Goal: Task Accomplishment & Management: Use online tool/utility

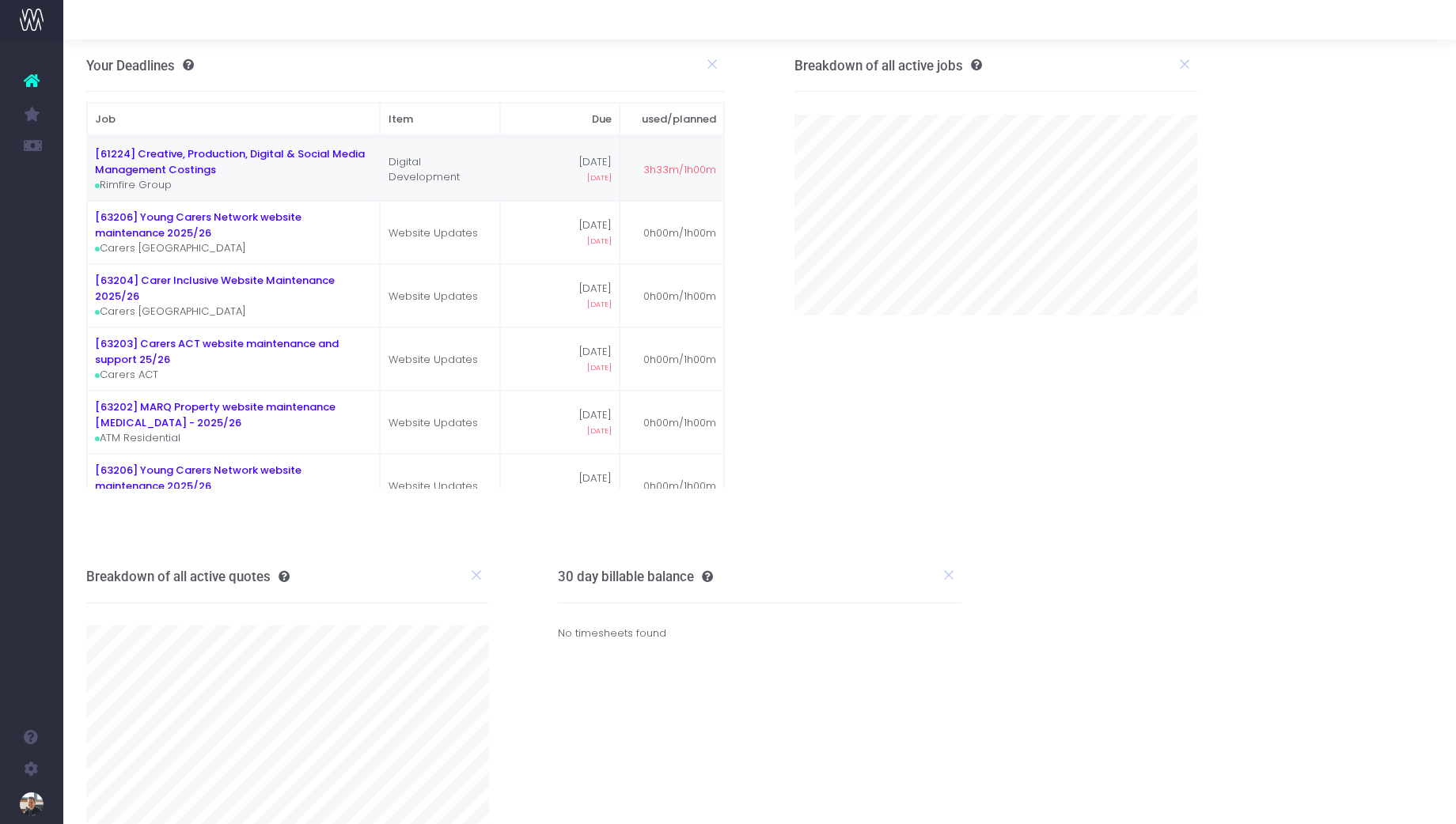
drag, startPoint x: 115, startPoint y: 177, endPoint x: 137, endPoint y: 140, distance: 43.0
click at [115, 177] on span "New Forecast" at bounding box center [107, 177] width 40 height 28
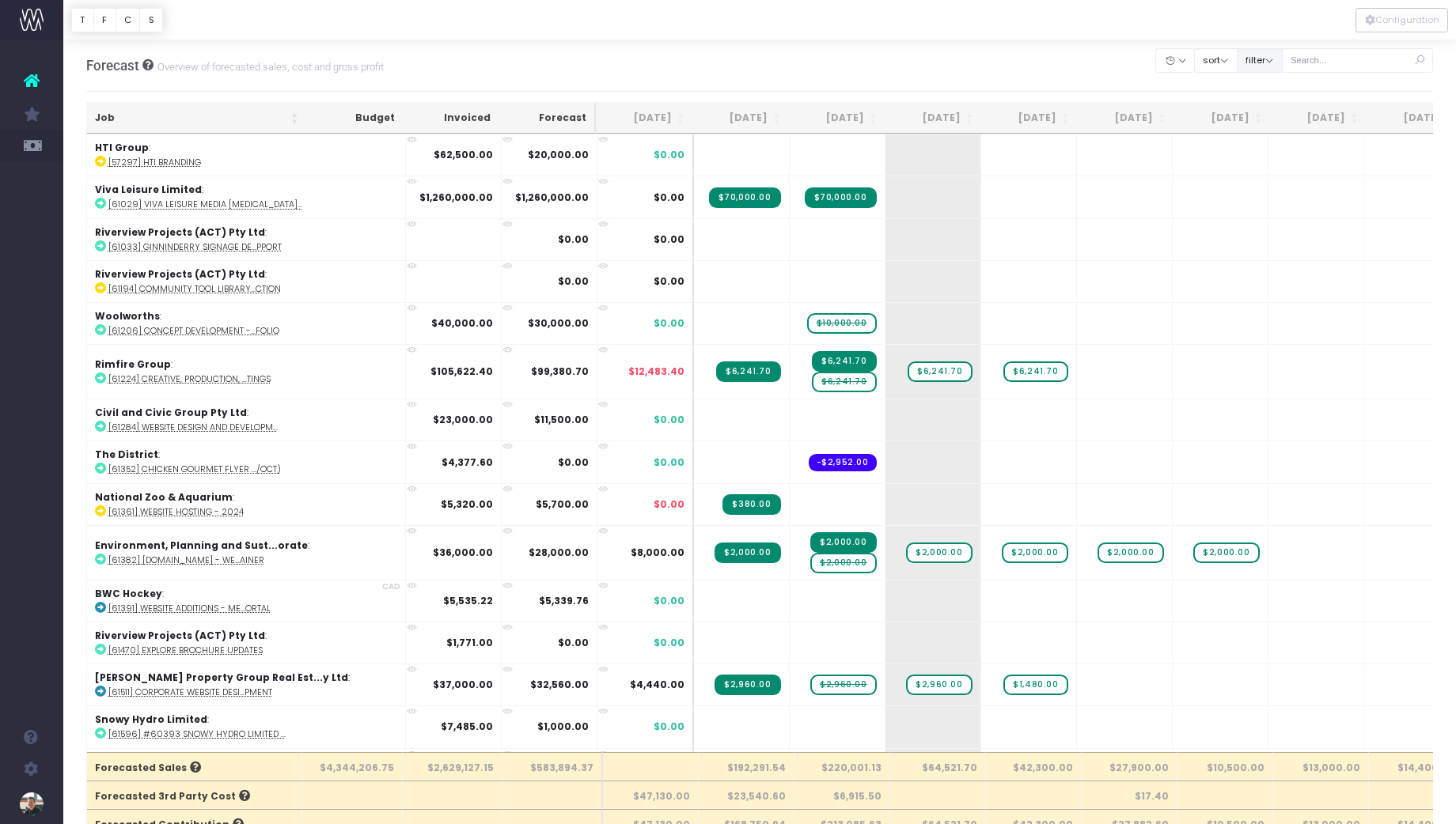
click at [1282, 67] on button "filter" at bounding box center [1259, 60] width 46 height 24
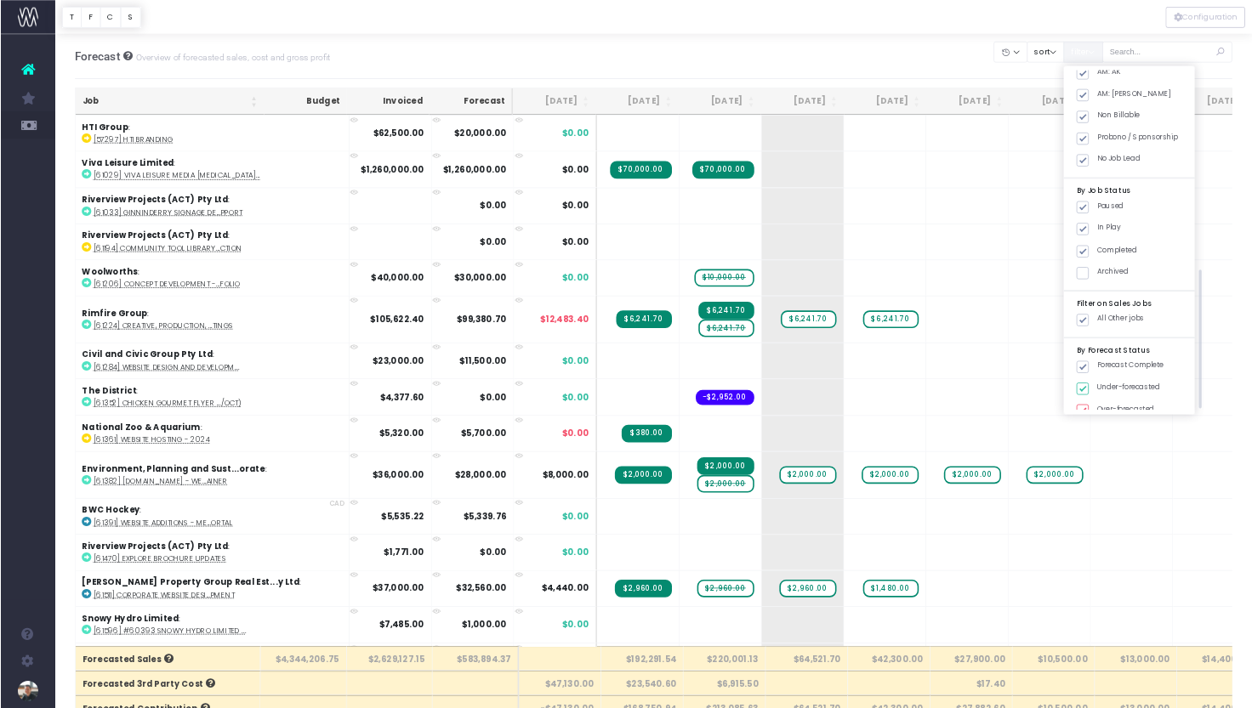
scroll to position [605, 0]
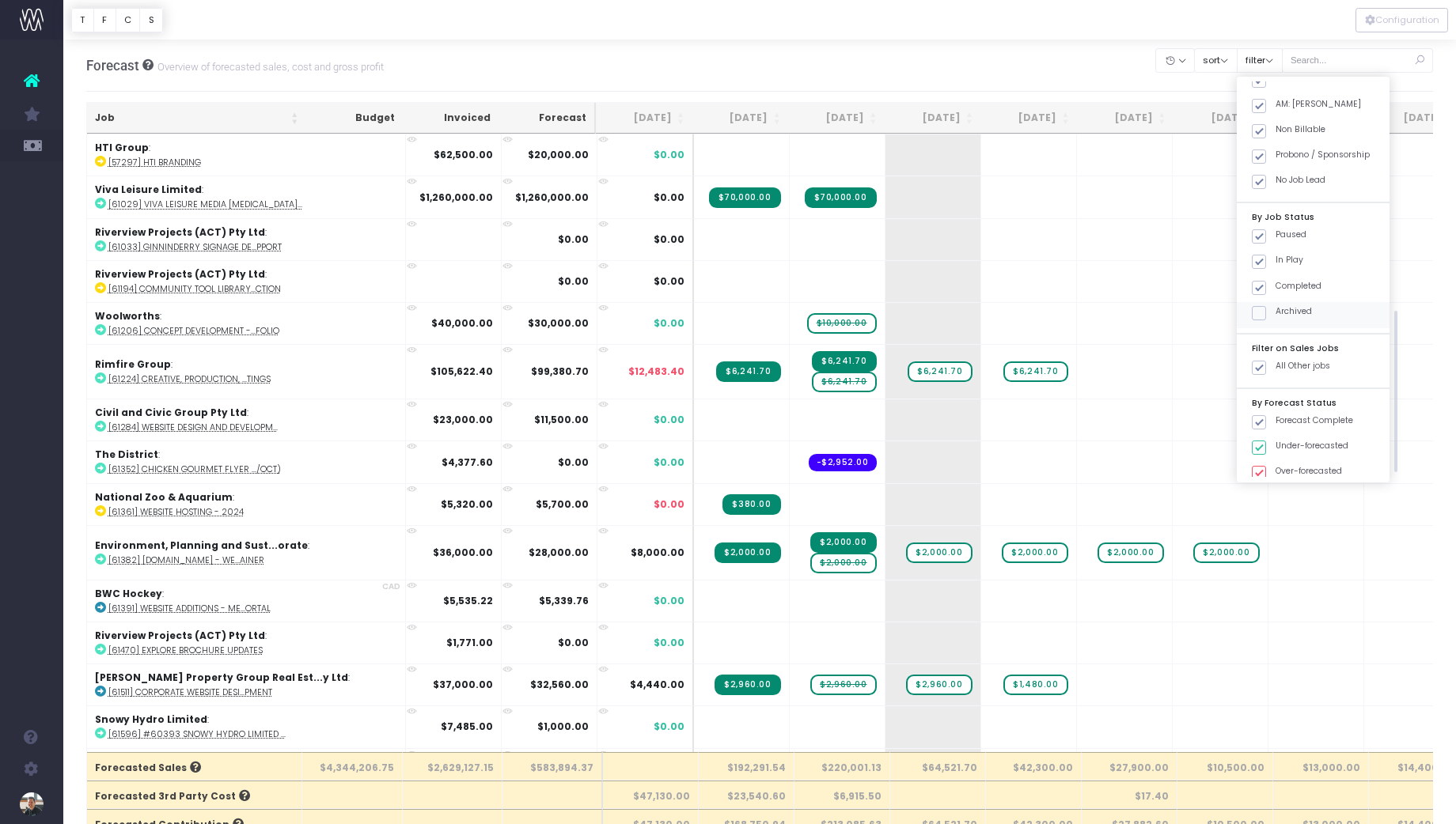
click at [1266, 318] on span at bounding box center [1258, 312] width 14 height 14
click at [1279, 315] on input "Archived" at bounding box center [1280, 310] width 10 height 10
click at [1296, 495] on button "Apply" at bounding box center [1272, 494] width 47 height 26
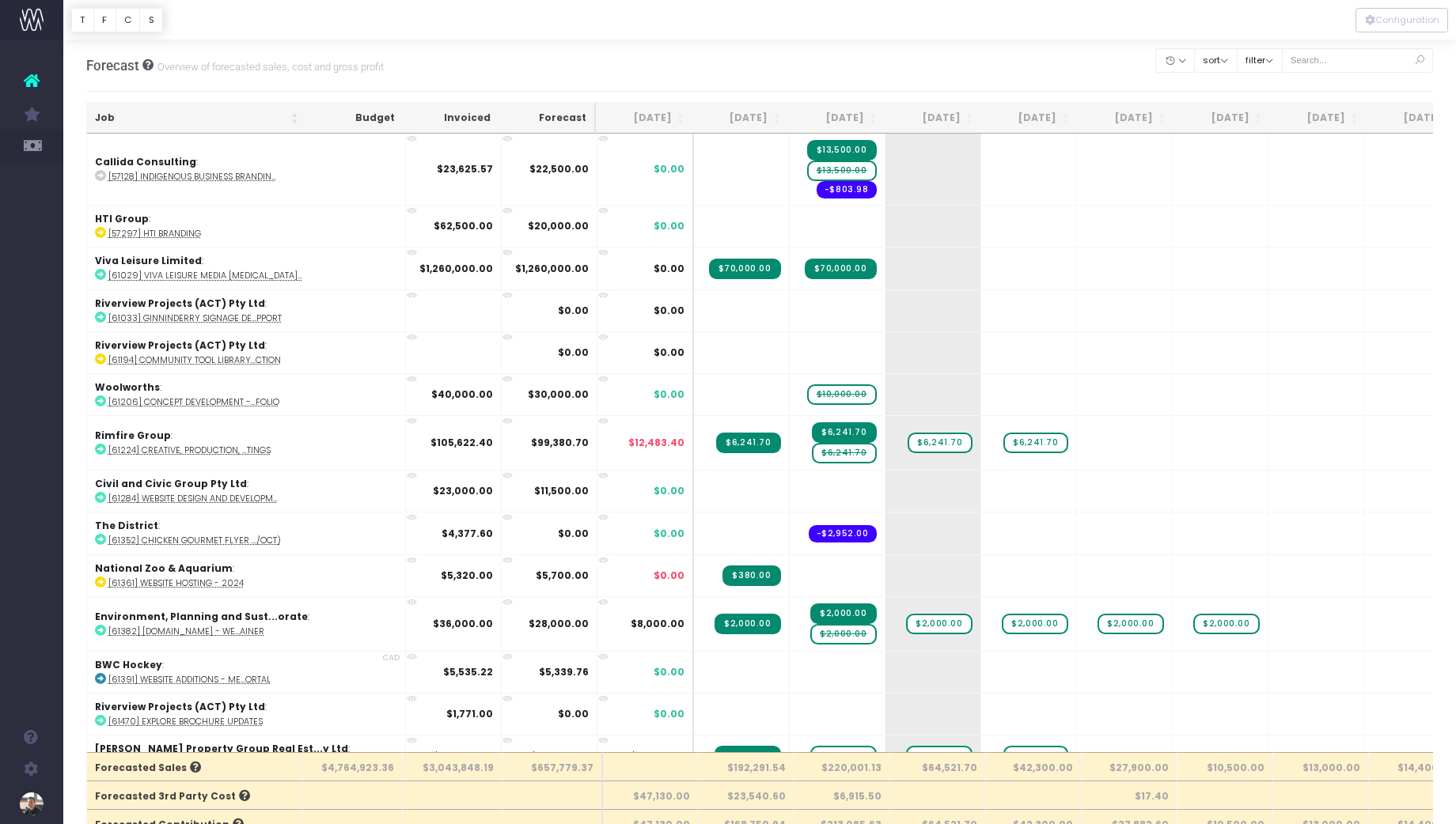
click at [103, 117] on th "Job" at bounding box center [197, 118] width 220 height 31
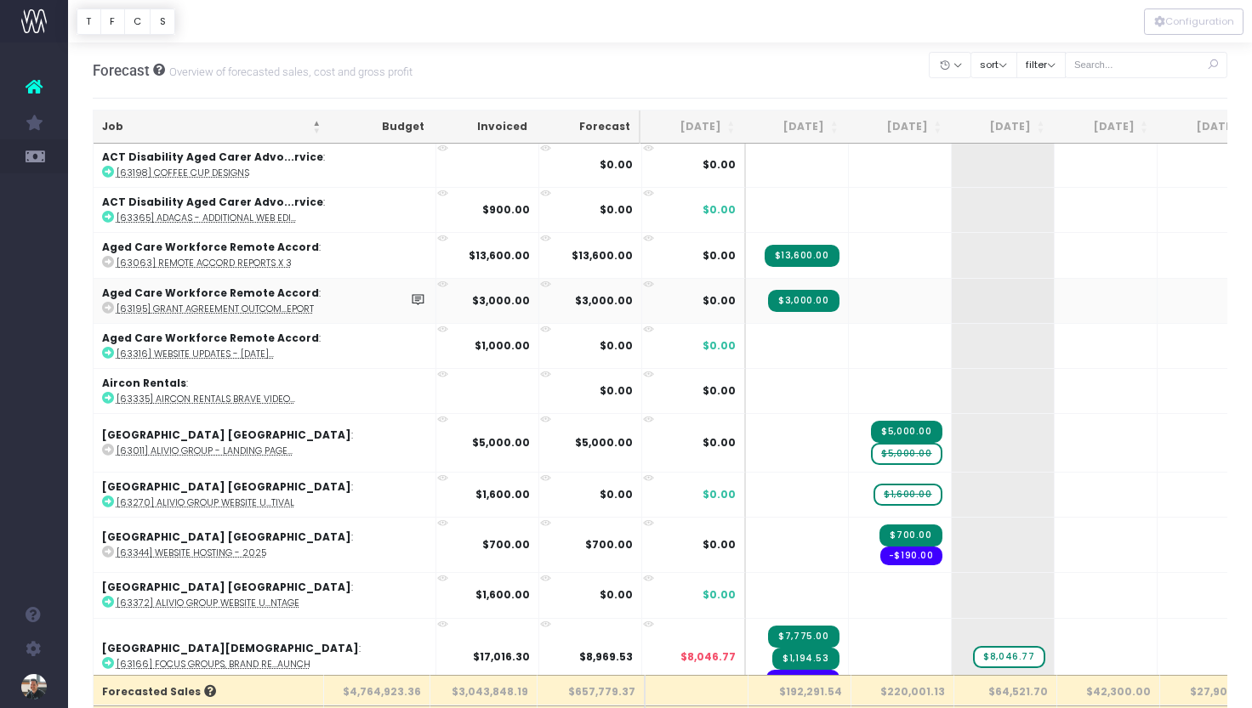
scroll to position [235, 0]
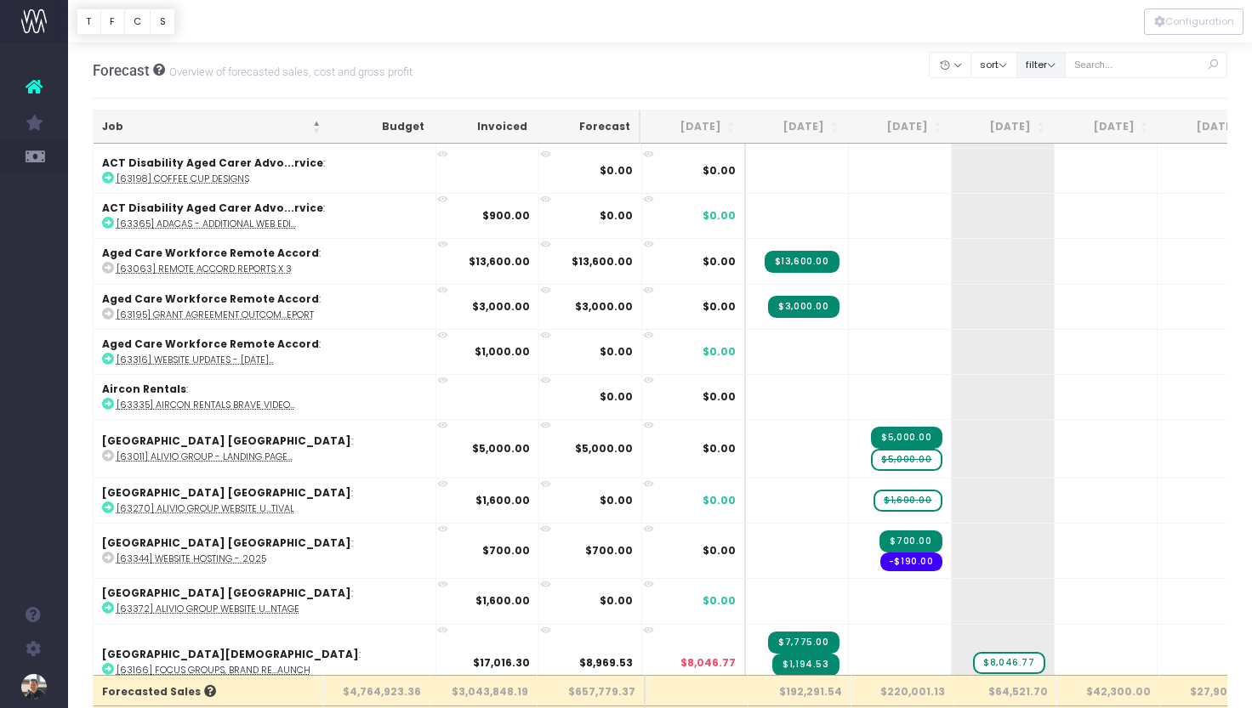
click at [1065, 65] on button "filter" at bounding box center [1040, 65] width 49 height 26
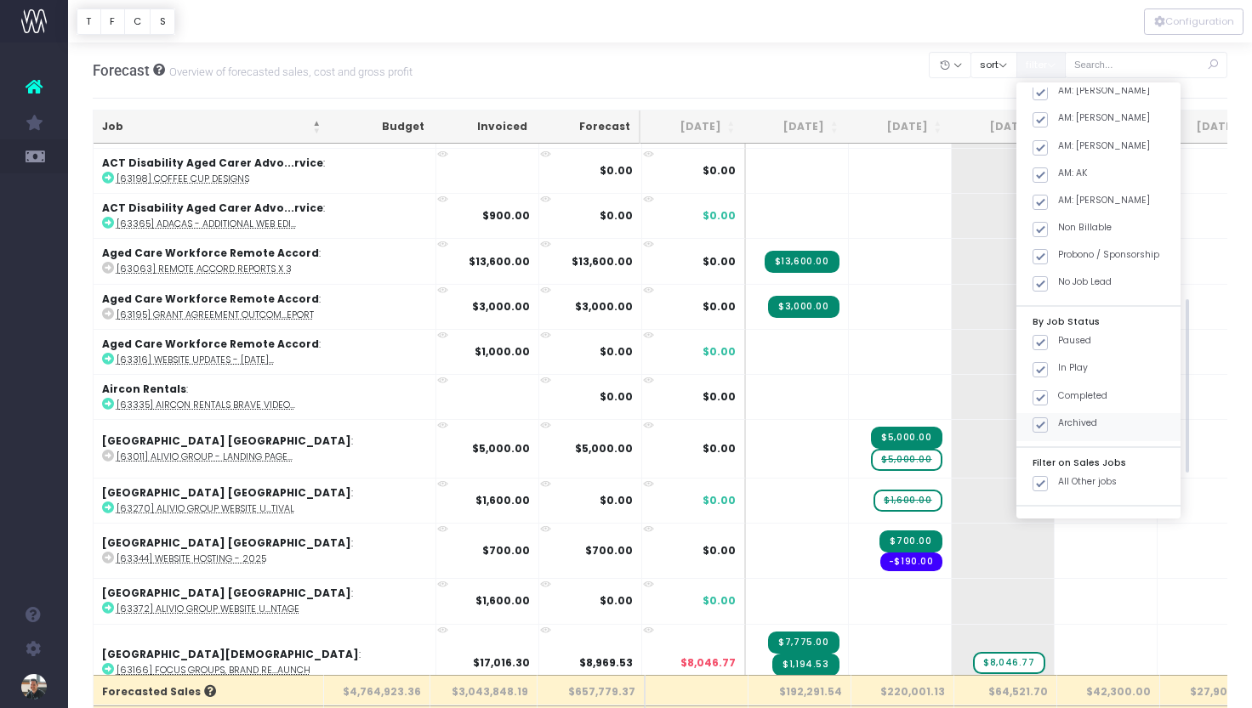
scroll to position [517, 0]
click at [1048, 423] on span at bounding box center [1039, 424] width 15 height 15
click at [1067, 423] on input "Archived" at bounding box center [1063, 421] width 11 height 11
checkbox input "false"
click at [1080, 534] on button "Apply" at bounding box center [1054, 531] width 51 height 28
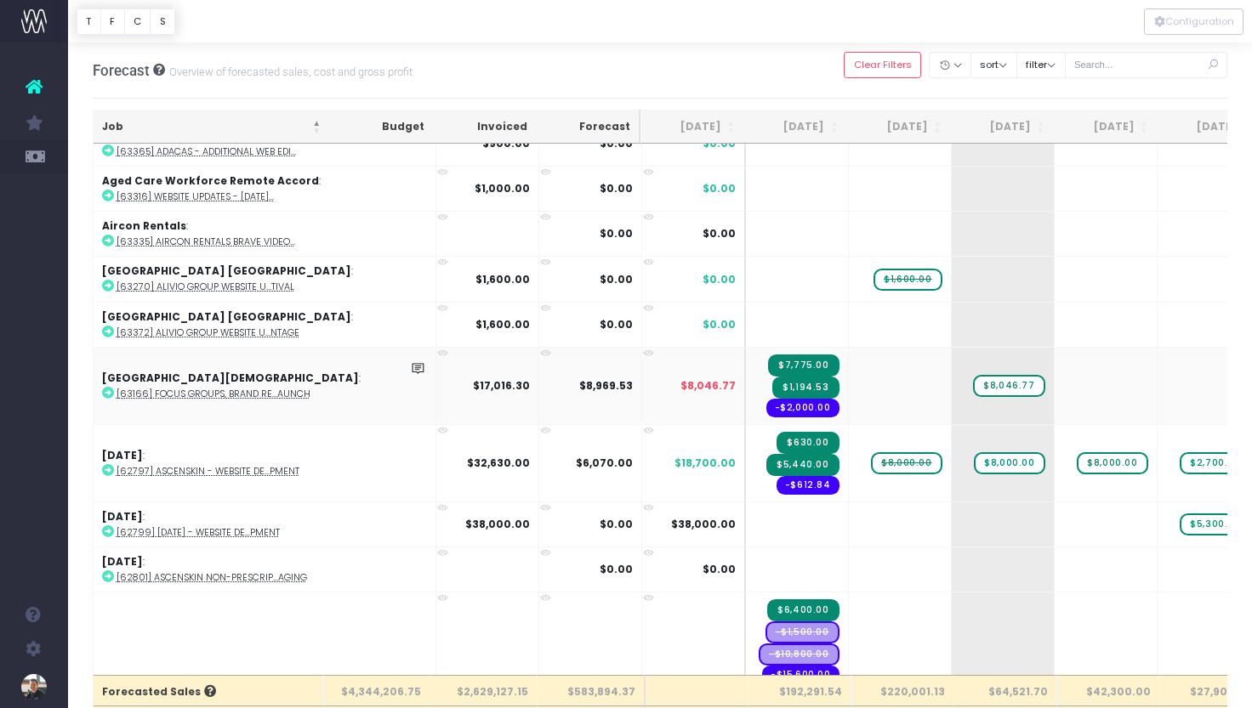
scroll to position [221, 0]
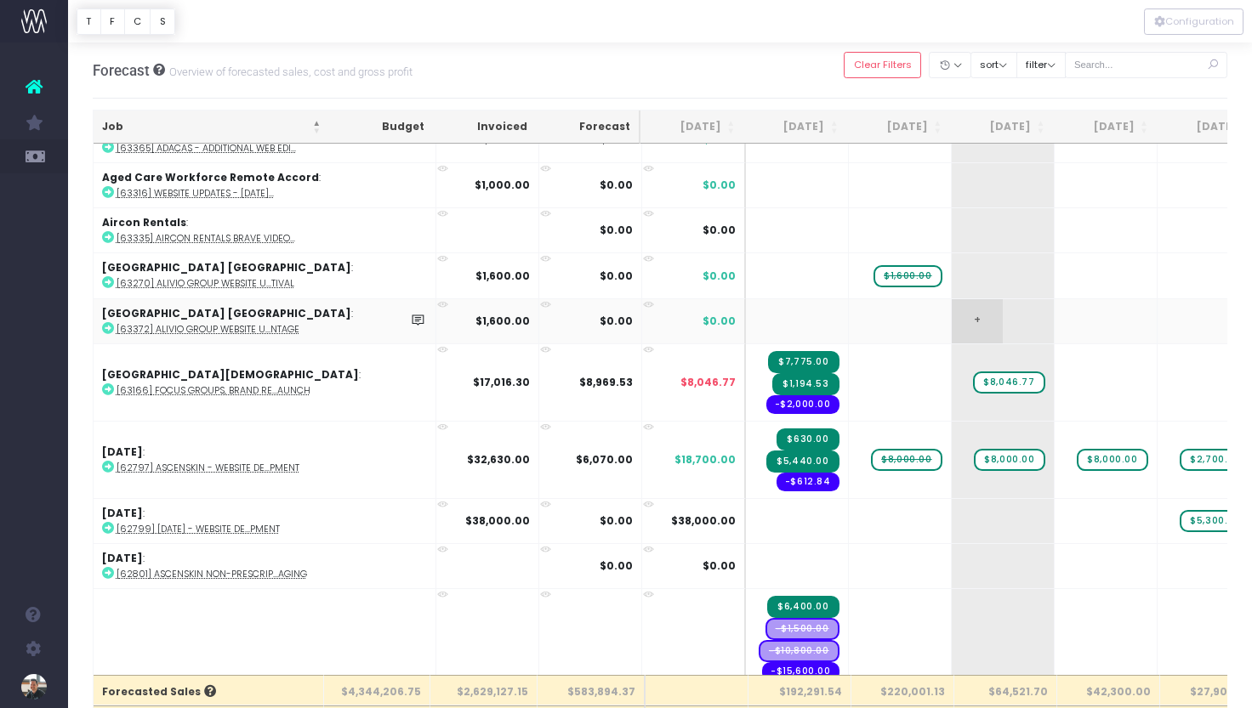
click at [952, 314] on span "+" at bounding box center [977, 321] width 51 height 44
click at [940, 267] on body "Oh my... this is bad. [PERSON_NAME] wasn't able to load this page. Please conta…" at bounding box center [626, 354] width 1252 height 708
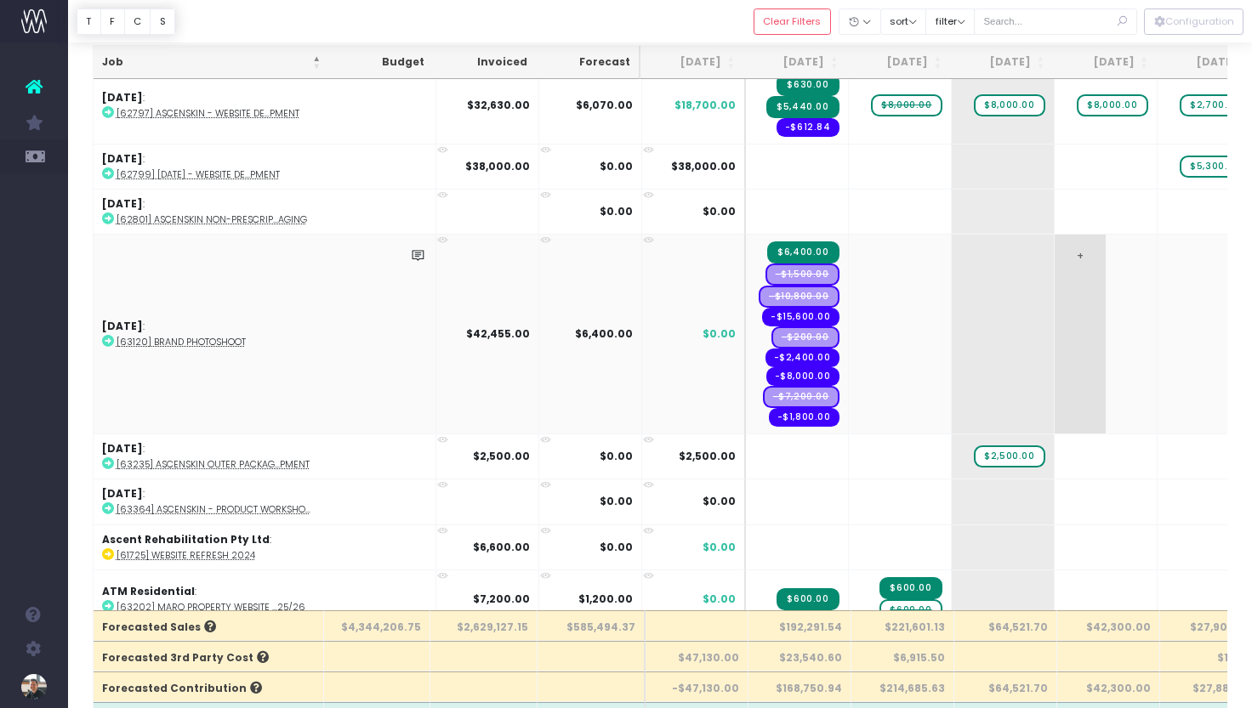
scroll to position [508, 0]
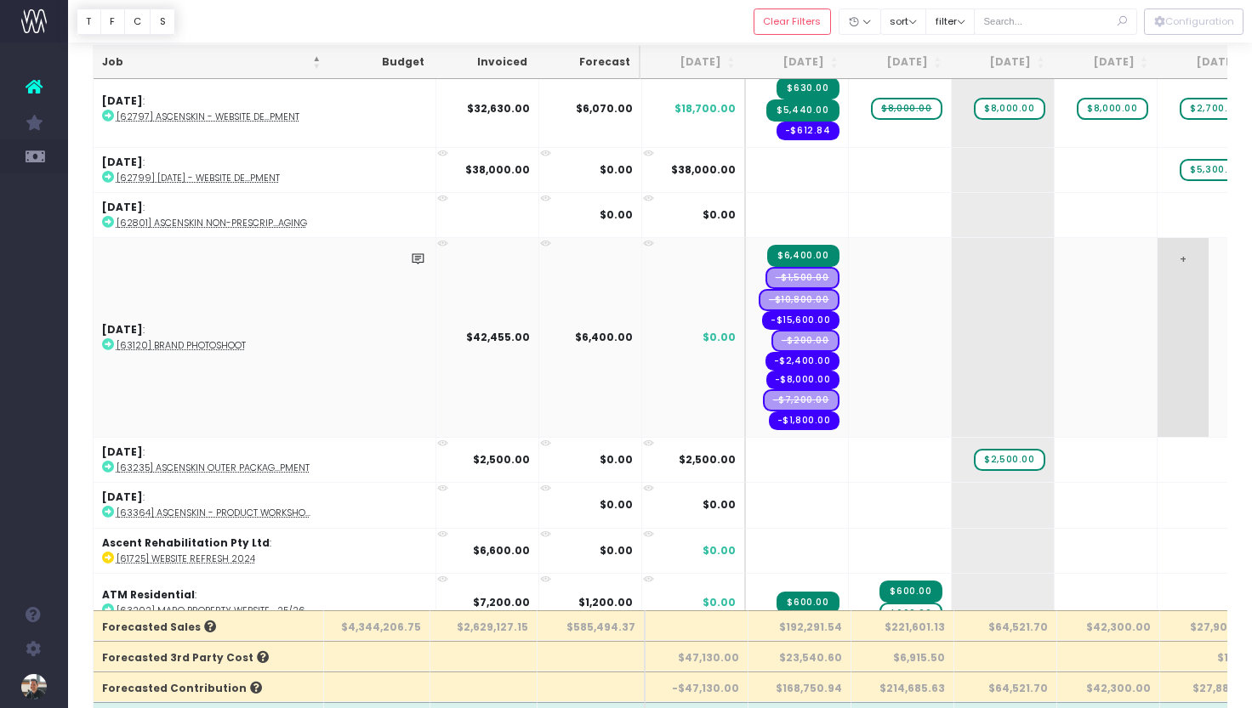
click at [1157, 260] on span "+" at bounding box center [1182, 337] width 51 height 199
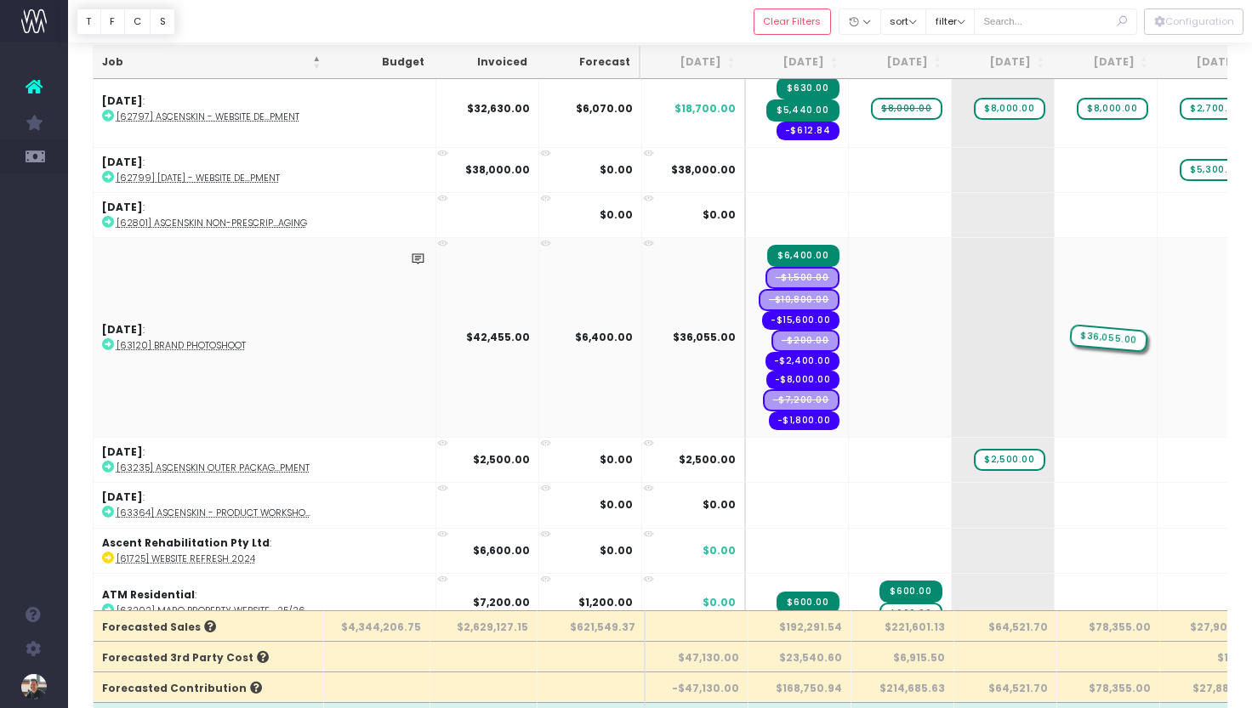
drag, startPoint x: 1119, startPoint y: 332, endPoint x: 1020, endPoint y: 332, distance: 99.5
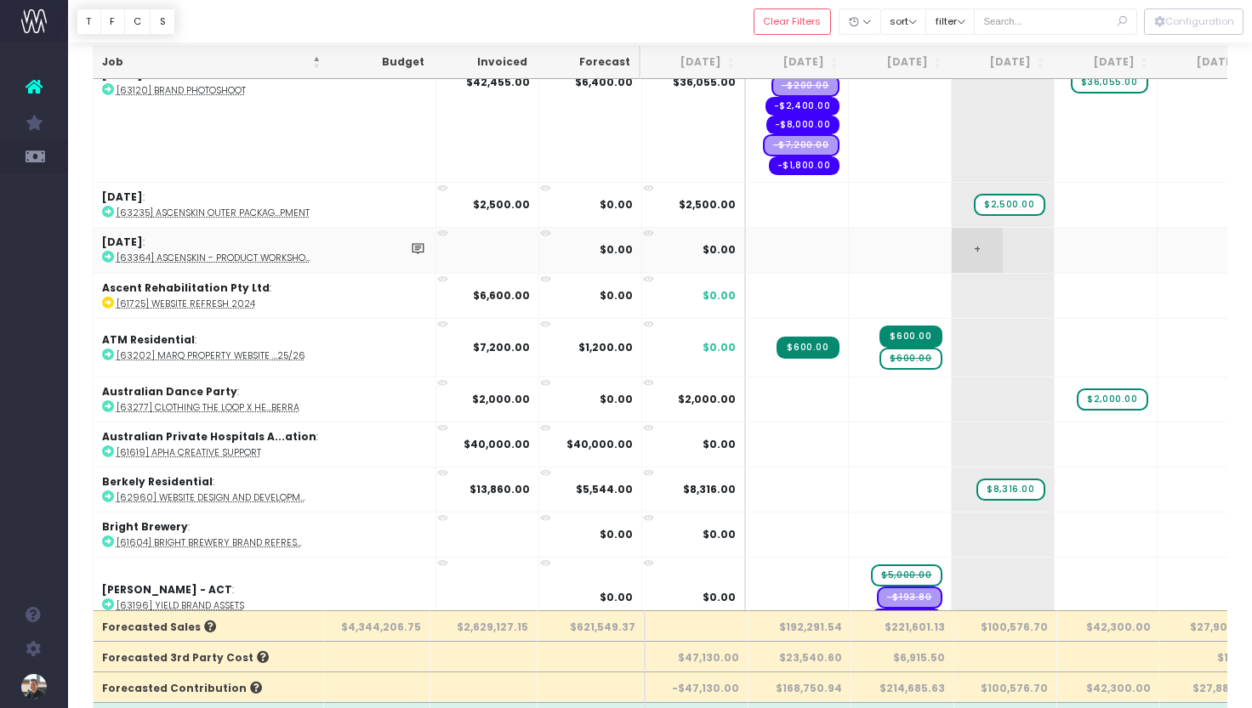
scroll to position [765, 0]
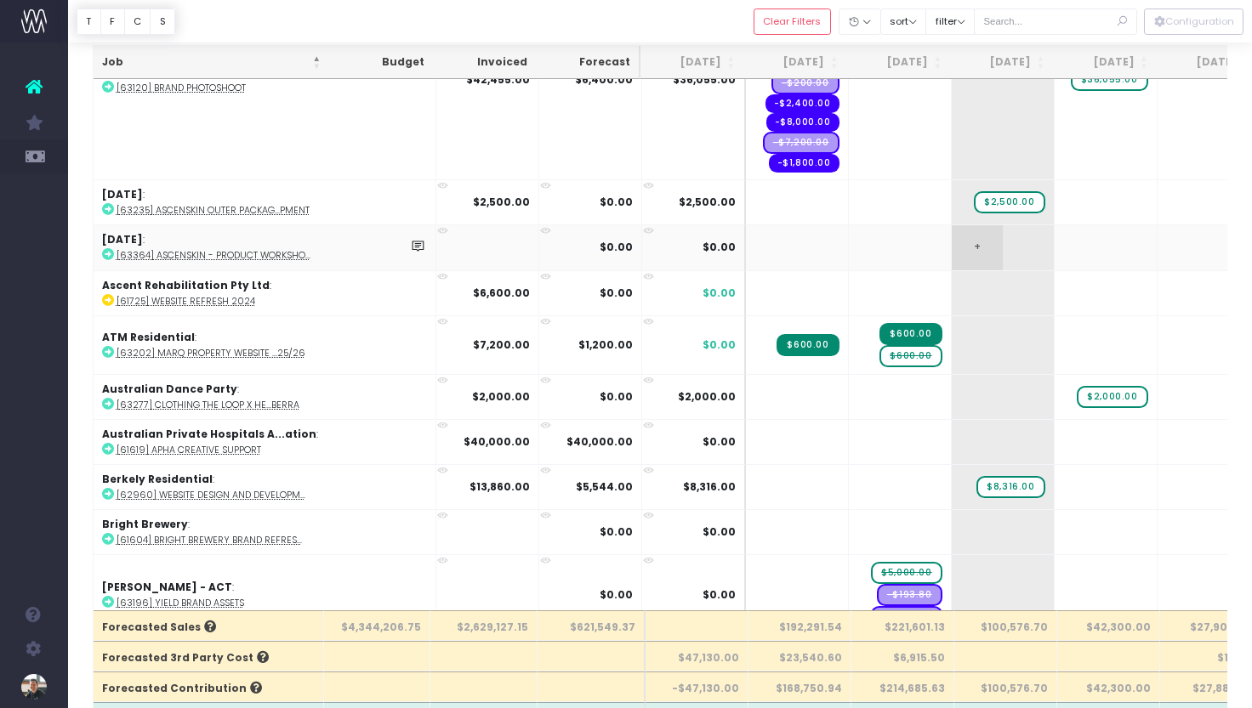
click at [952, 243] on span "+" at bounding box center [977, 247] width 51 height 44
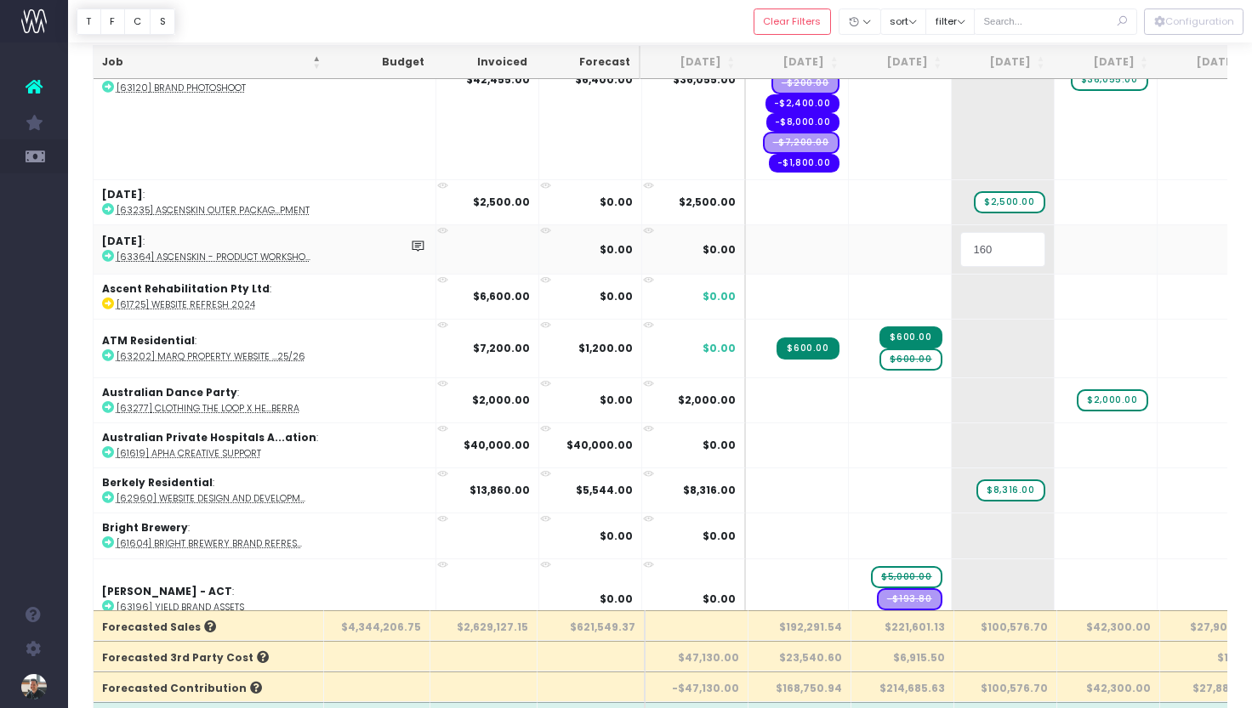
type input "1600"
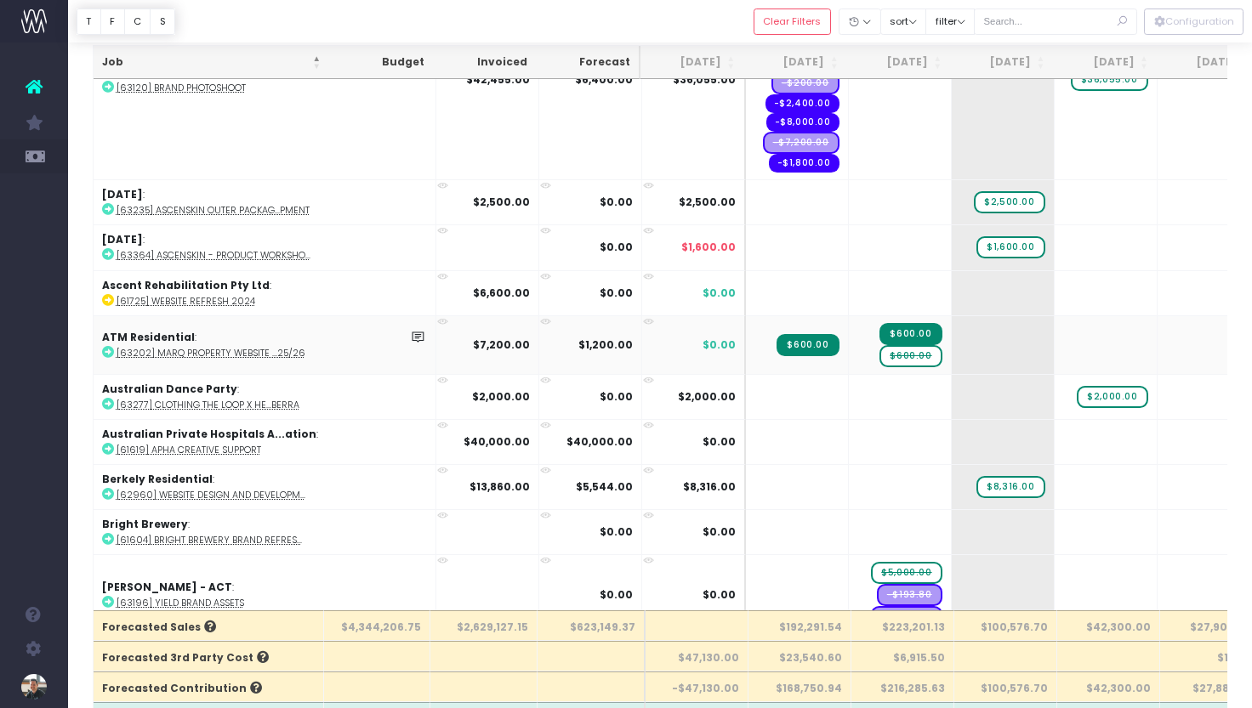
click at [879, 354] on span "$600.00" at bounding box center [910, 356] width 62 height 22
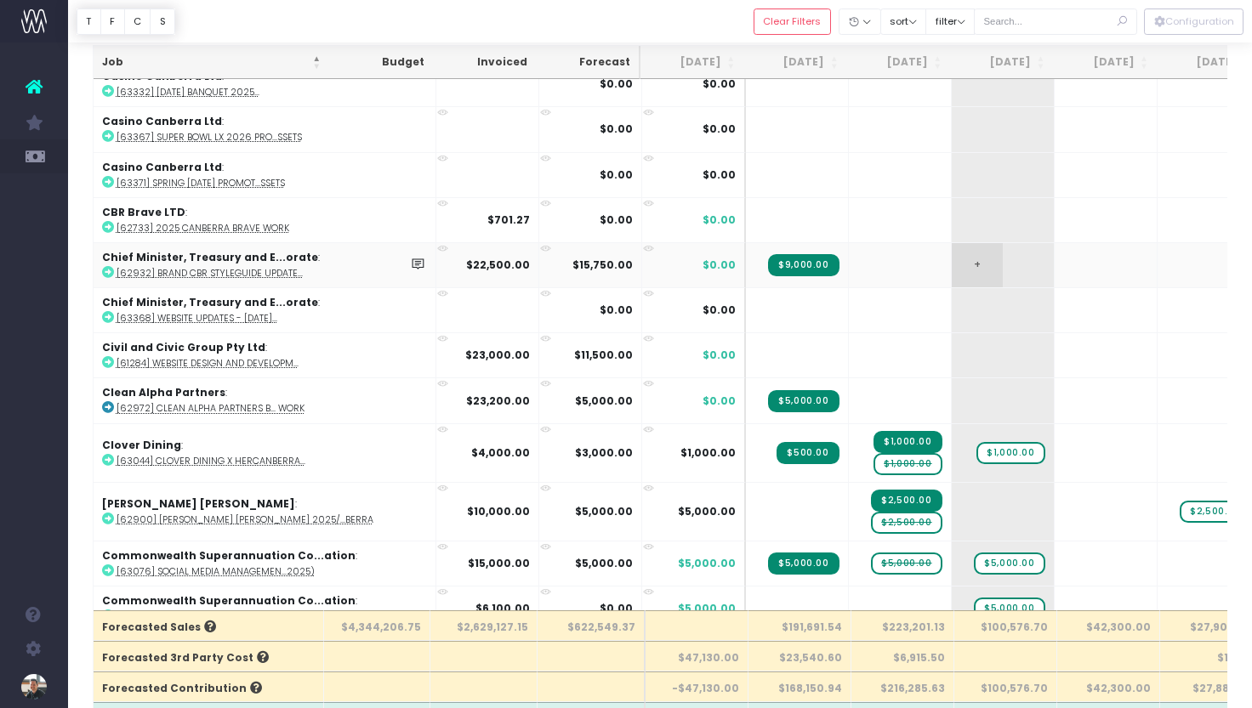
scroll to position [2645, 0]
click at [952, 245] on span "+" at bounding box center [977, 266] width 51 height 44
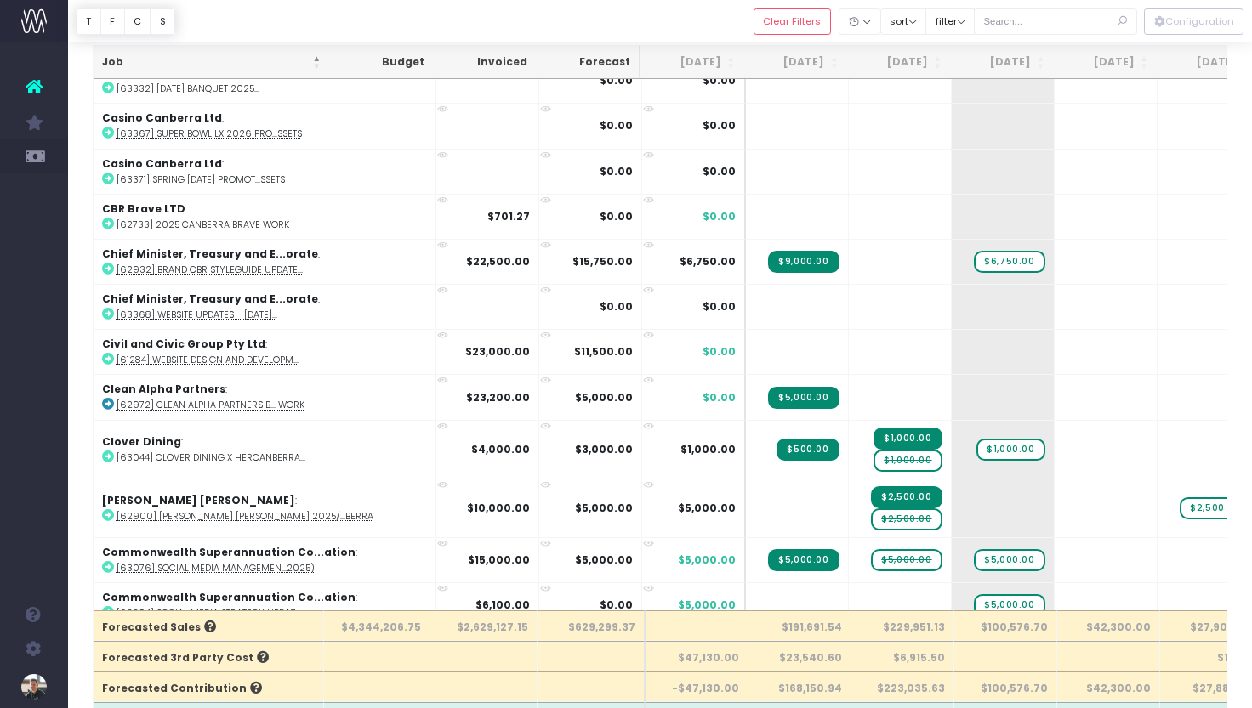
scroll to position [2652, 0]
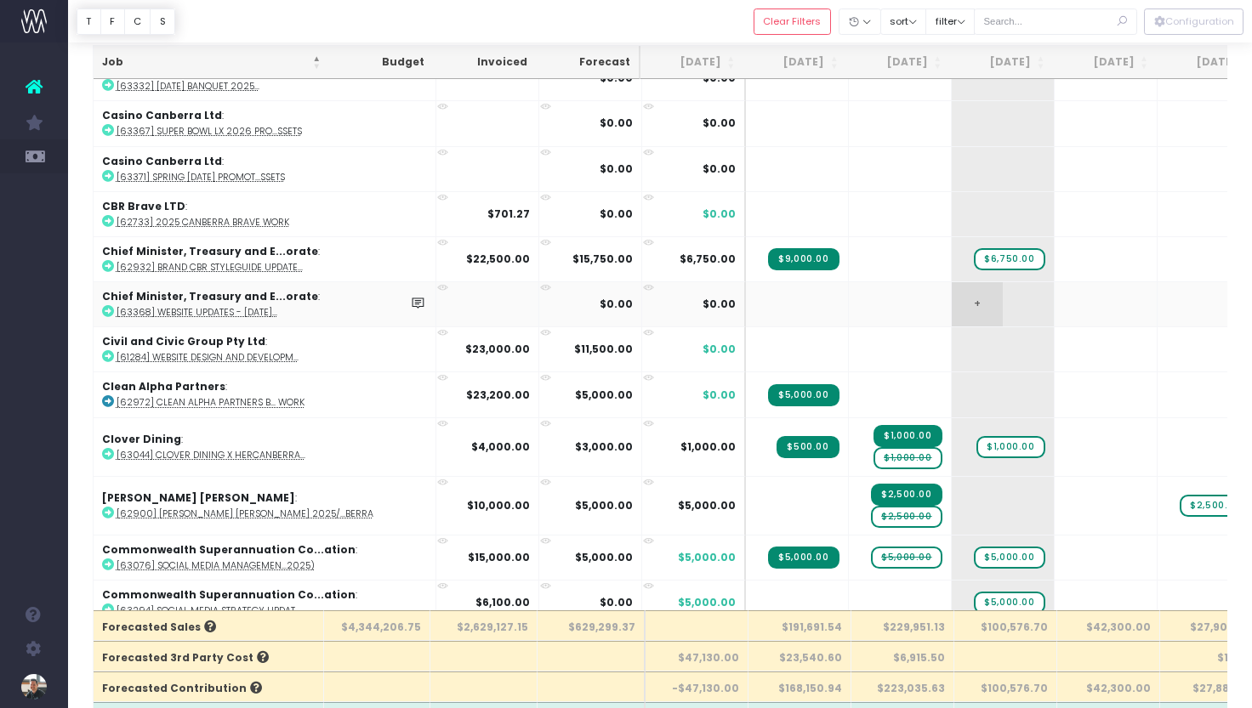
click at [952, 289] on span "+" at bounding box center [977, 304] width 51 height 44
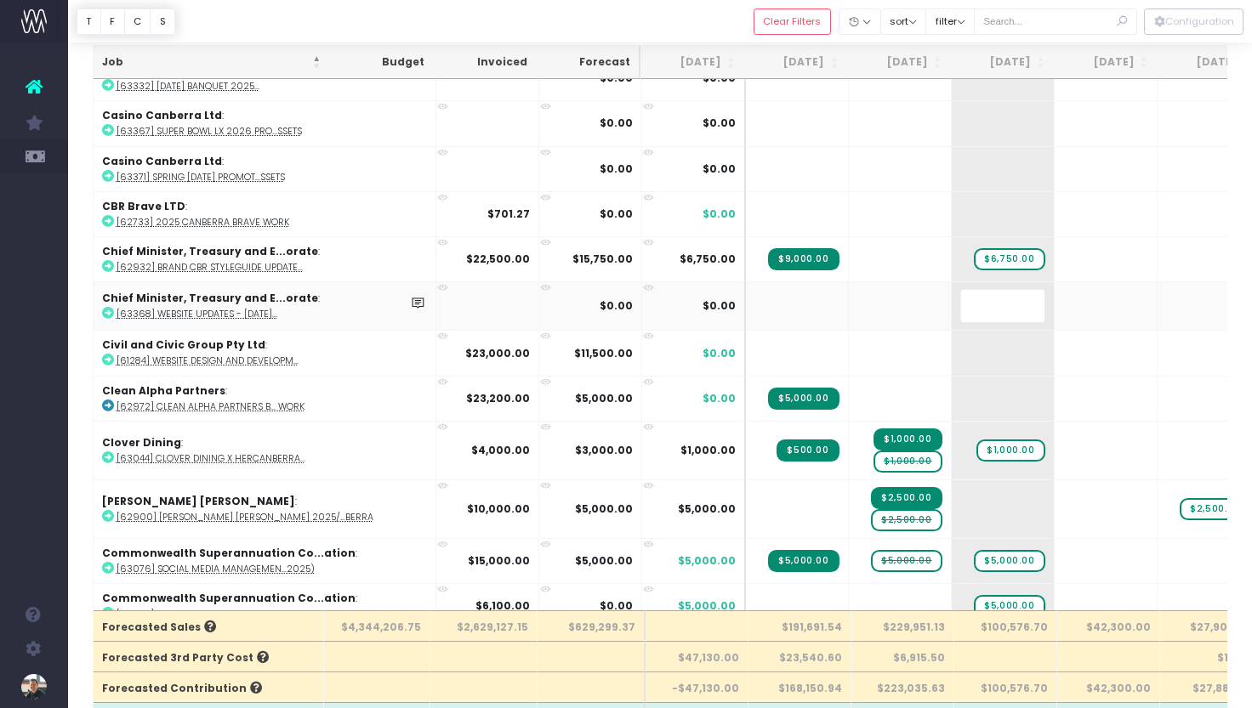
type input "9"
type input "800"
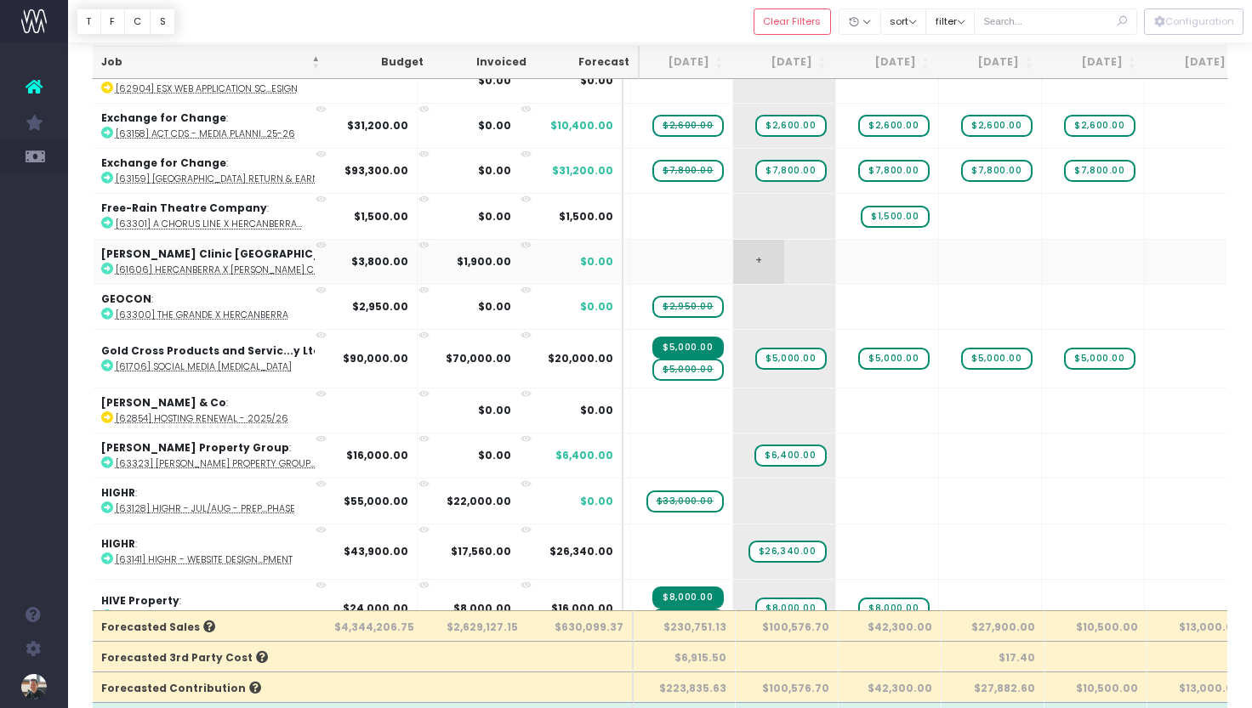
scroll to position [3789, 449]
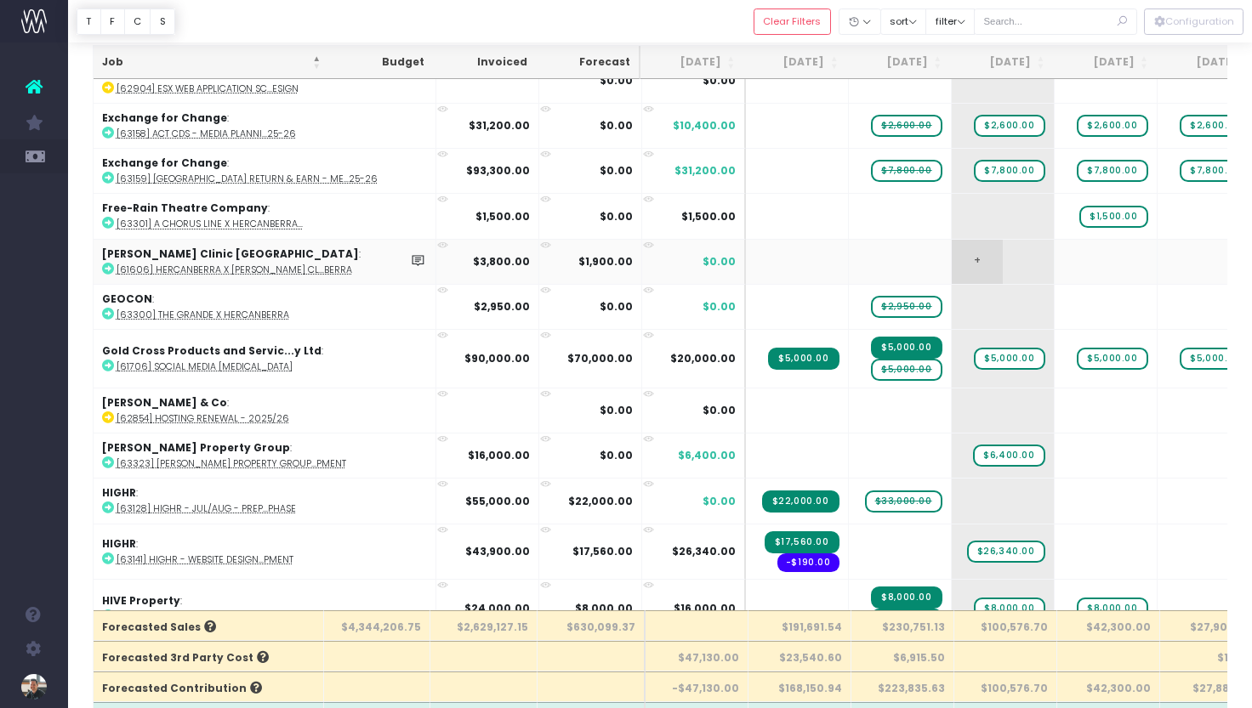
click at [952, 240] on span "+" at bounding box center [977, 262] width 51 height 44
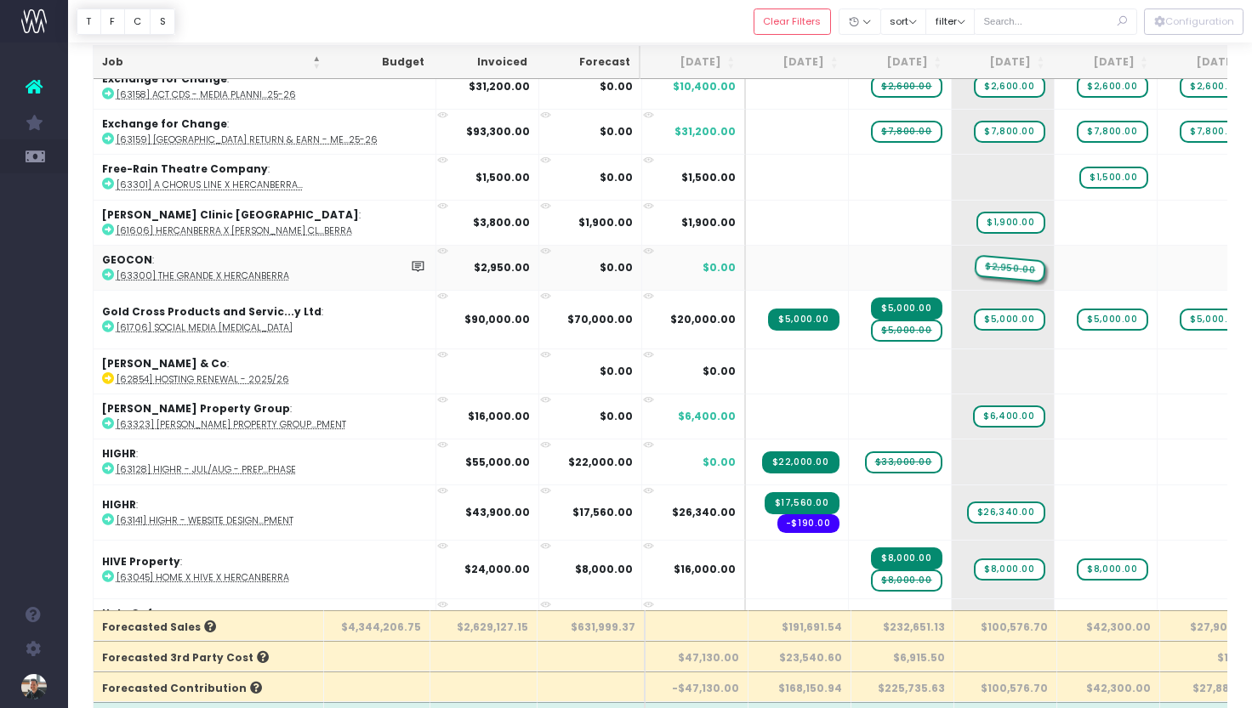
drag, startPoint x: 812, startPoint y: 241, endPoint x: 890, endPoint y: 242, distance: 78.2
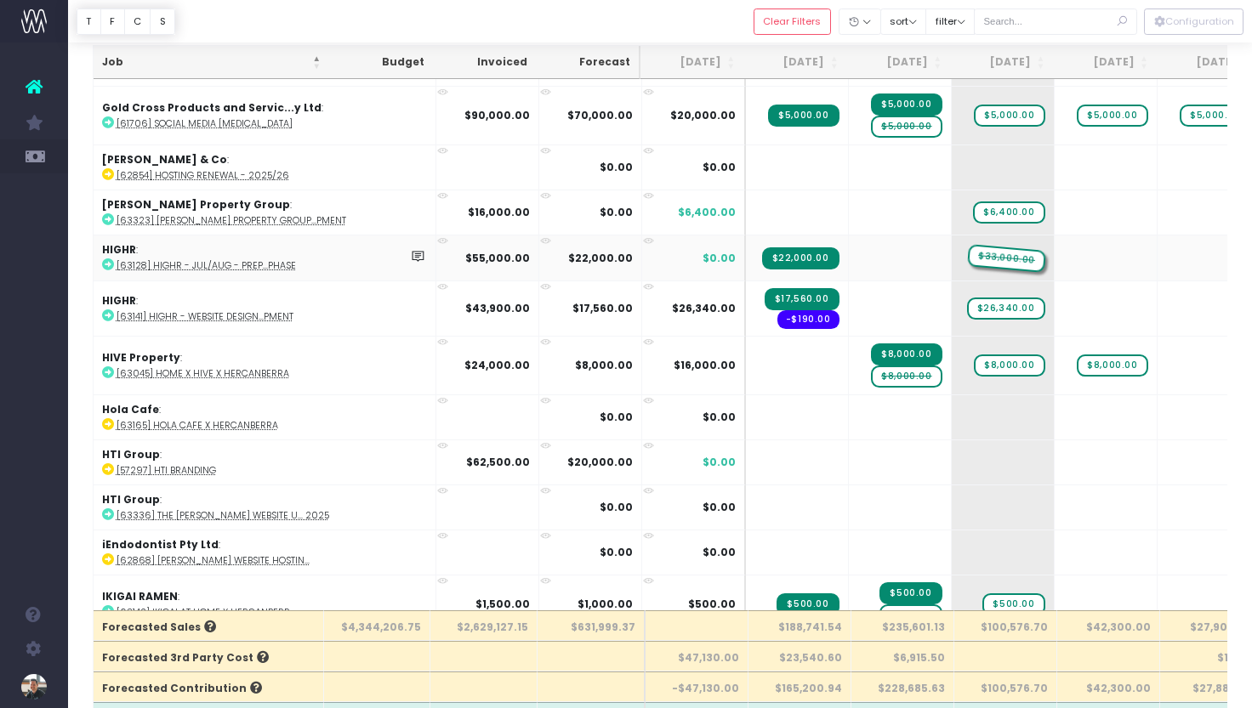
drag, startPoint x: 804, startPoint y: 230, endPoint x: 889, endPoint y: 229, distance: 85.0
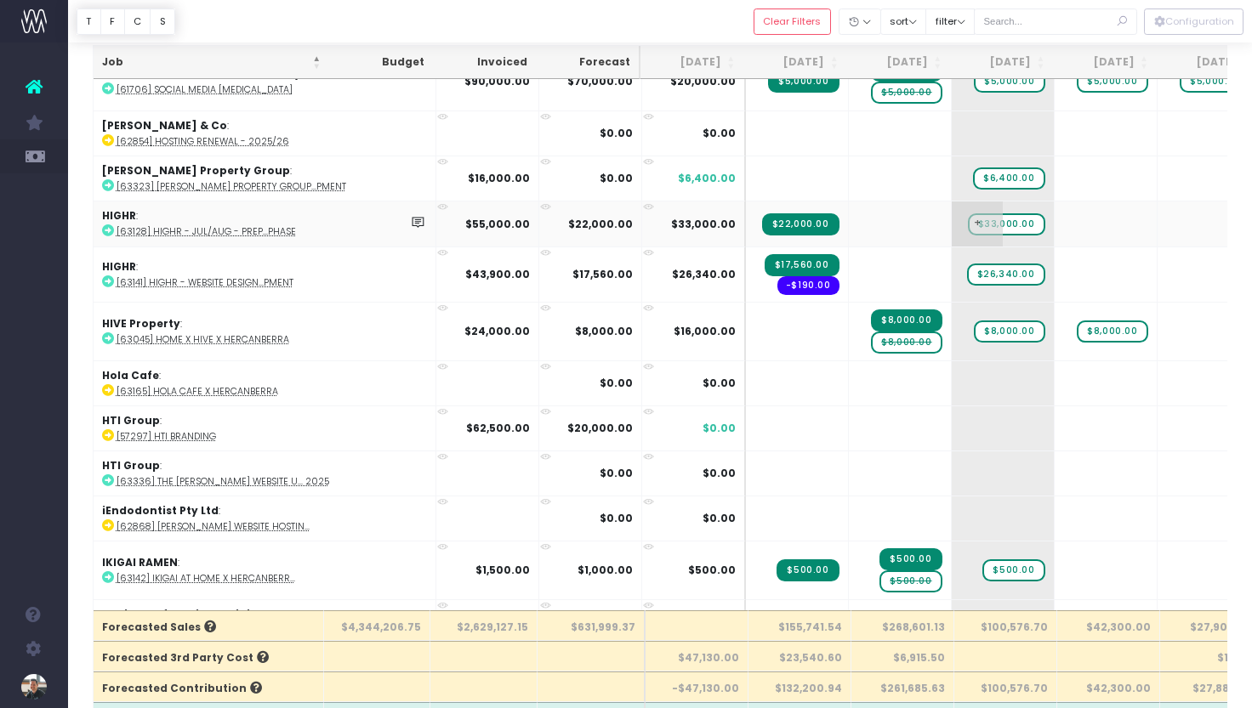
scroll to position [4069, 0]
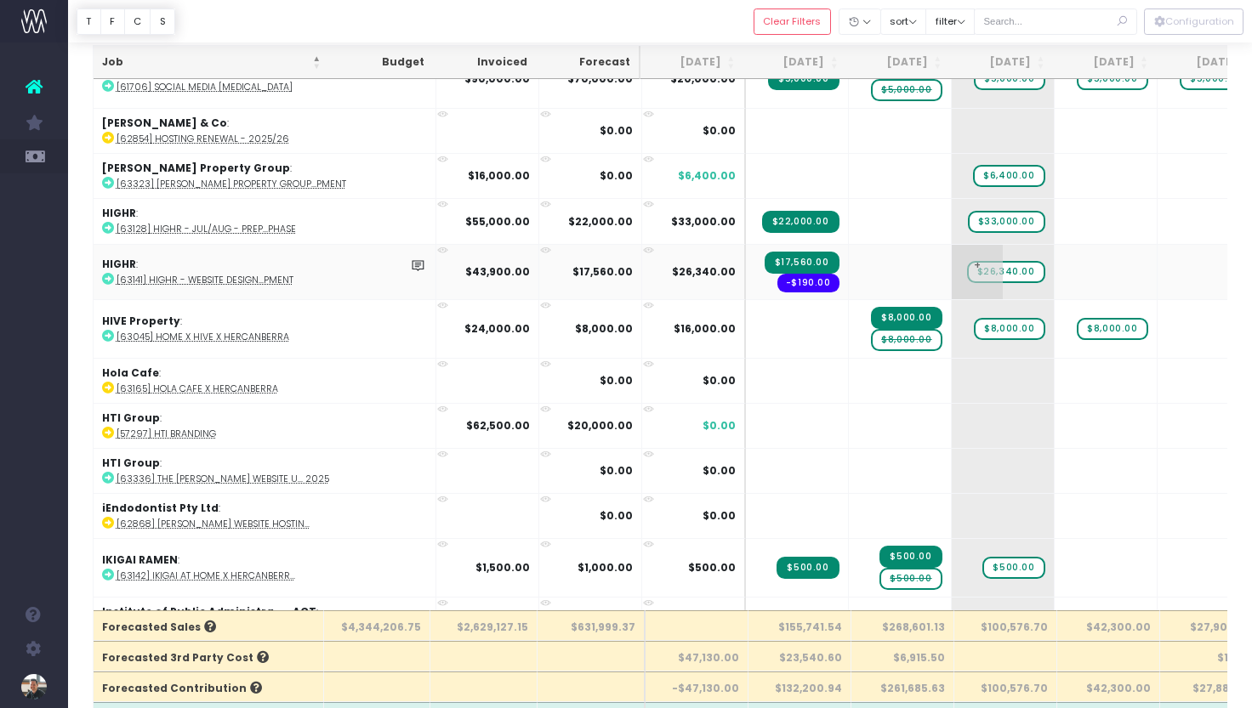
click at [967, 261] on span "$26,340.00" at bounding box center [1006, 272] width 78 height 22
type input "40%"
click at [988, 261] on span "$40.00" at bounding box center [1016, 272] width 57 height 22
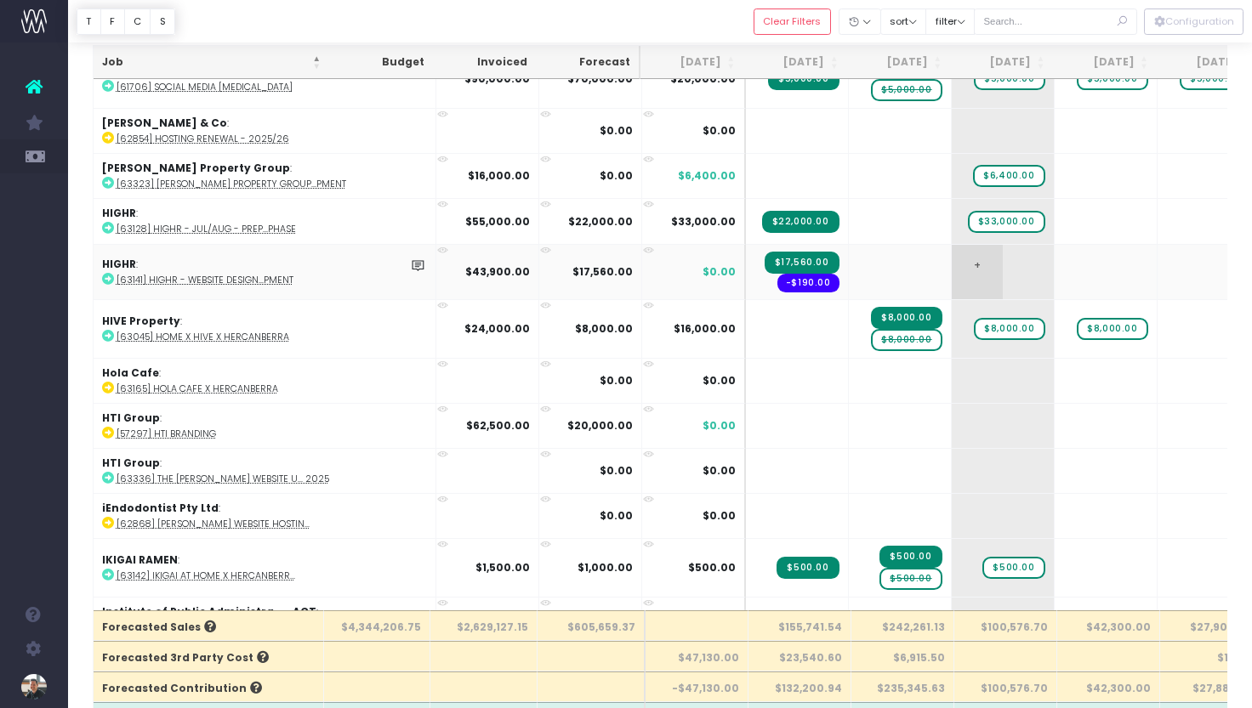
click at [952, 245] on span "+" at bounding box center [977, 272] width 51 height 54
type input "40%"
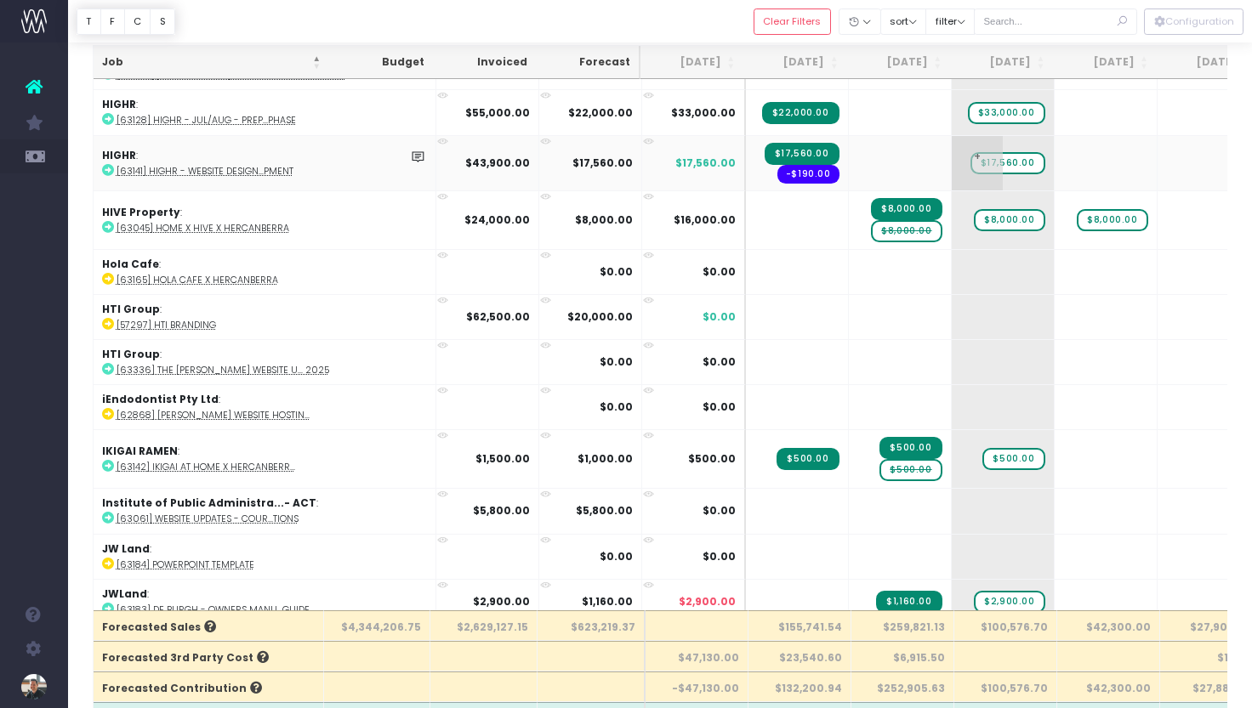
scroll to position [4179, 0]
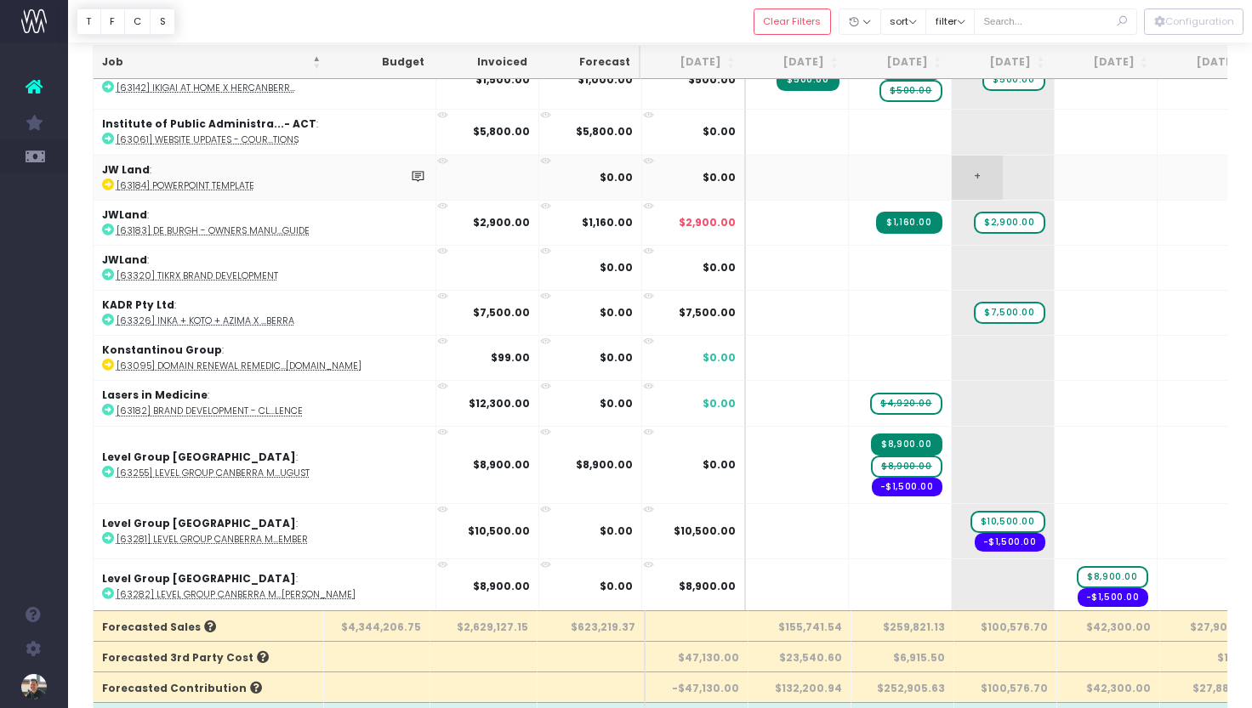
scroll to position [4559, 0]
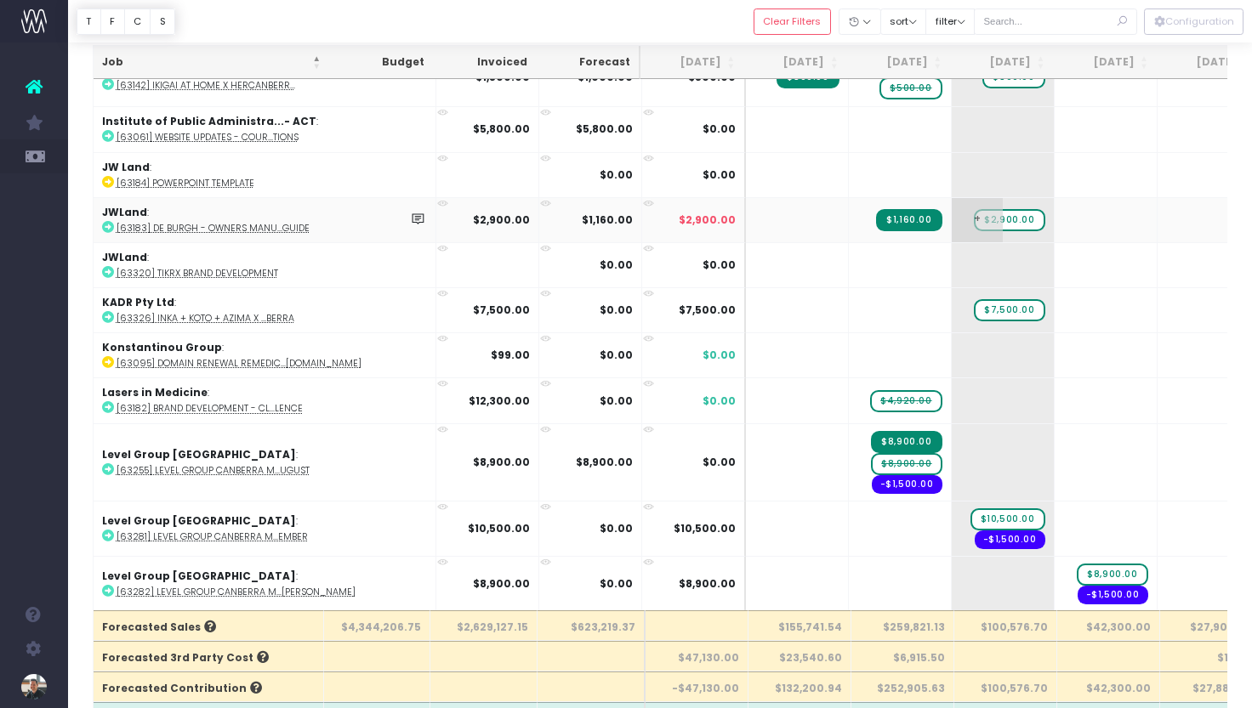
click at [974, 209] on span "$2,900.00" at bounding box center [1009, 220] width 71 height 22
click at [952, 198] on span "+" at bounding box center [977, 220] width 51 height 44
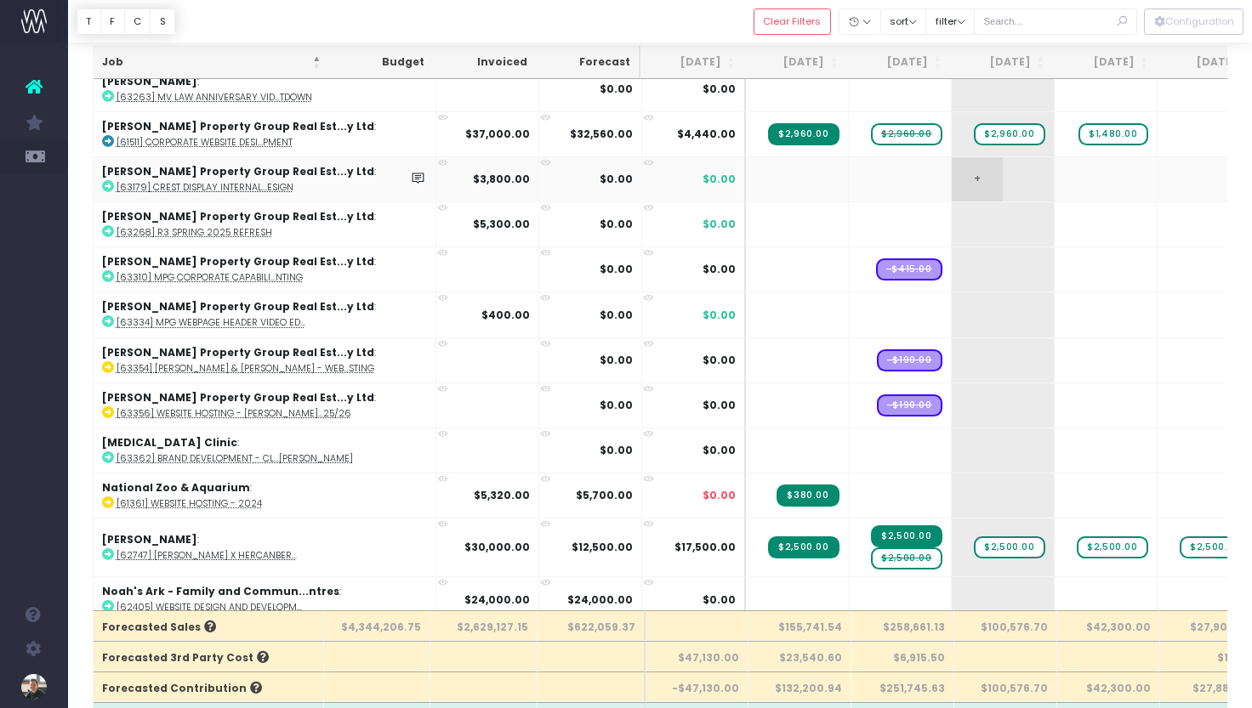
scroll to position [6036, 0]
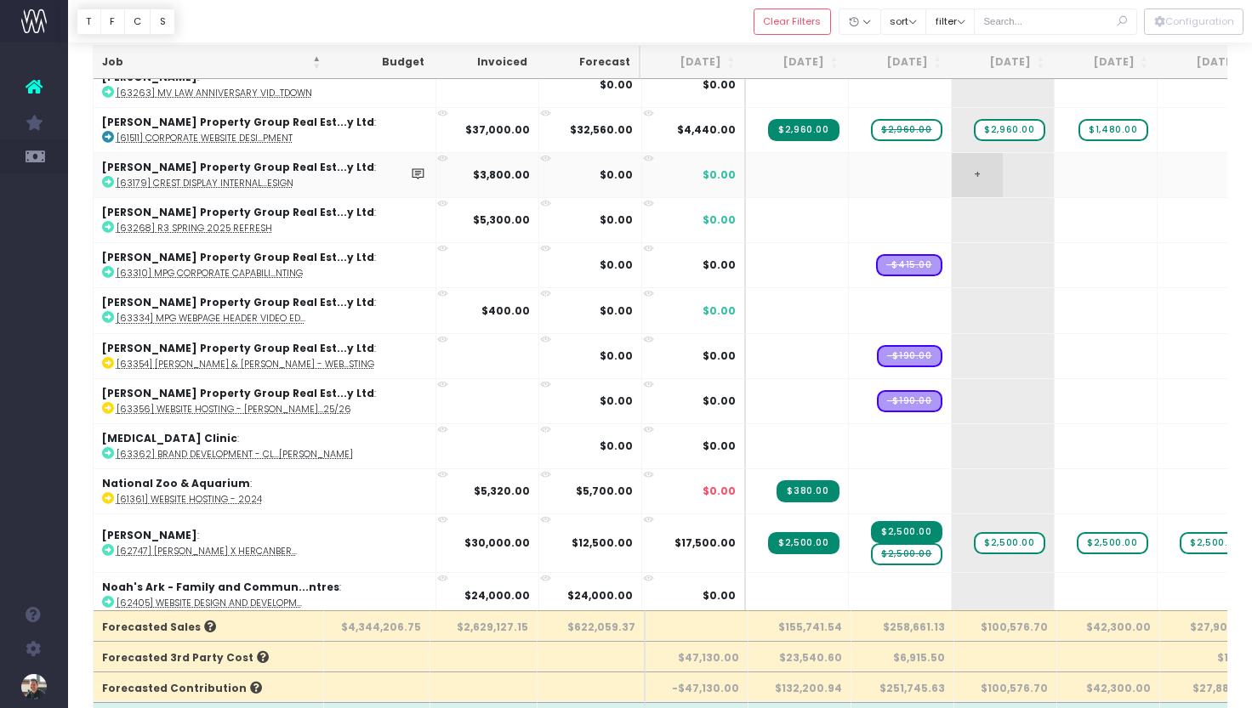
click at [952, 153] on span "+" at bounding box center [977, 175] width 51 height 44
click at [952, 198] on span "+" at bounding box center [977, 220] width 51 height 44
click at [952, 288] on span "+" at bounding box center [977, 310] width 51 height 44
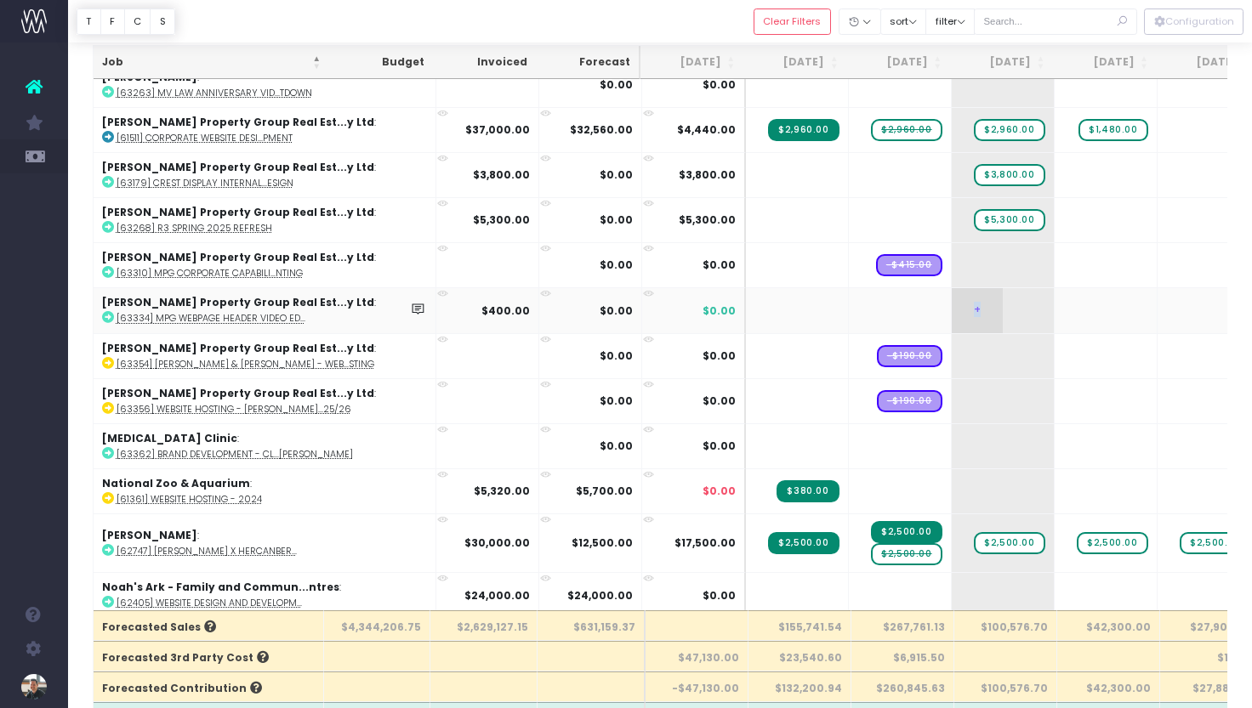
click at [952, 288] on span "+" at bounding box center [977, 310] width 51 height 44
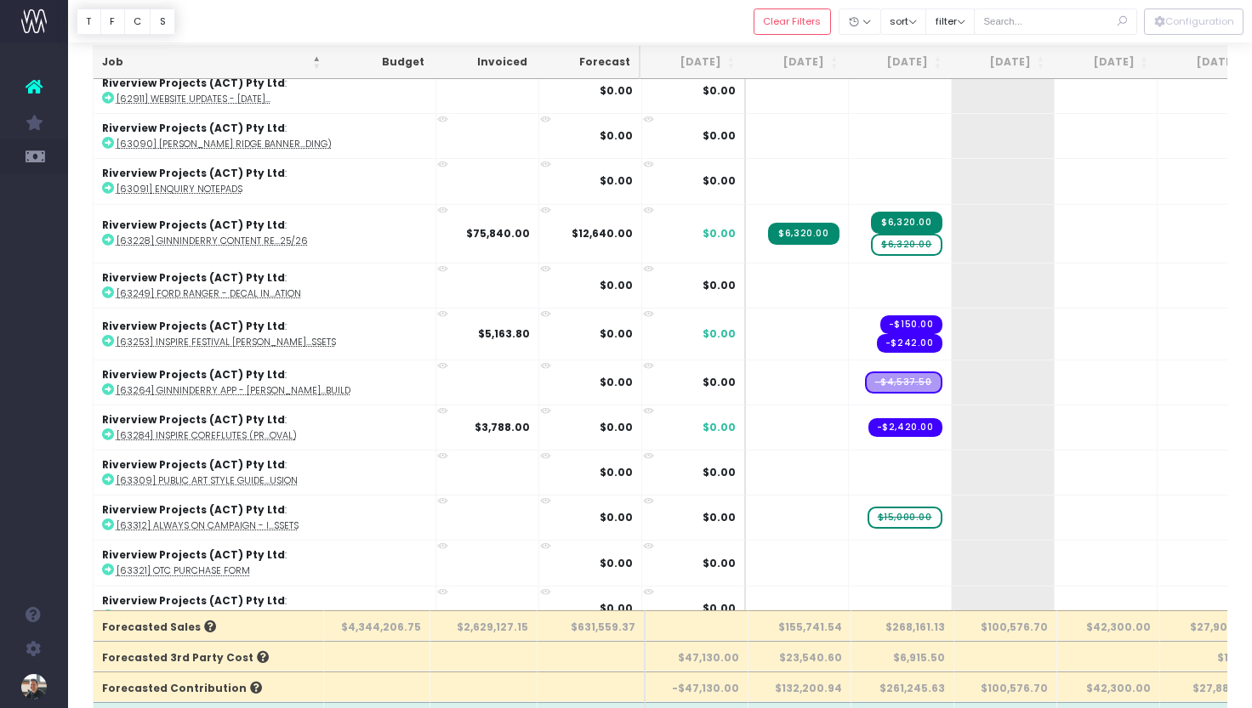
scroll to position [7460, 0]
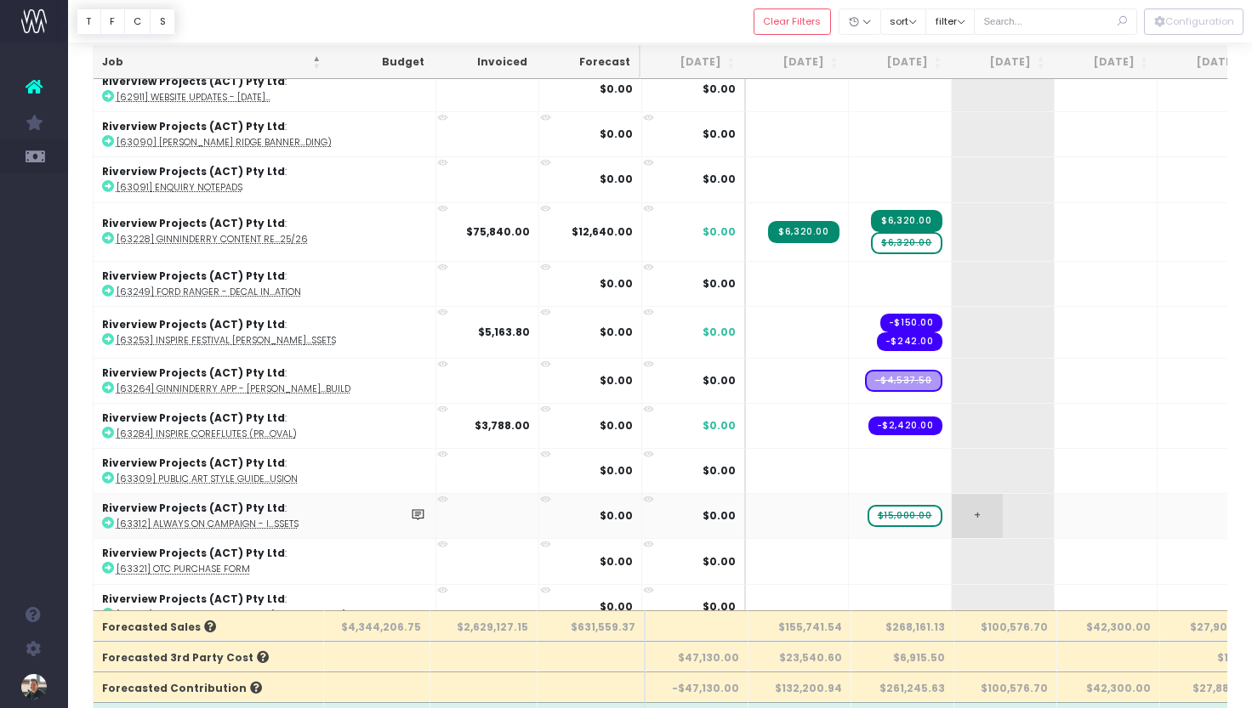
click at [952, 494] on span "+" at bounding box center [977, 516] width 51 height 44
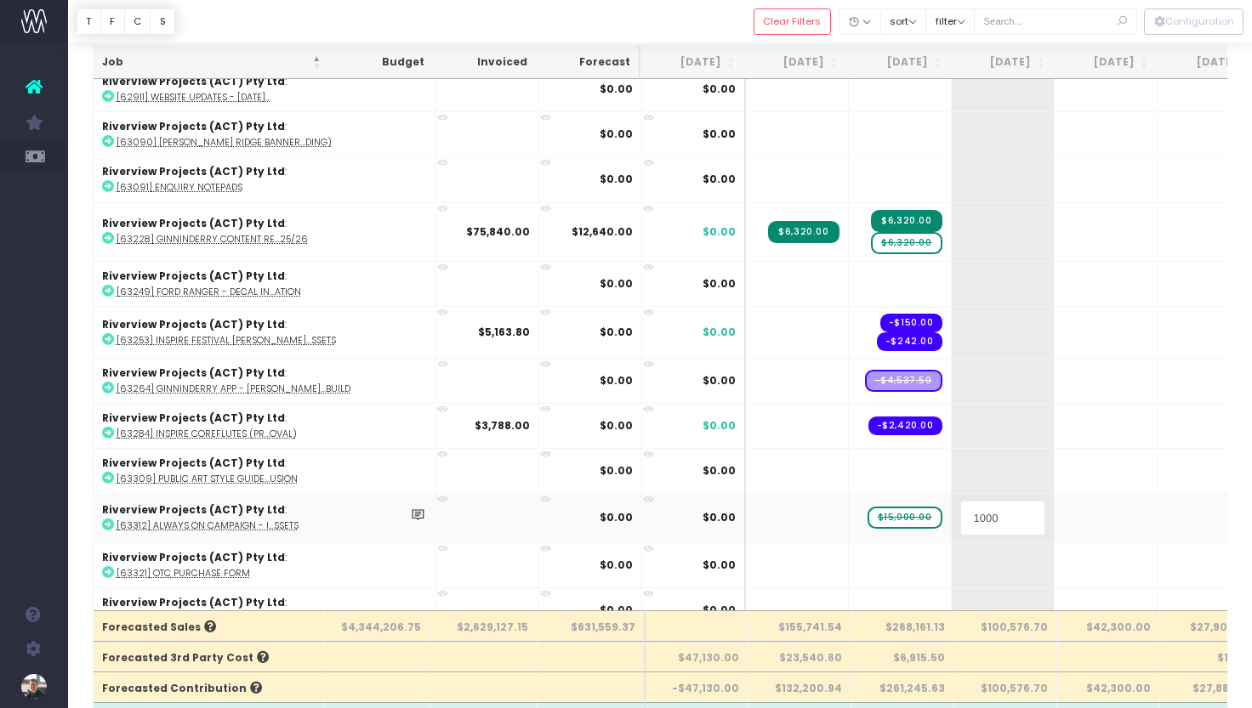
type input "10000"
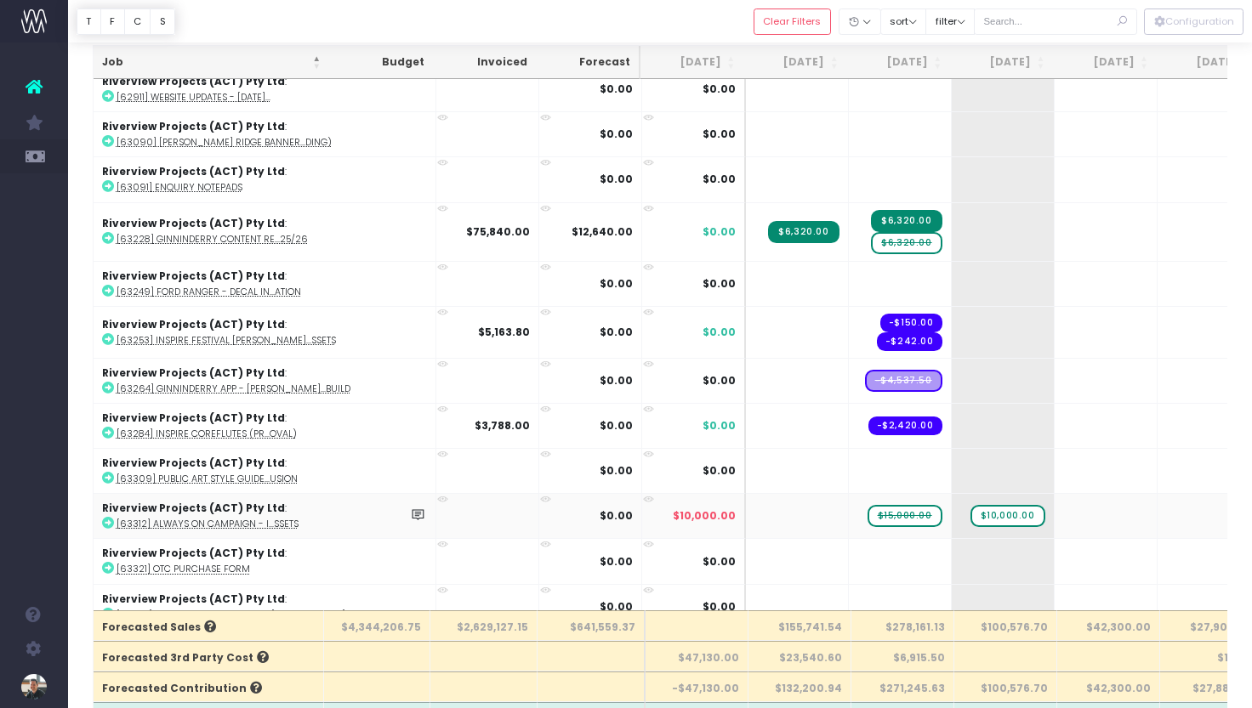
click at [867, 505] on span "$15,000.00" at bounding box center [904, 516] width 75 height 22
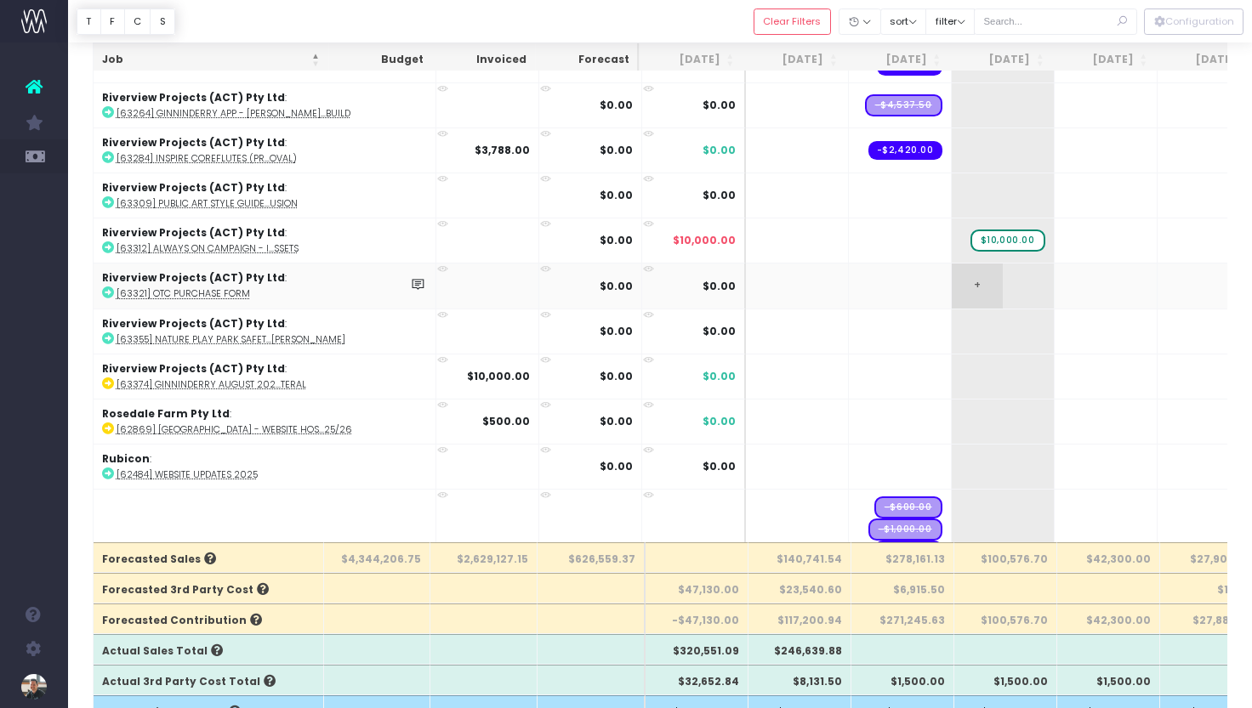
scroll to position [7684, 0]
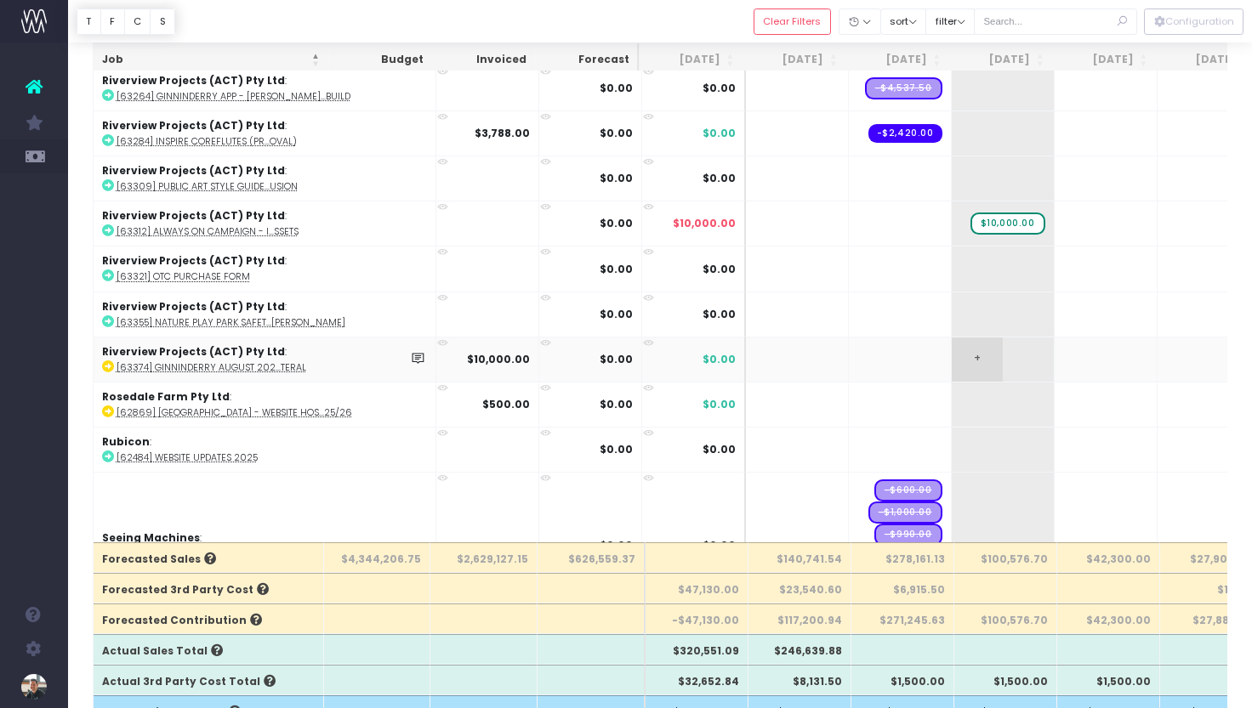
click at [952, 338] on span "+" at bounding box center [977, 360] width 51 height 44
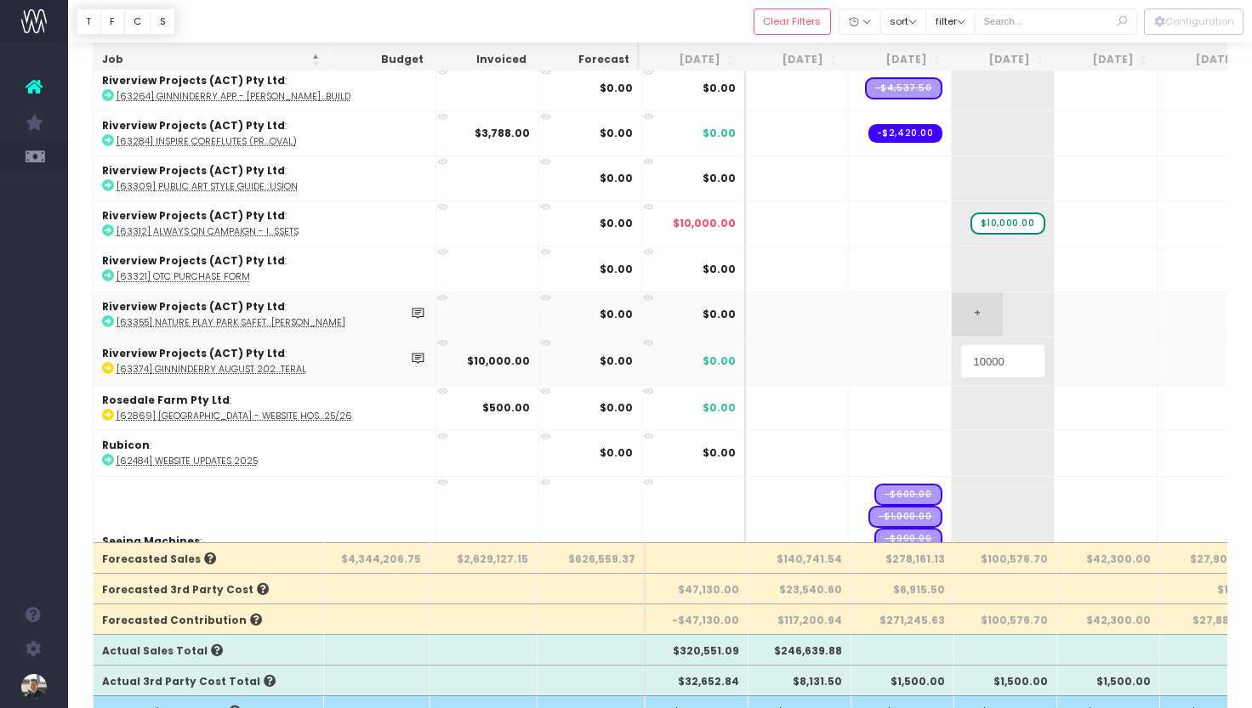
click at [902, 275] on body "Oh my... this is bad. wayahead wasn't able to load this page. Please contact su…" at bounding box center [626, 221] width 1252 height 708
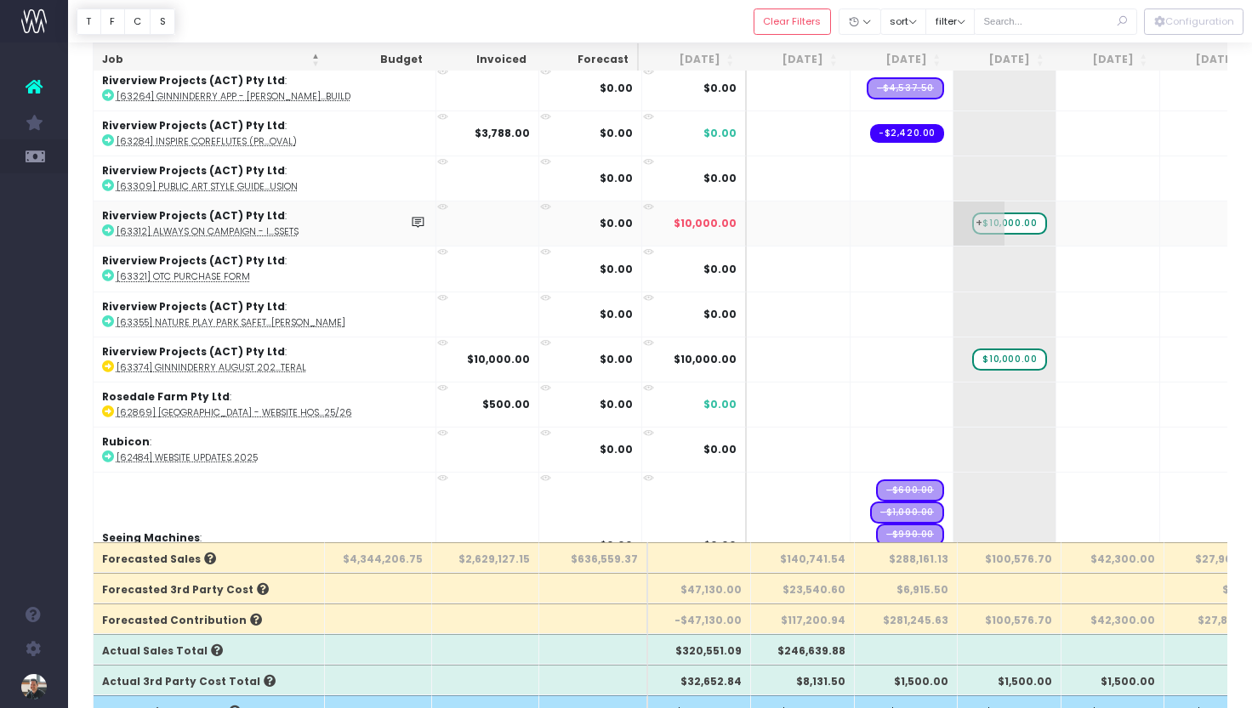
click at [972, 213] on span "$10,000.00" at bounding box center [1009, 224] width 75 height 22
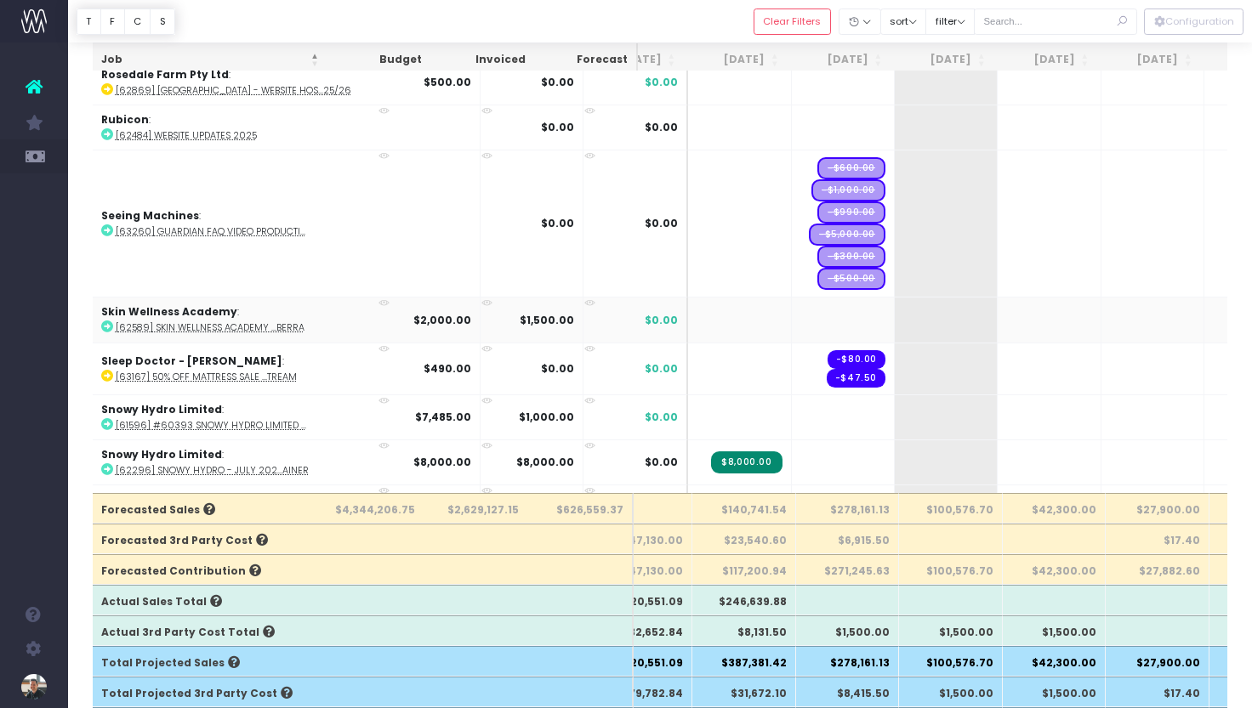
scroll to position [0, 0]
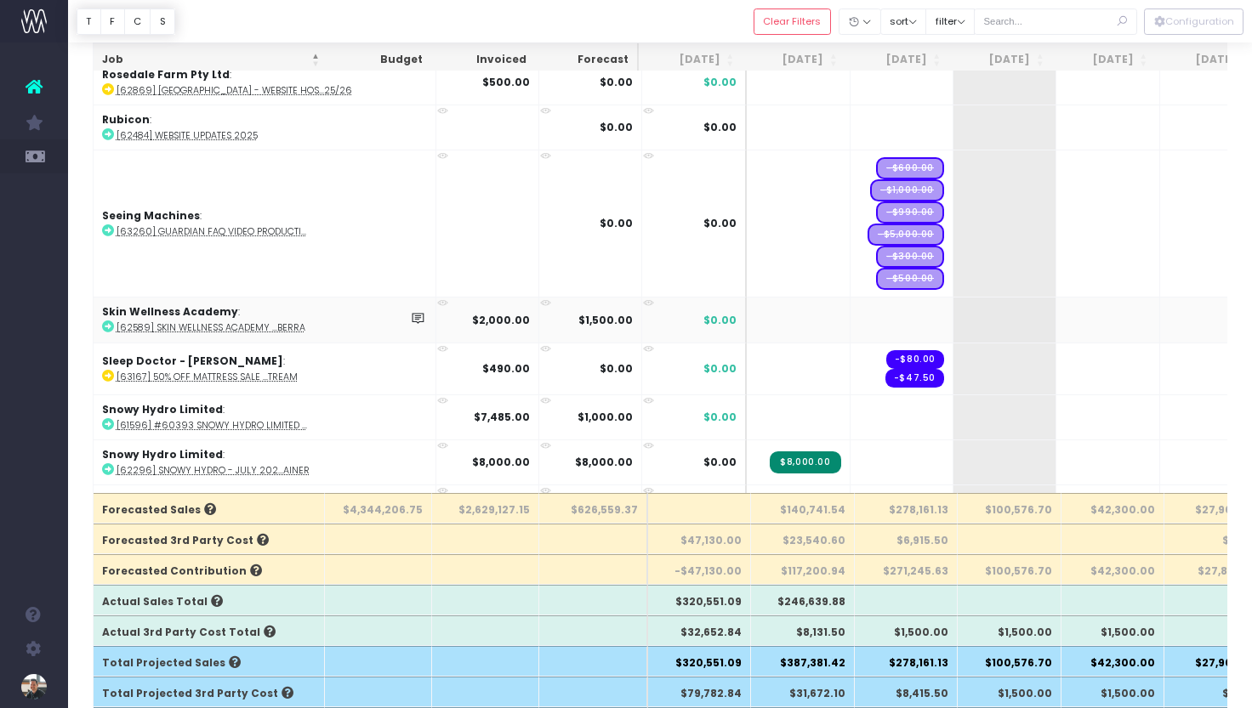
click at [850, 297] on td at bounding box center [901, 319] width 103 height 45
click at [953, 298] on span "+" at bounding box center [978, 320] width 51 height 44
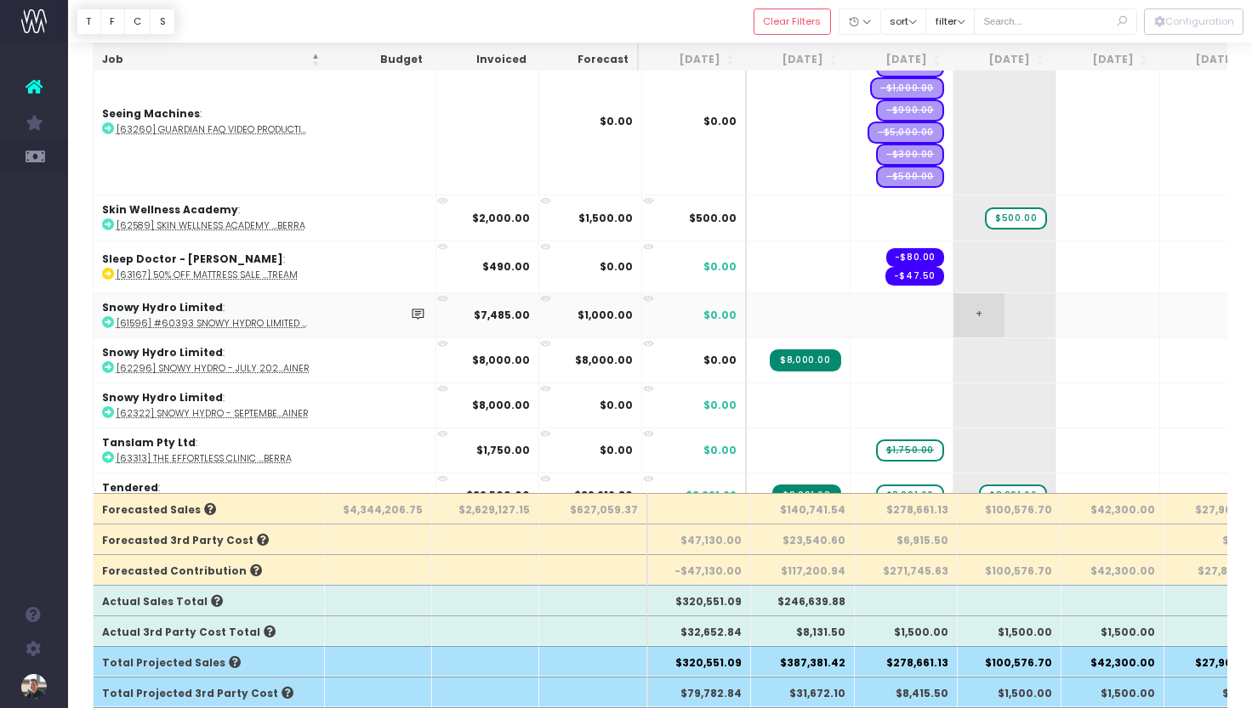
scroll to position [8061, 0]
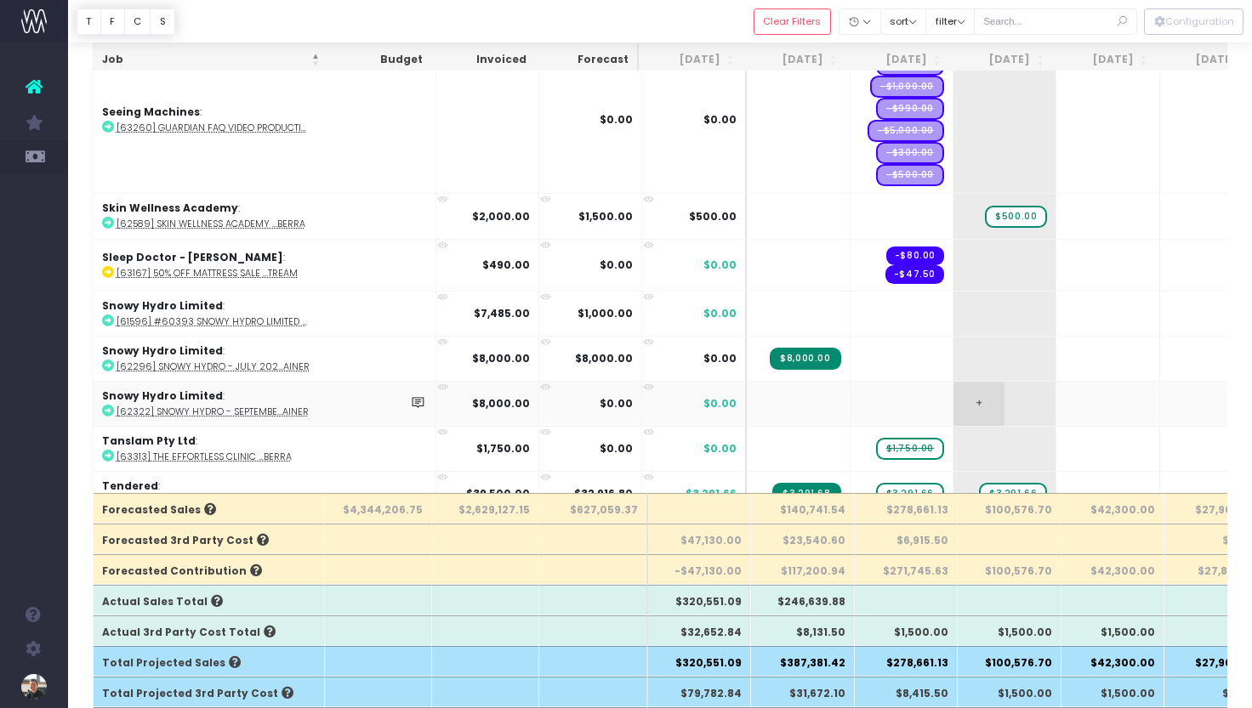
click at [953, 382] on span "+" at bounding box center [978, 404] width 51 height 44
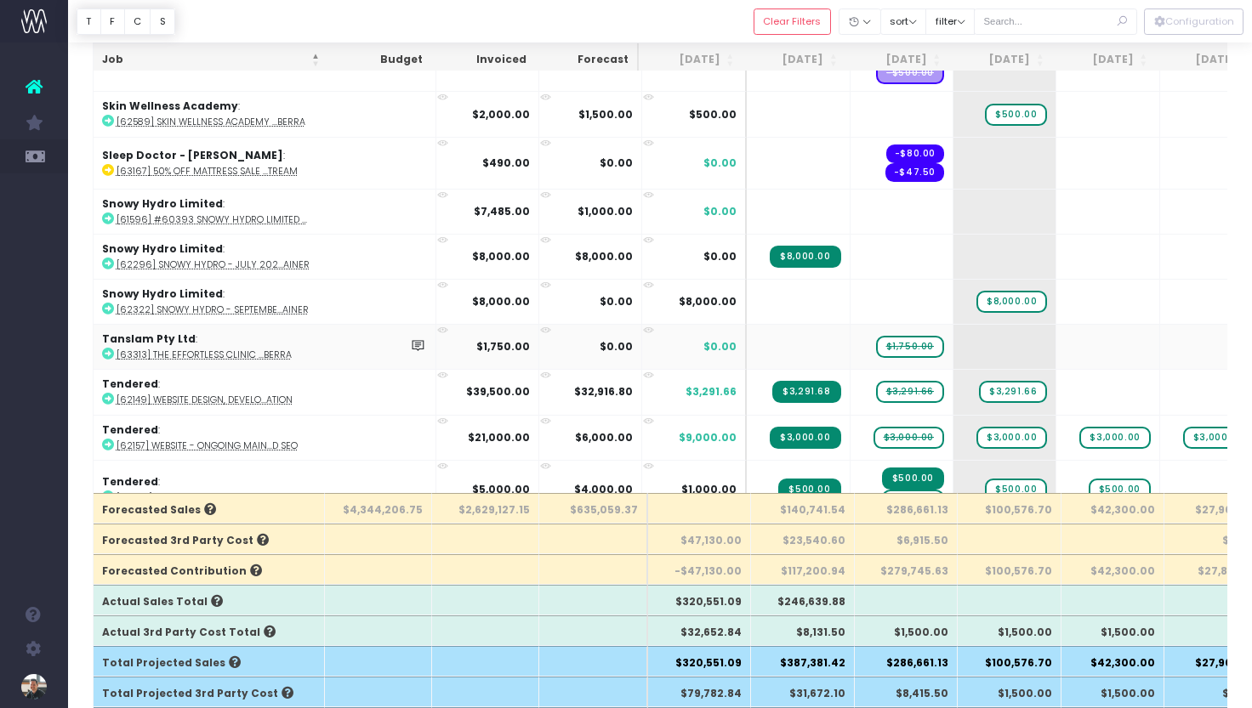
scroll to position [8168, 0]
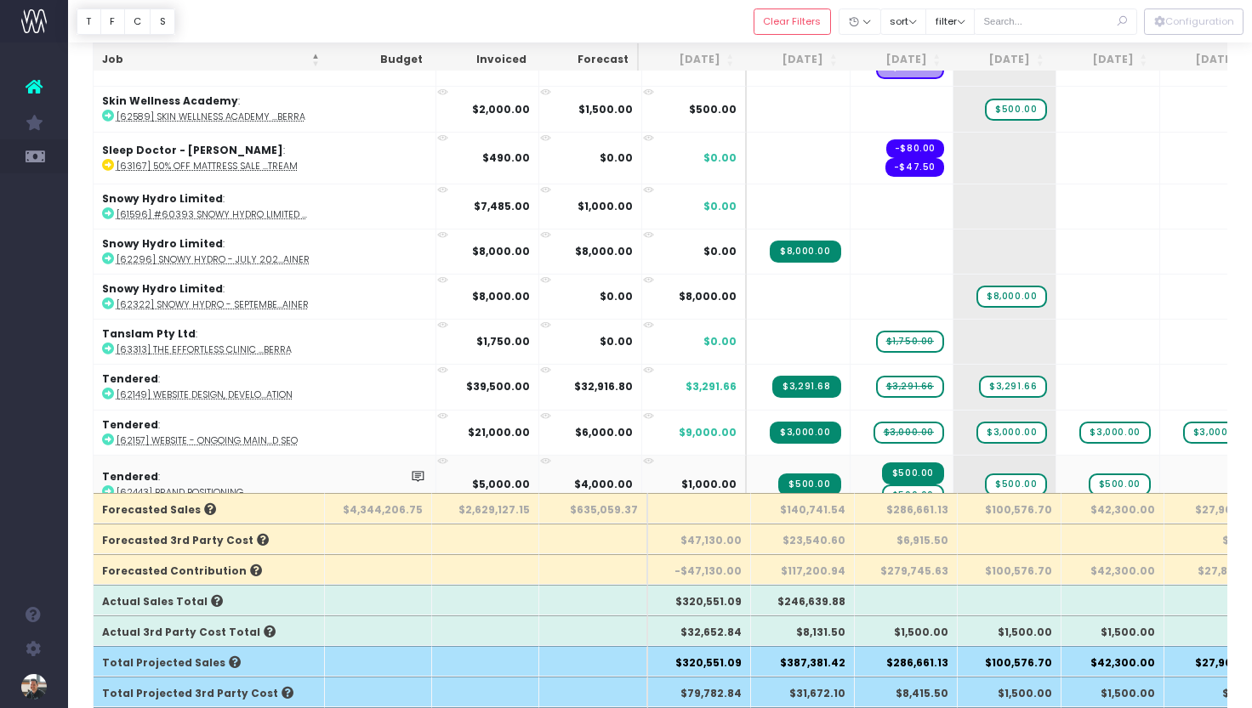
click at [882, 485] on span "$500.00" at bounding box center [913, 496] width 62 height 22
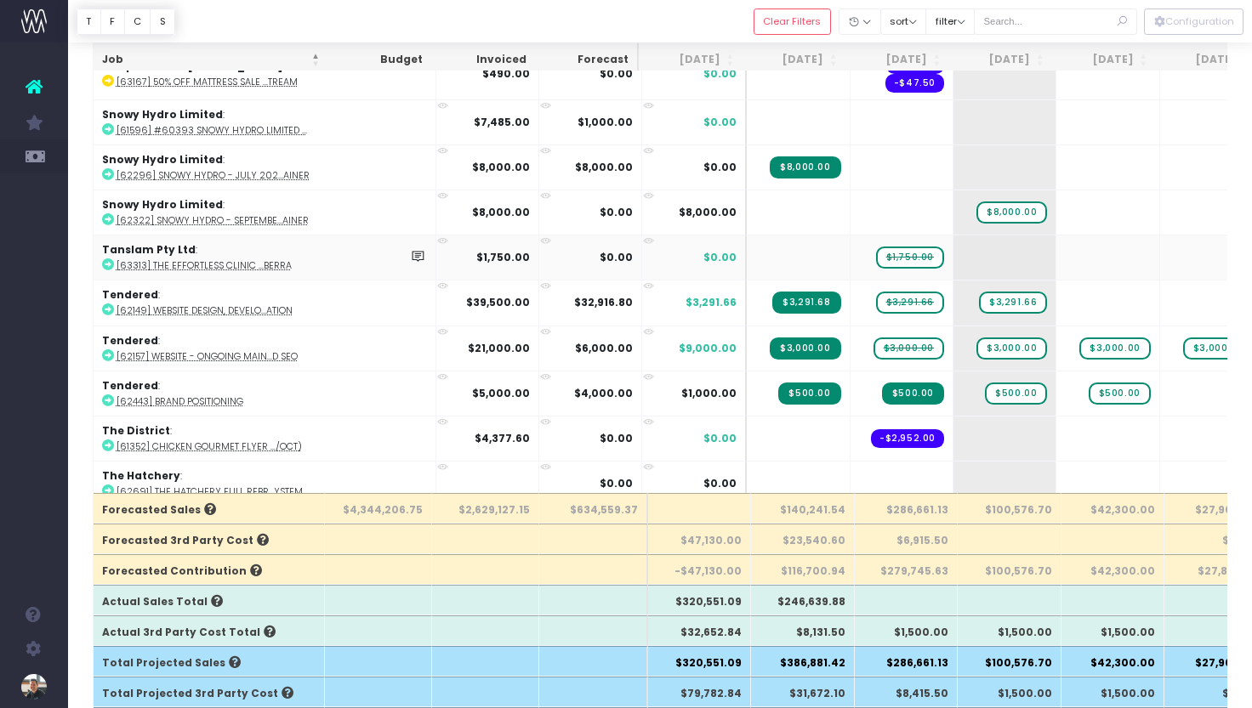
scroll to position [190, 0]
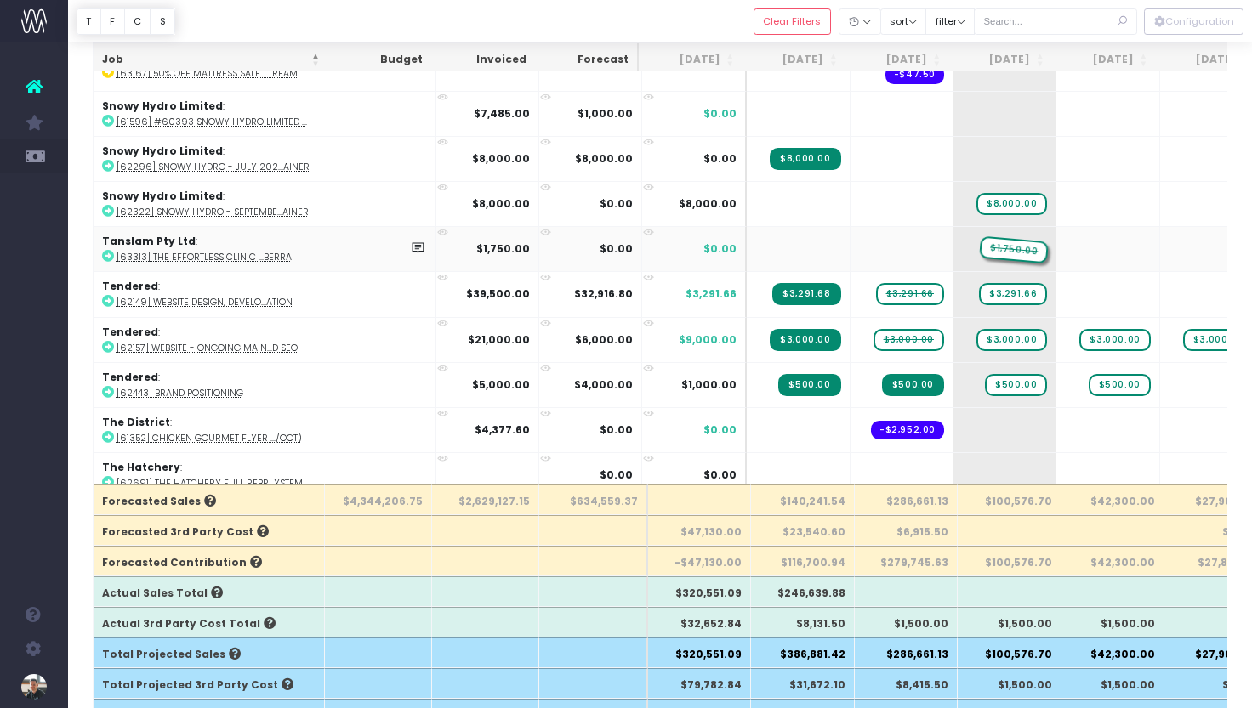
drag, startPoint x: 844, startPoint y: 202, endPoint x: 907, endPoint y: 200, distance: 62.9
click at [953, 408] on span "+" at bounding box center [978, 430] width 51 height 44
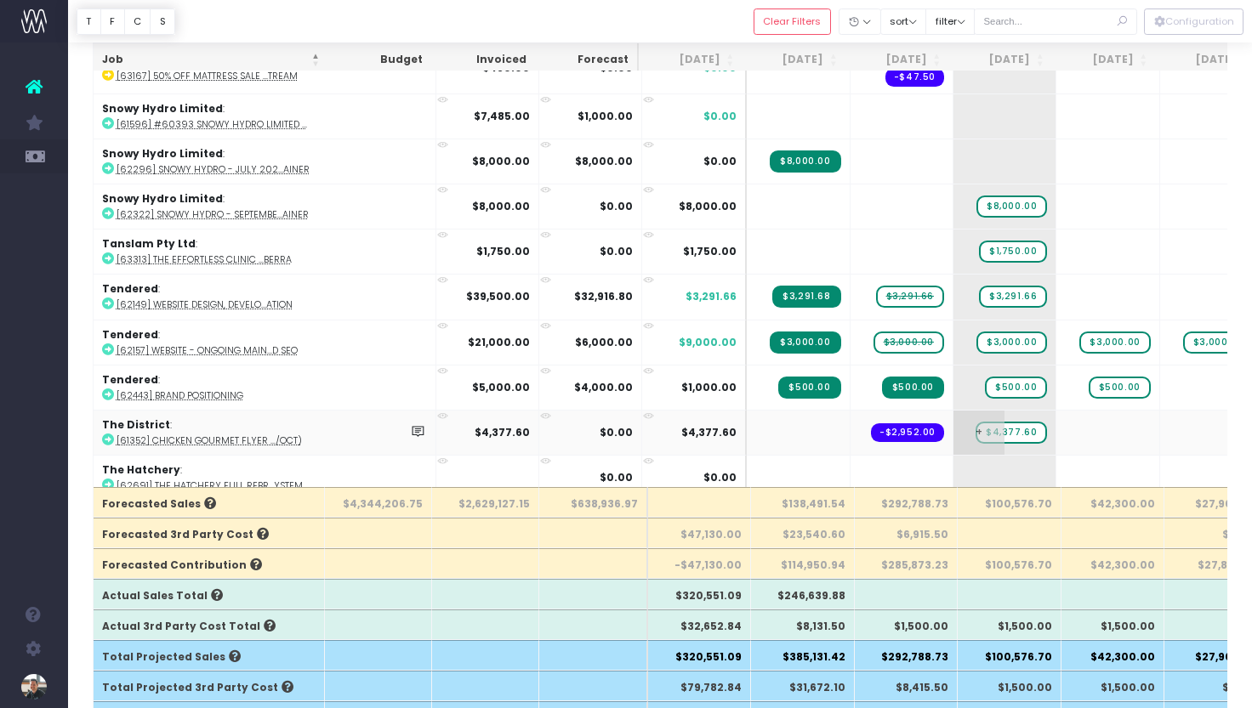
click at [975, 422] on span "$4,377.60" at bounding box center [1010, 433] width 71 height 22
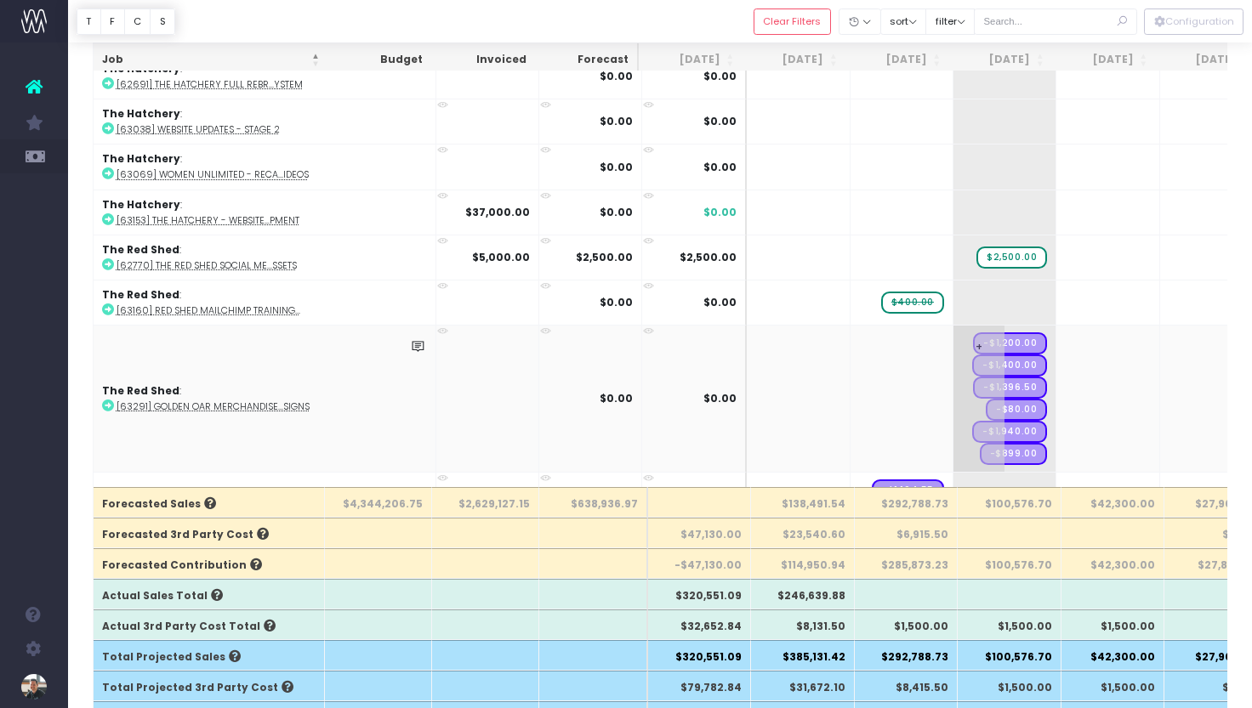
scroll to position [8656, 0]
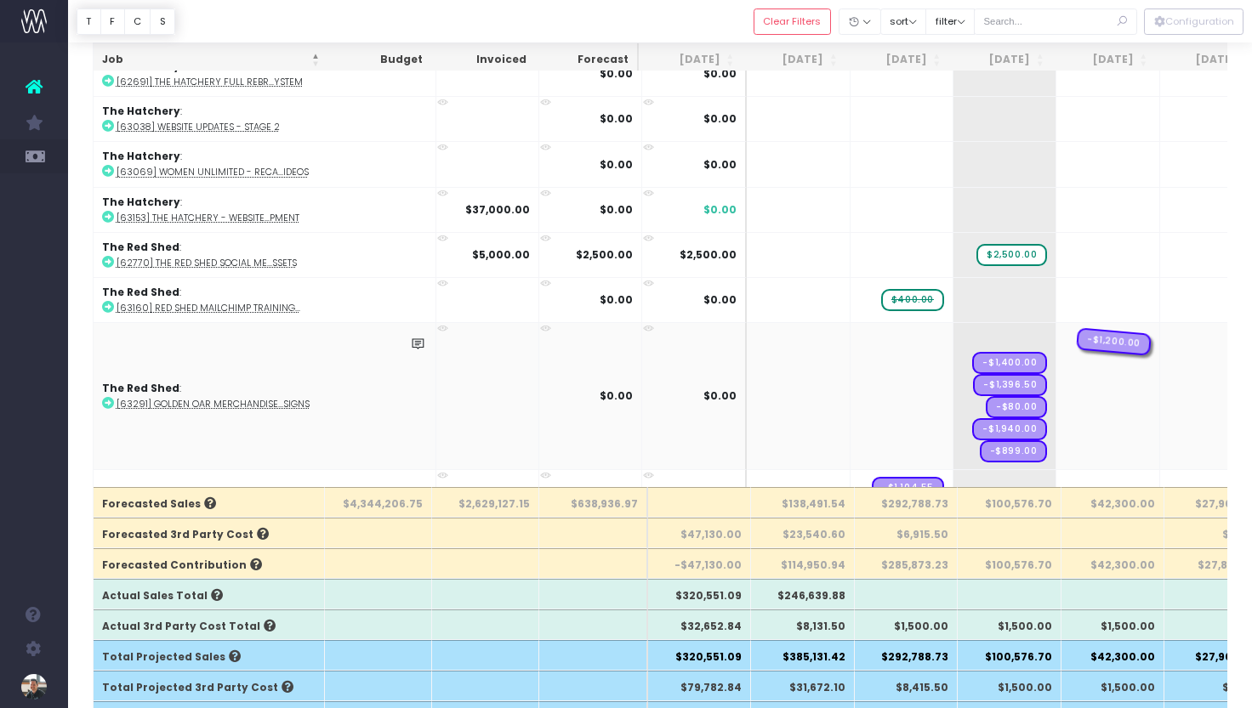
drag, startPoint x: 926, startPoint y: 285, endPoint x: 987, endPoint y: 281, distance: 61.3
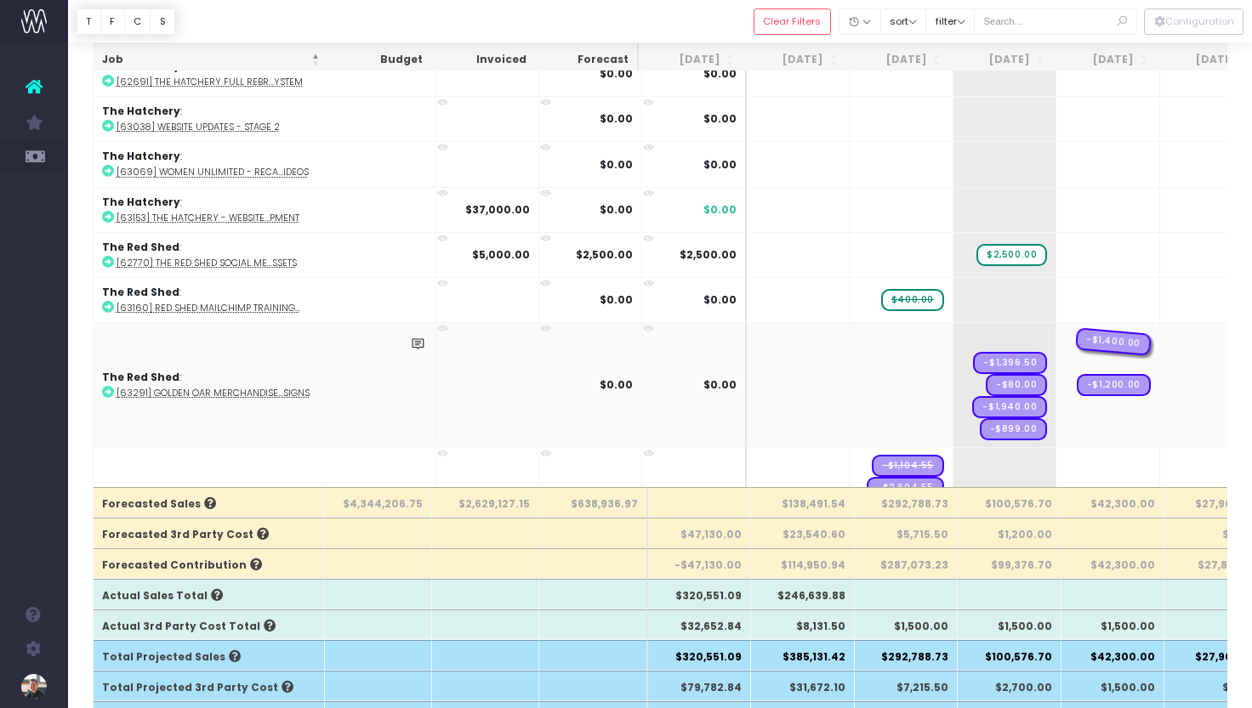
drag, startPoint x: 917, startPoint y: 287, endPoint x: 981, endPoint y: 281, distance: 64.8
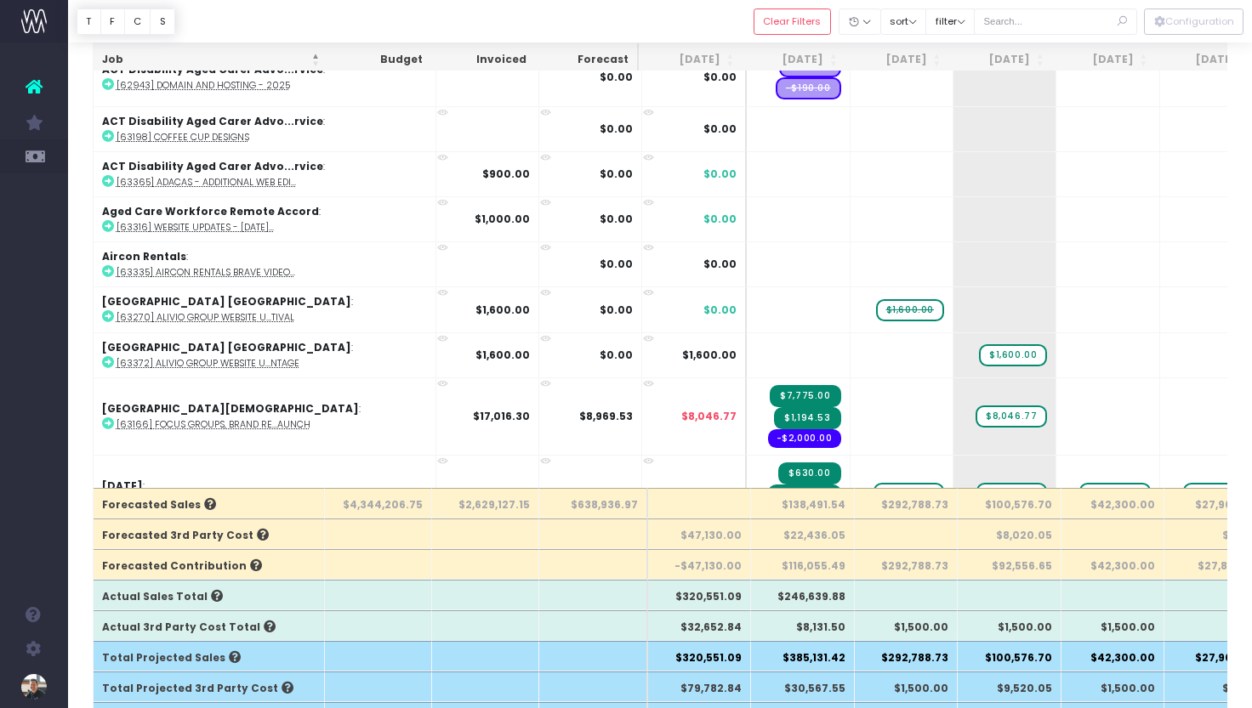
scroll to position [8786, 0]
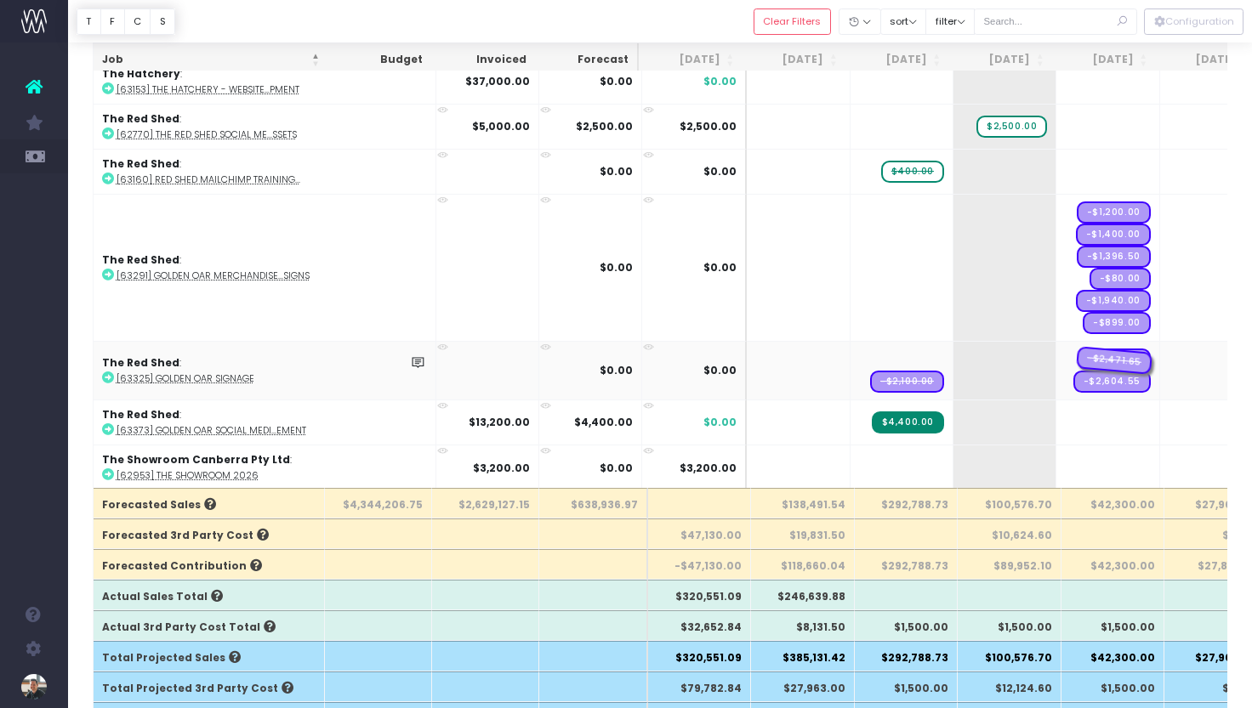
drag, startPoint x: 822, startPoint y: 301, endPoint x: 988, endPoint y: 303, distance: 165.8
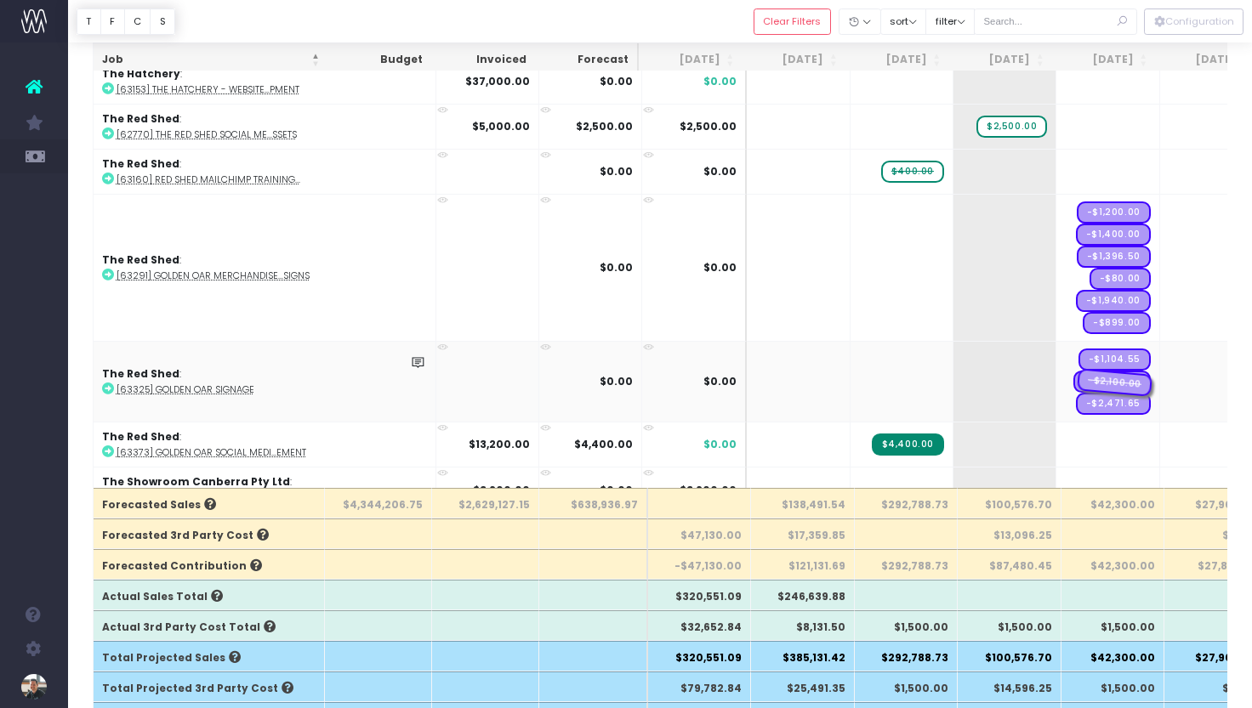
drag, startPoint x: 821, startPoint y: 328, endPoint x: 992, endPoint y: 324, distance: 171.0
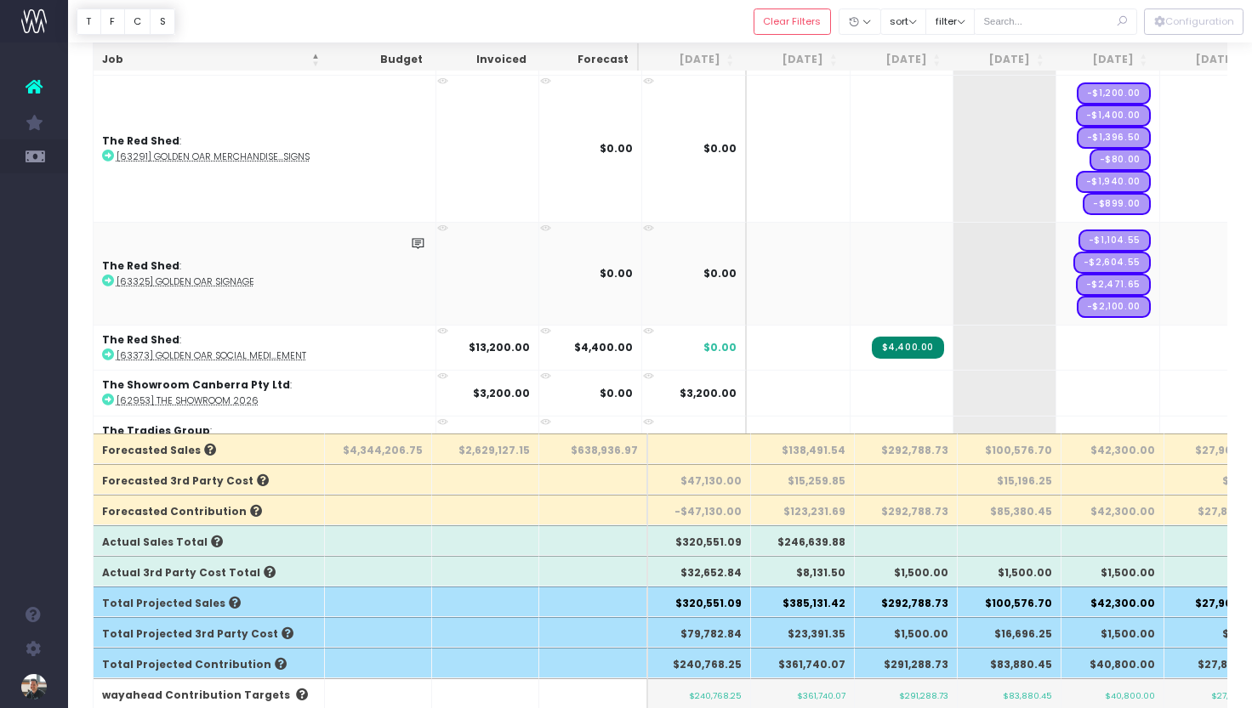
scroll to position [8852, 0]
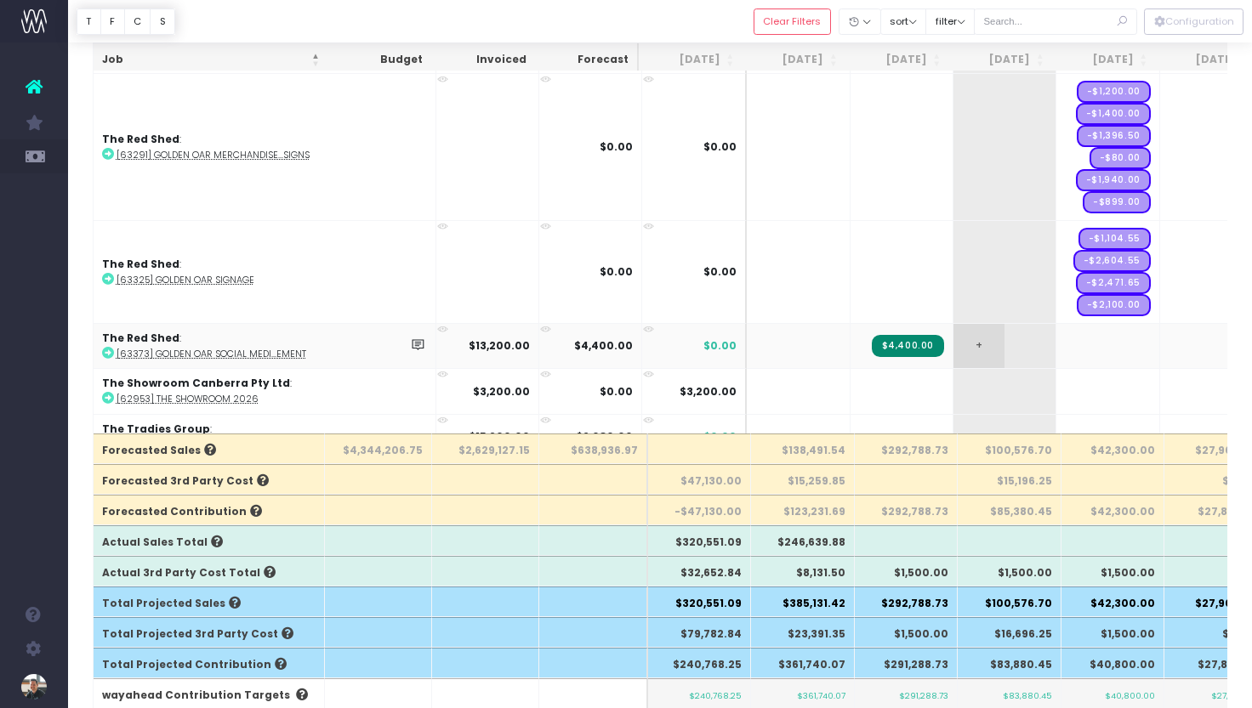
click at [953, 324] on span "+" at bounding box center [978, 346] width 51 height 44
type input "4400"
click at [1056, 324] on span "+" at bounding box center [1081, 346] width 51 height 44
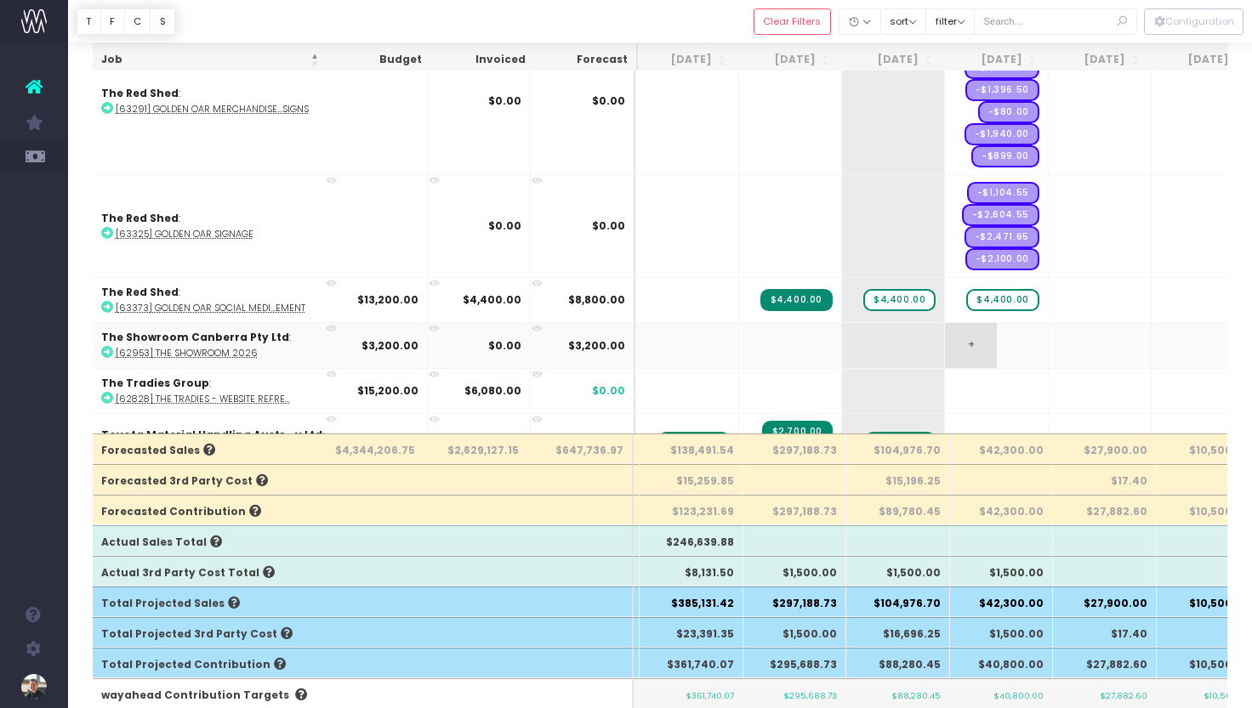
scroll to position [0, 0]
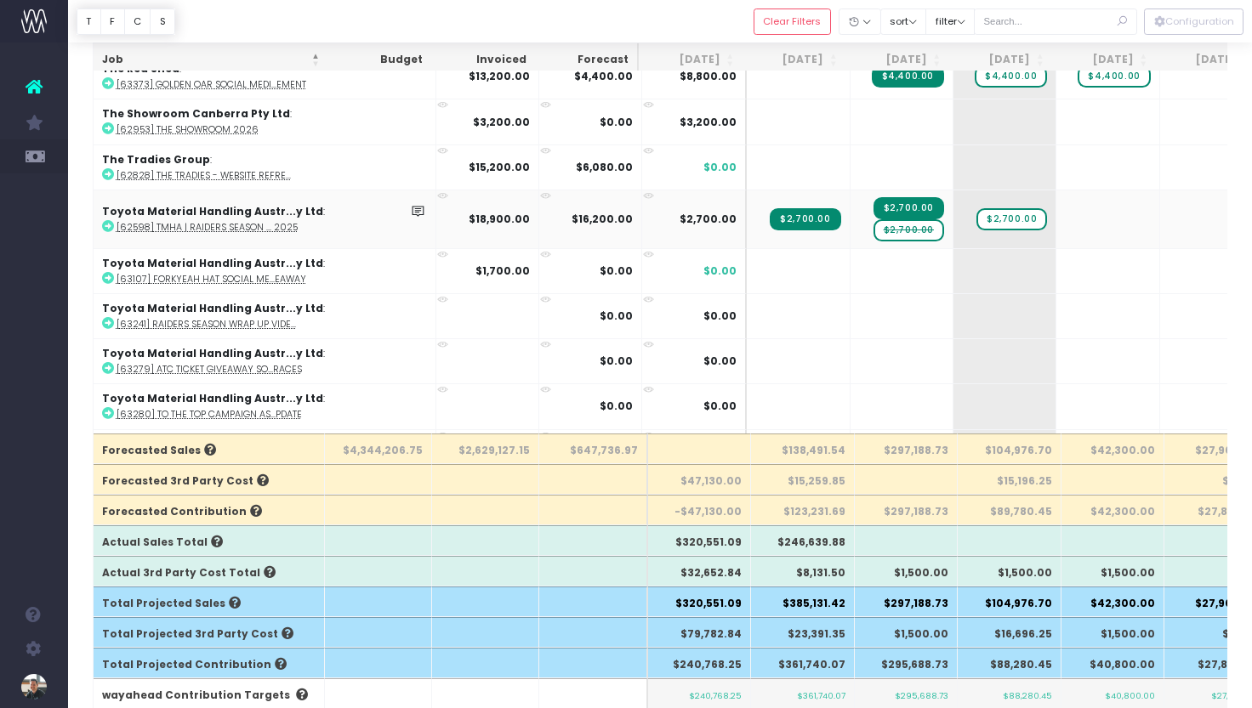
click at [873, 219] on span "$2,700.00" at bounding box center [908, 230] width 71 height 22
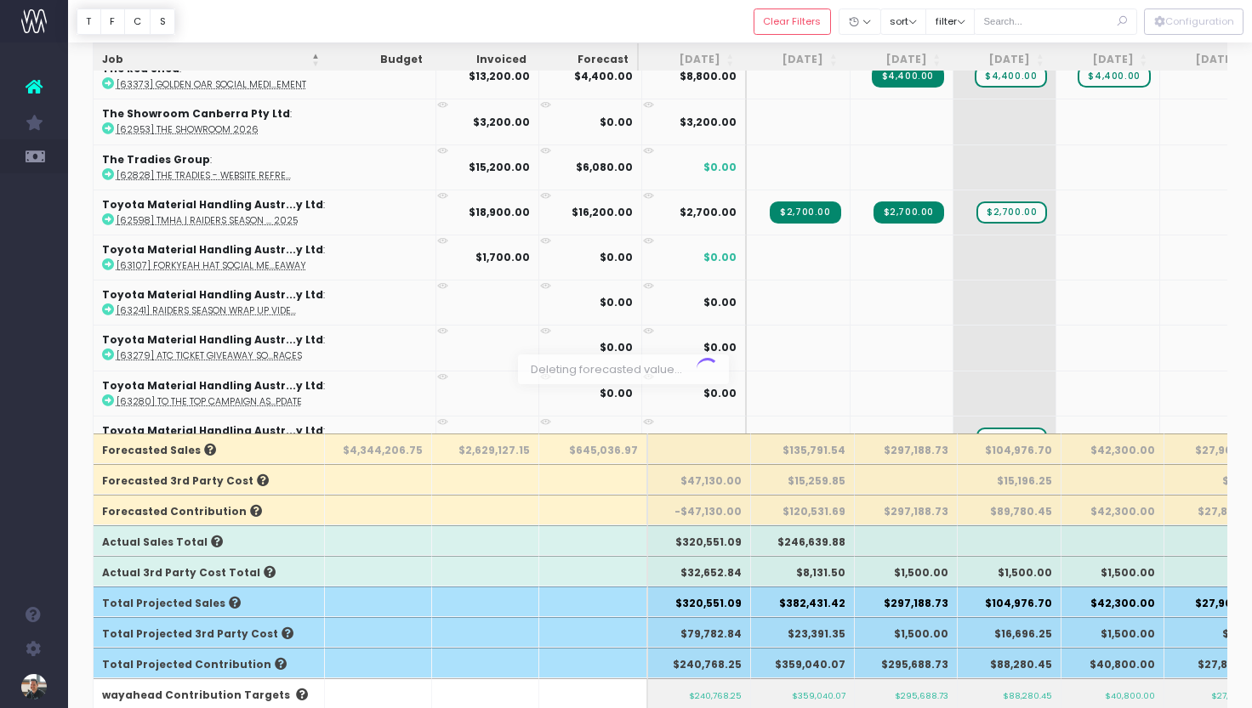
scroll to position [255, 0]
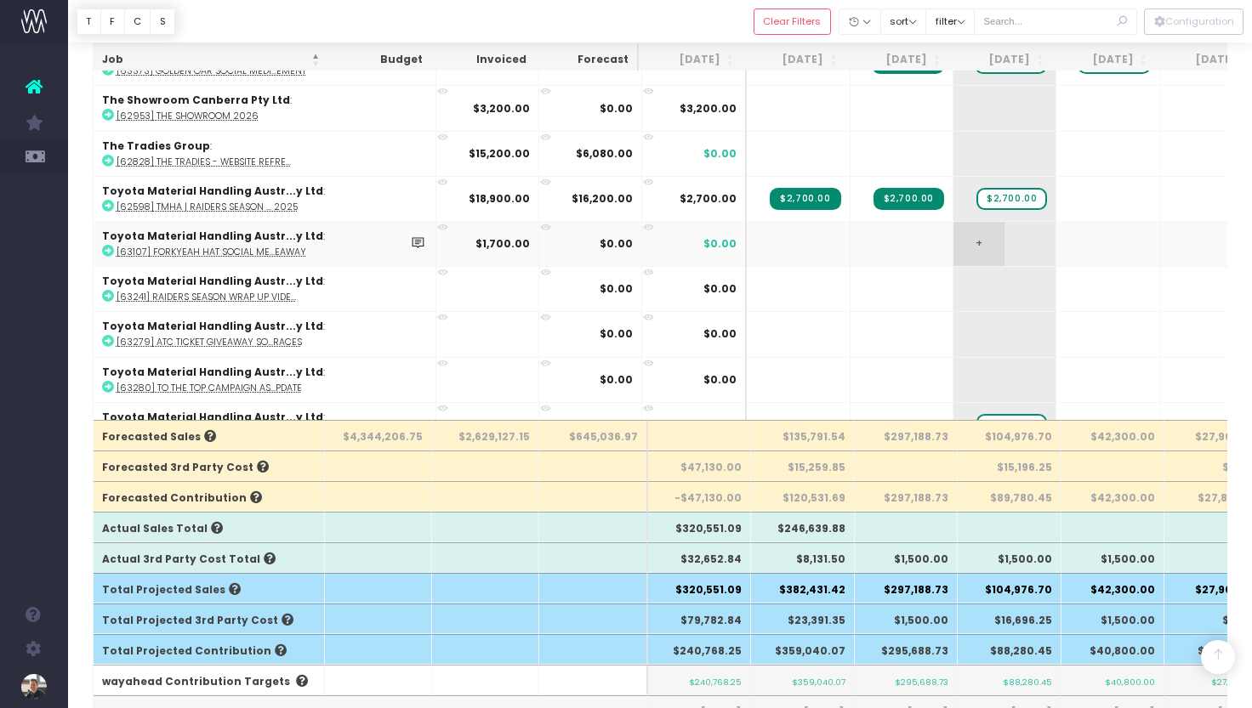
click at [953, 222] on span "+" at bounding box center [978, 244] width 51 height 44
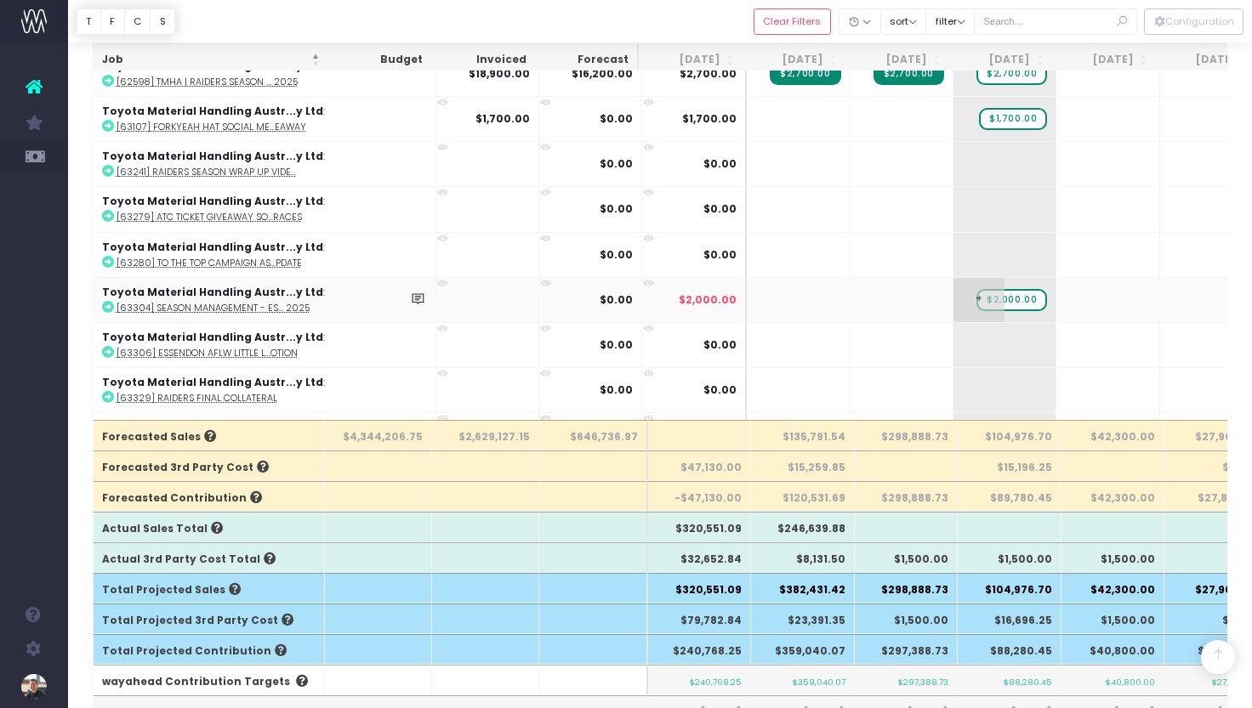
scroll to position [9246, 0]
click at [953, 324] on span "+" at bounding box center [978, 346] width 51 height 44
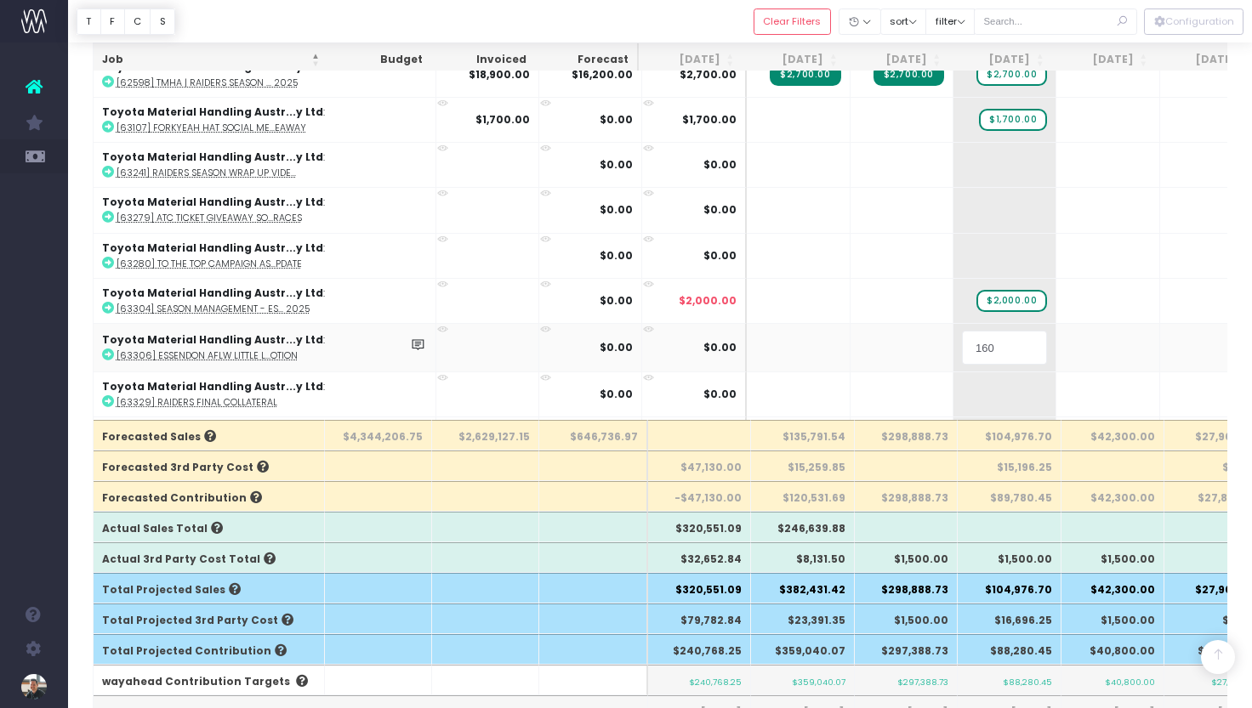
type input "1600"
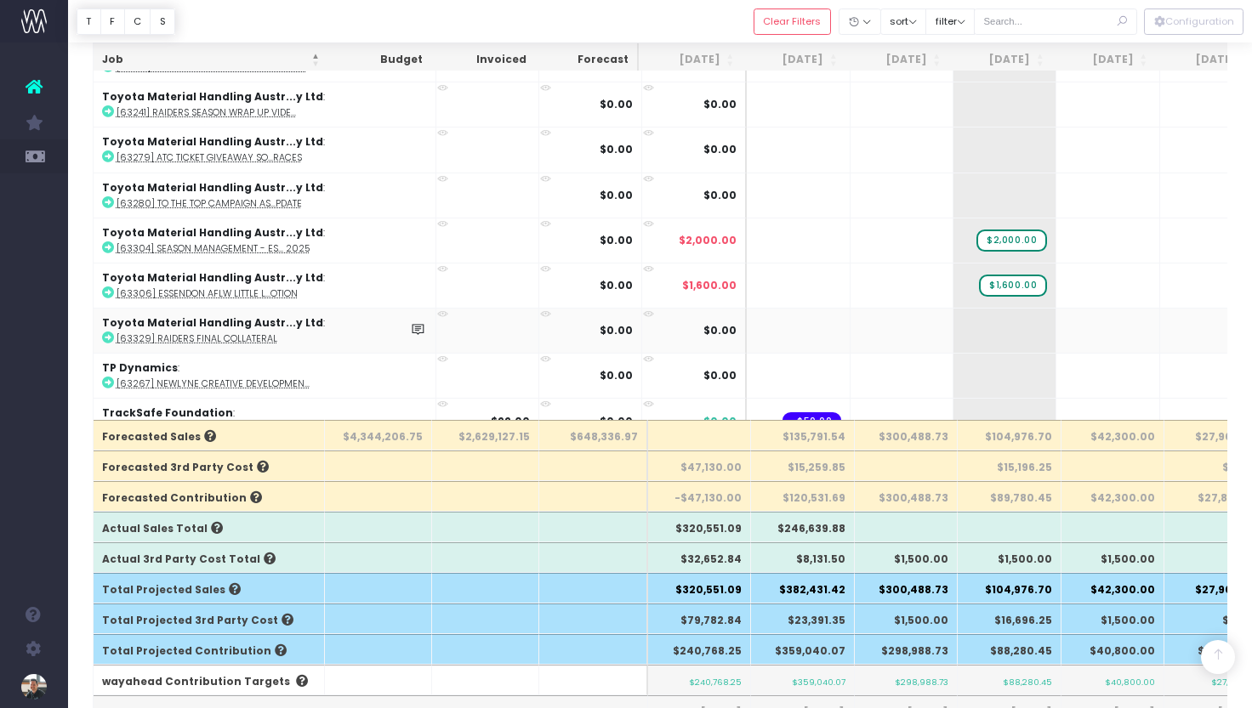
scroll to position [9307, 0]
click at [953, 308] on span "+" at bounding box center [978, 330] width 51 height 44
type input "600"
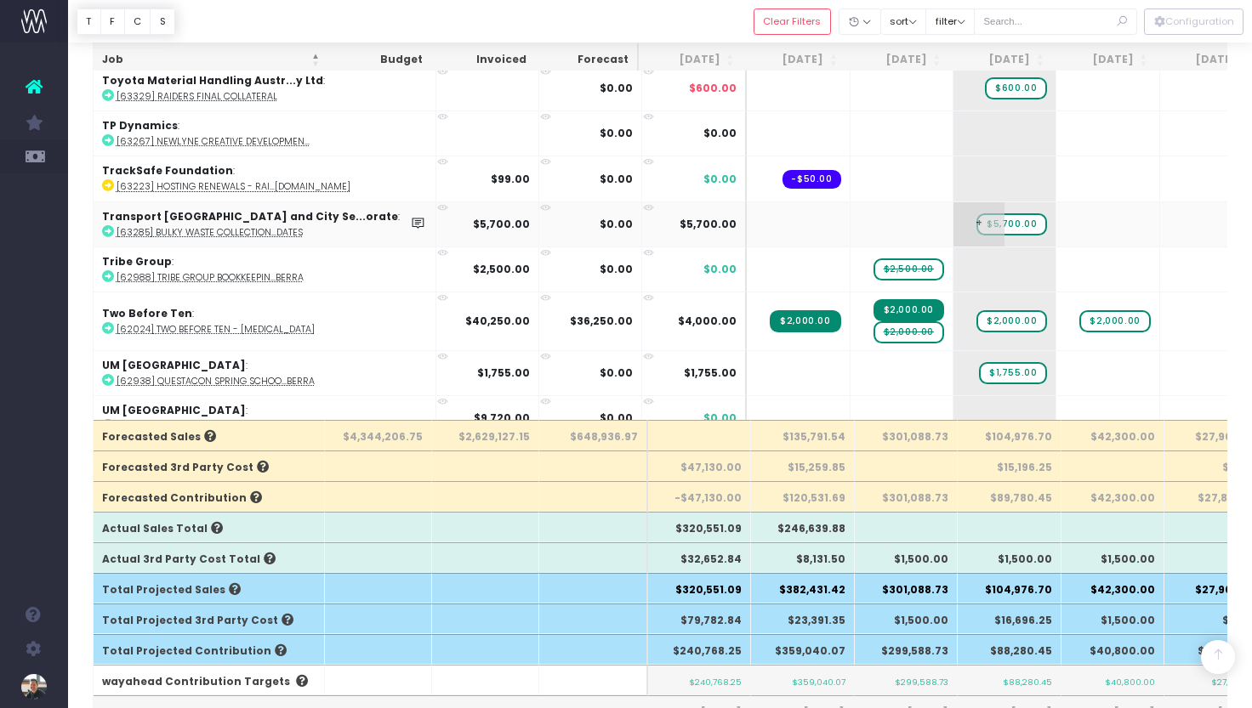
scroll to position [9549, 0]
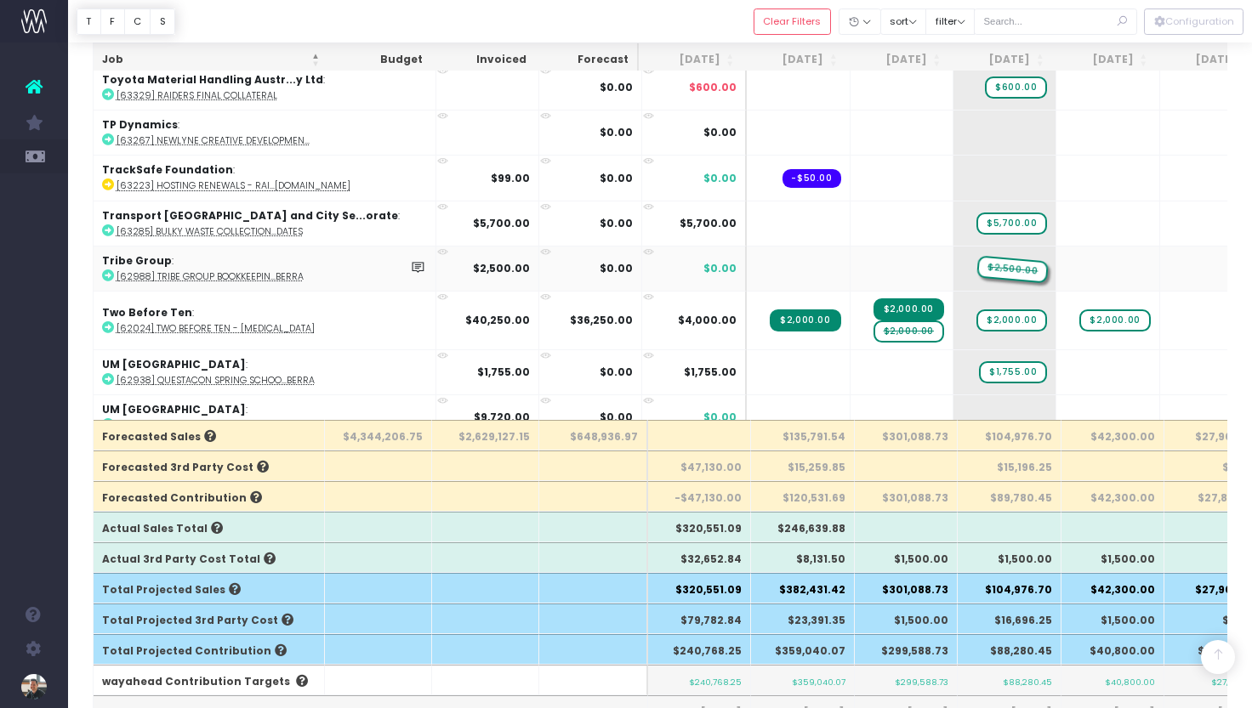
drag, startPoint x: 824, startPoint y: 206, endPoint x: 907, endPoint y: 206, distance: 83.3
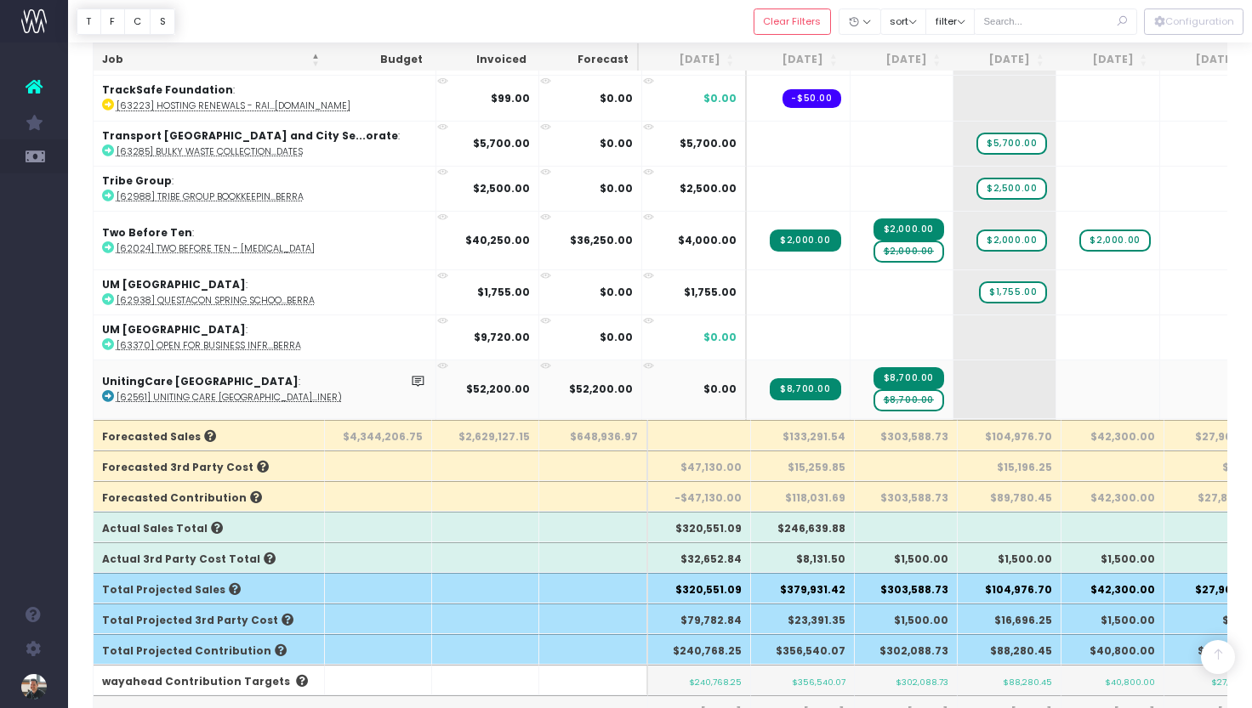
scroll to position [9640, 0]
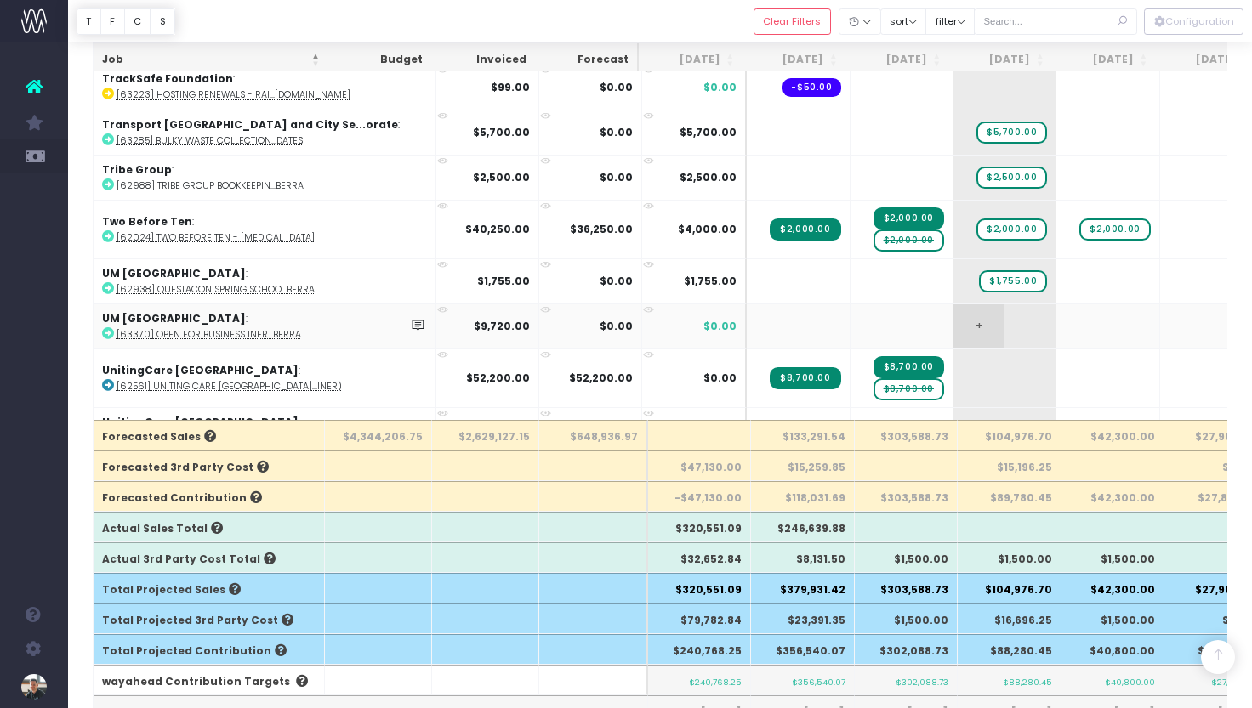
click at [953, 304] on span "+" at bounding box center [978, 326] width 51 height 44
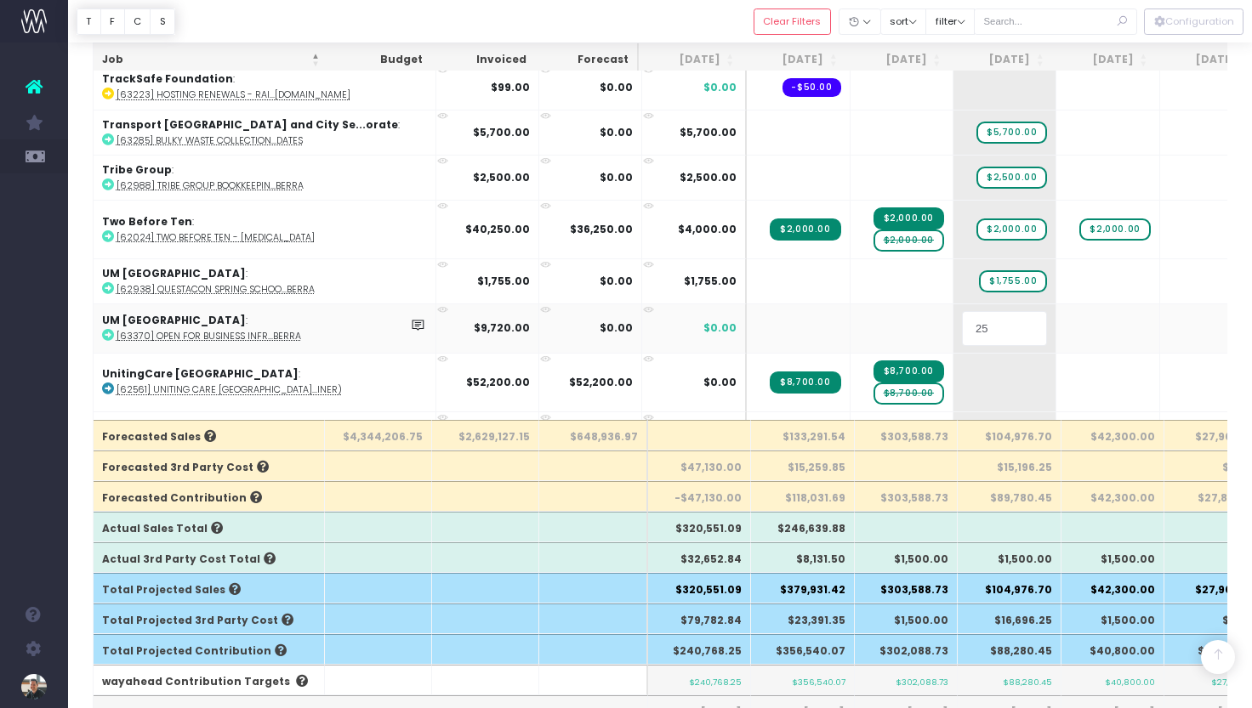
type input "25%"
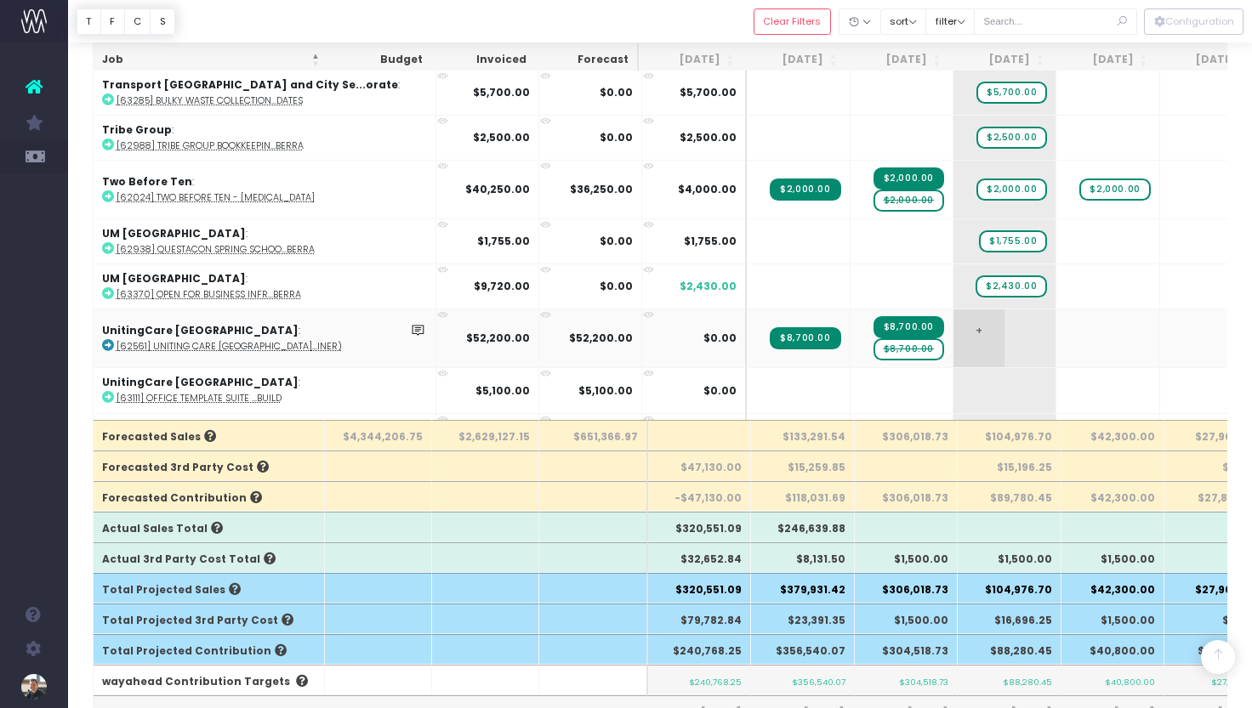
scroll to position [9687, 0]
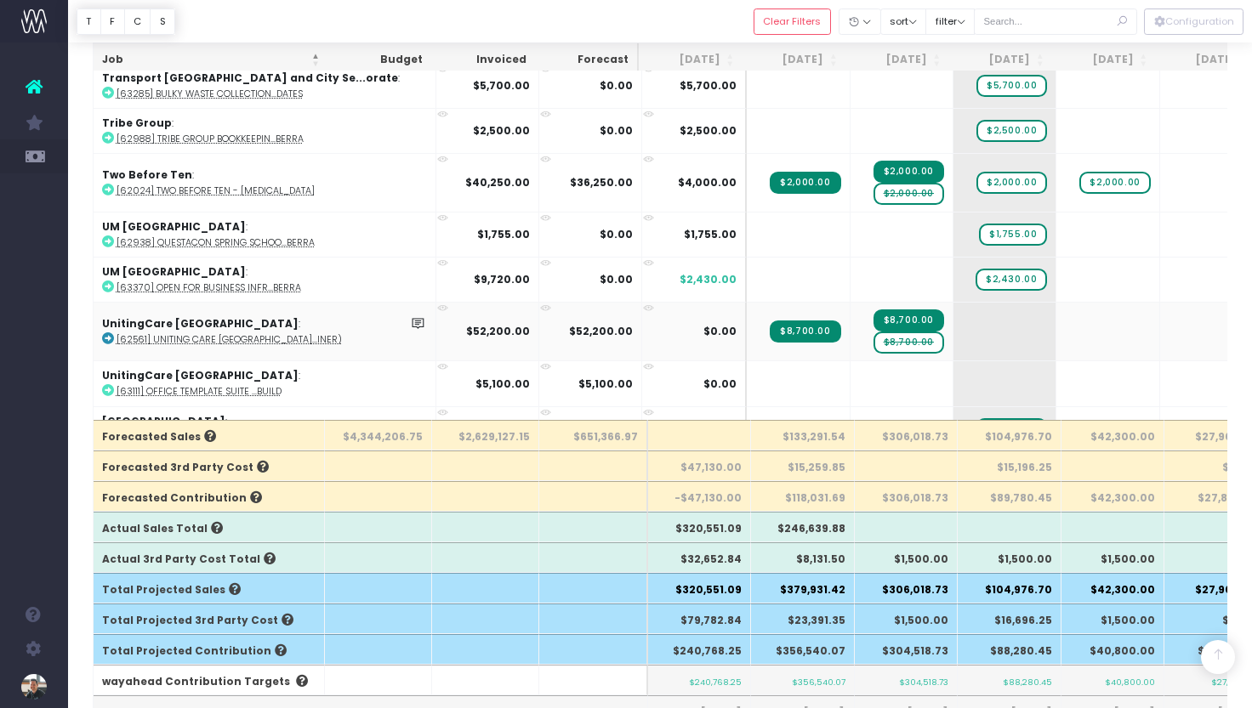
click at [873, 332] on span "$8,700.00" at bounding box center [908, 343] width 71 height 22
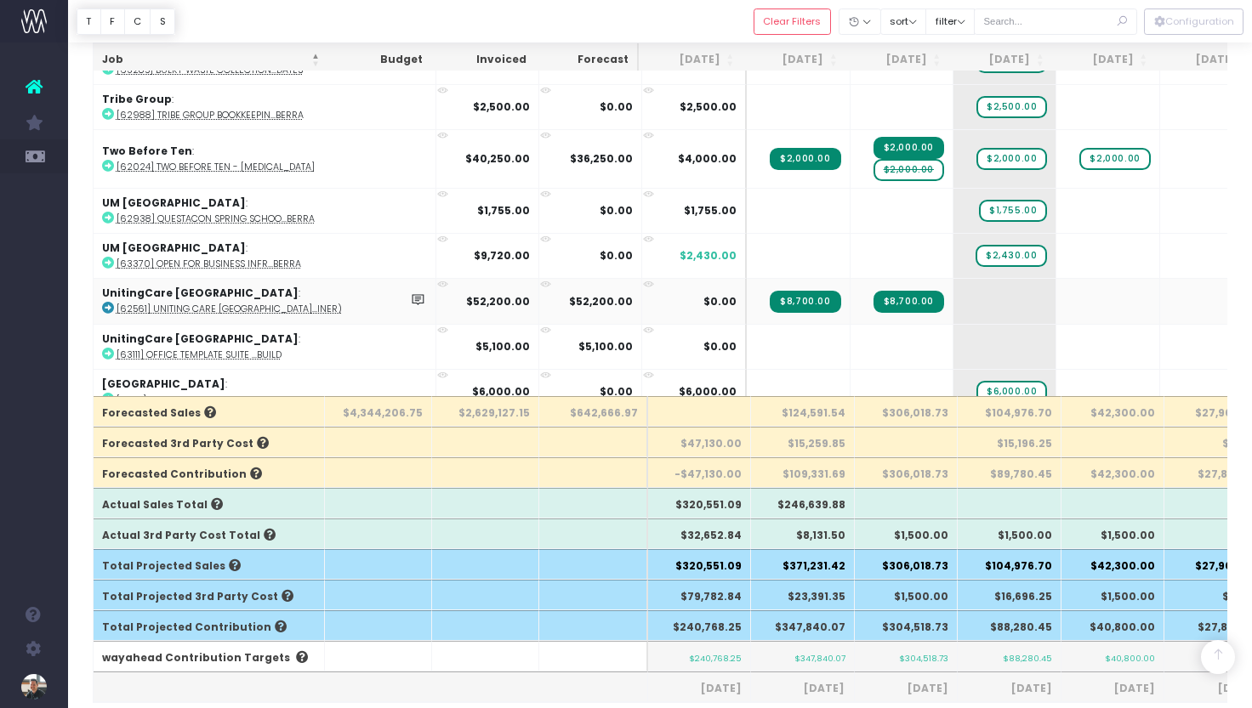
scroll to position [279, 0]
click at [953, 279] on span "+" at bounding box center [978, 301] width 51 height 44
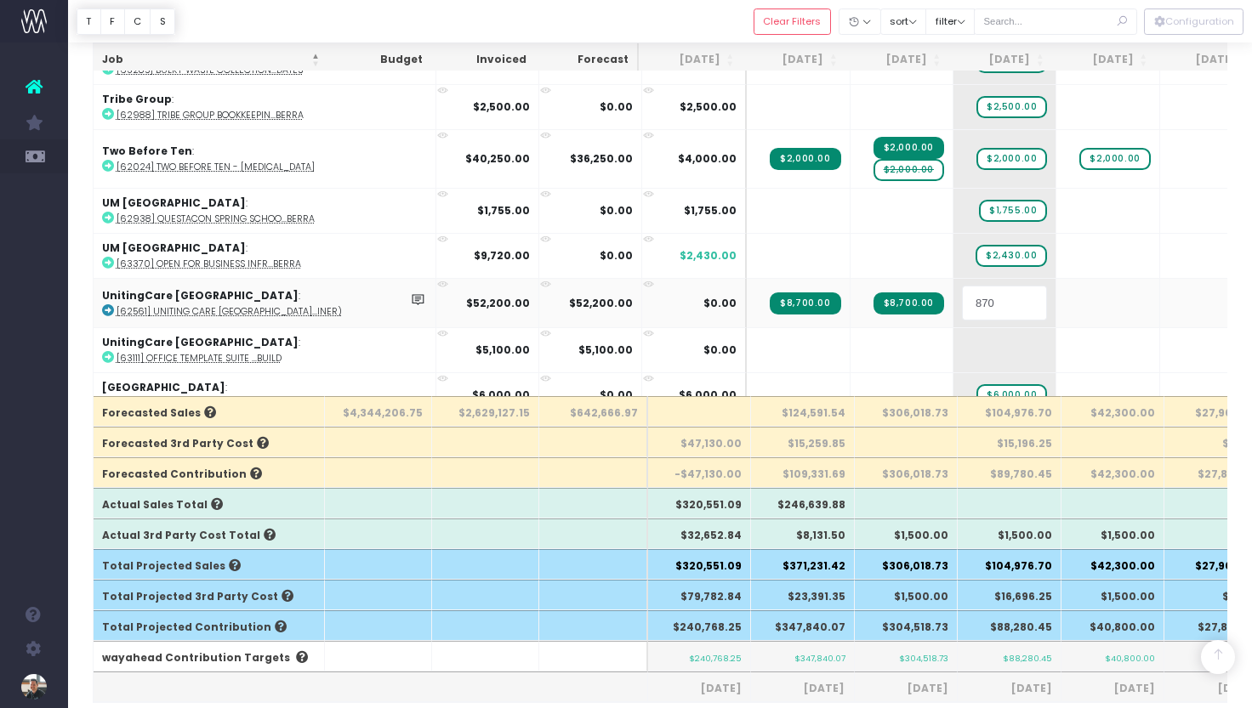
type input "8700"
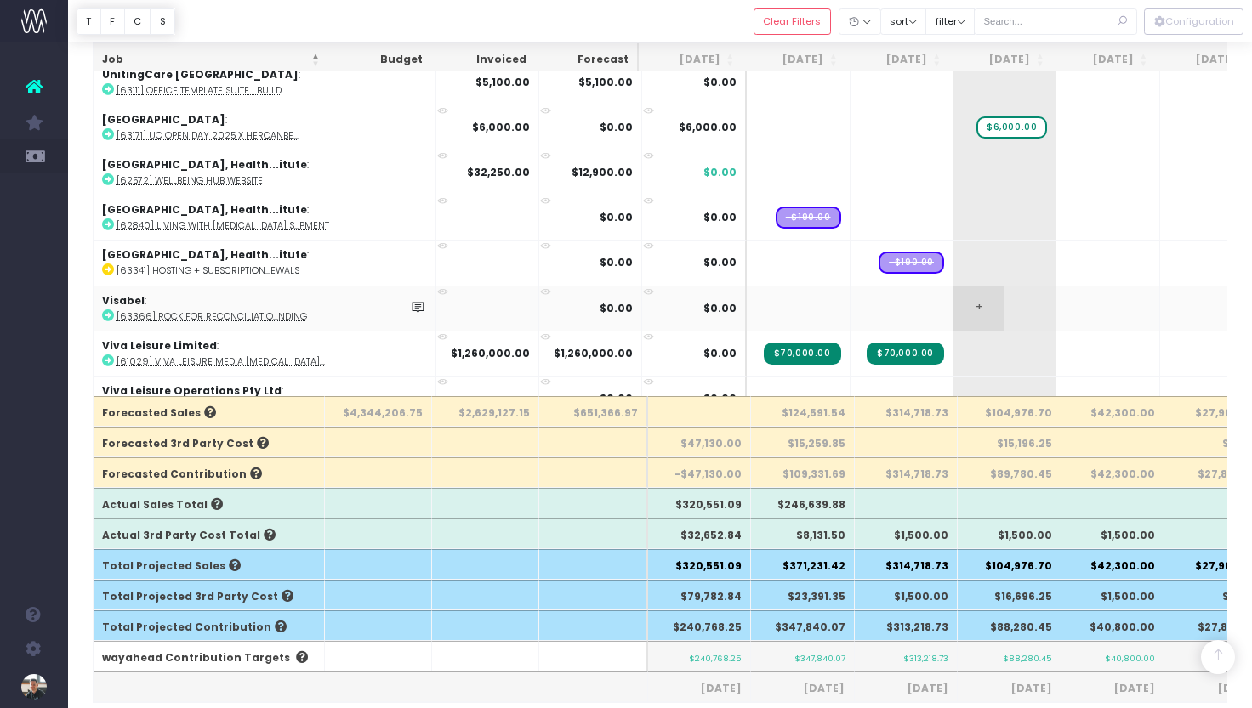
scroll to position [9952, 0]
click at [953, 286] on span "+" at bounding box center [978, 308] width 51 height 44
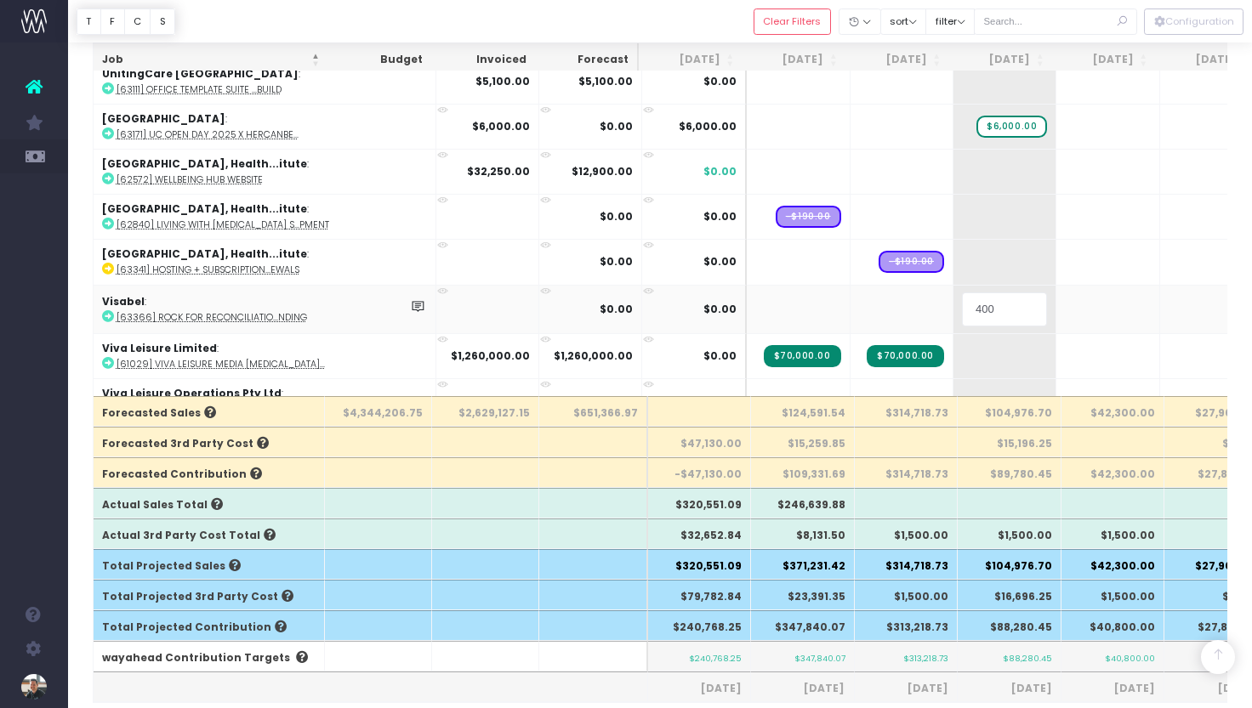
type input "4000"
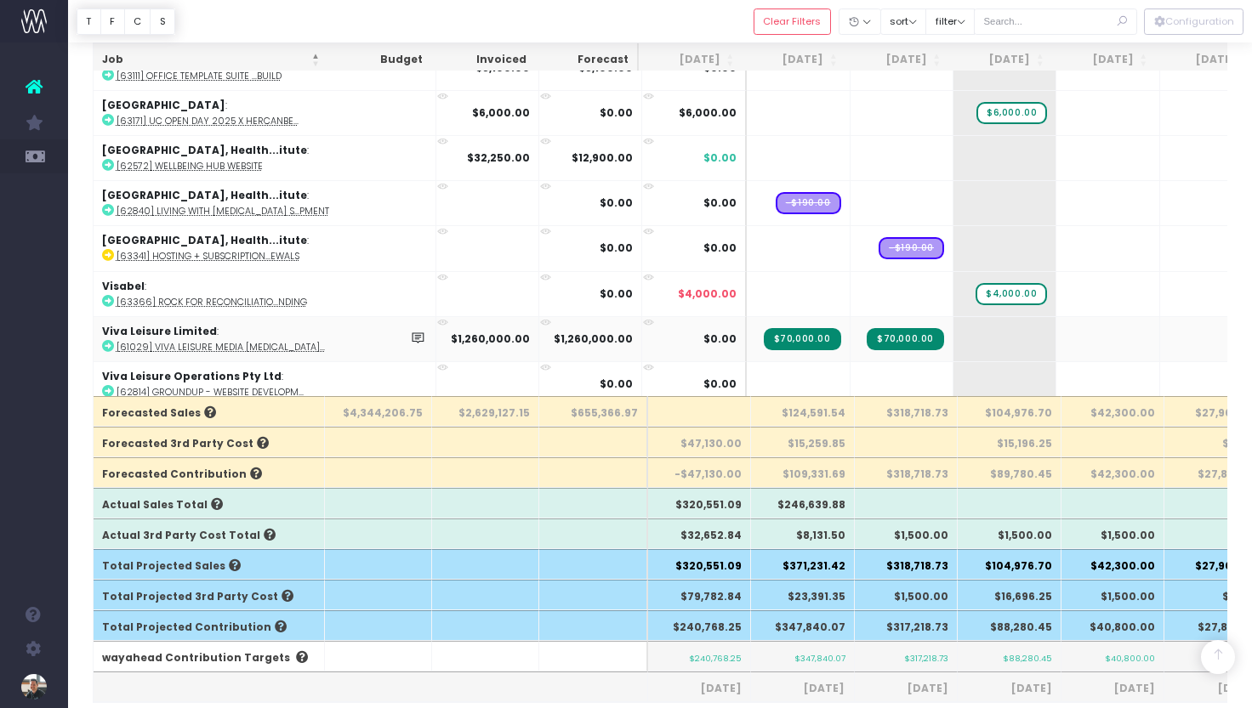
scroll to position [10002, 0]
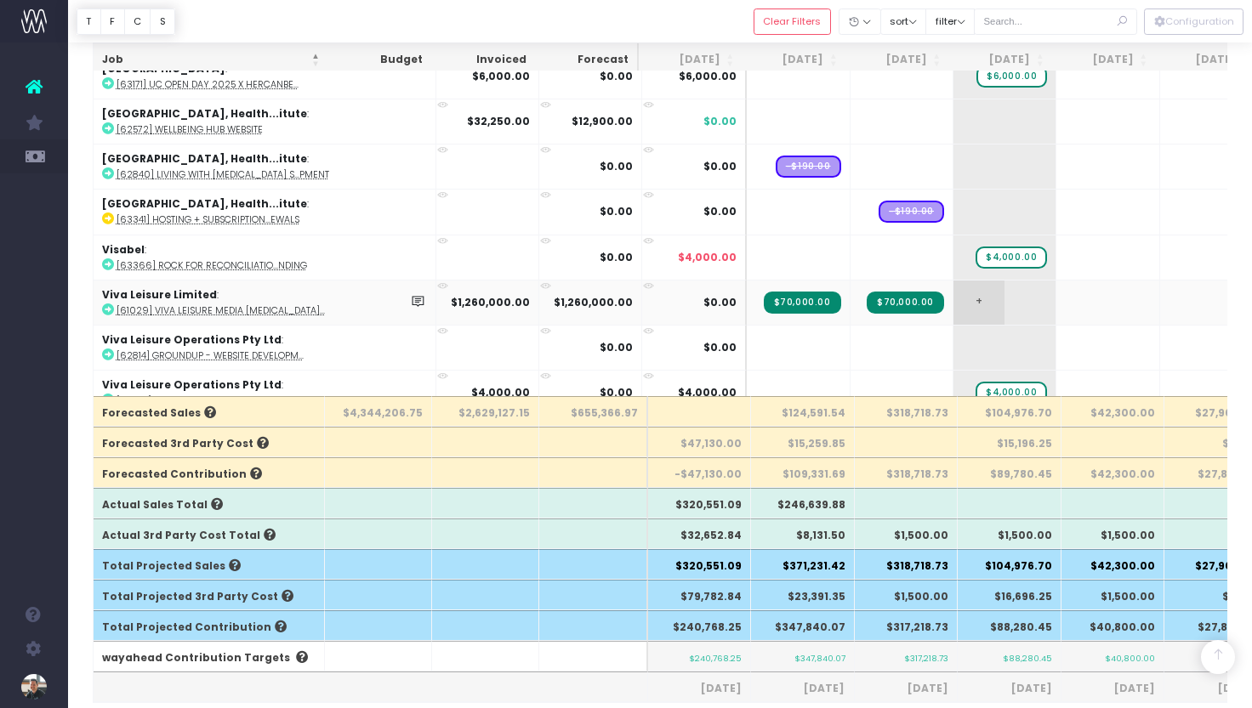
click at [953, 281] on span "+" at bounding box center [978, 303] width 51 height 44
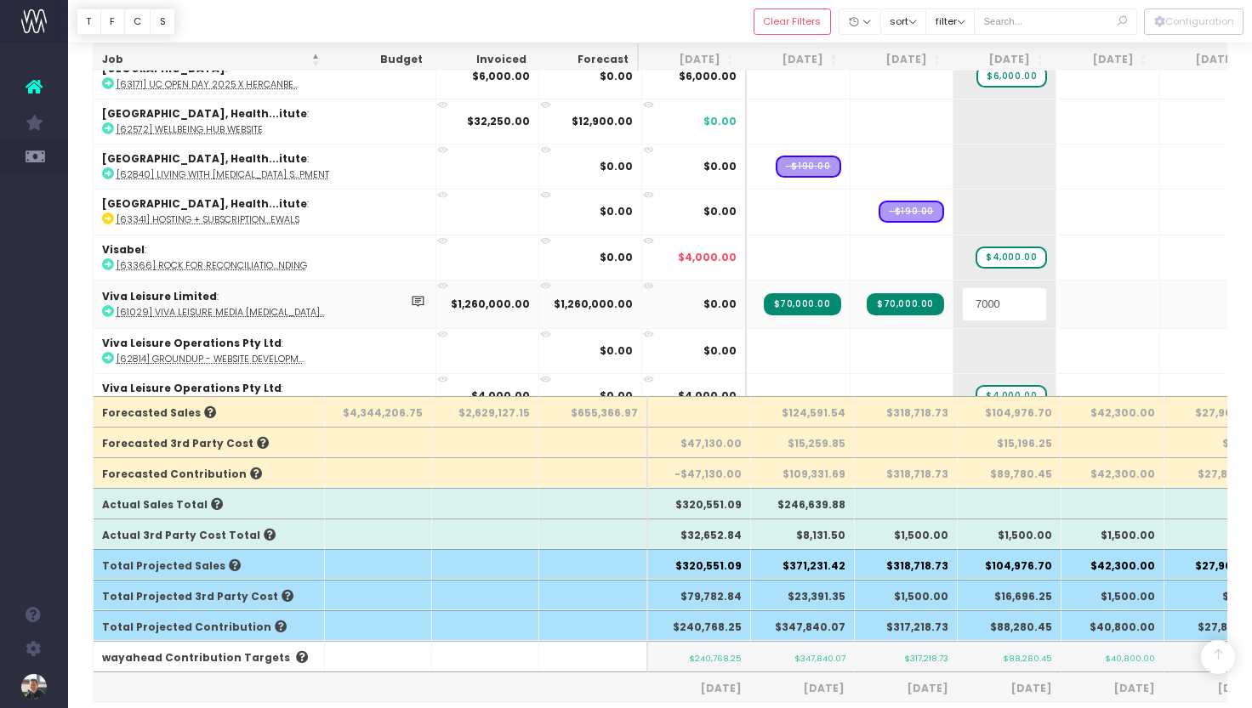
type input "70000"
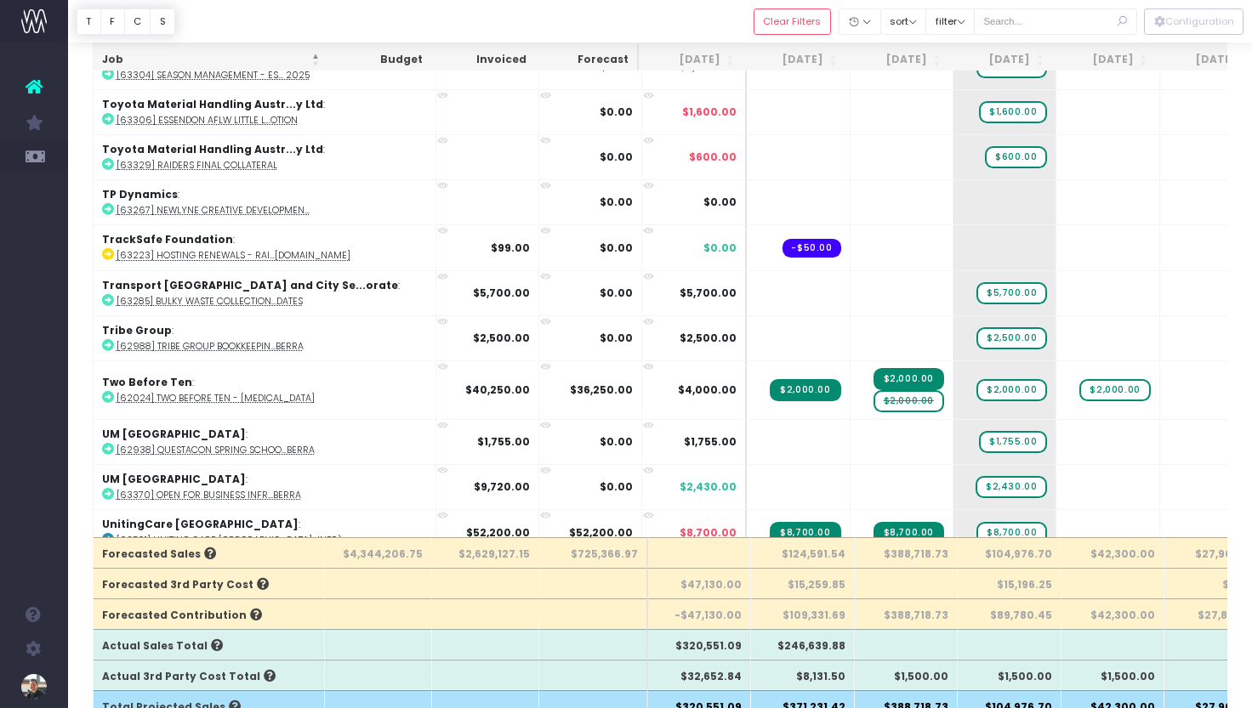
scroll to position [9593, 0]
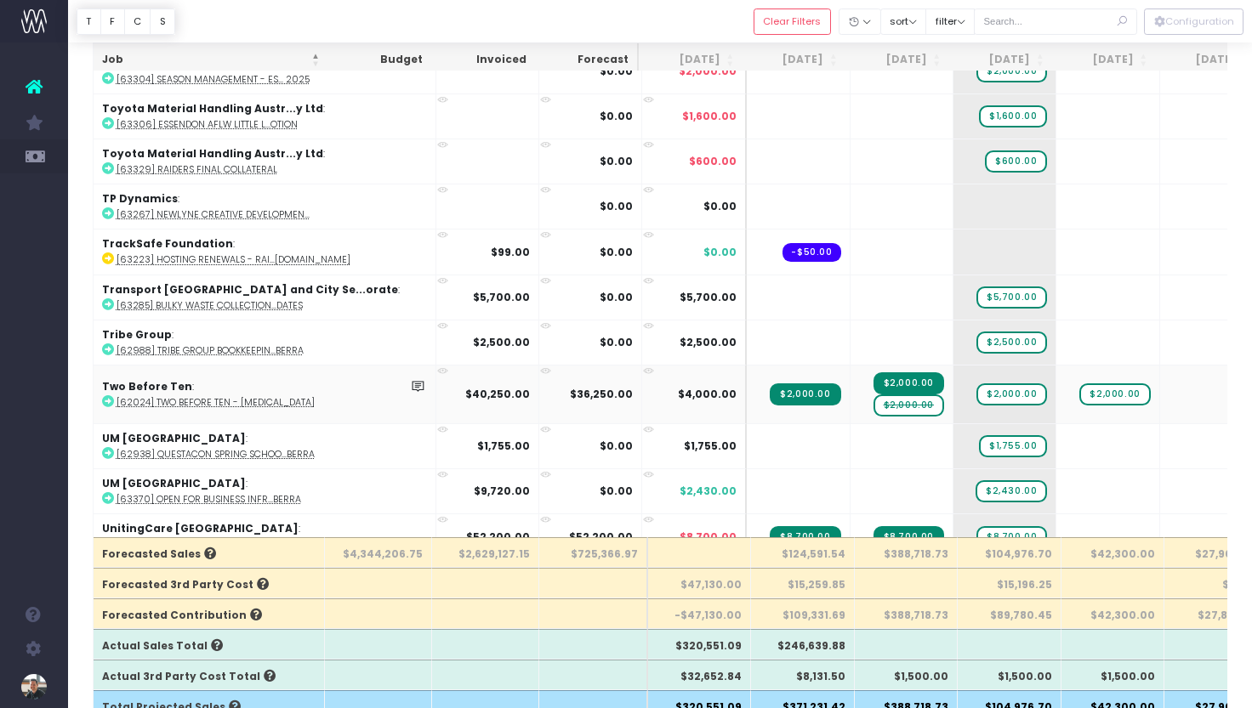
click at [873, 395] on span "$2,000.00" at bounding box center [908, 406] width 71 height 22
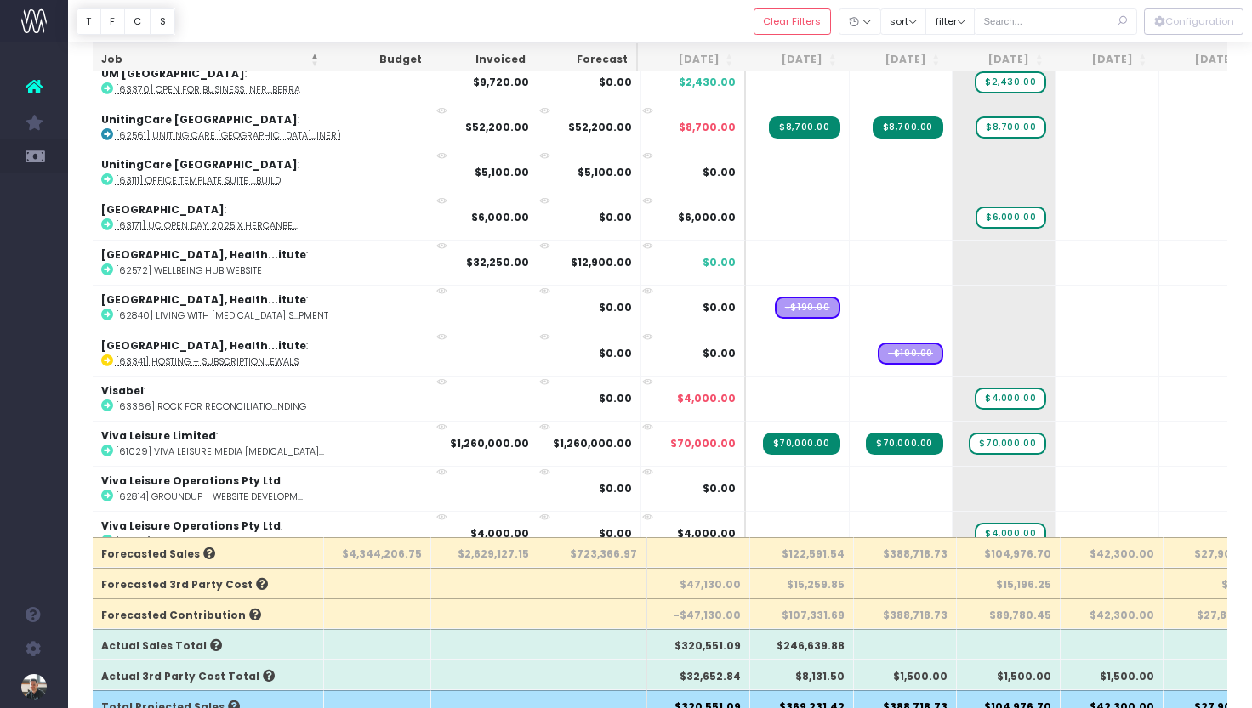
scroll to position [139, 0]
click at [972, 26] on button "filter" at bounding box center [949, 22] width 49 height 26
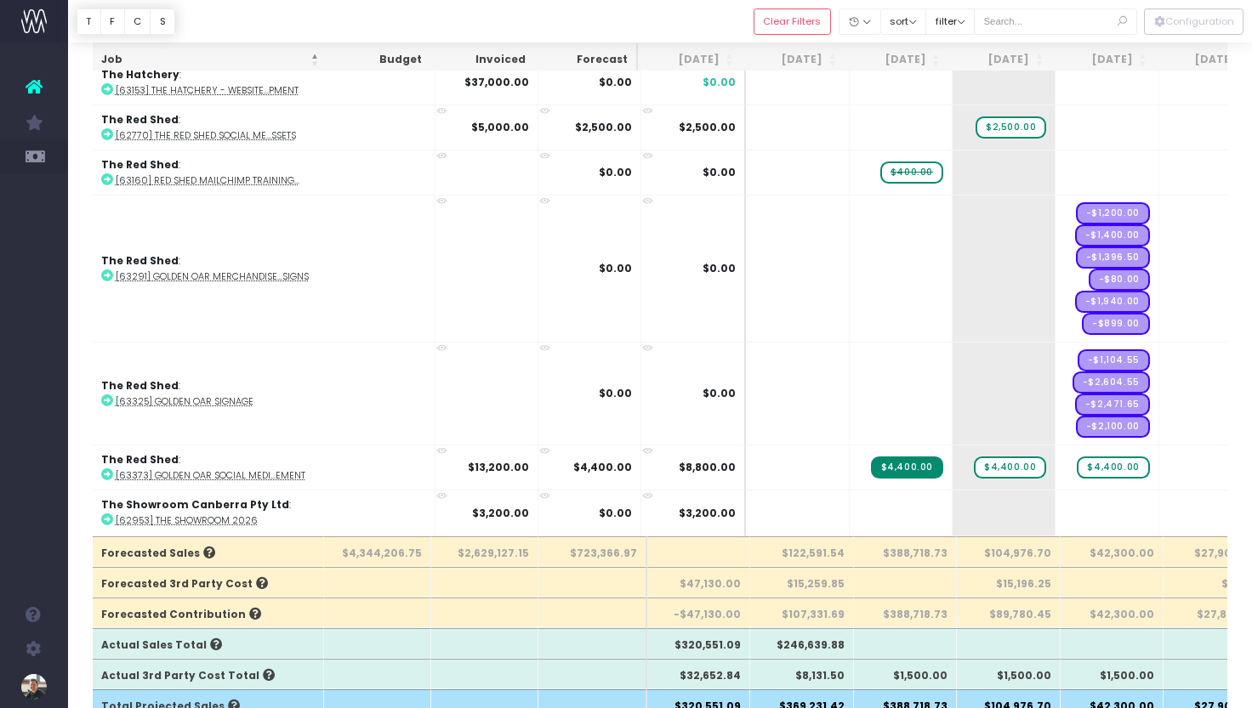
scroll to position [8832, 1]
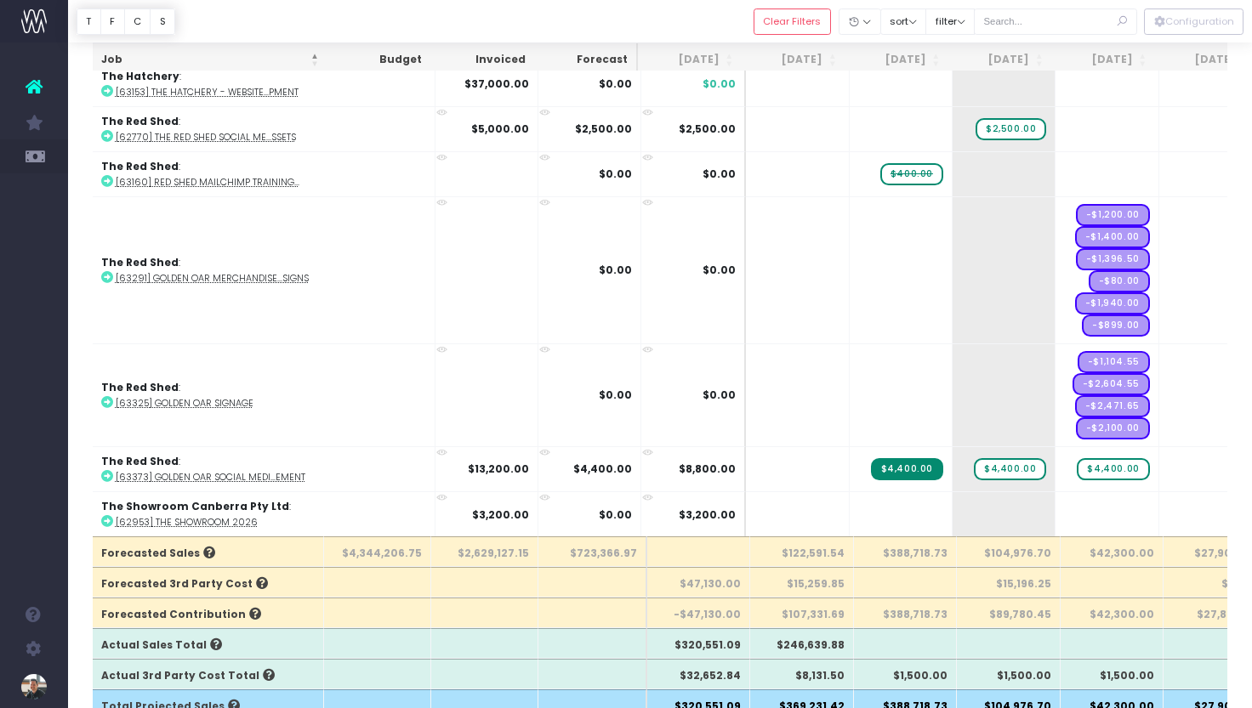
click at [804, 63] on th "[DATE]" at bounding box center [793, 59] width 104 height 33
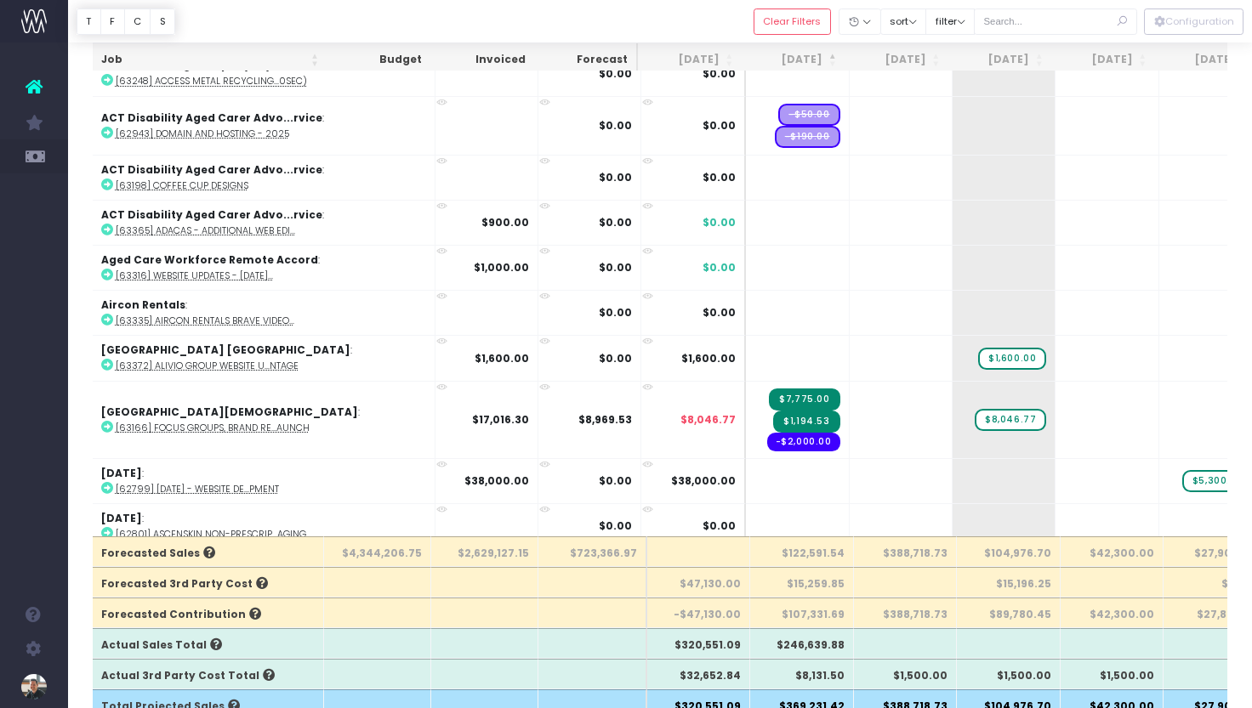
scroll to position [0, 0]
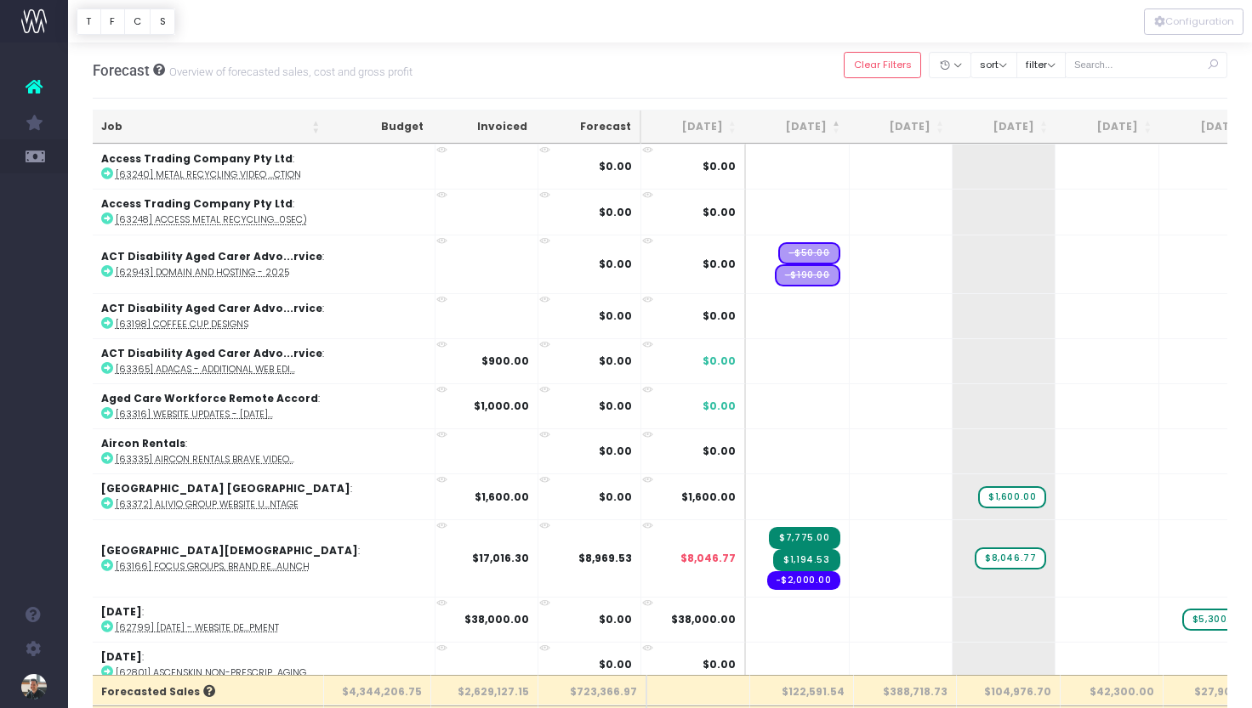
click at [803, 123] on th "[DATE]" at bounding box center [797, 127] width 104 height 33
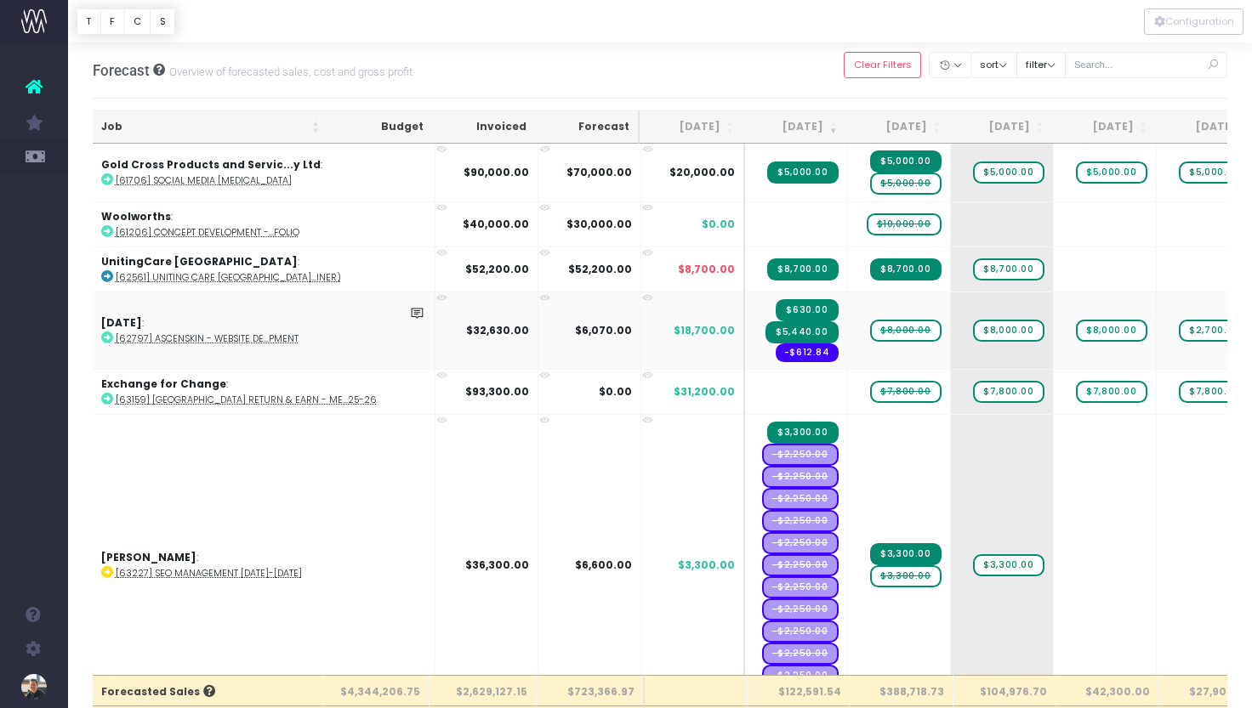
scroll to position [421, 1]
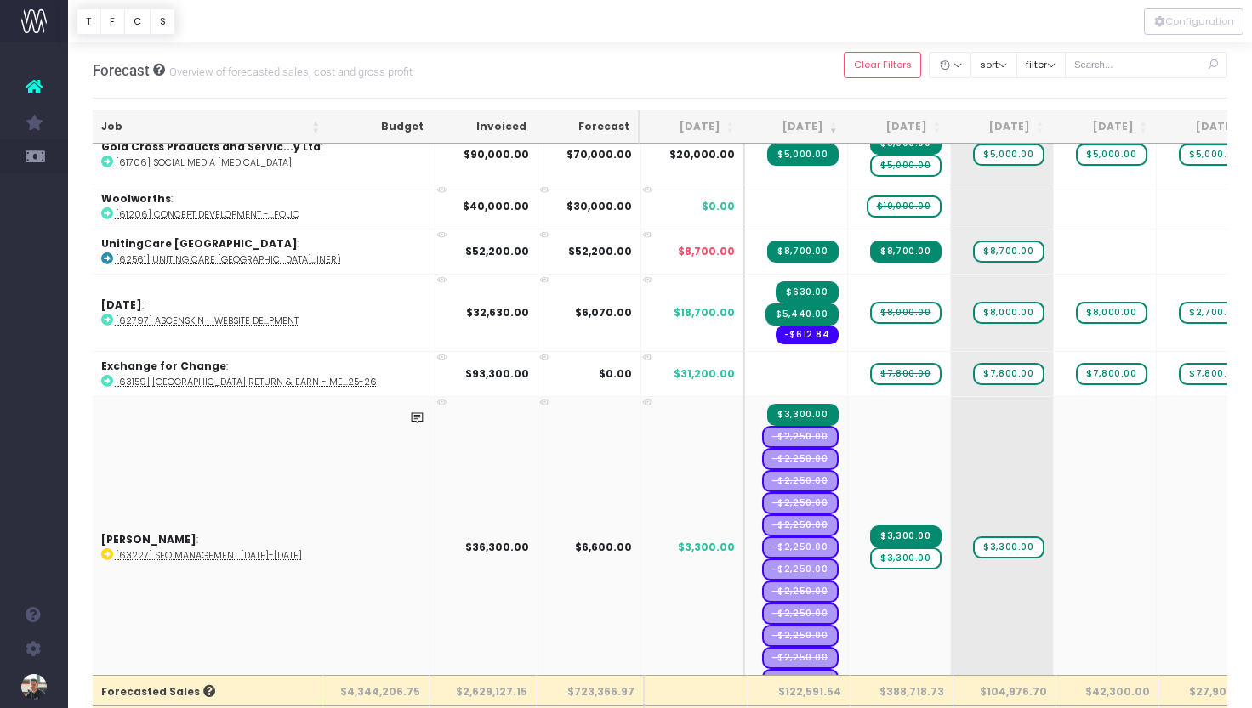
click at [870, 559] on span "$3,300.00" at bounding box center [905, 559] width 71 height 22
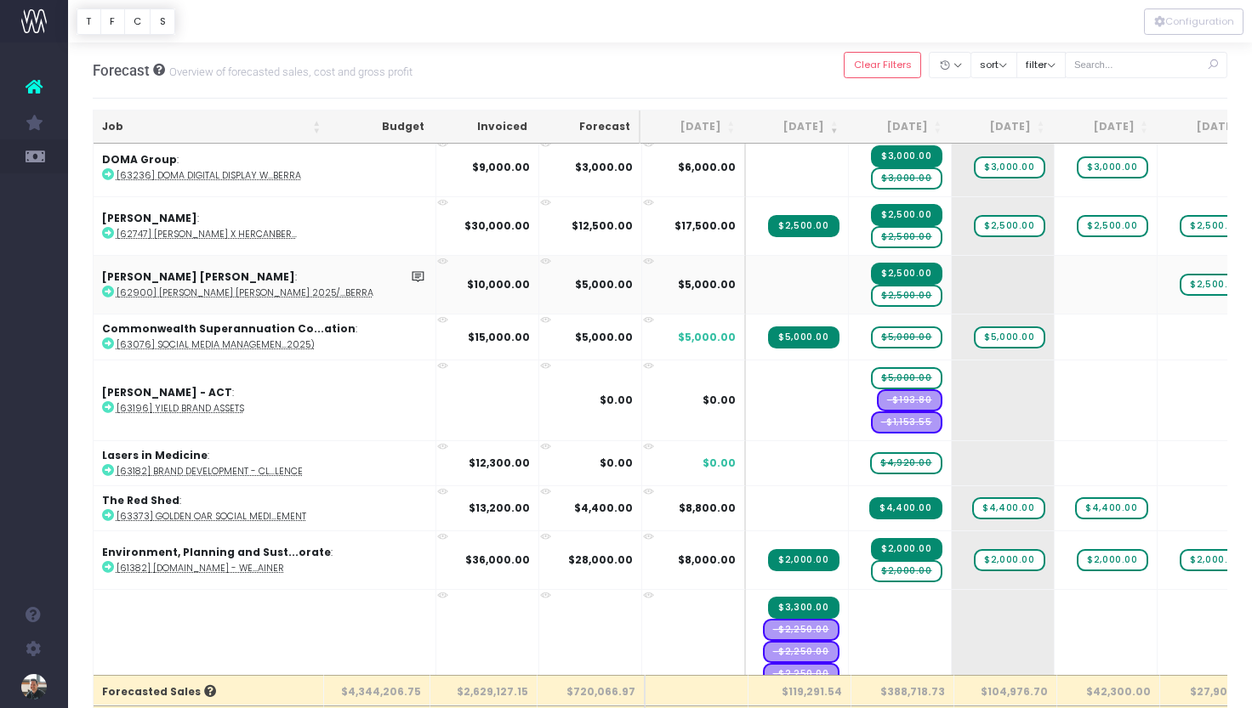
scroll to position [724, 0]
click at [871, 289] on span "$2,500.00" at bounding box center [906, 296] width 71 height 22
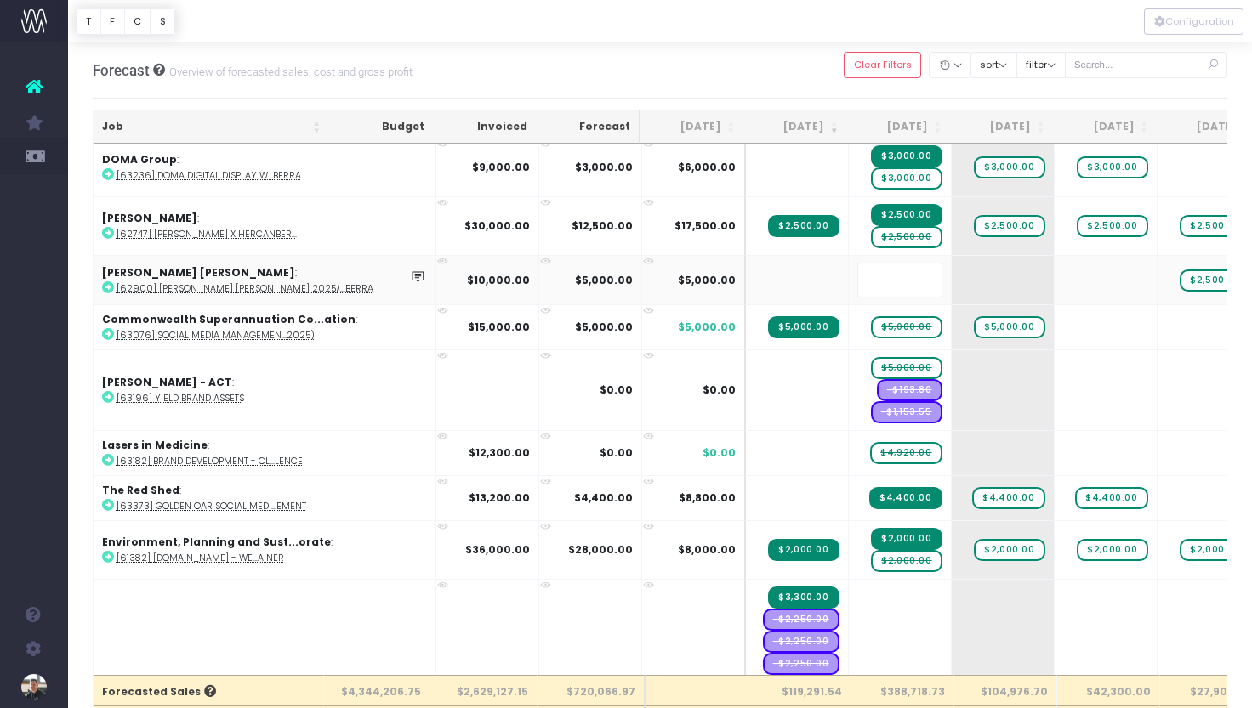
click at [770, 49] on body "Oh my... this is bad. [PERSON_NAME] wasn't able to load this page. Please conta…" at bounding box center [626, 354] width 1252 height 708
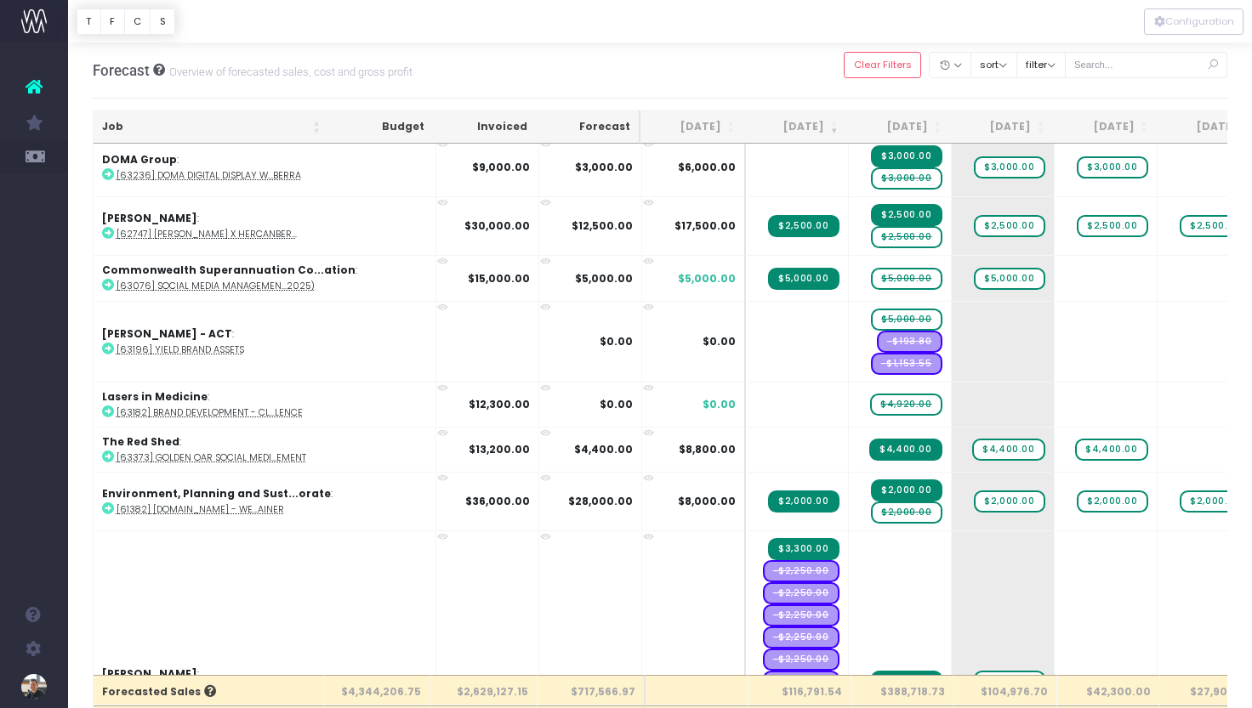
scroll to position [0, 0]
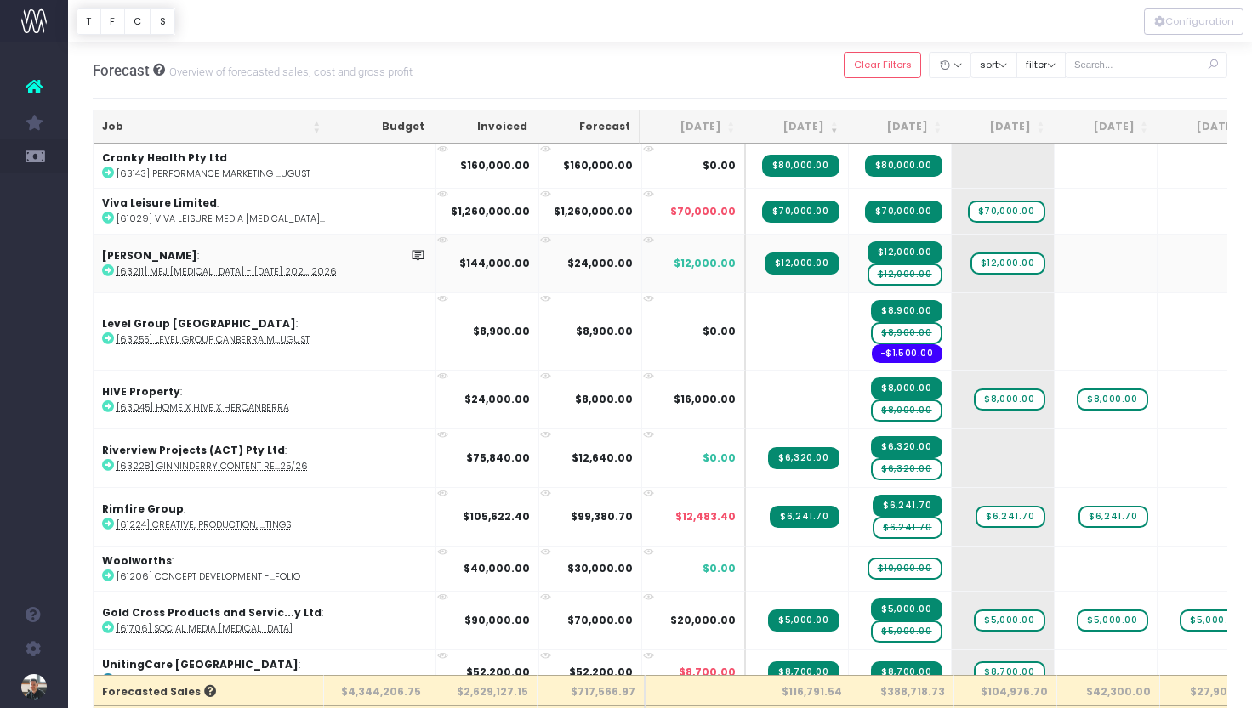
click at [867, 274] on span "$12,000.00" at bounding box center [904, 275] width 75 height 22
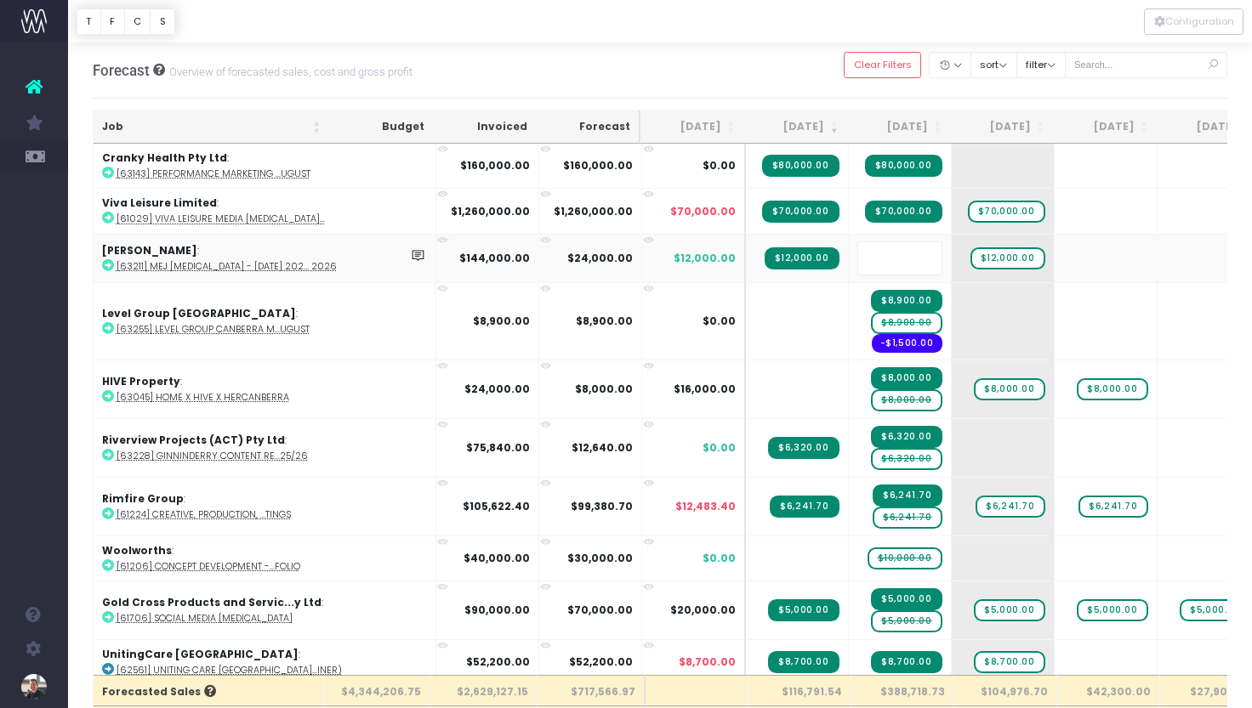
click at [820, 82] on body "Oh my... this is bad. wayahead wasn't able to load this page. Please contact su…" at bounding box center [626, 354] width 1252 height 708
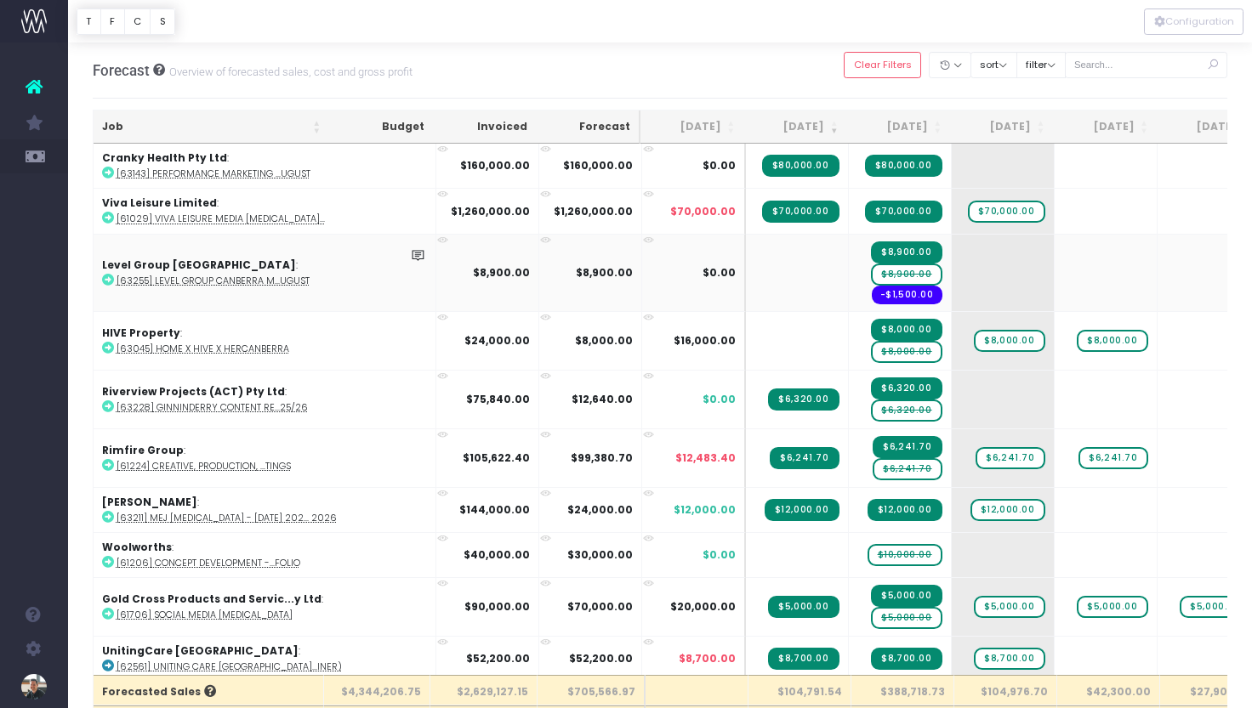
click at [871, 272] on span "$8,900.00" at bounding box center [906, 275] width 71 height 22
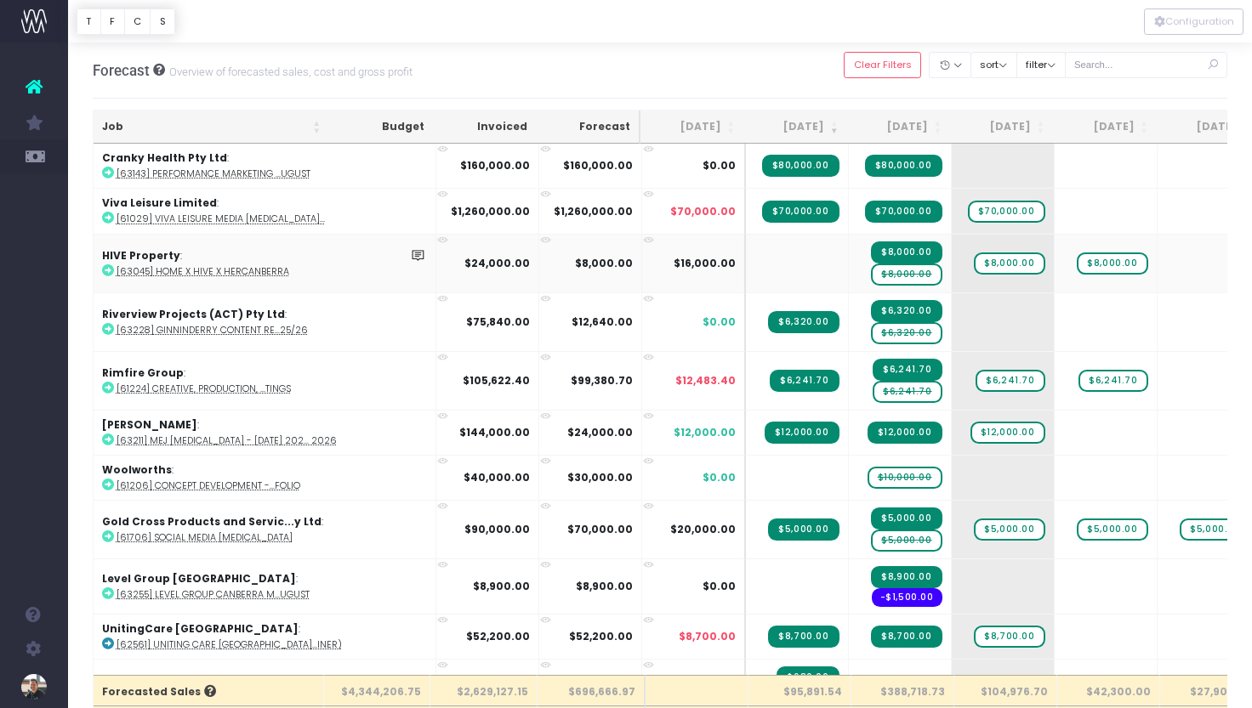
click at [871, 276] on span "$8,000.00" at bounding box center [906, 275] width 71 height 22
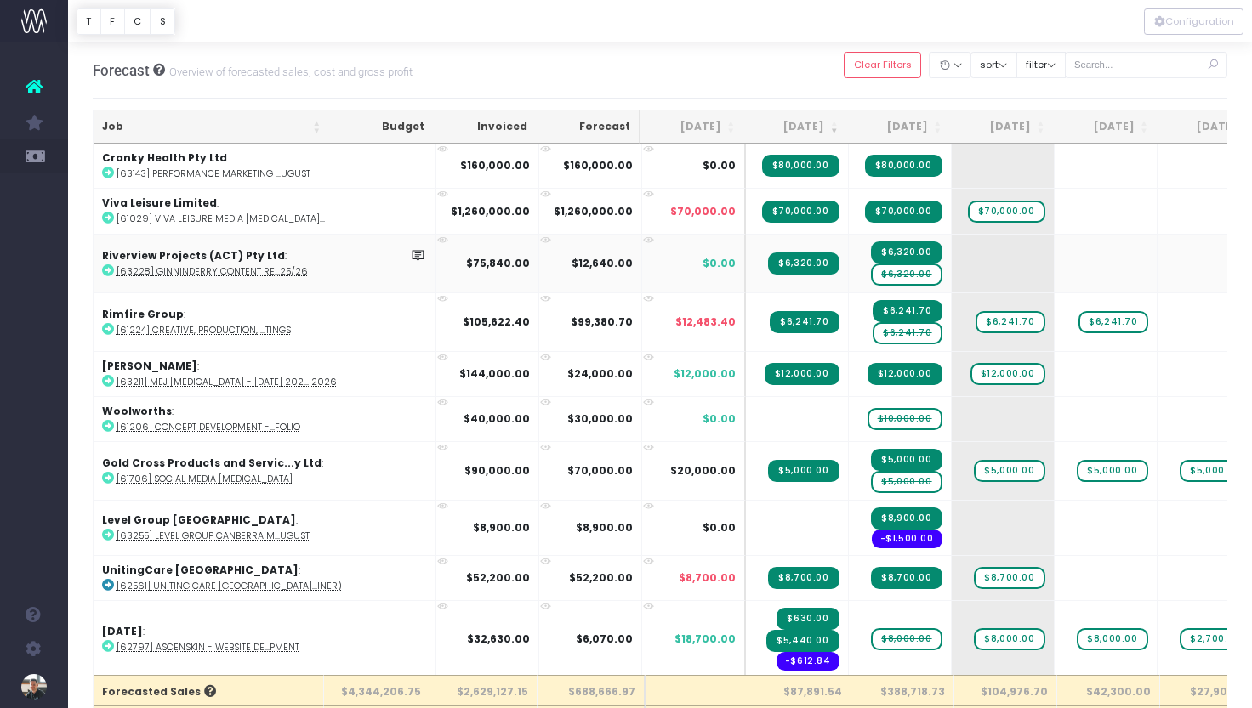
click at [871, 274] on span "$6,320.00" at bounding box center [906, 275] width 71 height 22
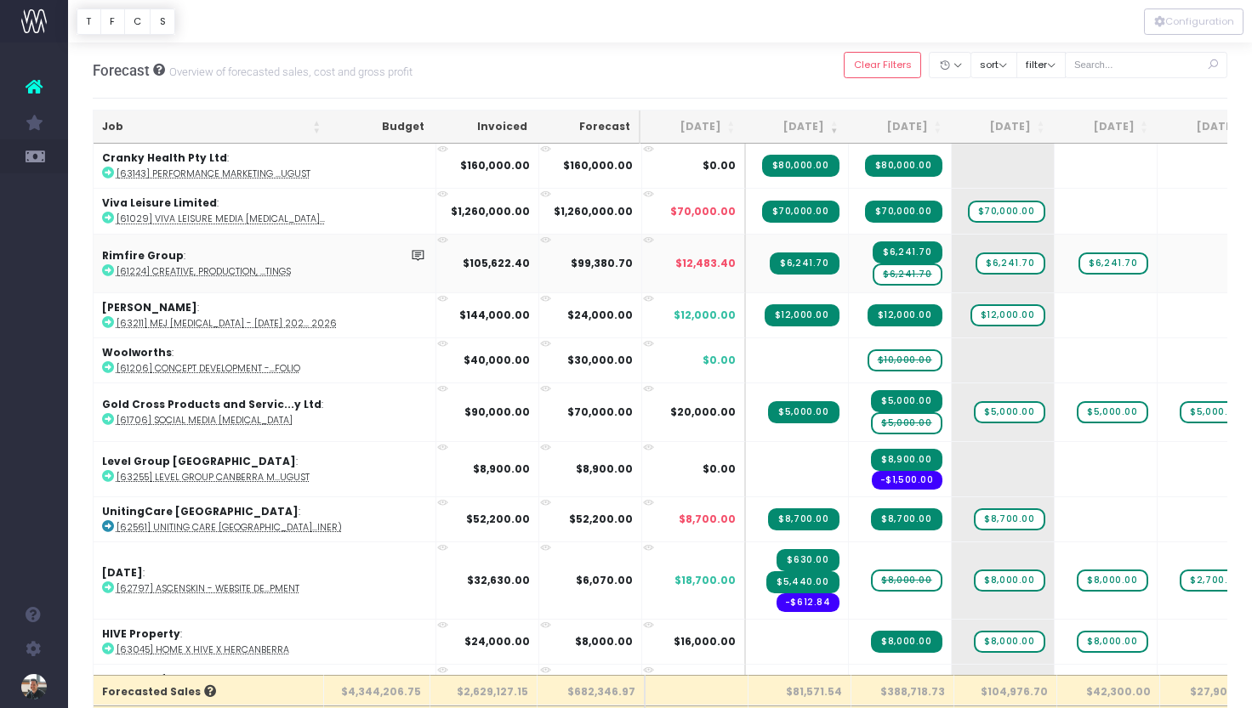
click at [872, 276] on span "$6,241.70" at bounding box center [906, 275] width 69 height 22
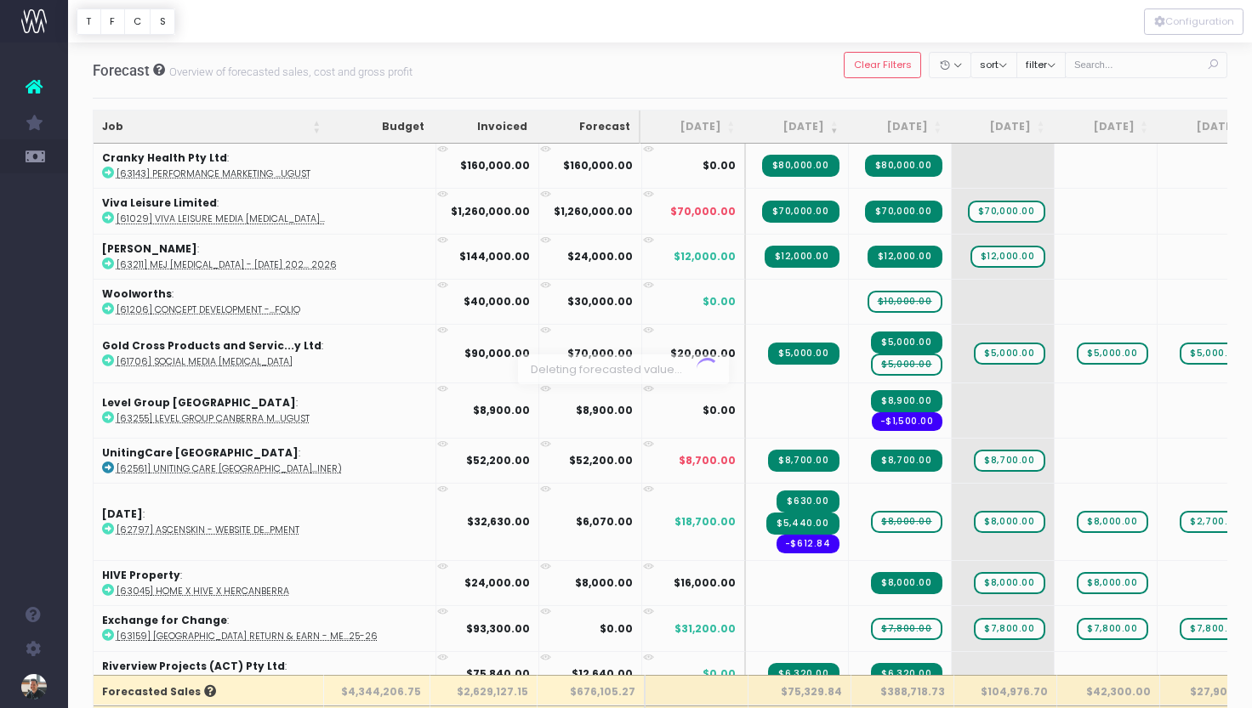
scroll to position [71, 0]
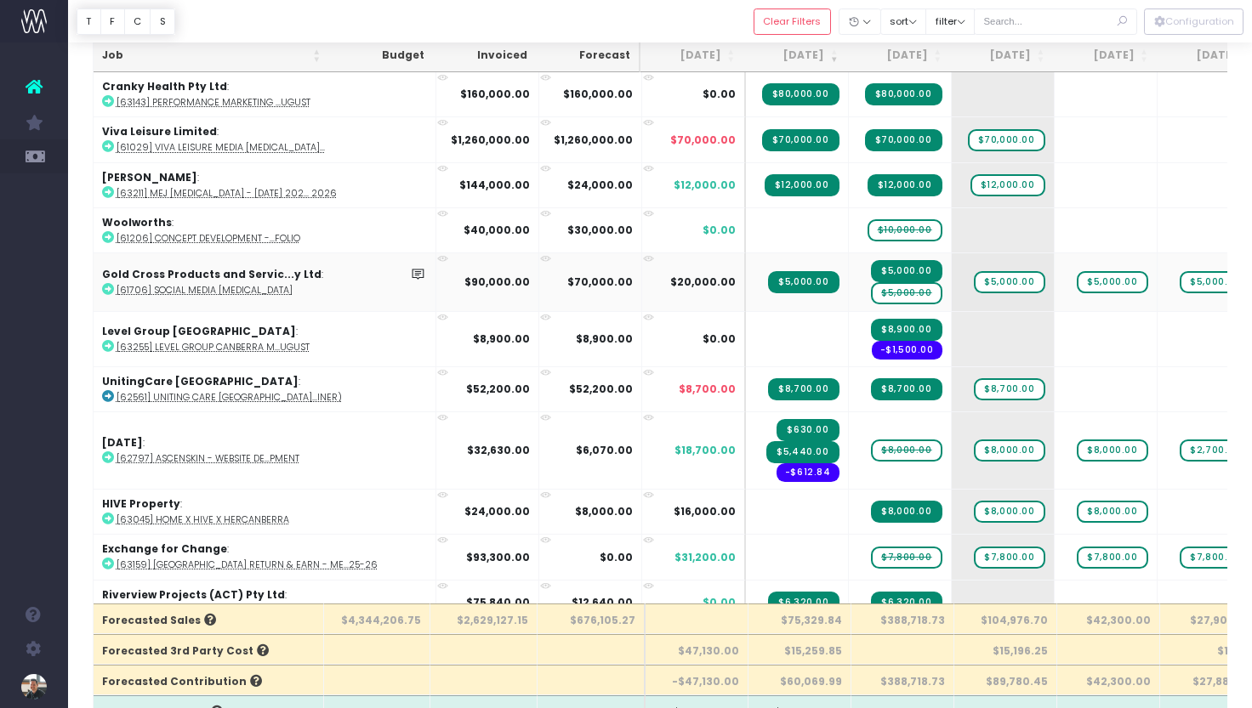
click at [871, 297] on span "$5,000.00" at bounding box center [906, 293] width 71 height 22
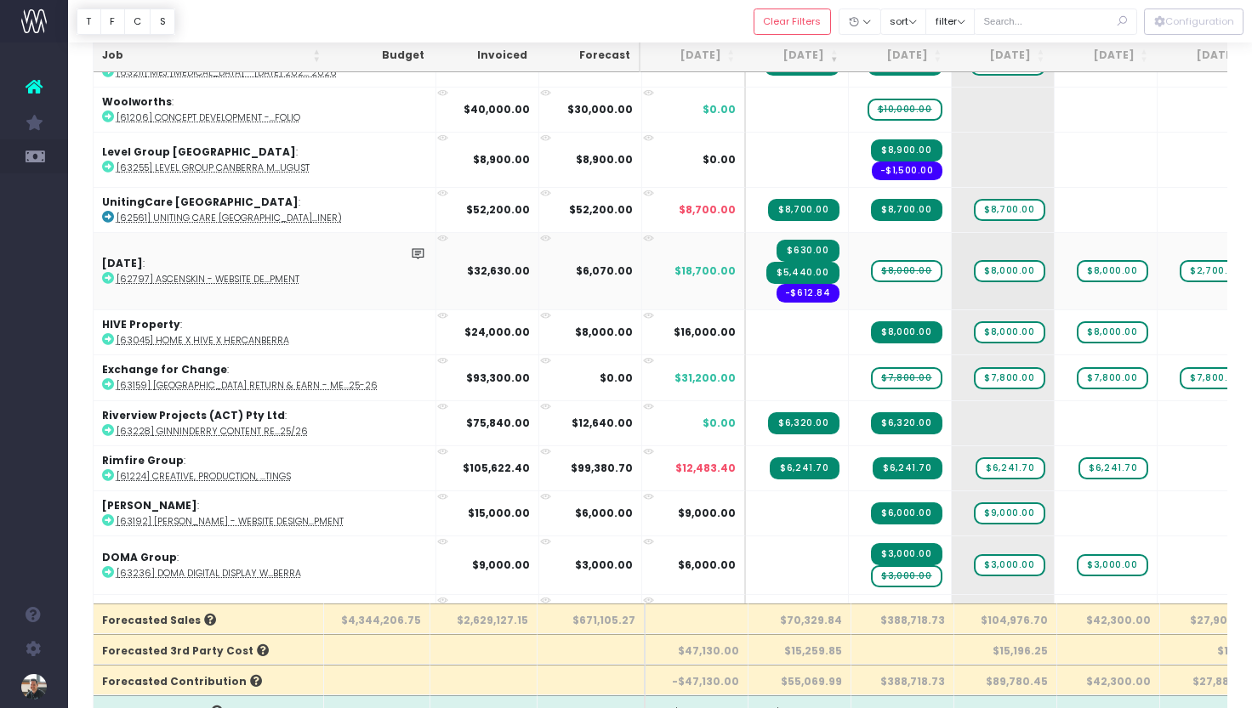
scroll to position [123, 0]
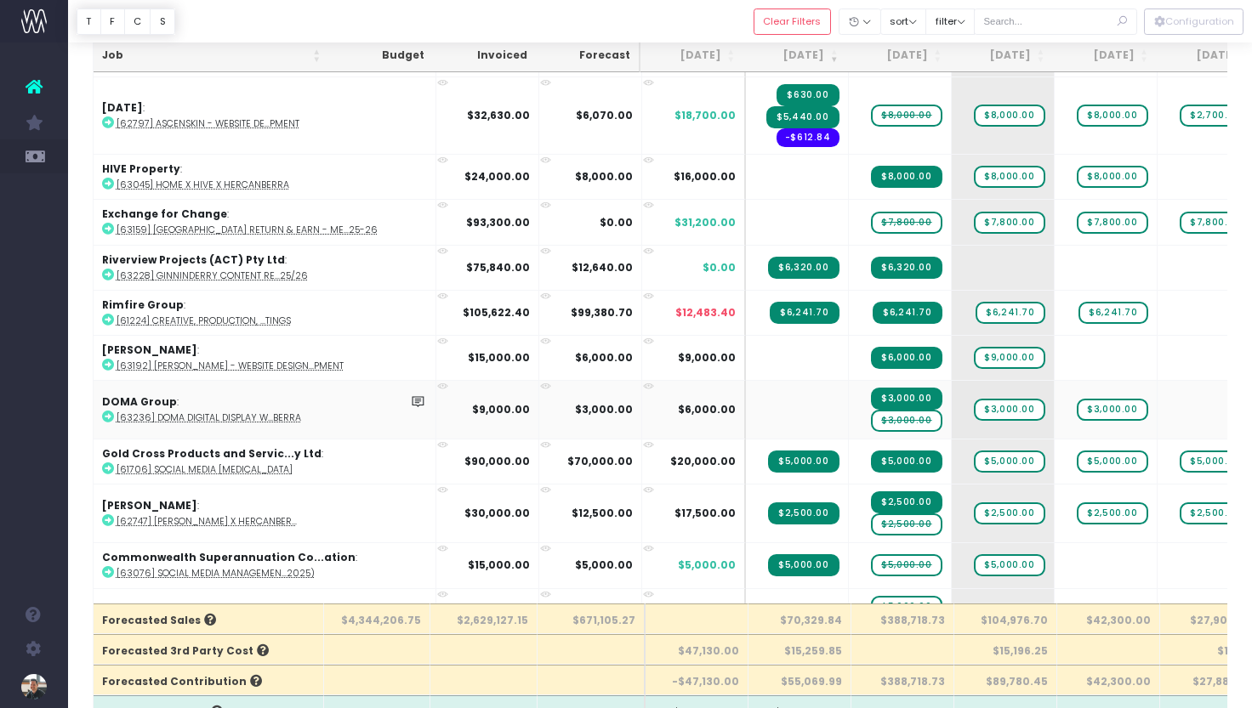
click at [871, 418] on span "$3,000.00" at bounding box center [906, 421] width 71 height 22
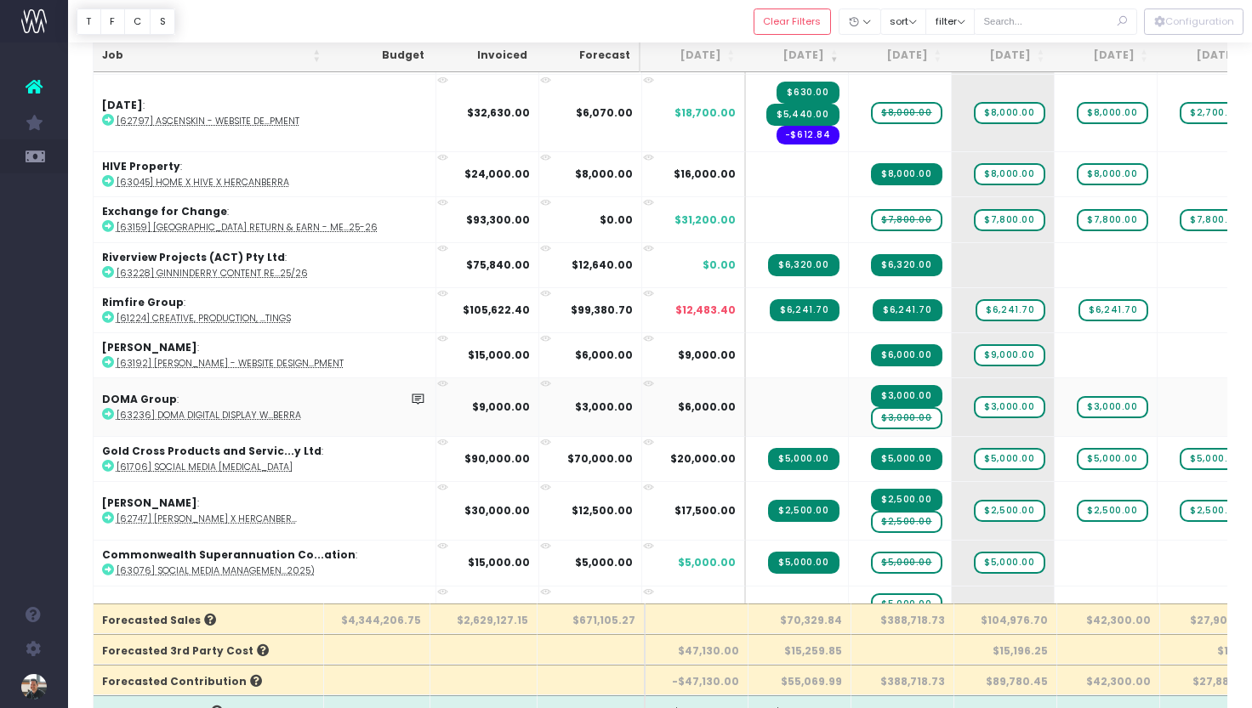
click at [871, 418] on span "$3,000.00" at bounding box center [906, 418] width 71 height 22
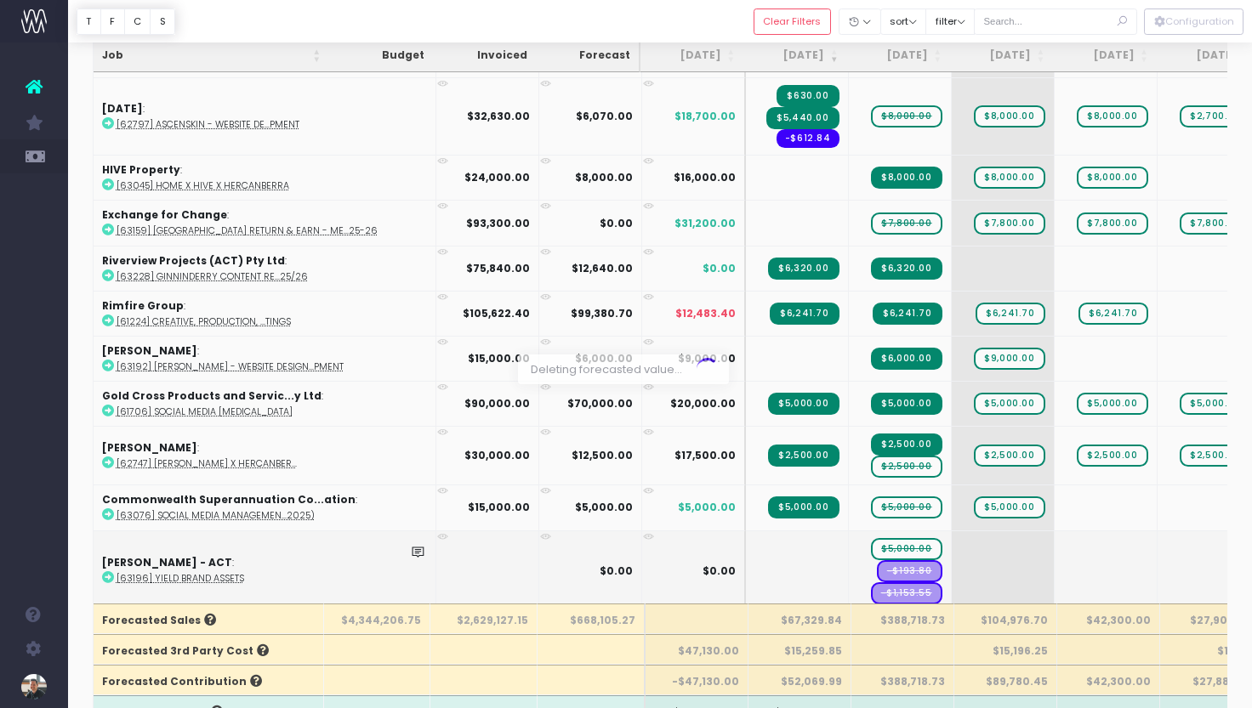
scroll to position [144, 0]
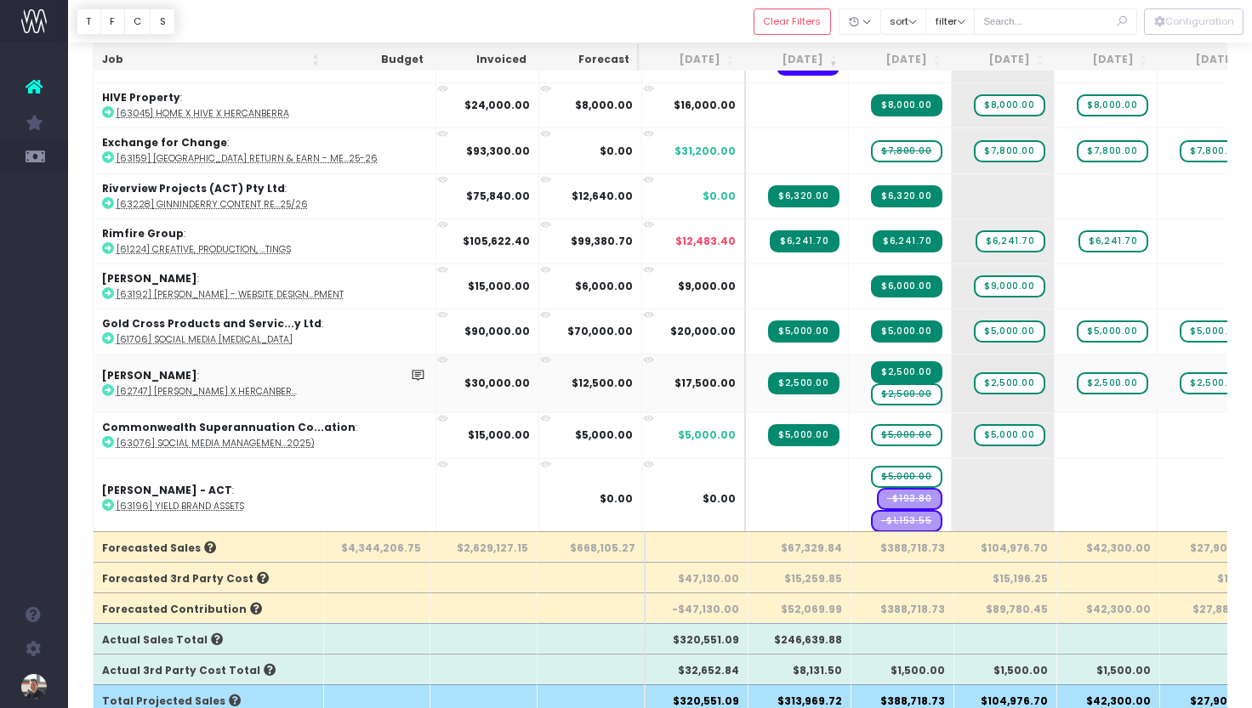
click at [871, 389] on span "$2,500.00" at bounding box center [906, 395] width 71 height 22
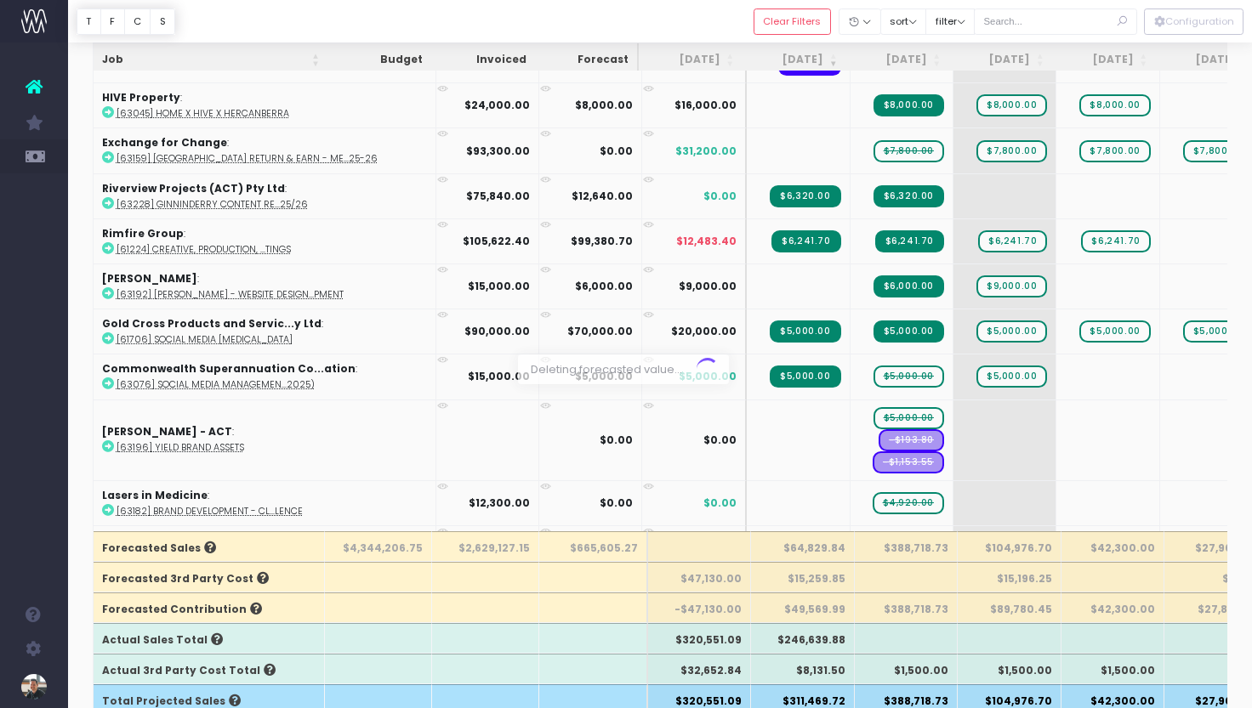
scroll to position [415, 0]
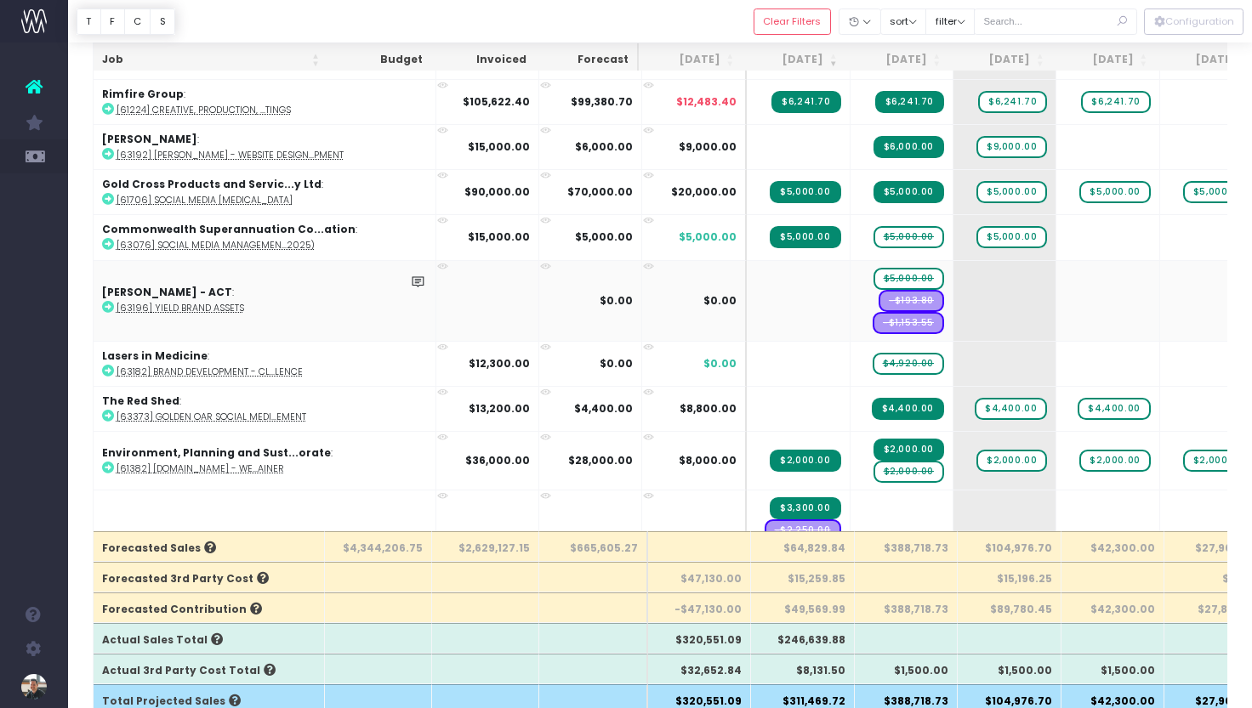
click at [190, 303] on abbr "[63196] Yield Brand Assets" at bounding box center [180, 308] width 128 height 13
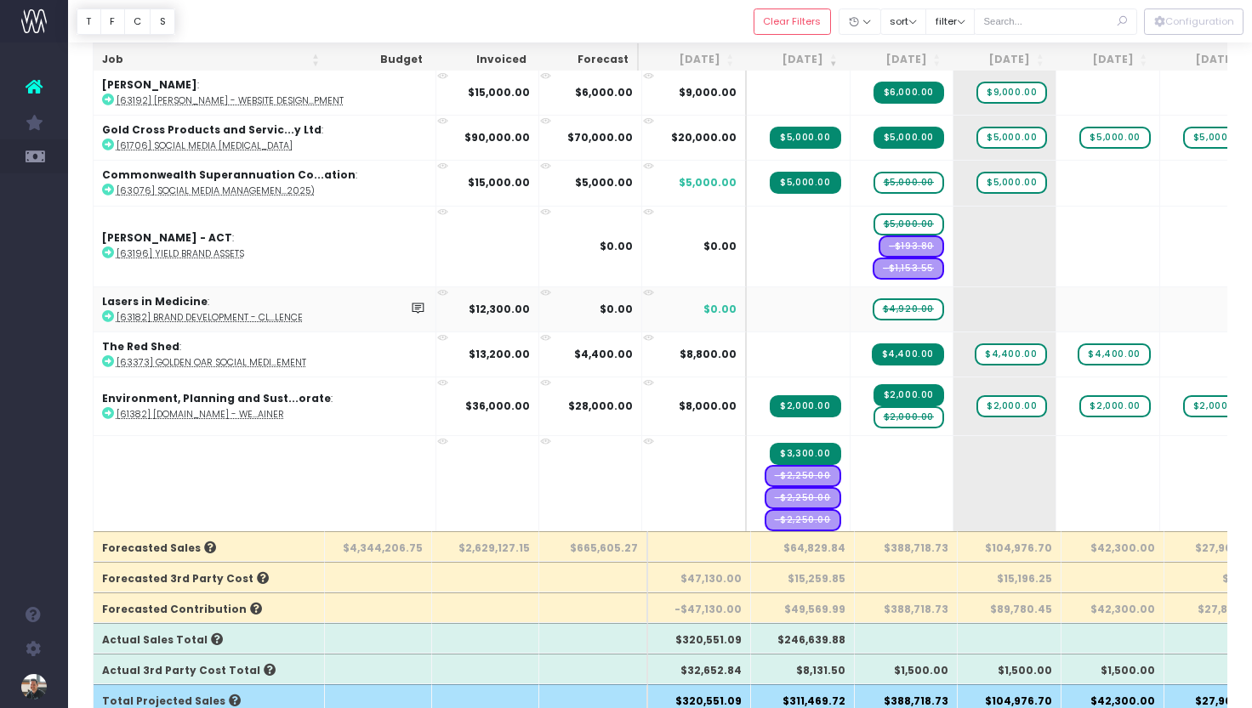
scroll to position [480, 0]
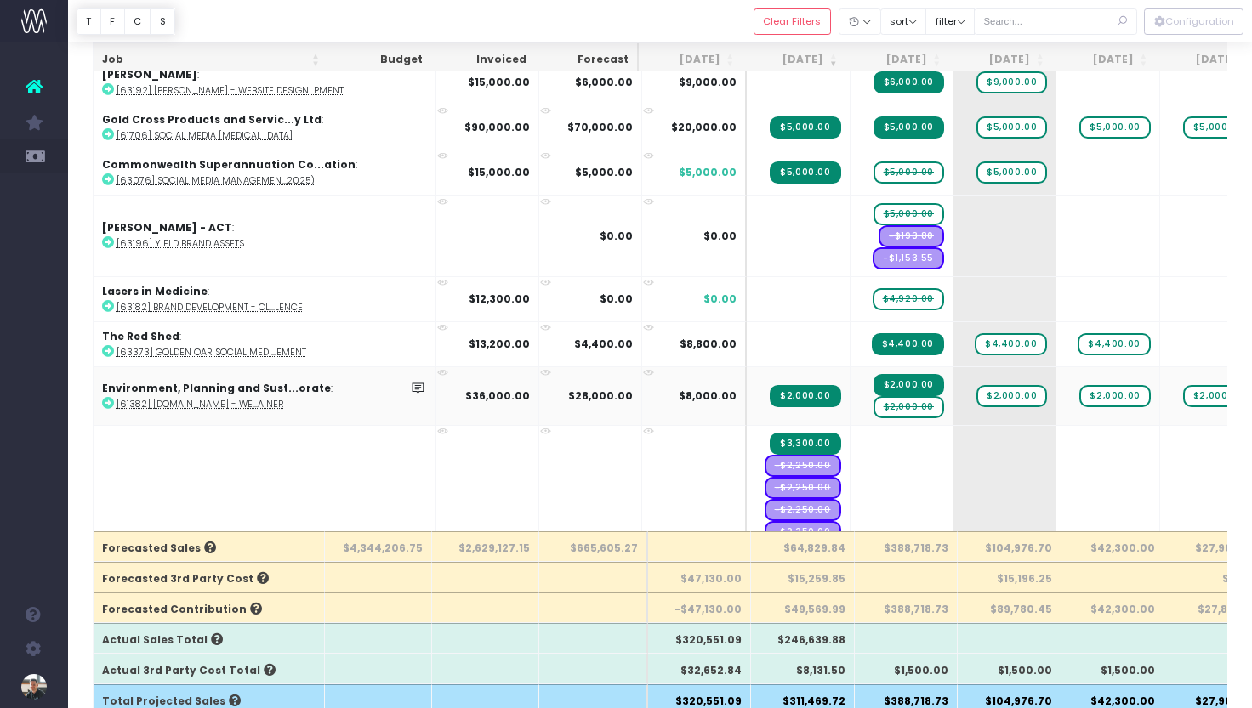
click at [873, 400] on span "$2,000.00" at bounding box center [908, 407] width 71 height 22
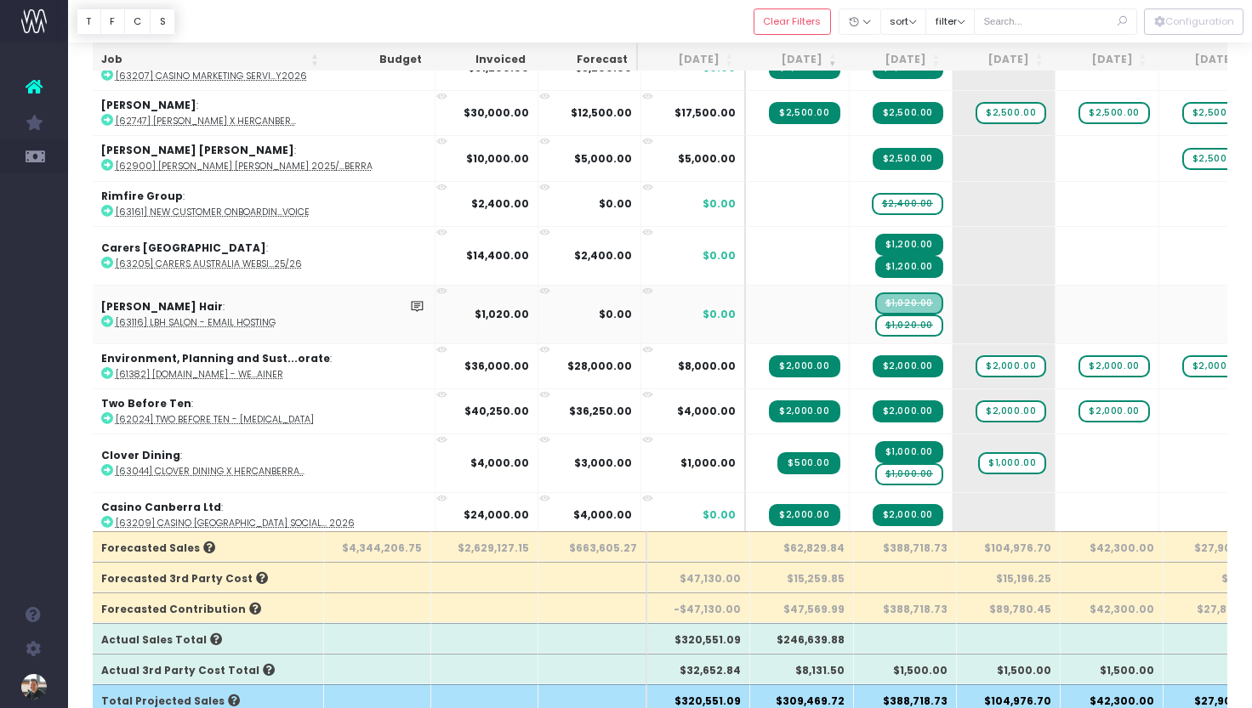
scroll to position [1408, 1]
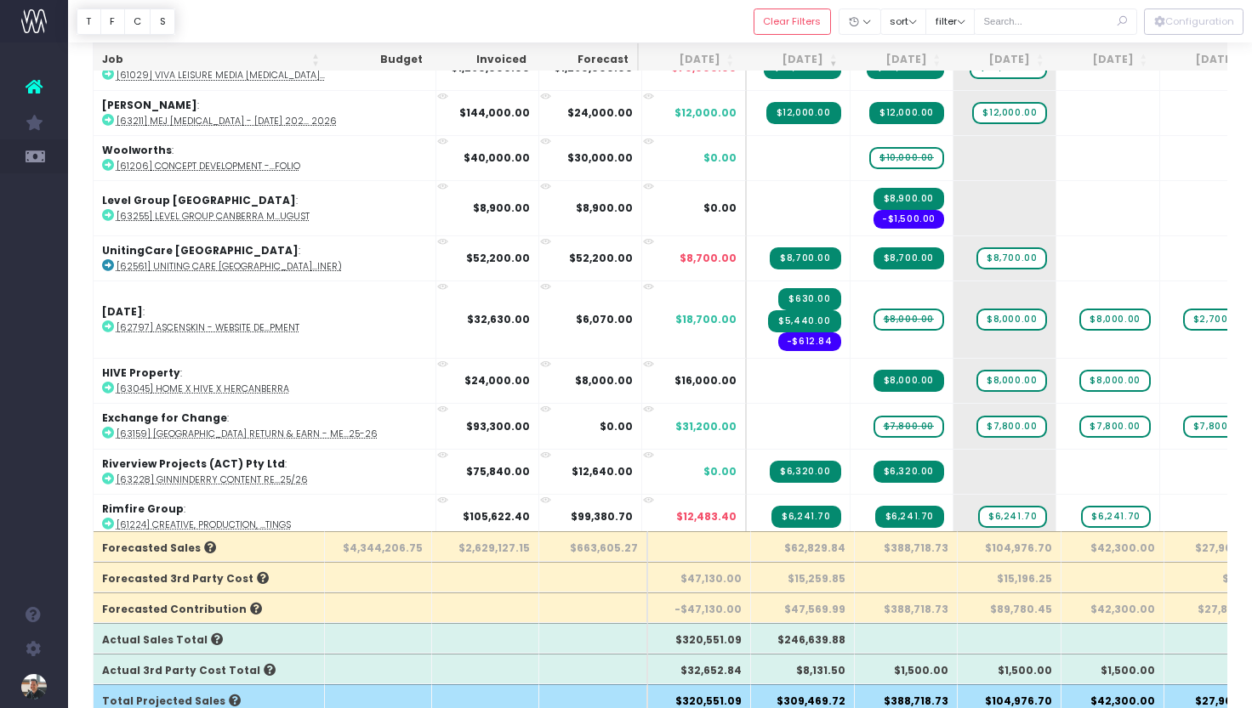
scroll to position [0, 1]
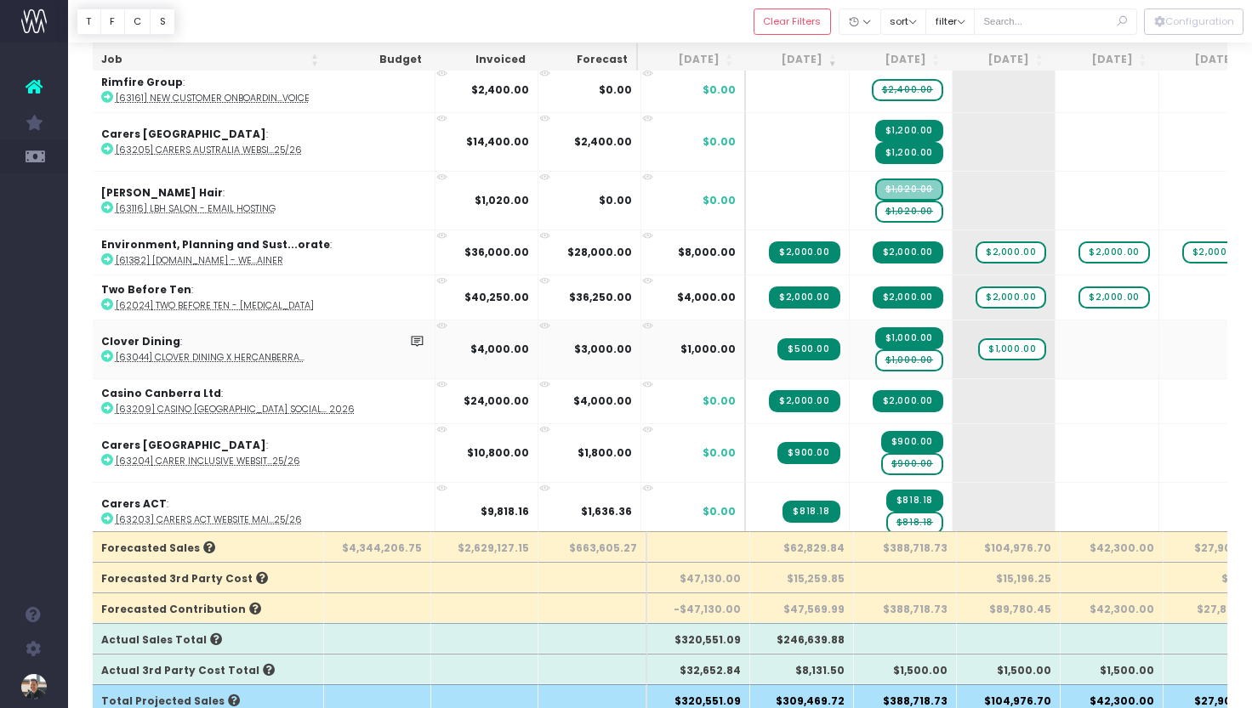
click at [875, 349] on span "$1,000.00" at bounding box center [909, 360] width 68 height 22
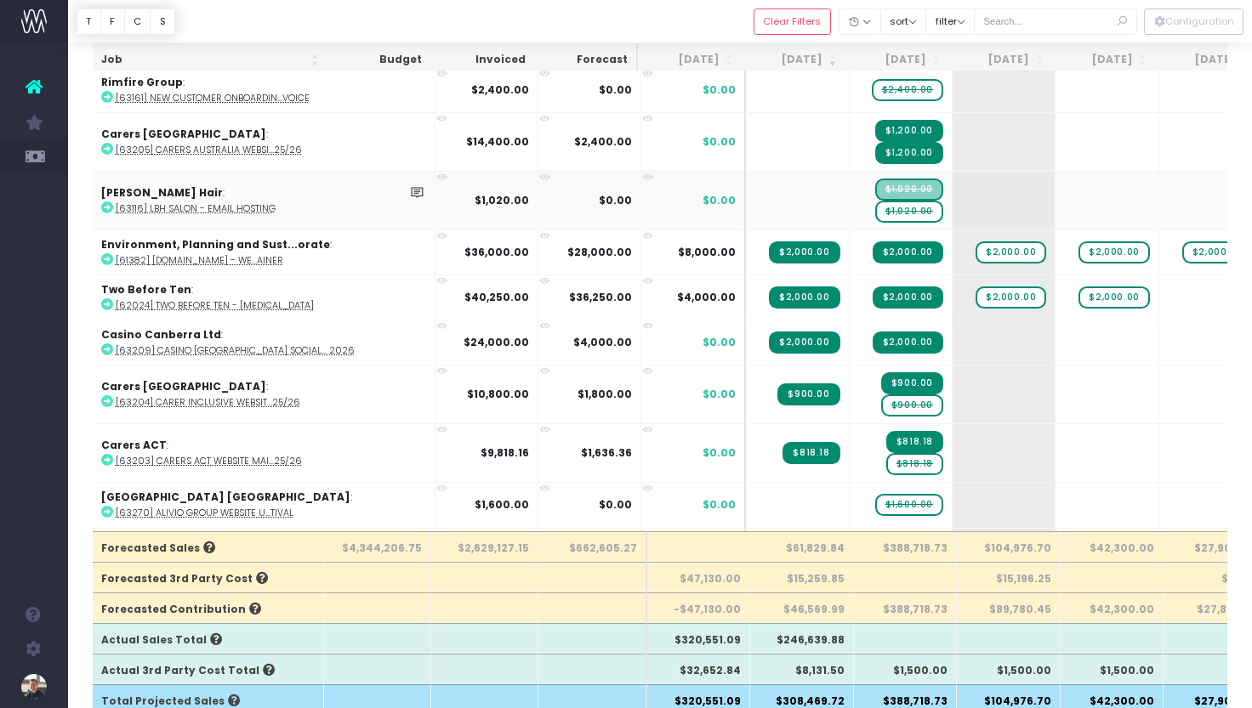
click at [875, 203] on span "$1,020.00" at bounding box center [909, 212] width 68 height 22
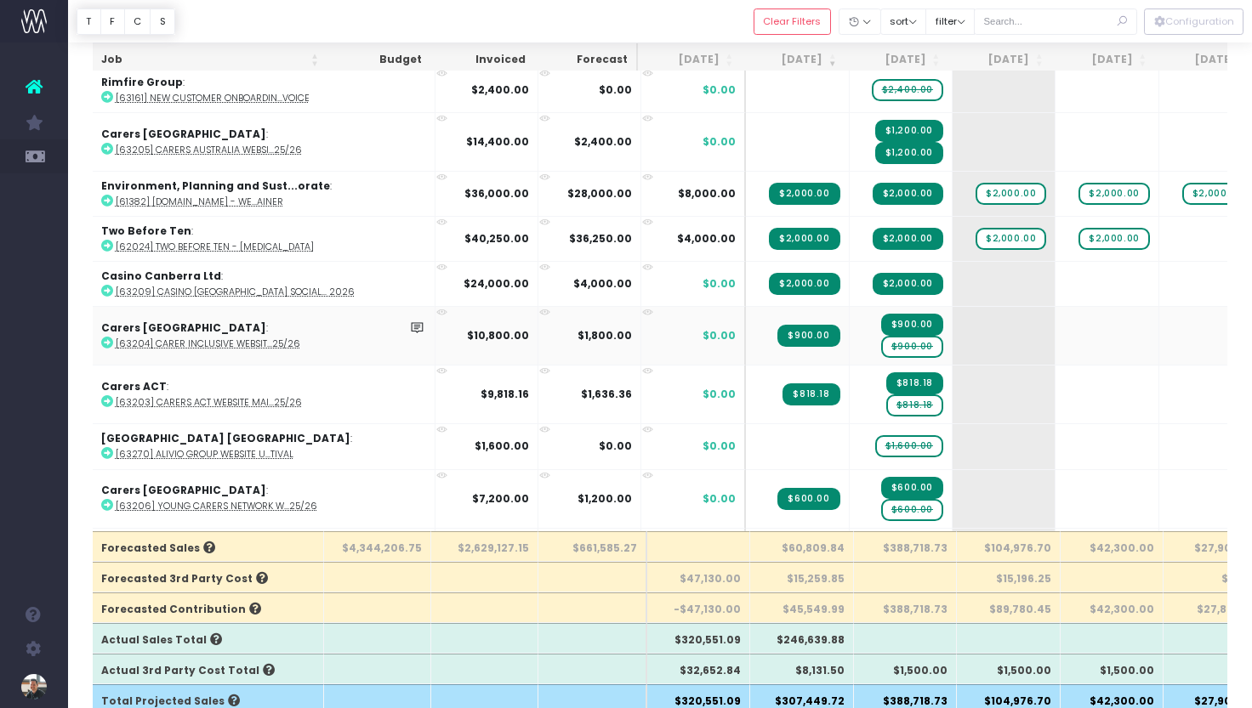
click at [881, 336] on span "$900.00" at bounding box center [912, 347] width 62 height 22
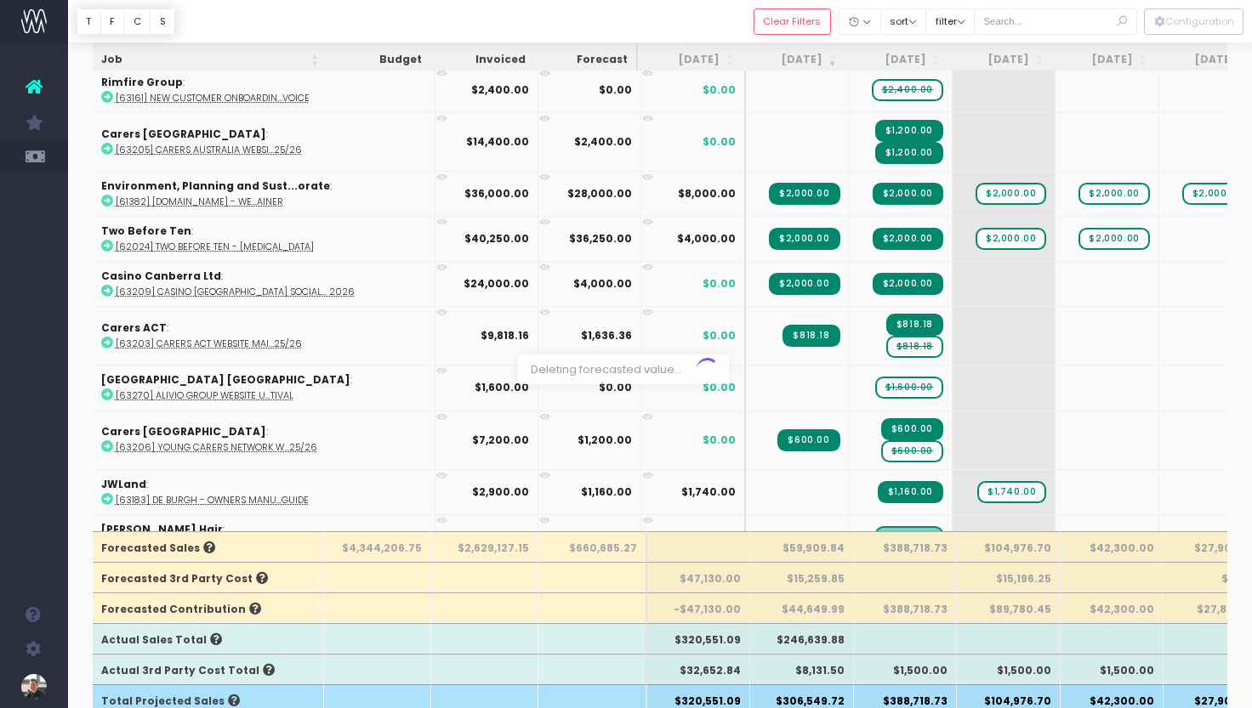
scroll to position [218, 0]
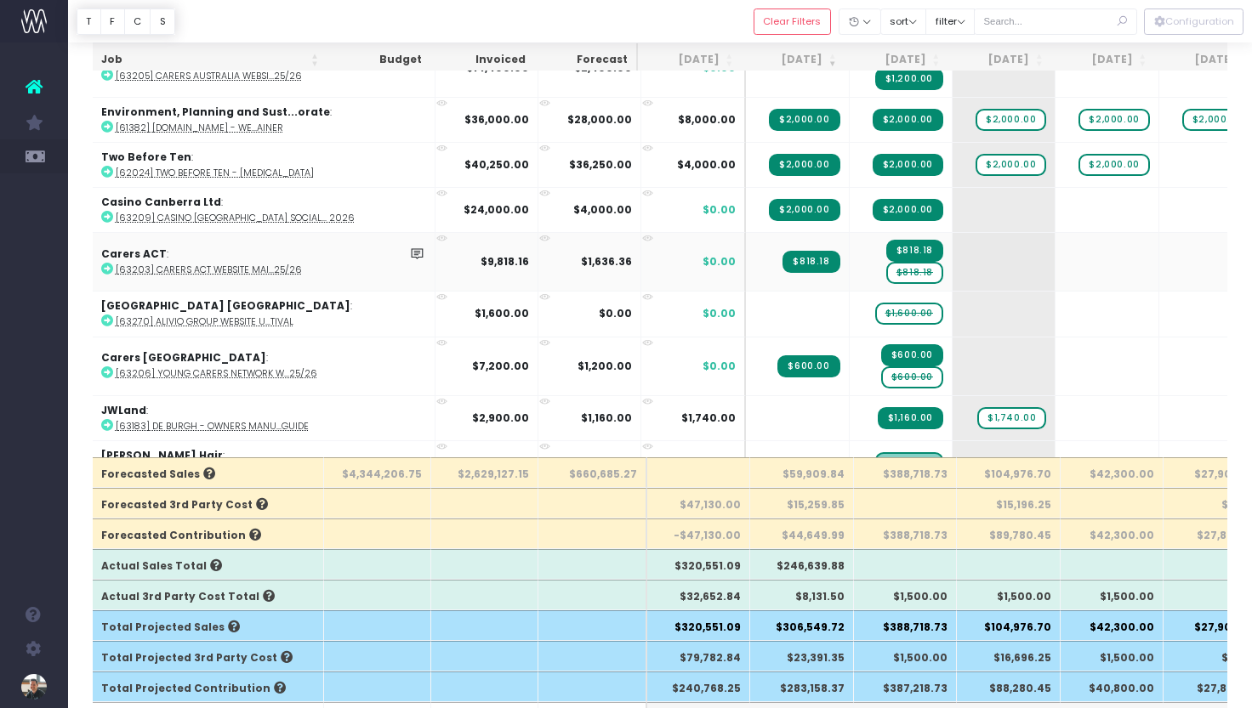
click at [886, 263] on span "$818.18" at bounding box center [914, 273] width 57 height 22
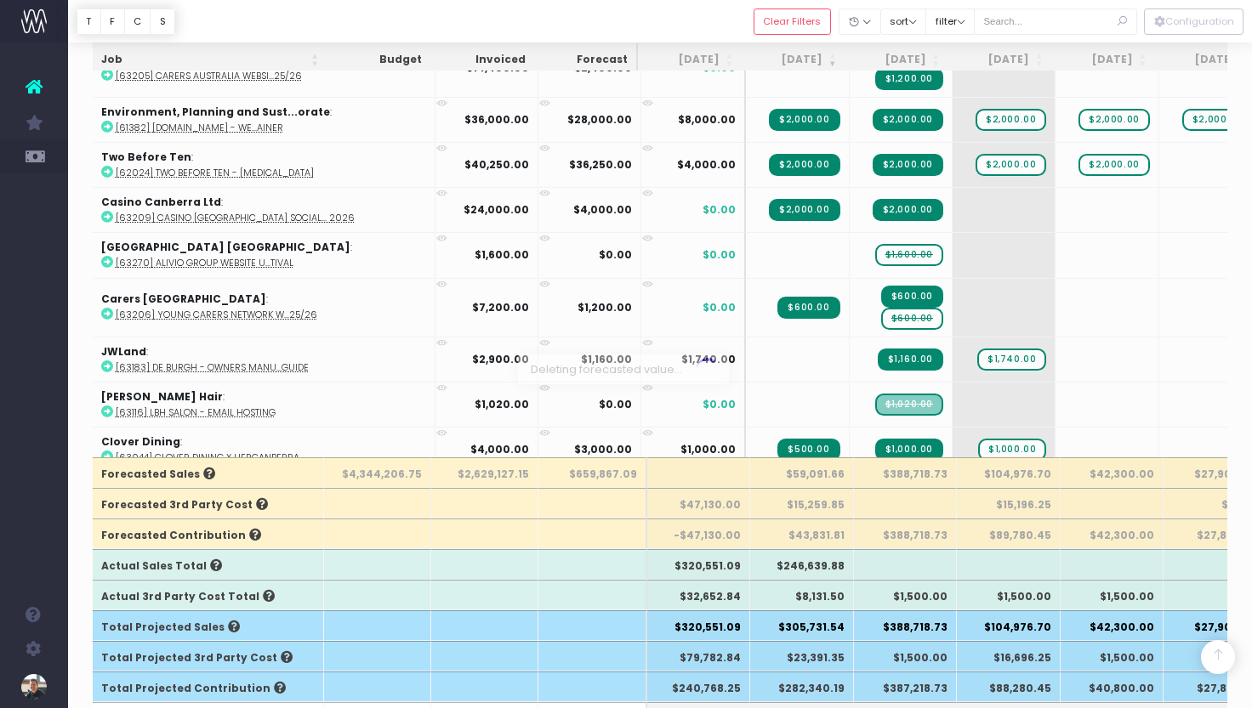
scroll to position [293, 0]
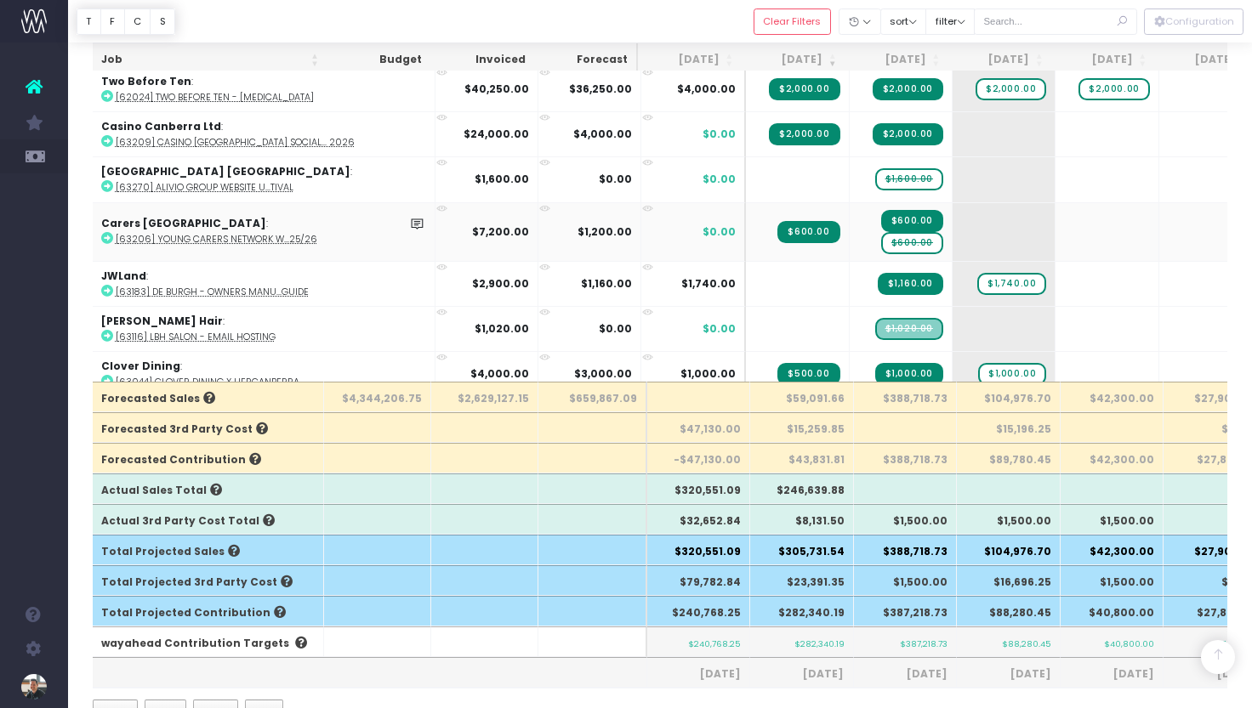
click at [881, 233] on span "$600.00" at bounding box center [912, 243] width 62 height 22
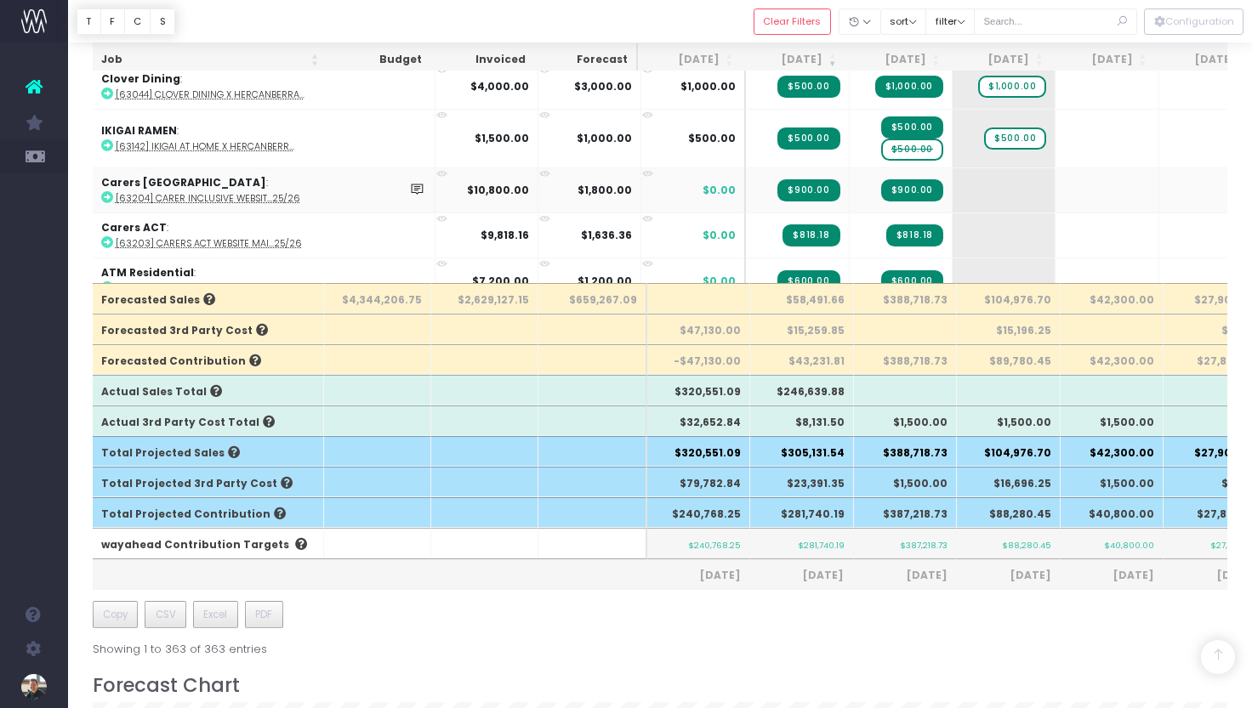
scroll to position [1639, 1]
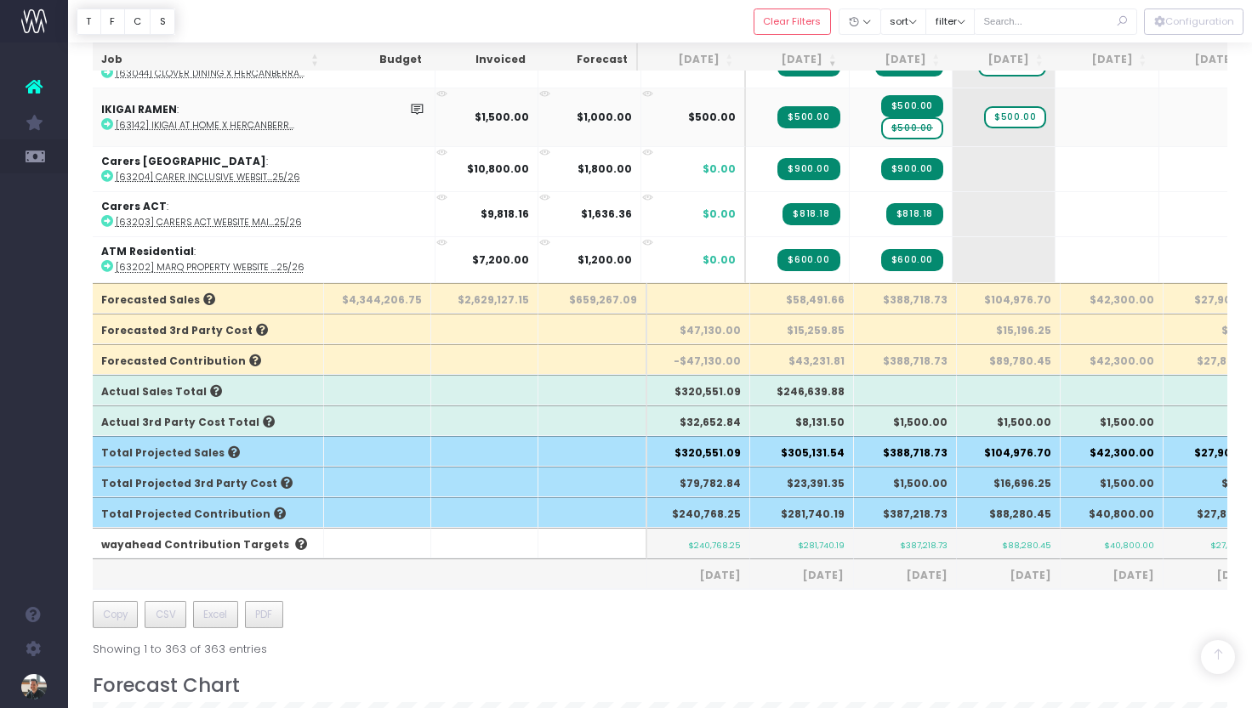
click at [881, 117] on span "$500.00" at bounding box center [912, 128] width 62 height 22
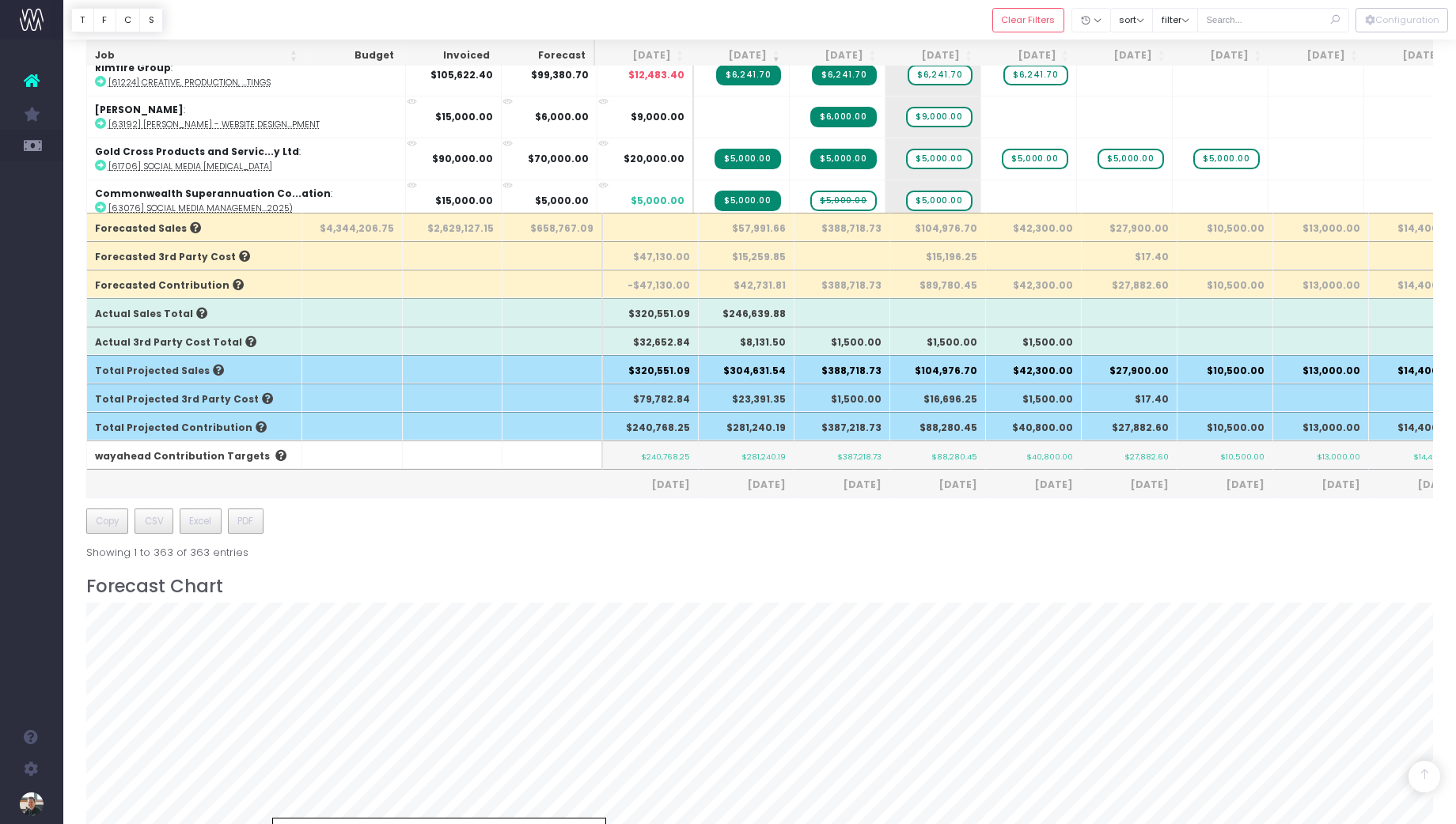
scroll to position [588, 0]
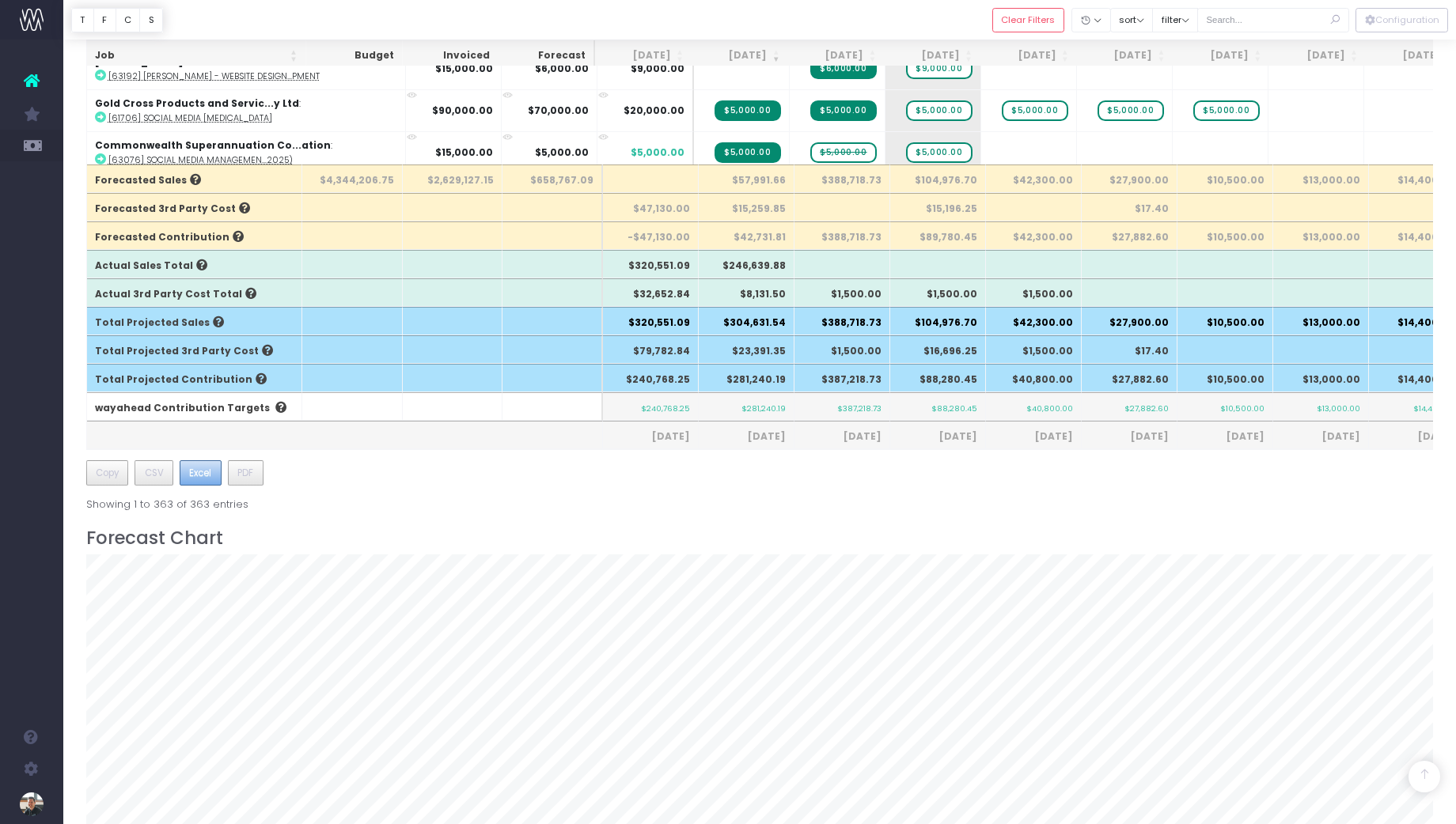
click at [195, 473] on span "Excel" at bounding box center [200, 472] width 22 height 14
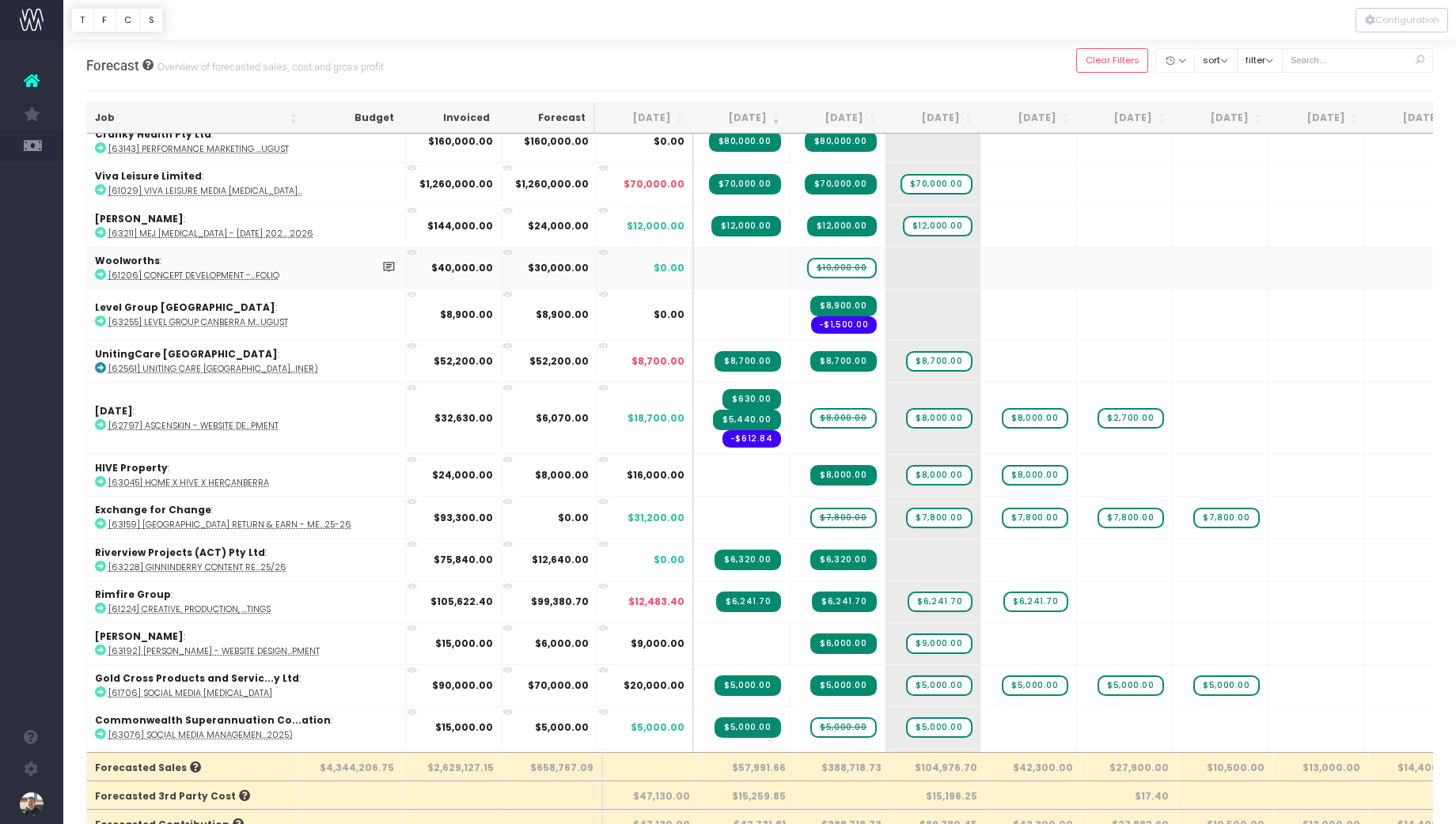
scroll to position [0, 0]
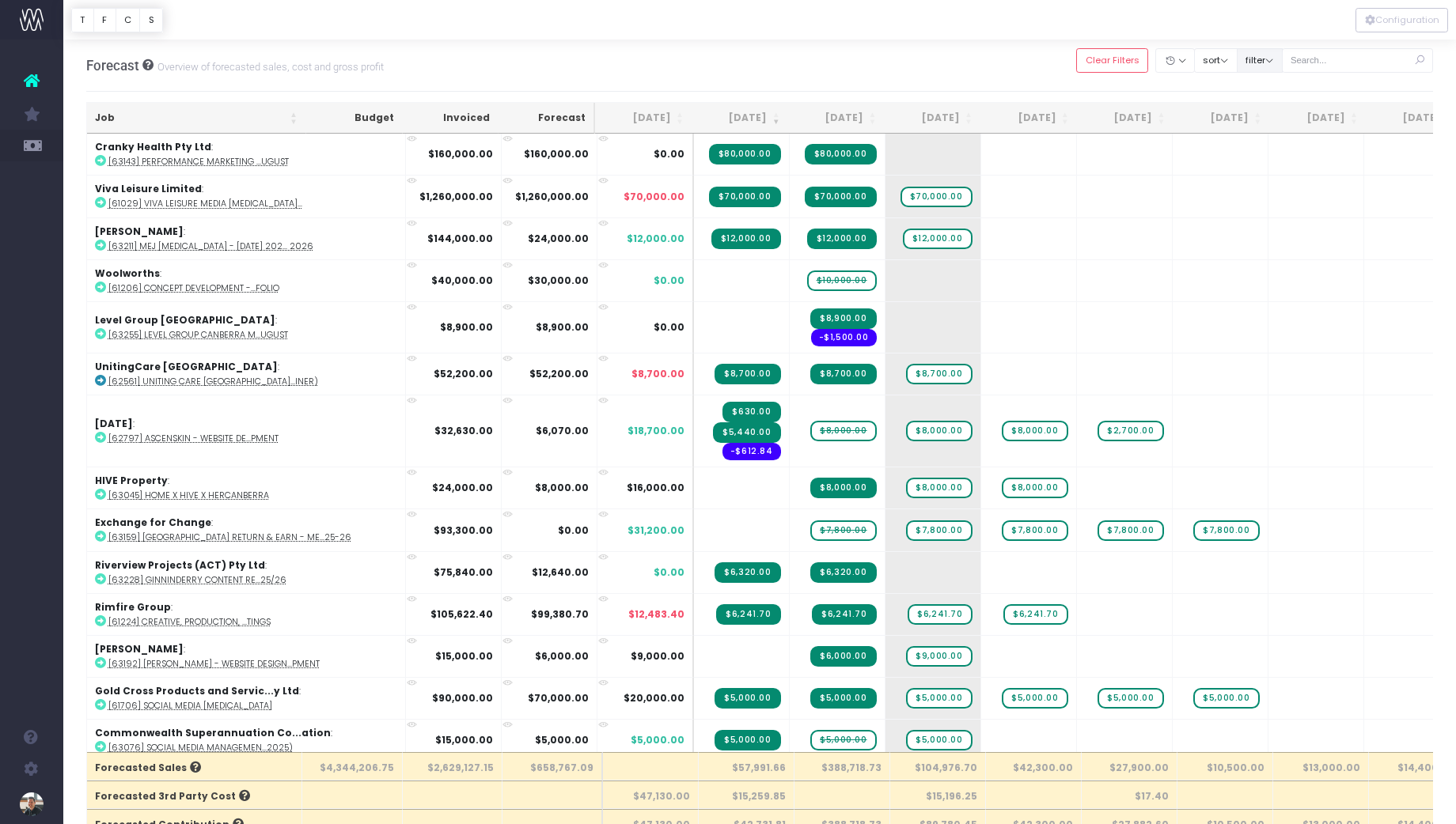
click at [1164, 63] on button "filter" at bounding box center [1259, 60] width 46 height 24
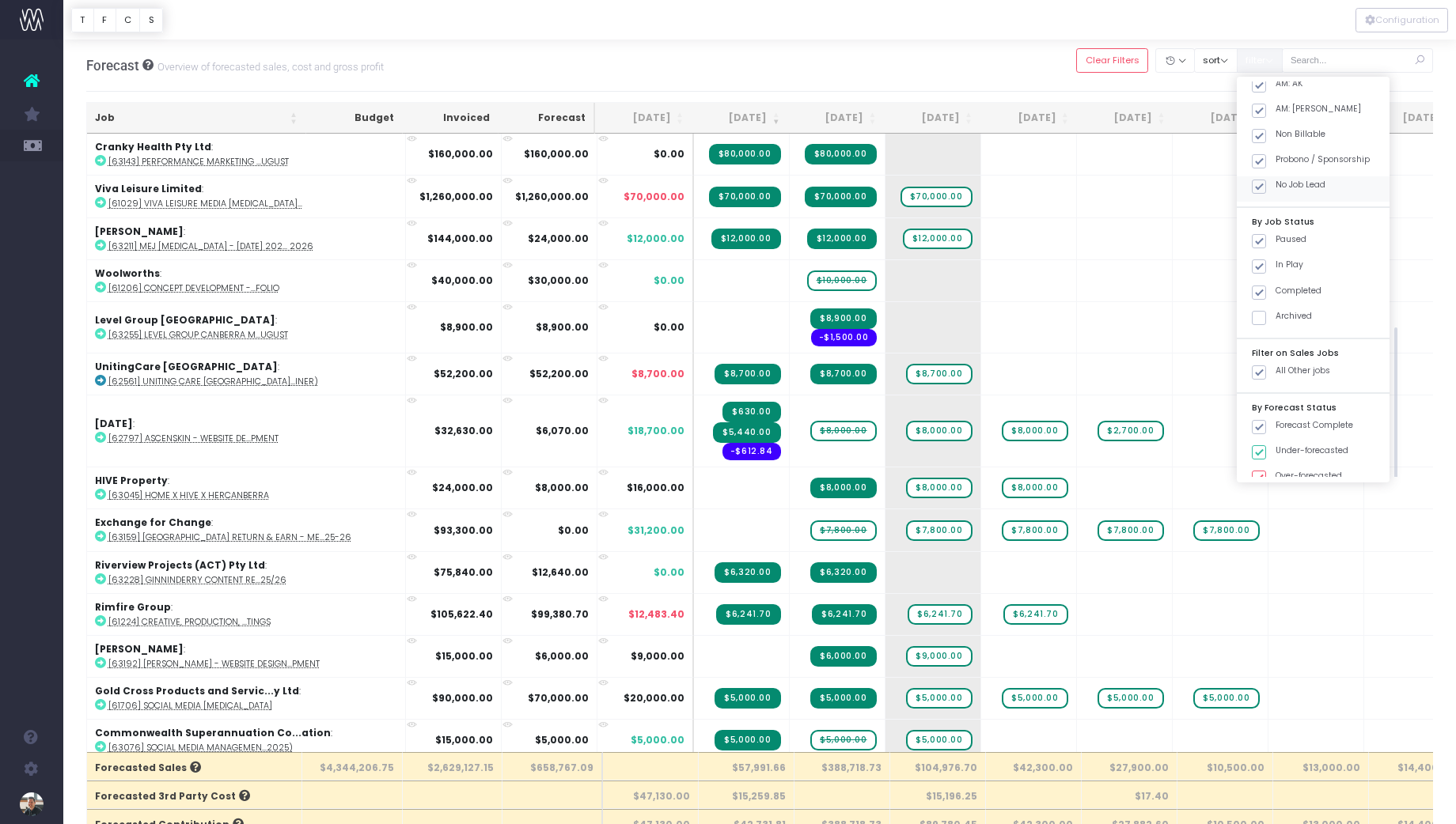
scroll to position [573, 0]
click at [1164, 56] on button "sort" at bounding box center [1215, 60] width 44 height 24
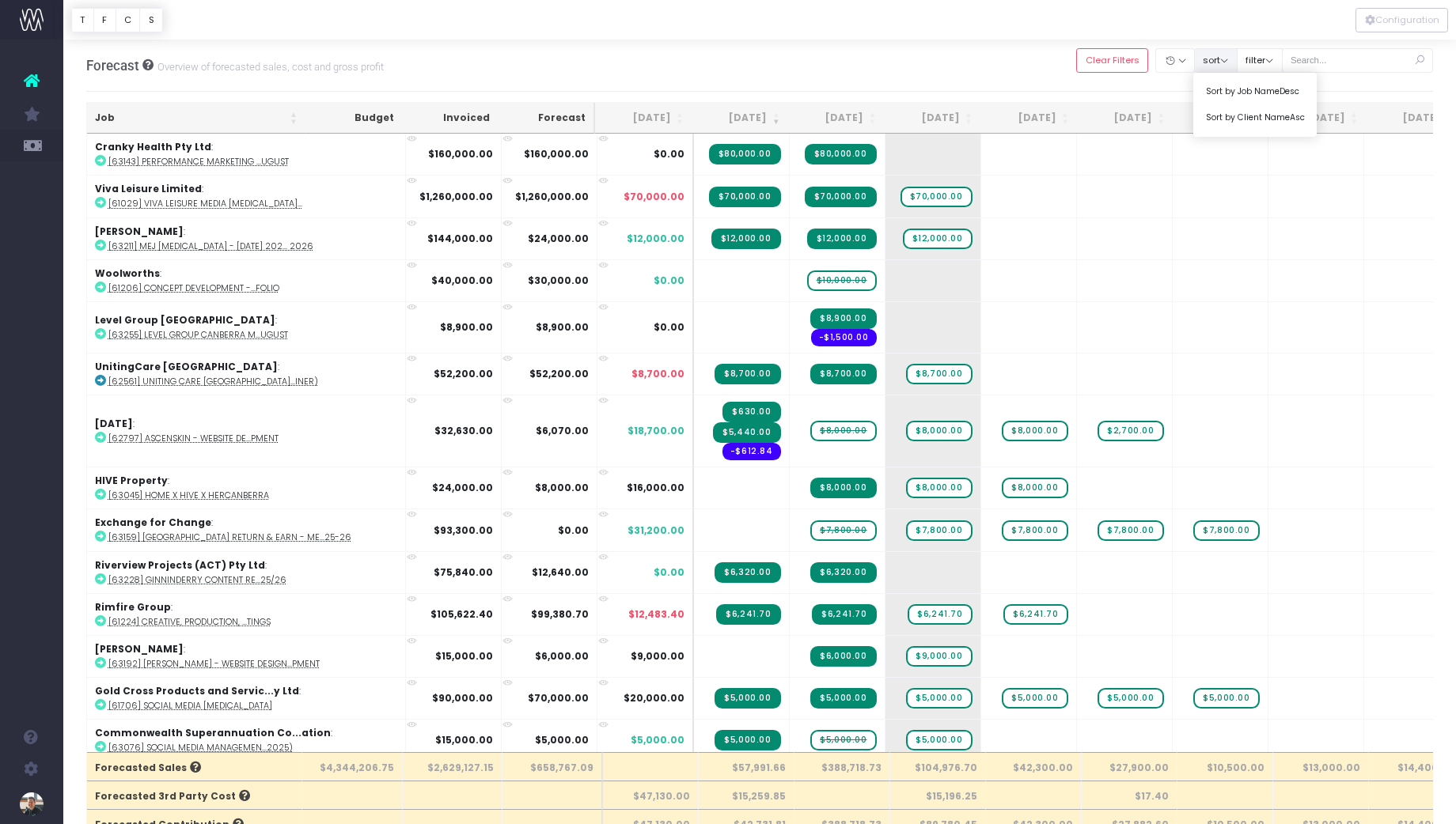
click at [1164, 60] on button "sort" at bounding box center [1215, 60] width 44 height 24
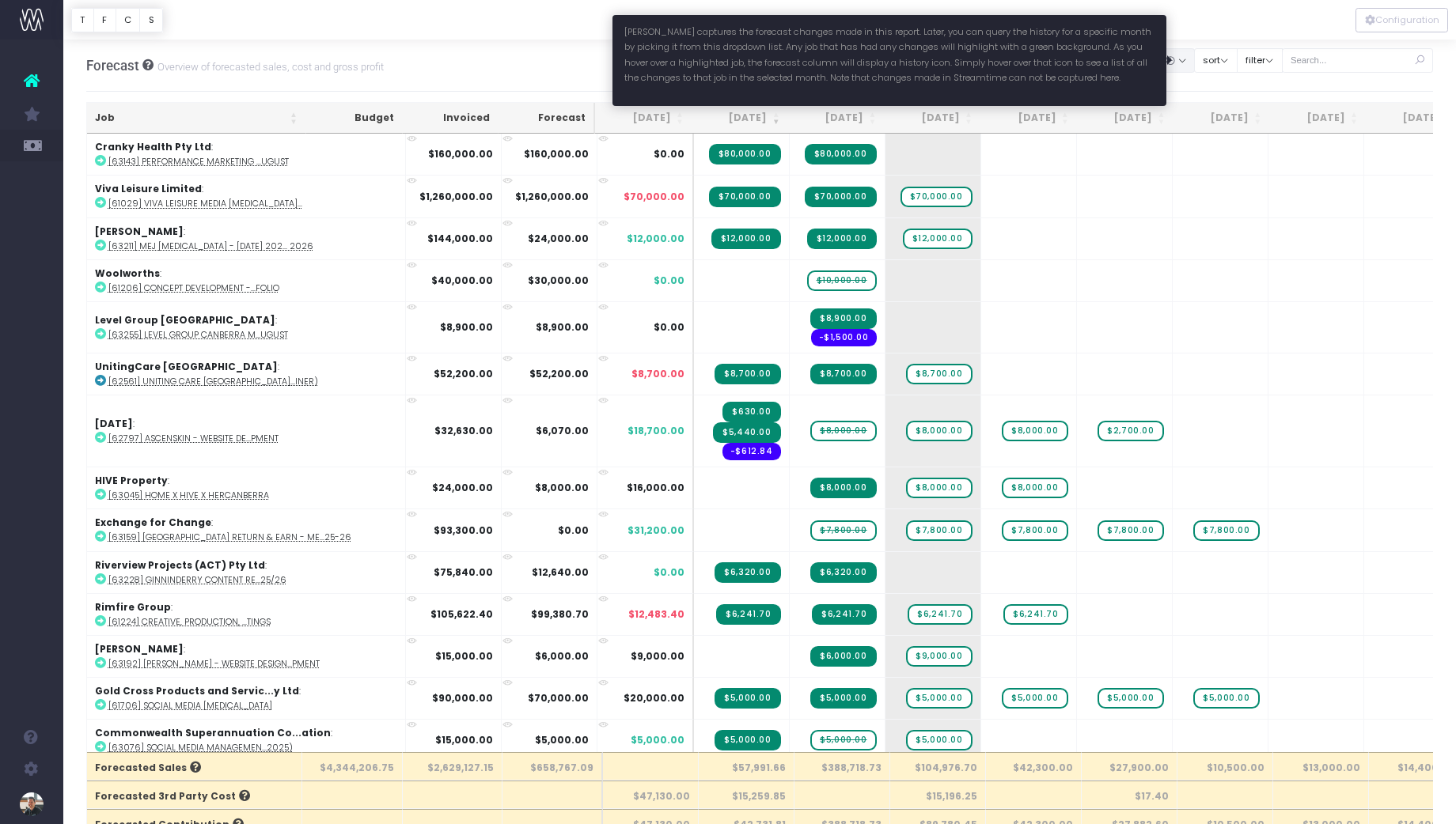
click at [1164, 61] on button "button" at bounding box center [1174, 60] width 40 height 24
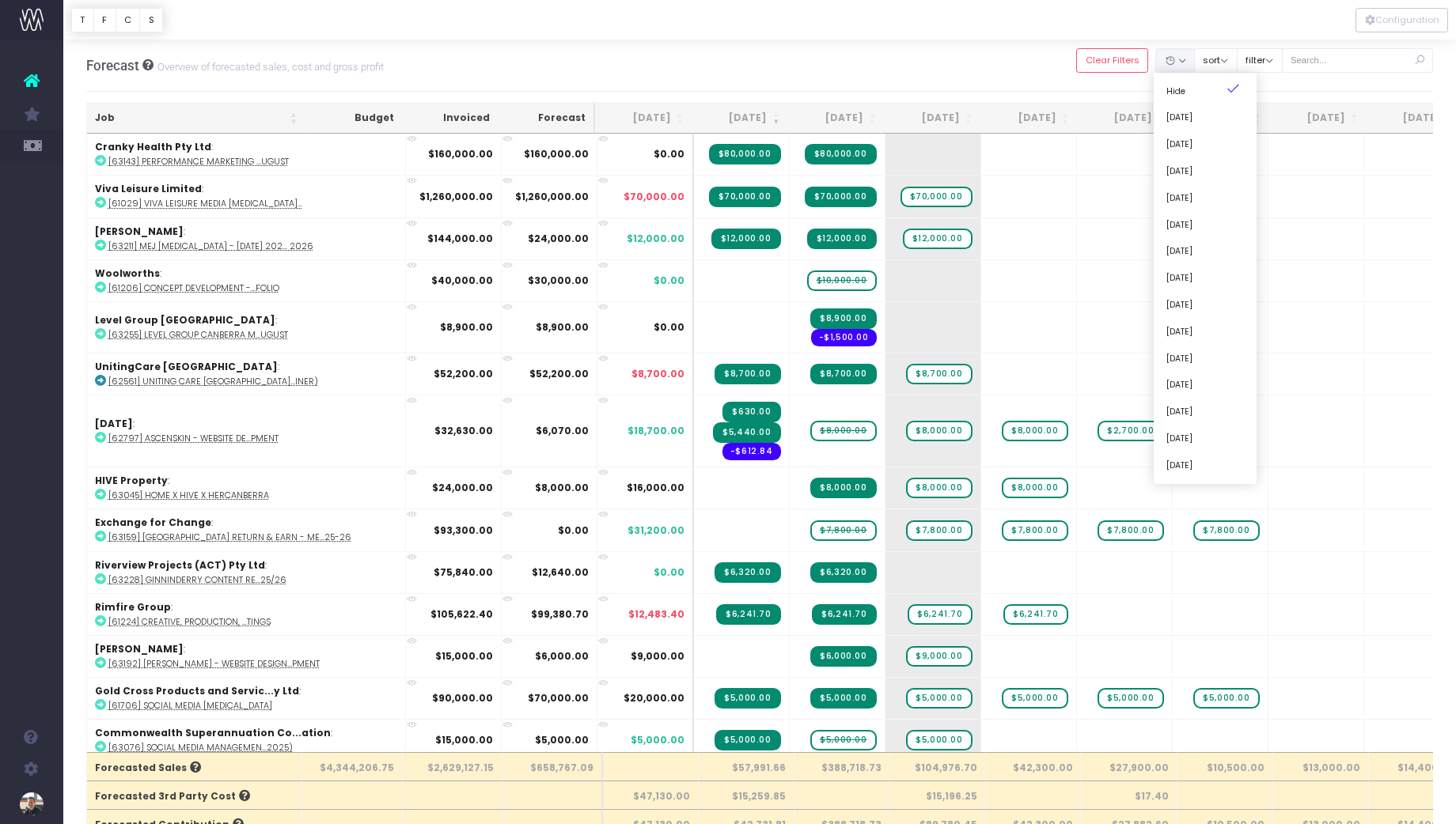
click at [1164, 34] on div at bounding box center [759, 20] width 1393 height 40
click at [1164, 60] on button "sort" at bounding box center [1215, 60] width 44 height 24
click at [1164, 58] on button "filter" at bounding box center [1259, 60] width 46 height 24
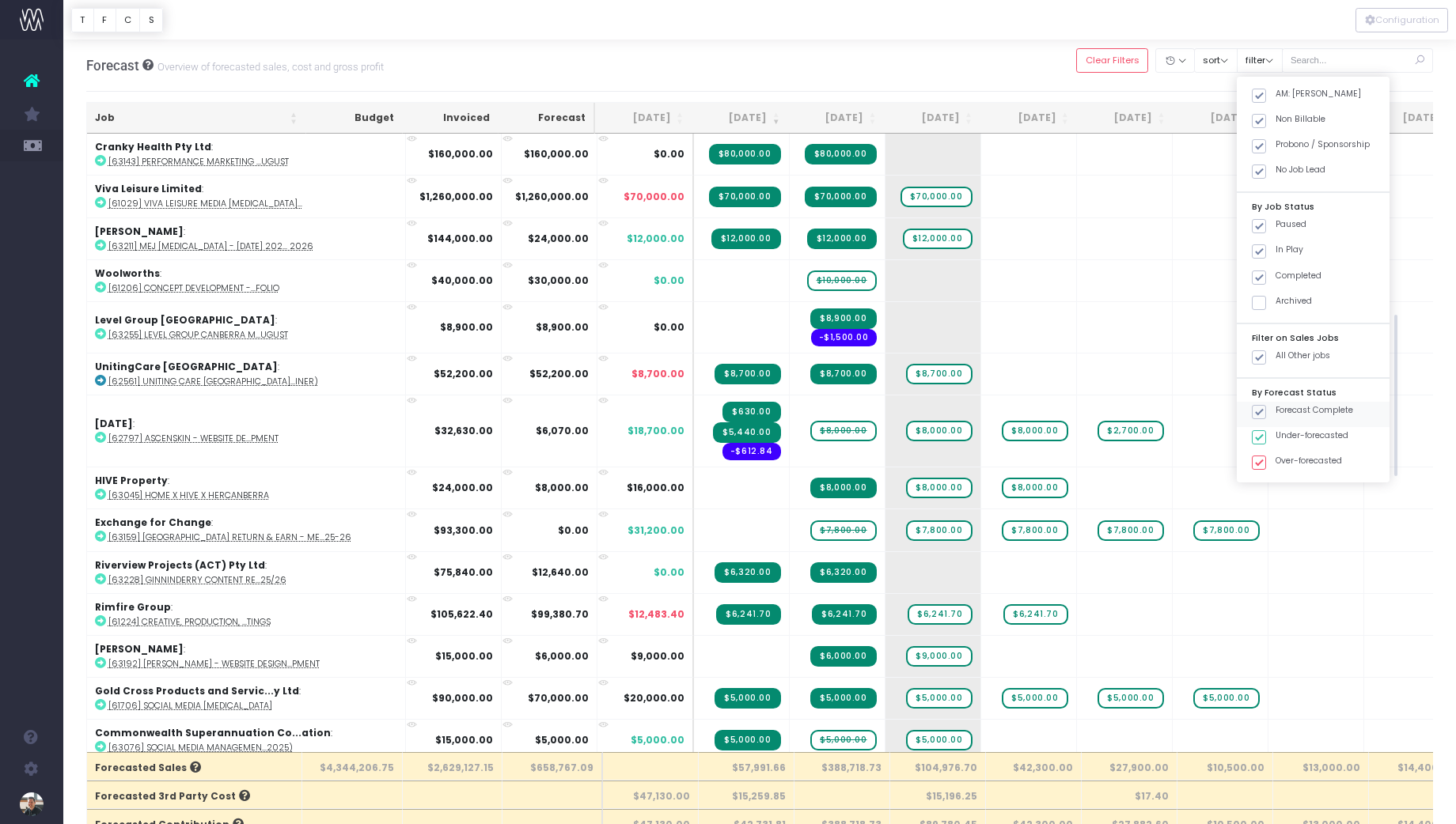
click at [1164, 409] on span at bounding box center [1258, 411] width 14 height 14
click at [1164, 409] on input "Forecast Complete" at bounding box center [1280, 409] width 10 height 10
checkbox input "false"
click at [1164, 459] on span at bounding box center [1258, 462] width 14 height 14
click at [1164, 459] on input "Over-forecasted" at bounding box center [1280, 459] width 10 height 10
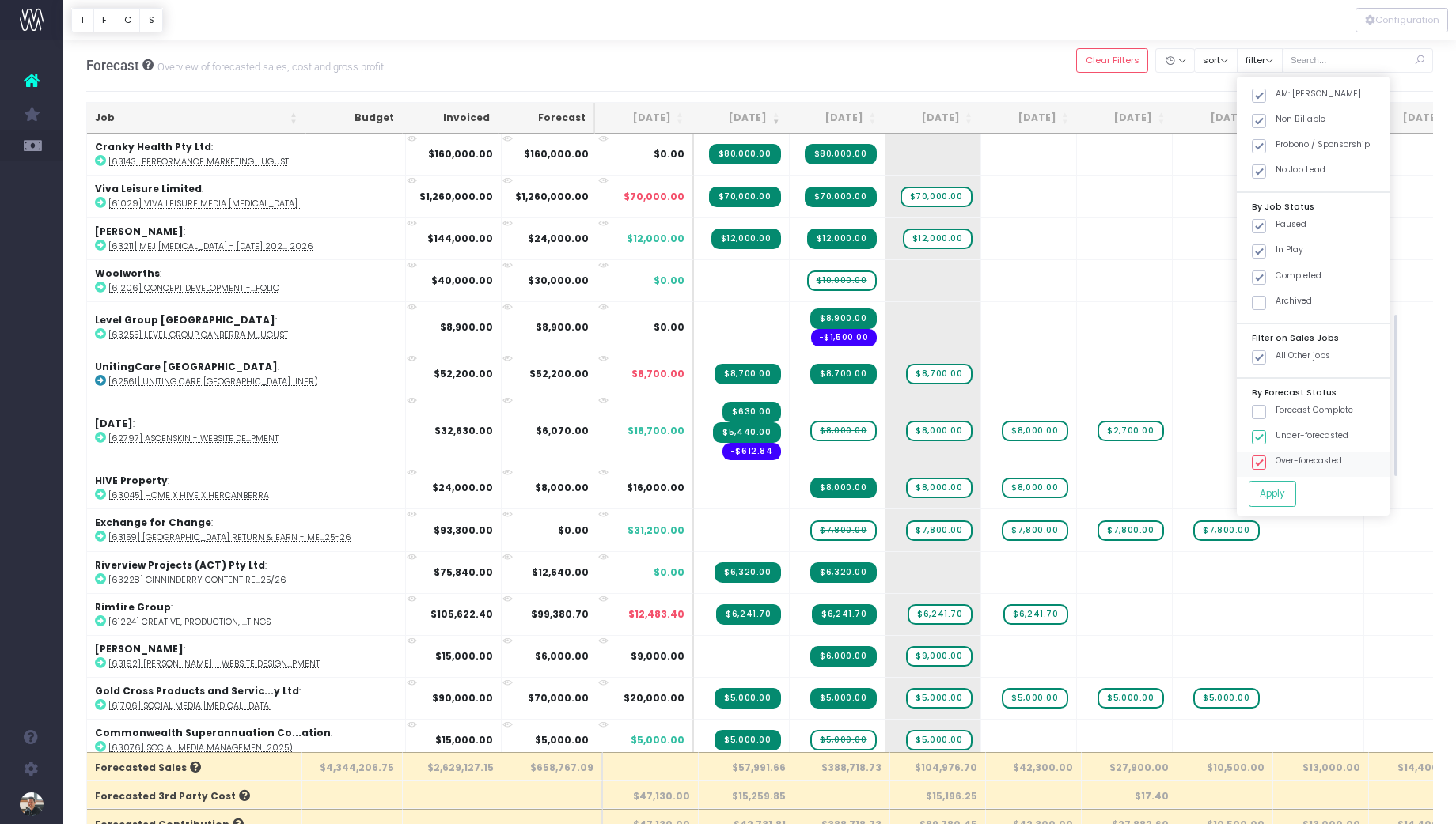
checkbox input "false"
click at [1164, 494] on button "Apply" at bounding box center [1272, 494] width 47 height 26
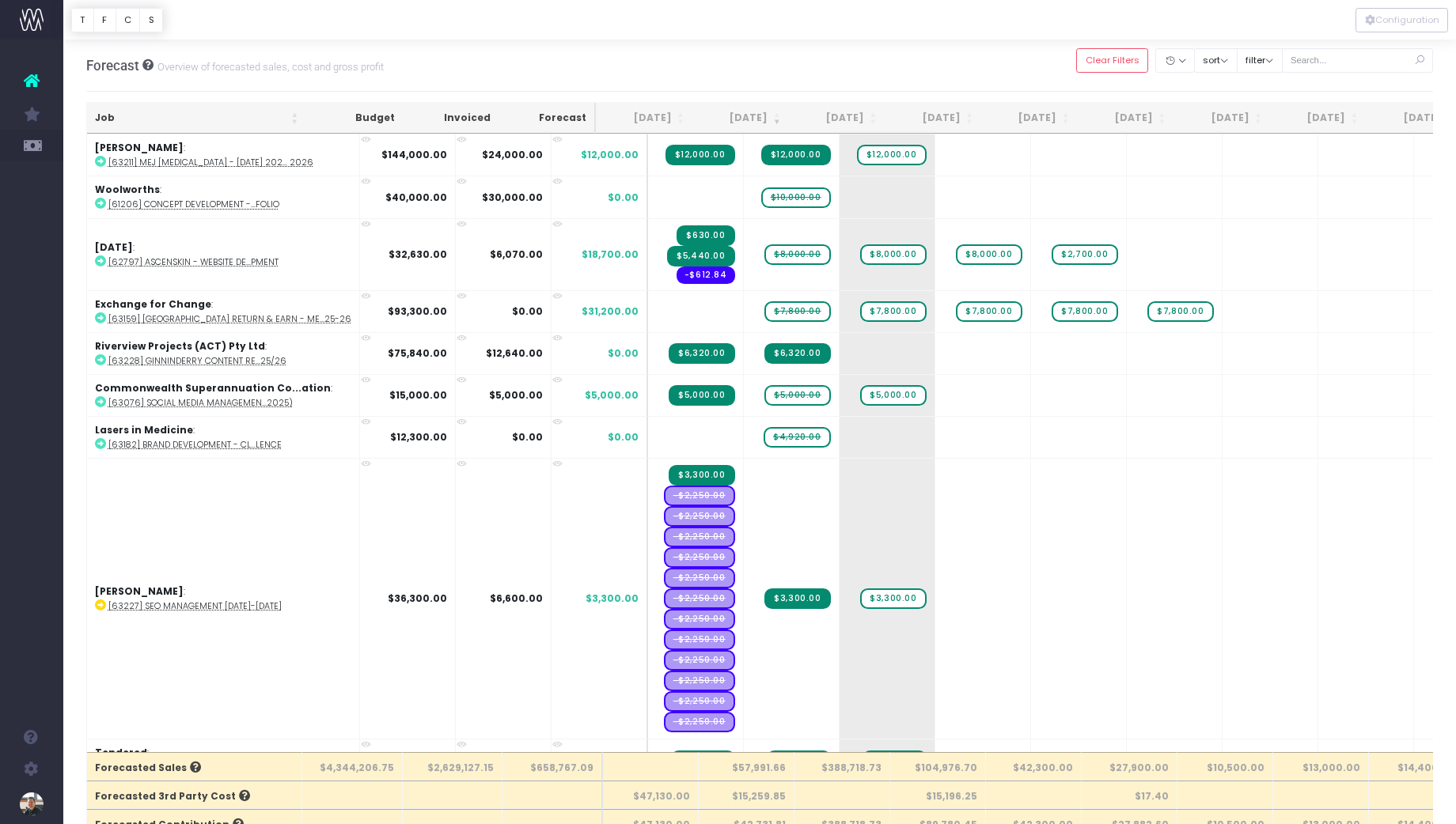
click at [751, 119] on th "[DATE]" at bounding box center [741, 118] width 97 height 31
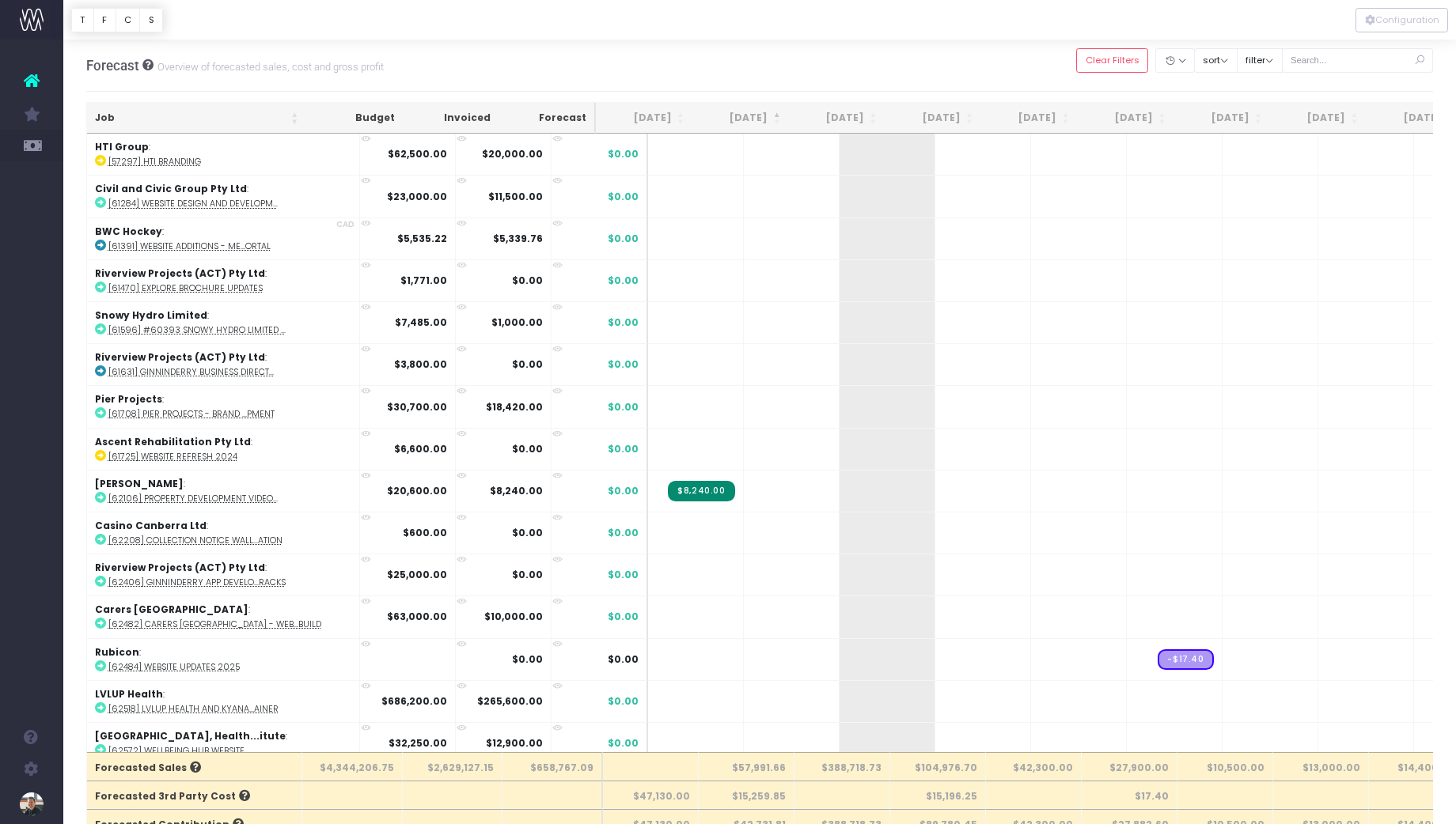
click at [751, 119] on th "[DATE]" at bounding box center [741, 118] width 97 height 31
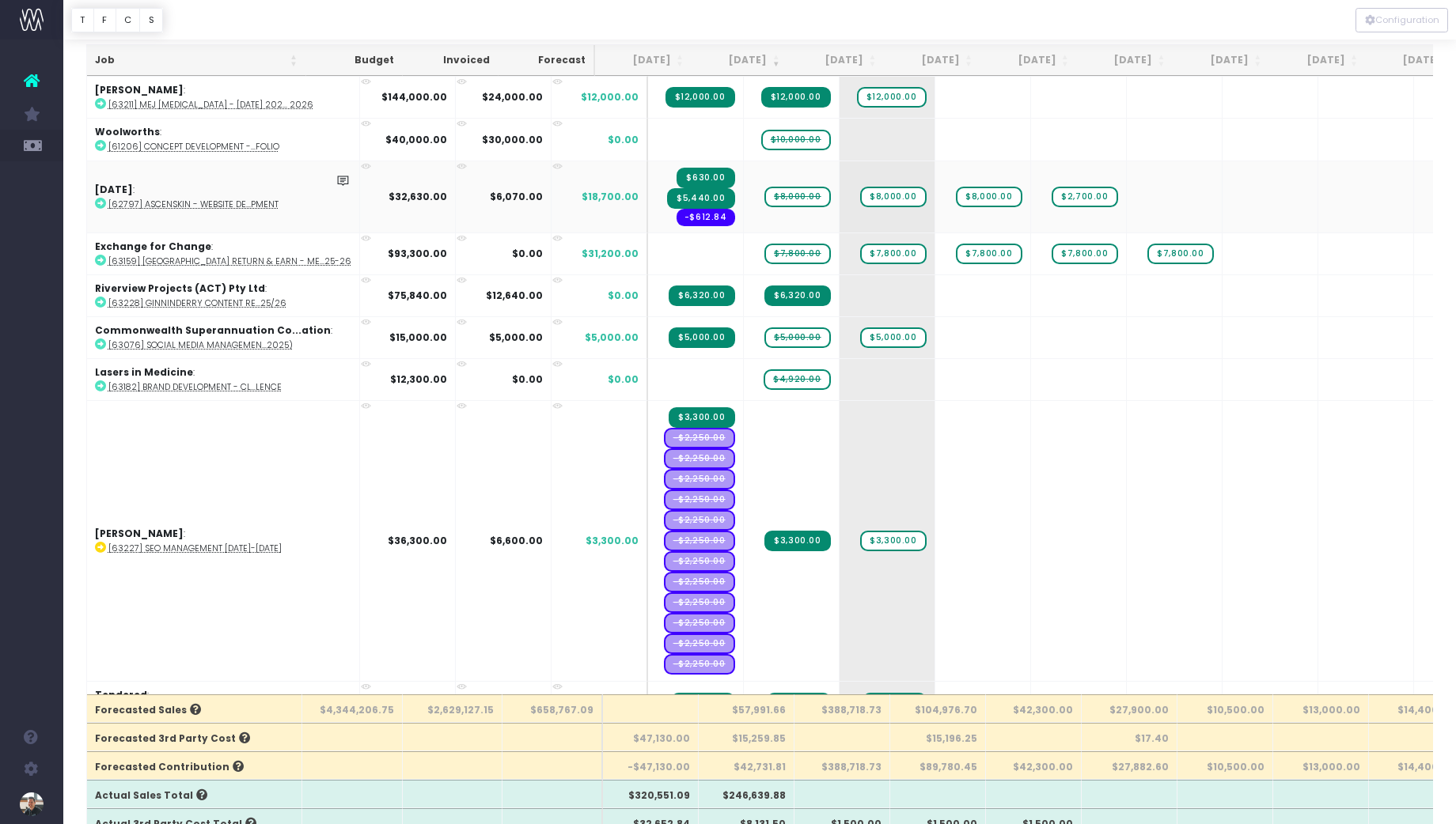
scroll to position [0, 0]
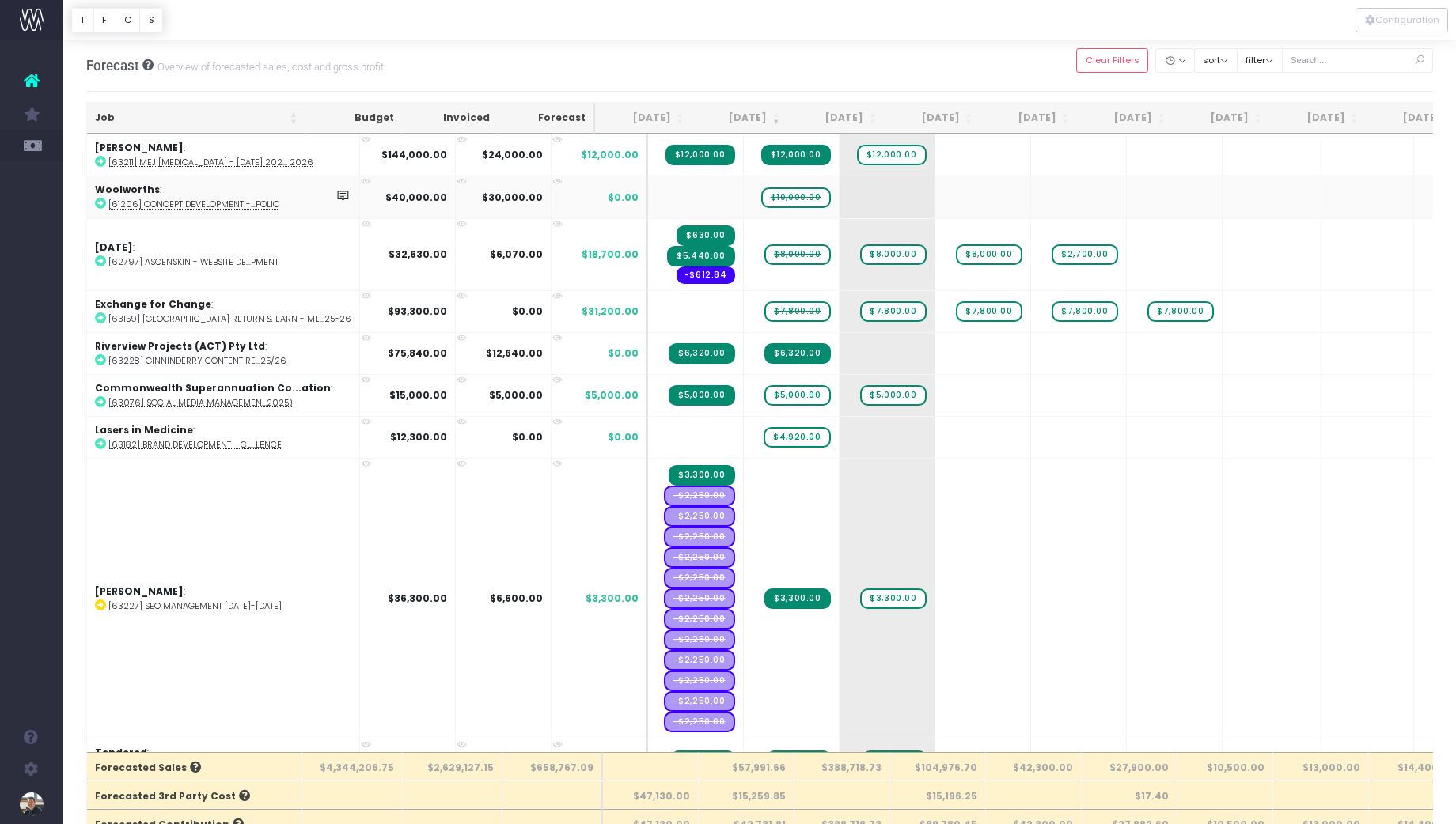
click at [205, 205] on abbr "[61206] Concept Development -...folio" at bounding box center [194, 204] width 171 height 12
click at [204, 264] on abbr "[62797] AscenSkin - Website De...pment" at bounding box center [193, 262] width 170 height 12
click at [198, 318] on abbr "[63159] [GEOGRAPHIC_DATA] Return & Earn - me...25-26" at bounding box center [229, 319] width 243 height 12
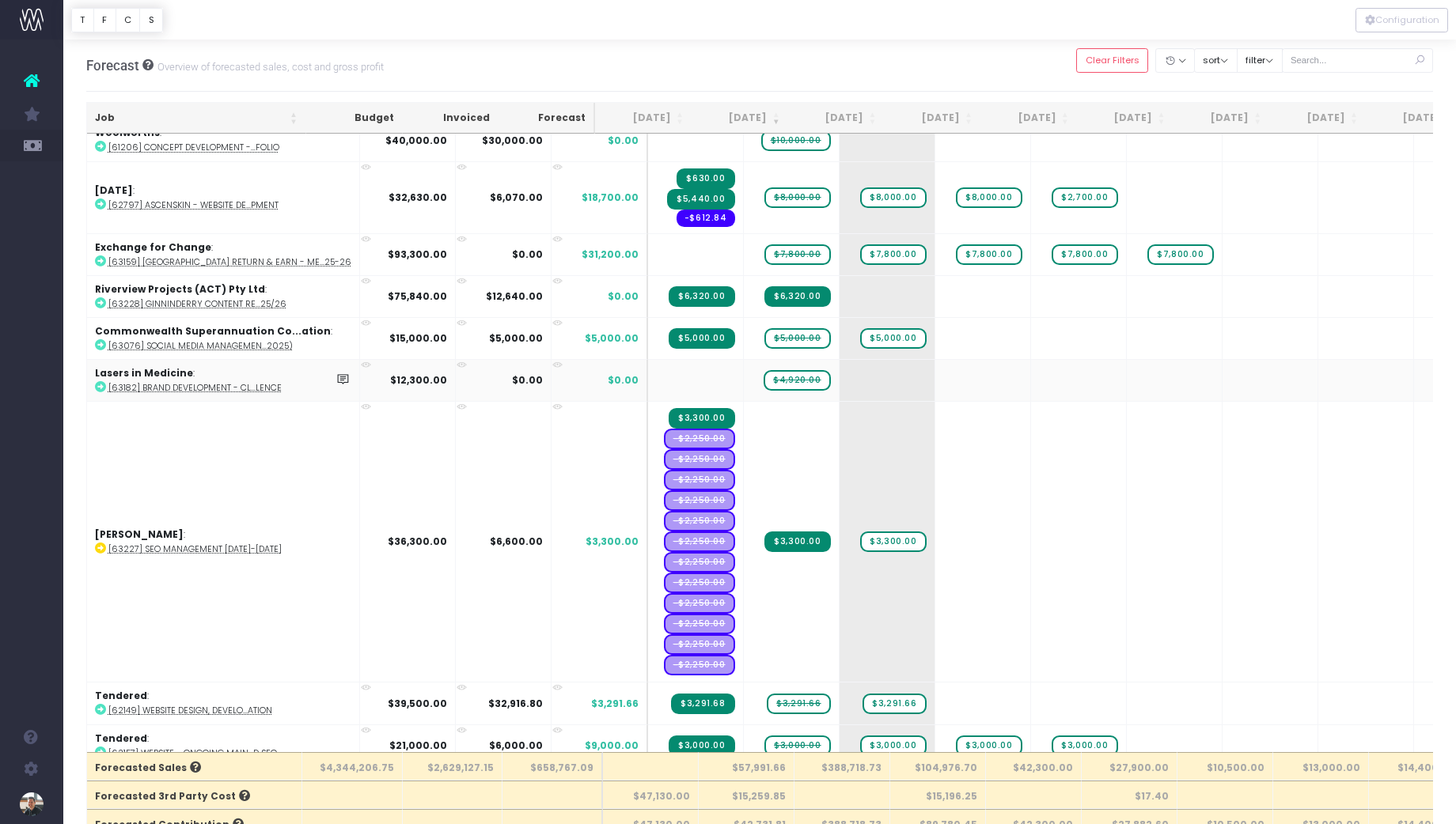
scroll to position [60, 0]
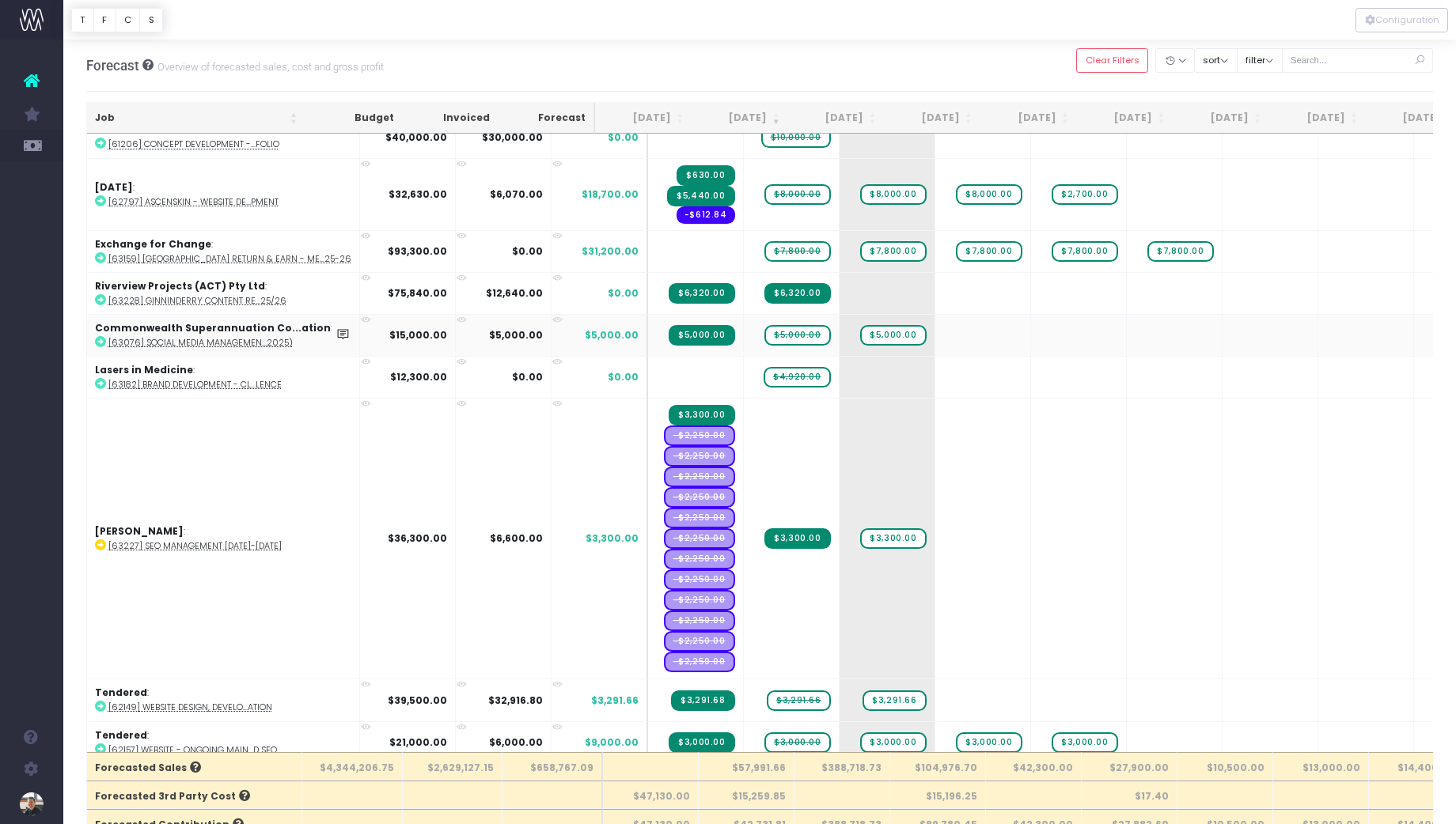
click at [194, 341] on abbr "[63076] Social media managemen...2025)" at bounding box center [200, 342] width 184 height 12
click at [178, 384] on abbr "[63182] Brand development - cl...lence" at bounding box center [194, 384] width 173 height 12
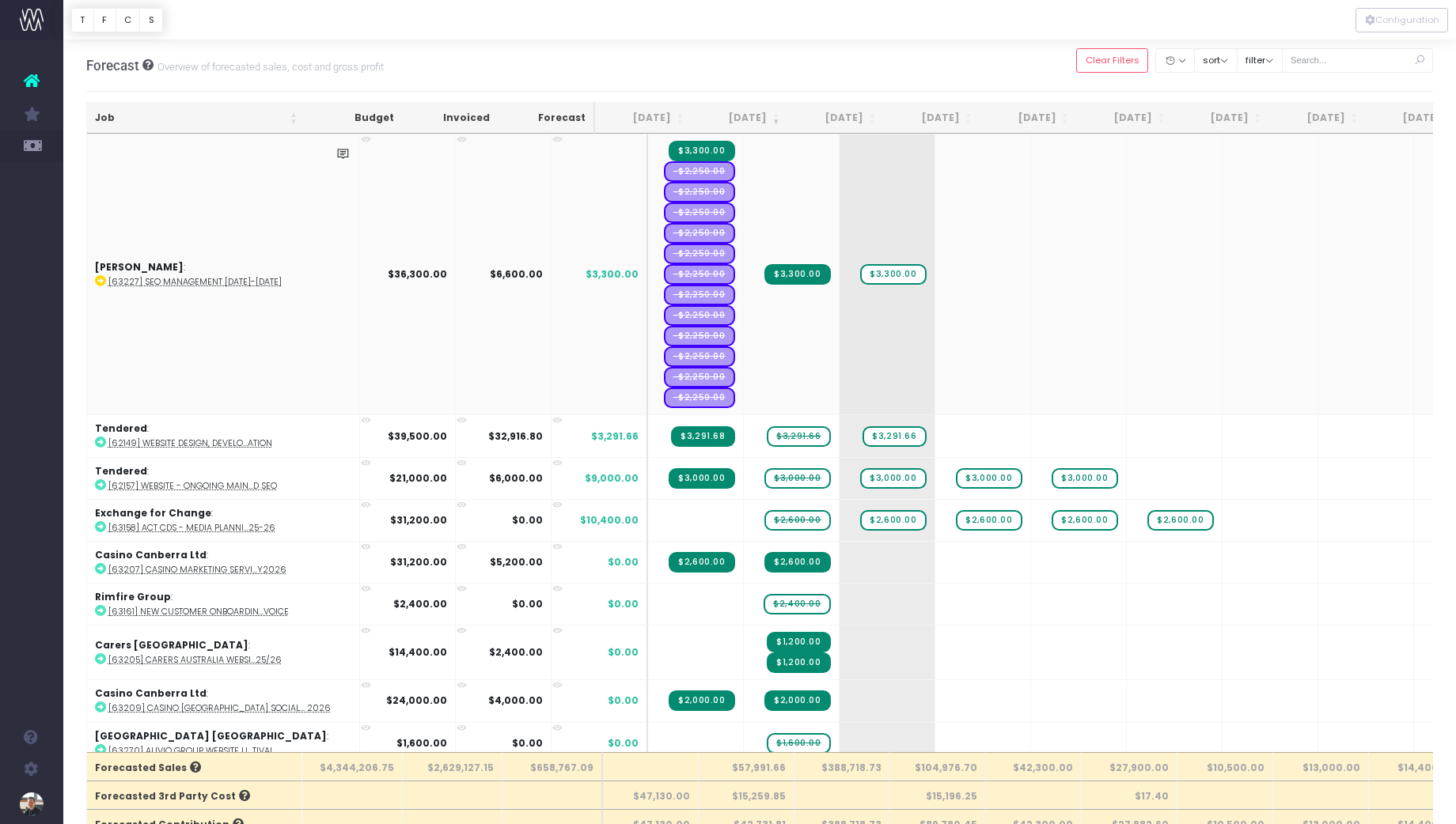
scroll to position [347, 0]
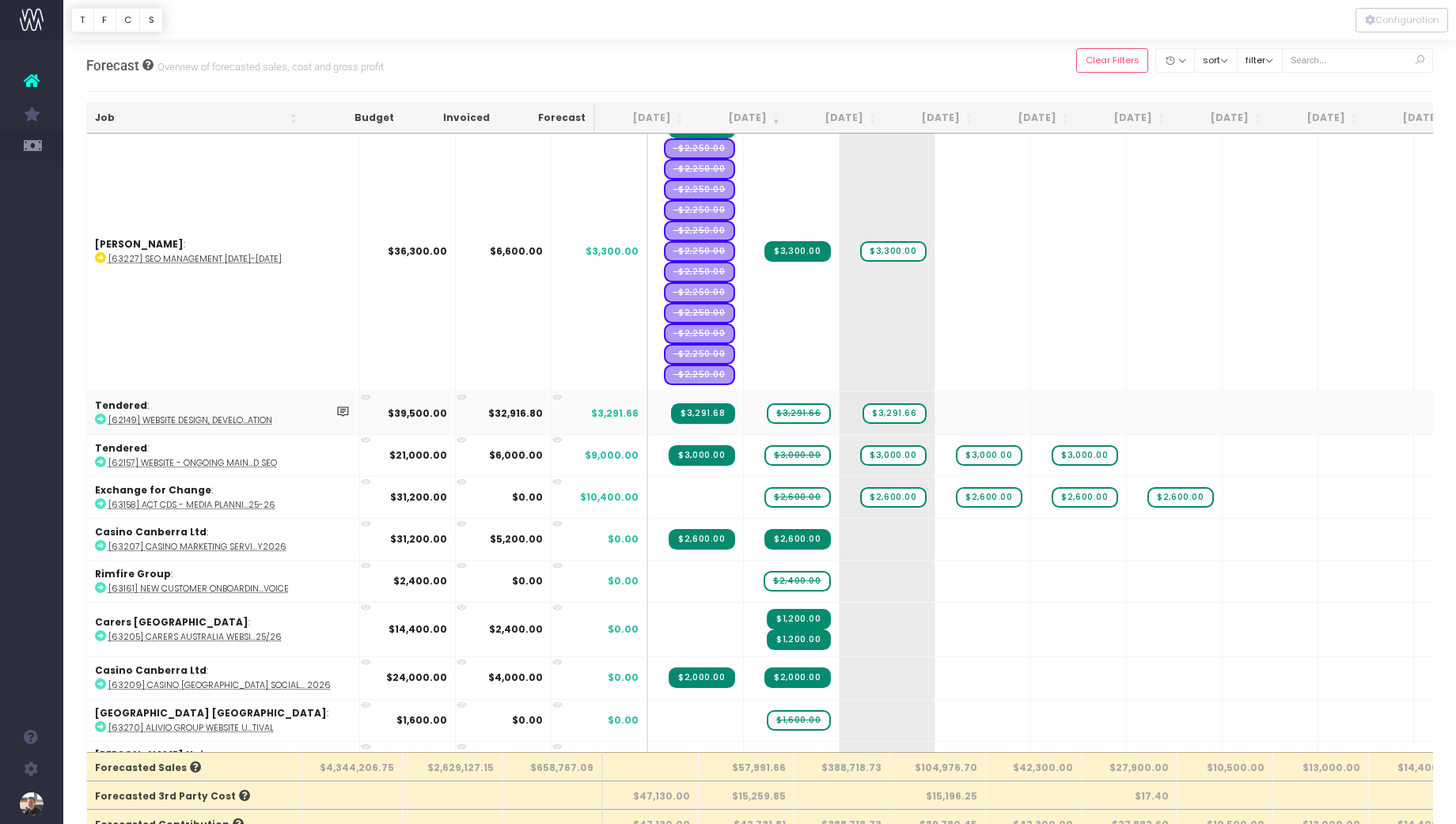
click at [199, 423] on abbr "[62149] Website Design, Develo...ation" at bounding box center [190, 420] width 164 height 12
click at [186, 462] on abbr "[62157] Website - Ongoing Main...d SEO" at bounding box center [192, 462] width 168 height 12
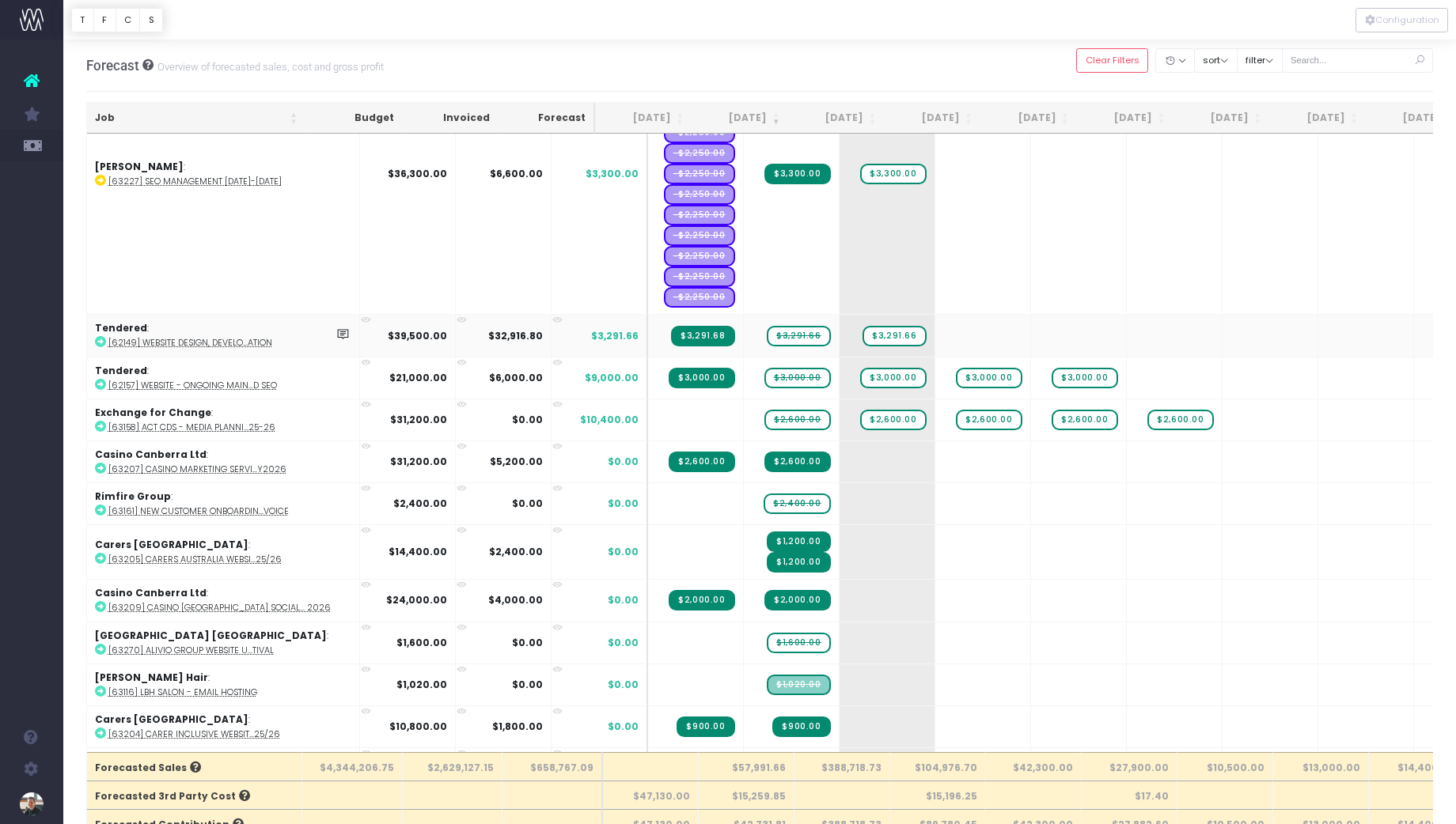
scroll to position [445, 0]
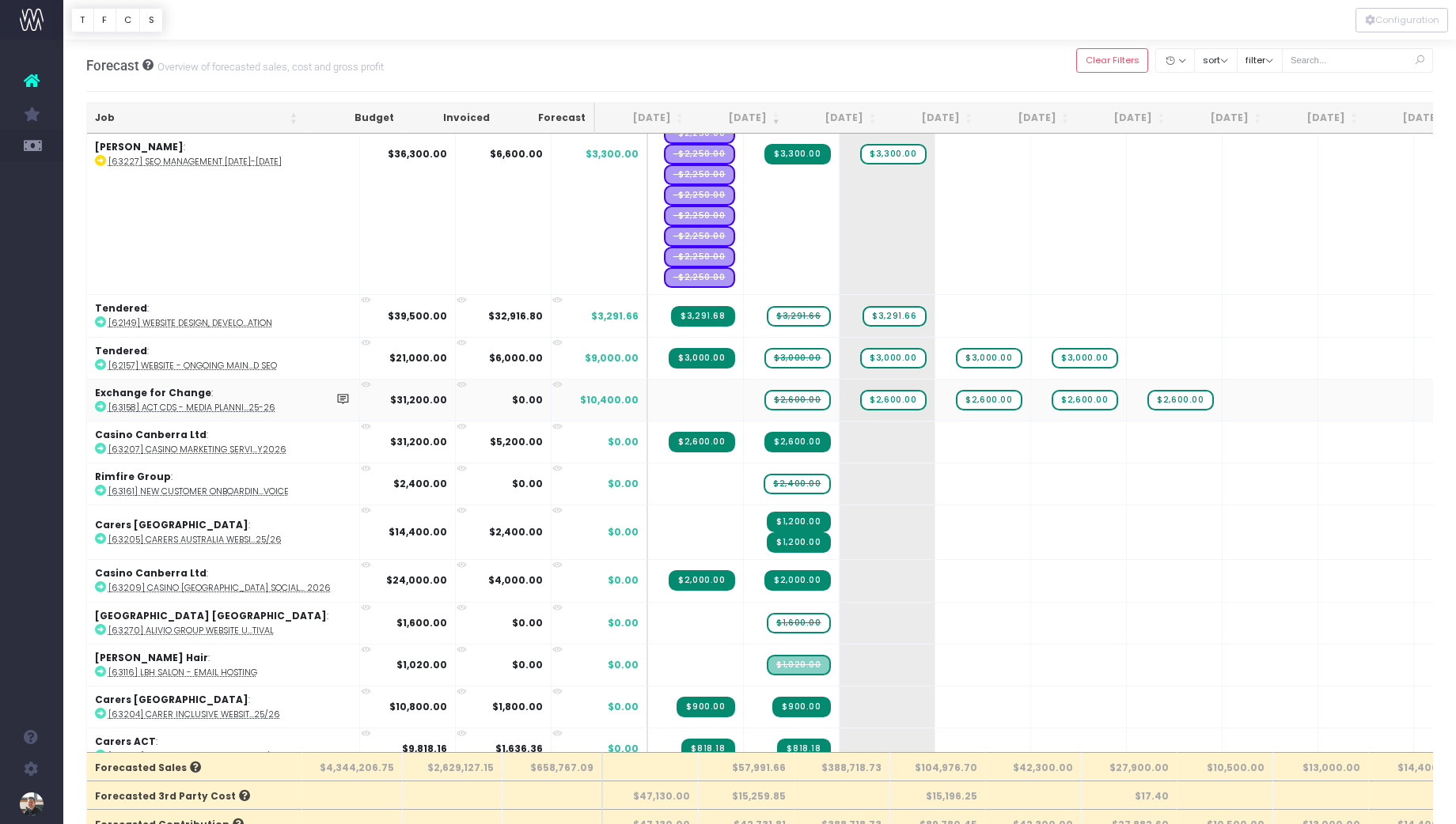
click at [184, 409] on abbr "[63158] ACT CDS - media planni...25-26" at bounding box center [191, 407] width 167 height 12
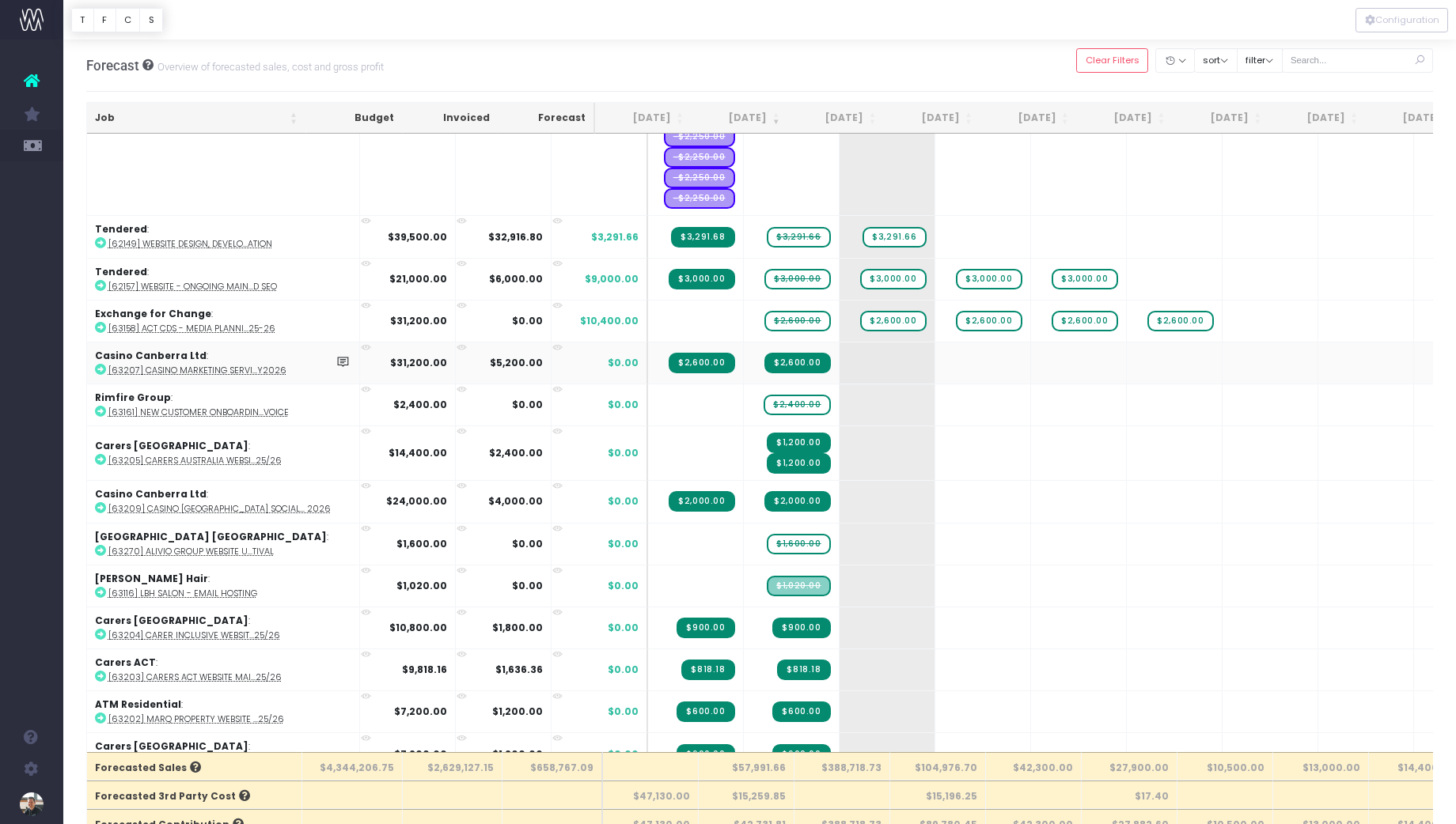
scroll to position [534, 0]
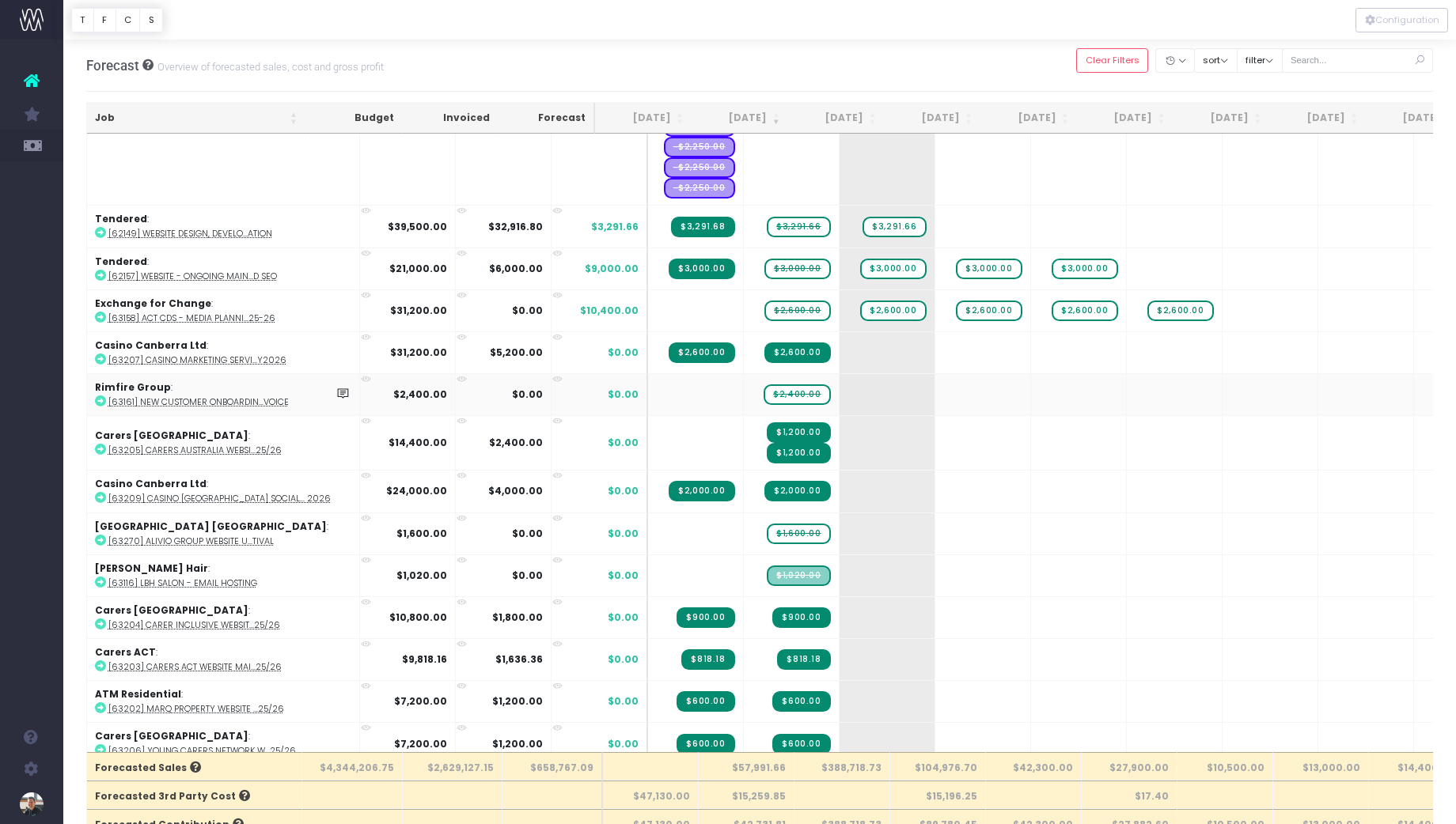
click at [185, 401] on abbr "[63161] New Customer Onboardin...voice" at bounding box center [198, 402] width 180 height 12
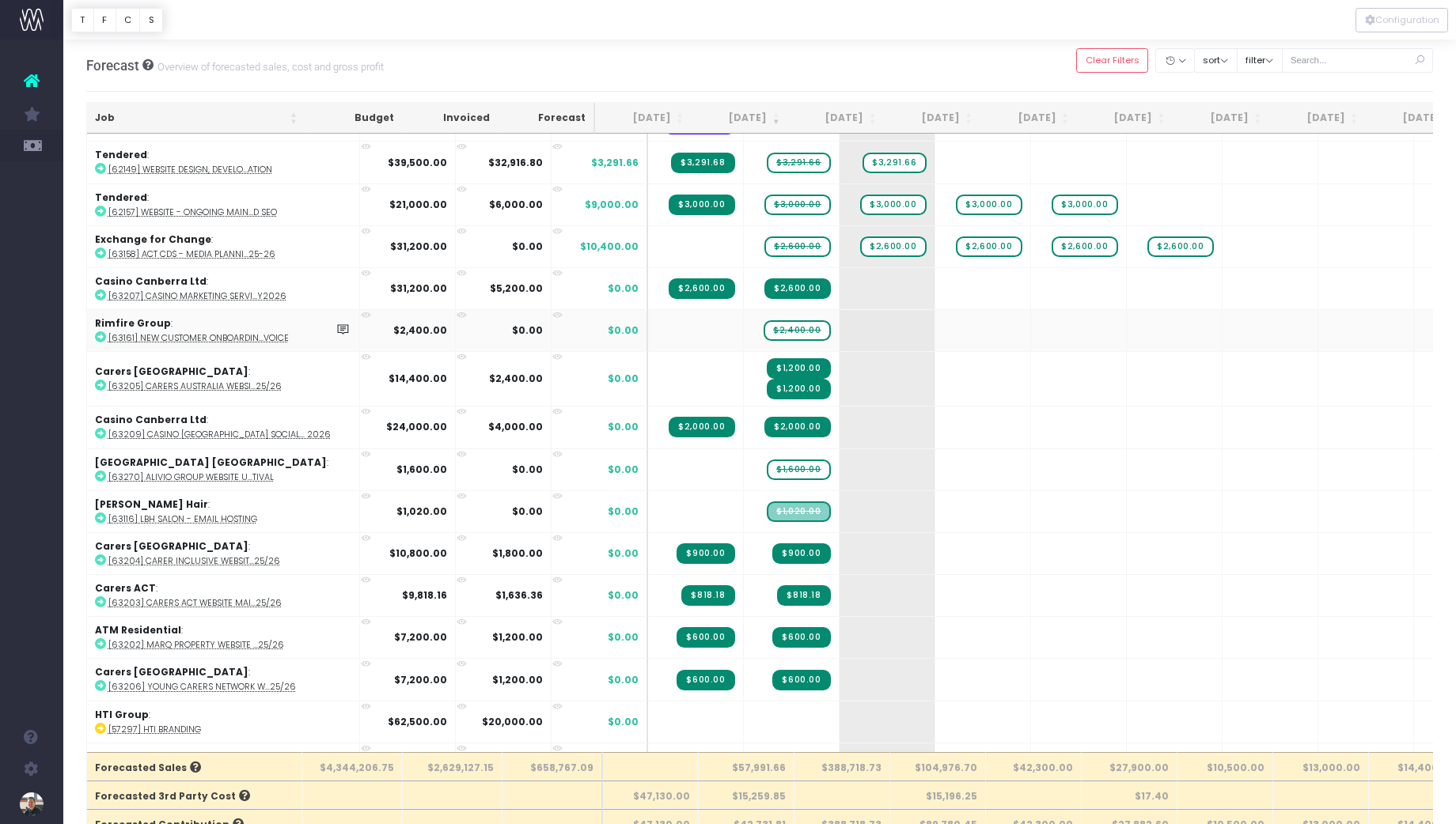
scroll to position [609, 0]
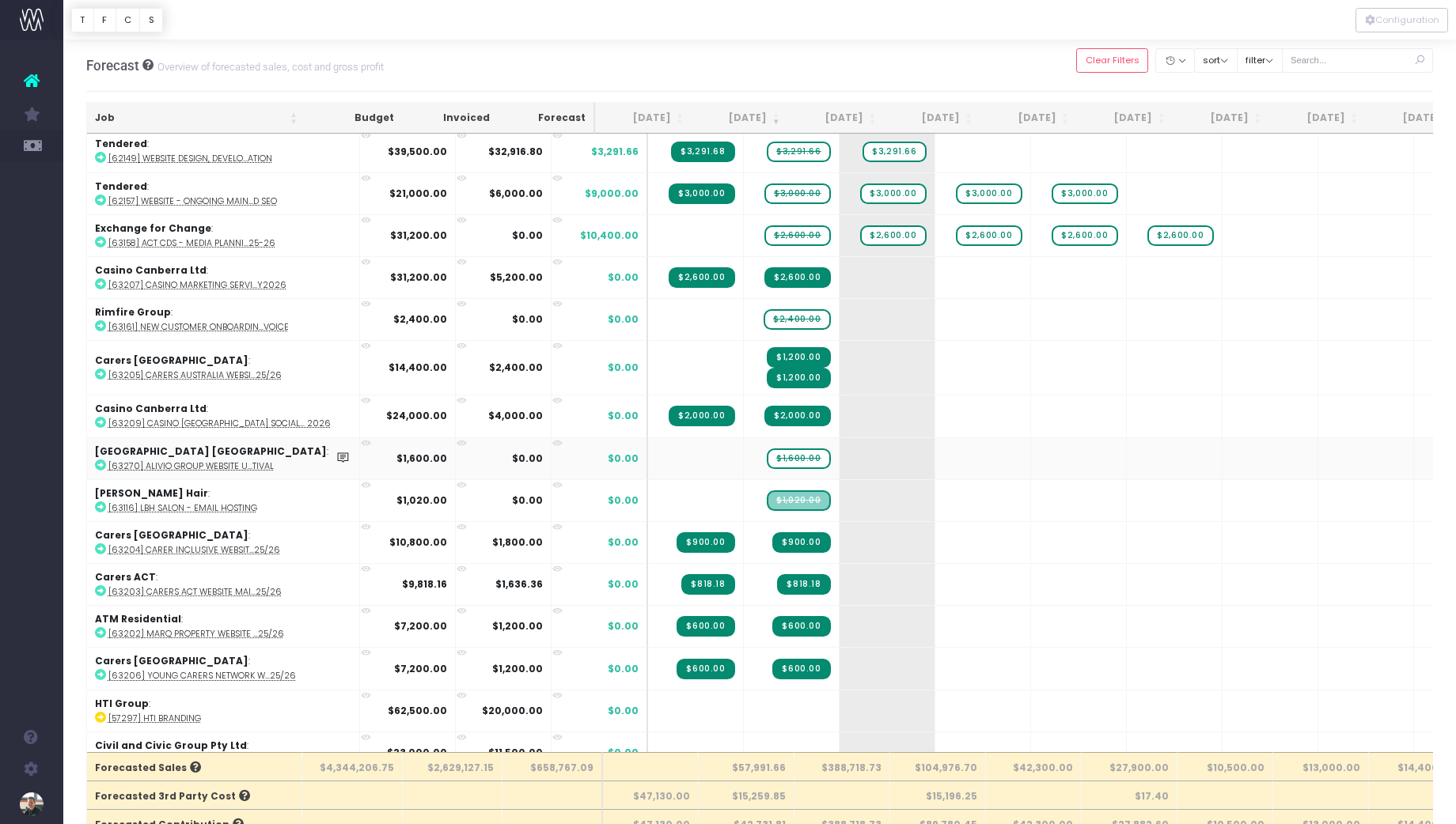
click at [199, 463] on abbr "[63270] Alivio Group Website U...tival" at bounding box center [191, 466] width 166 height 12
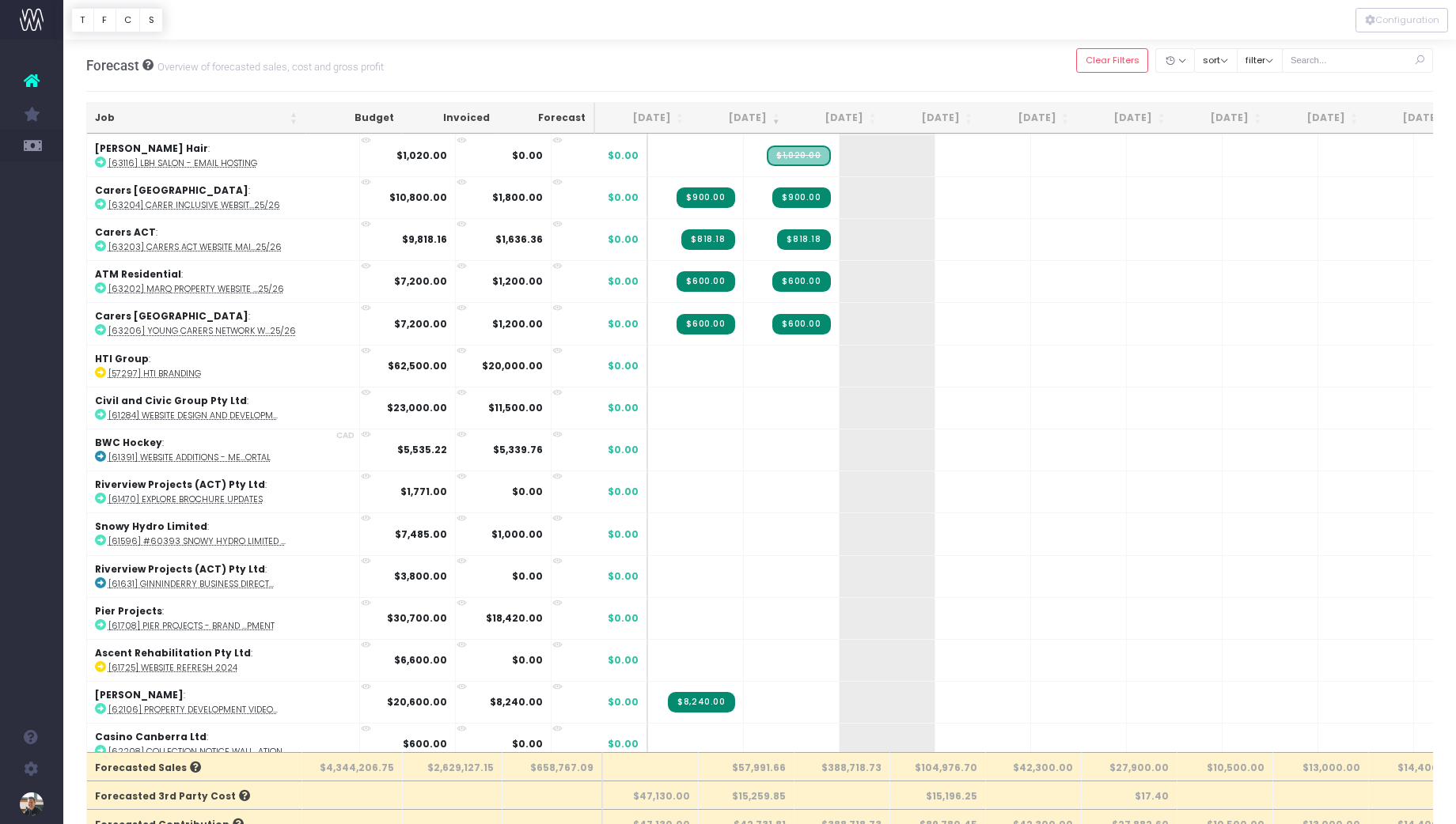
scroll to position [0, 0]
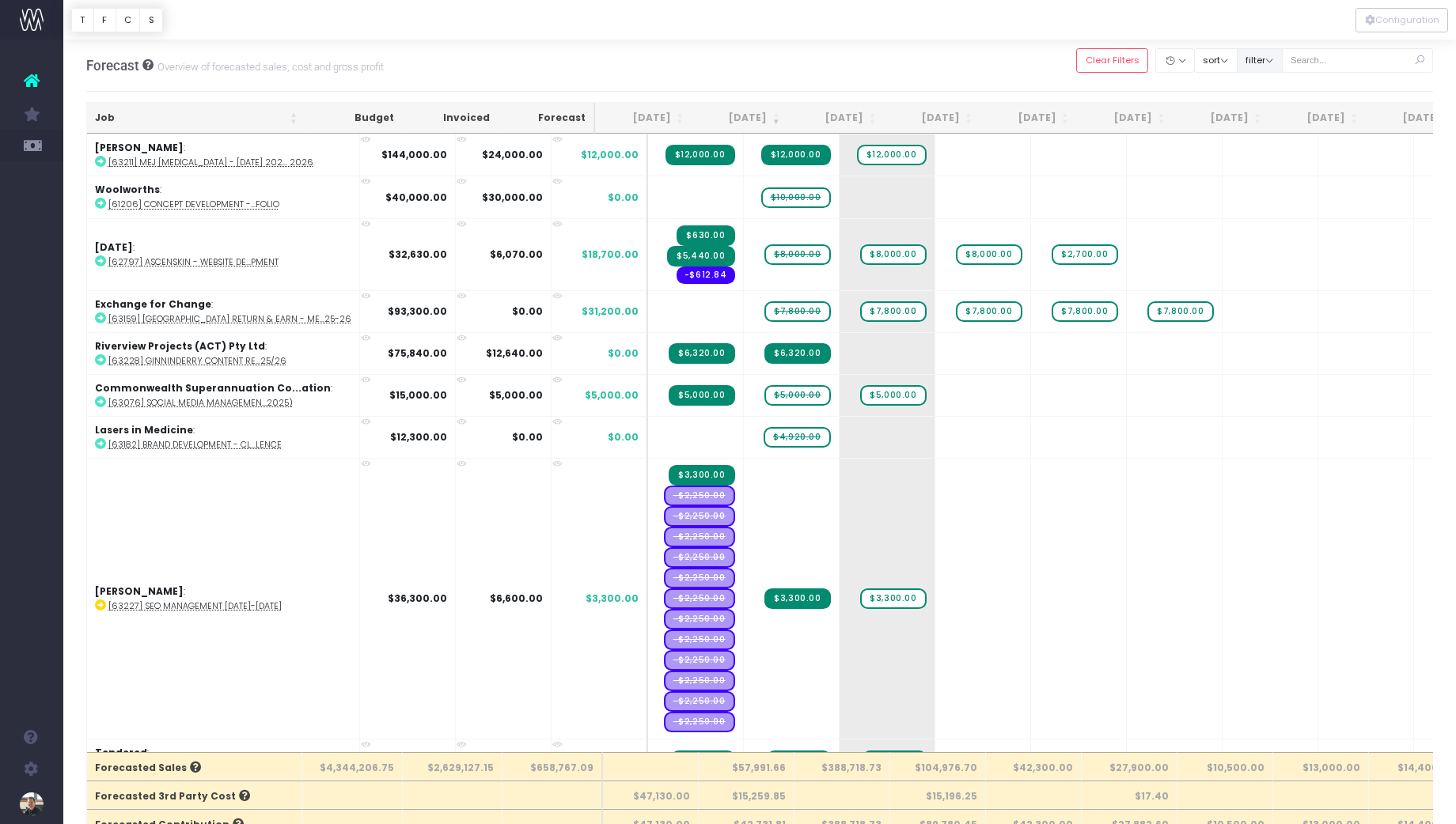
click at [1164, 59] on button "filter" at bounding box center [1259, 60] width 46 height 24
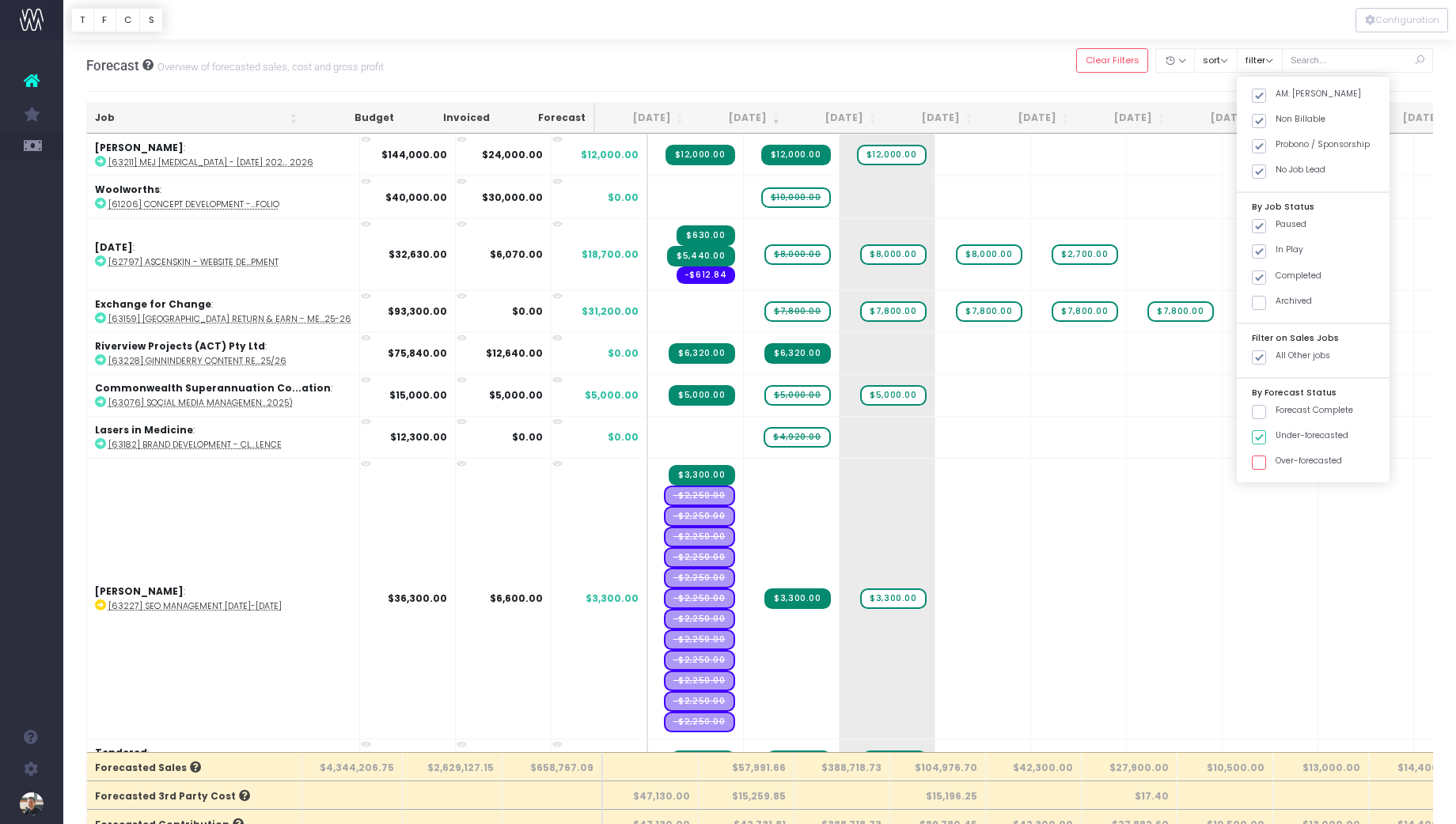
click at [361, 18] on div at bounding box center [759, 20] width 1393 height 40
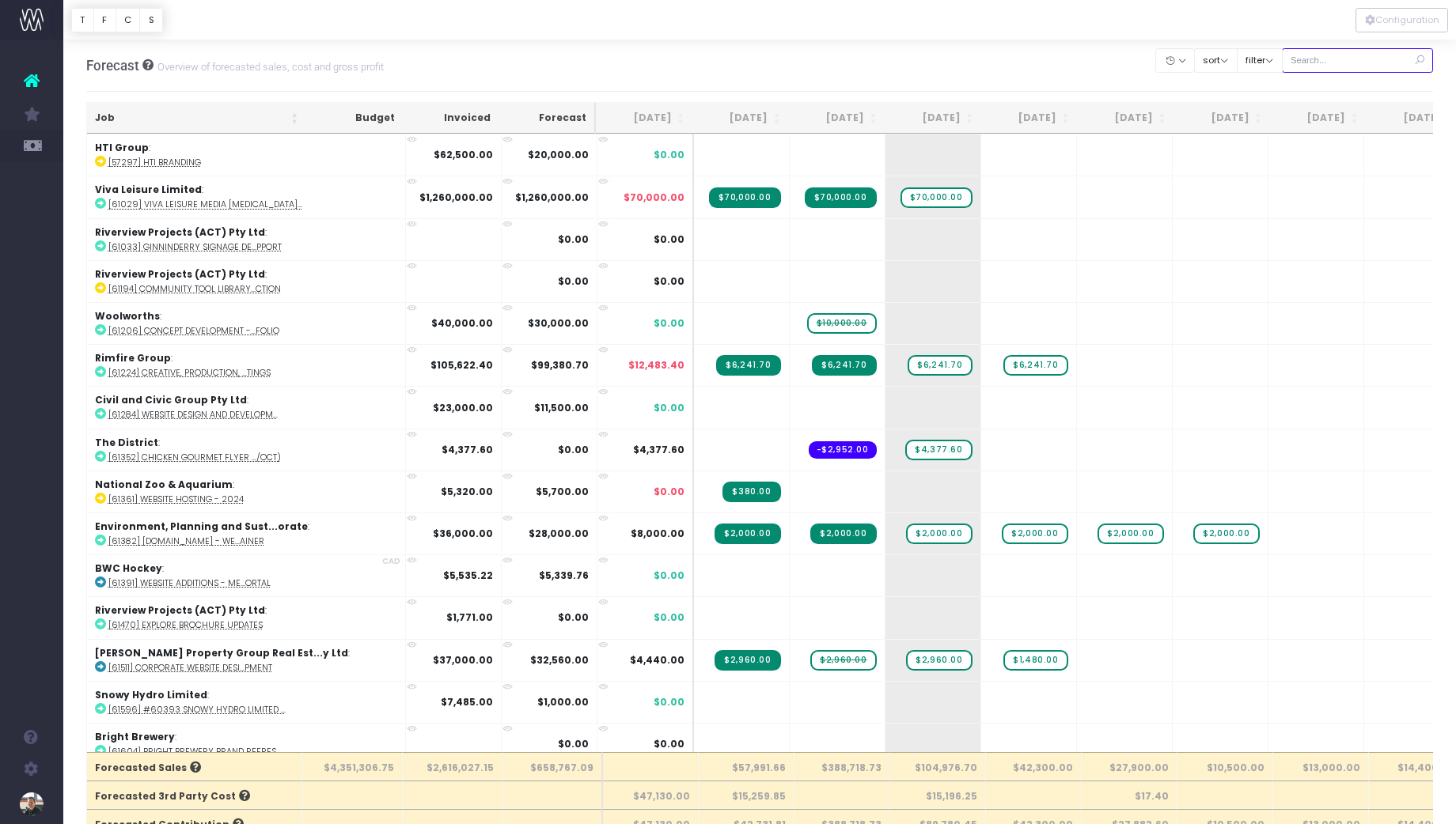
click at [1349, 56] on input "text" at bounding box center [1357, 60] width 152 height 24
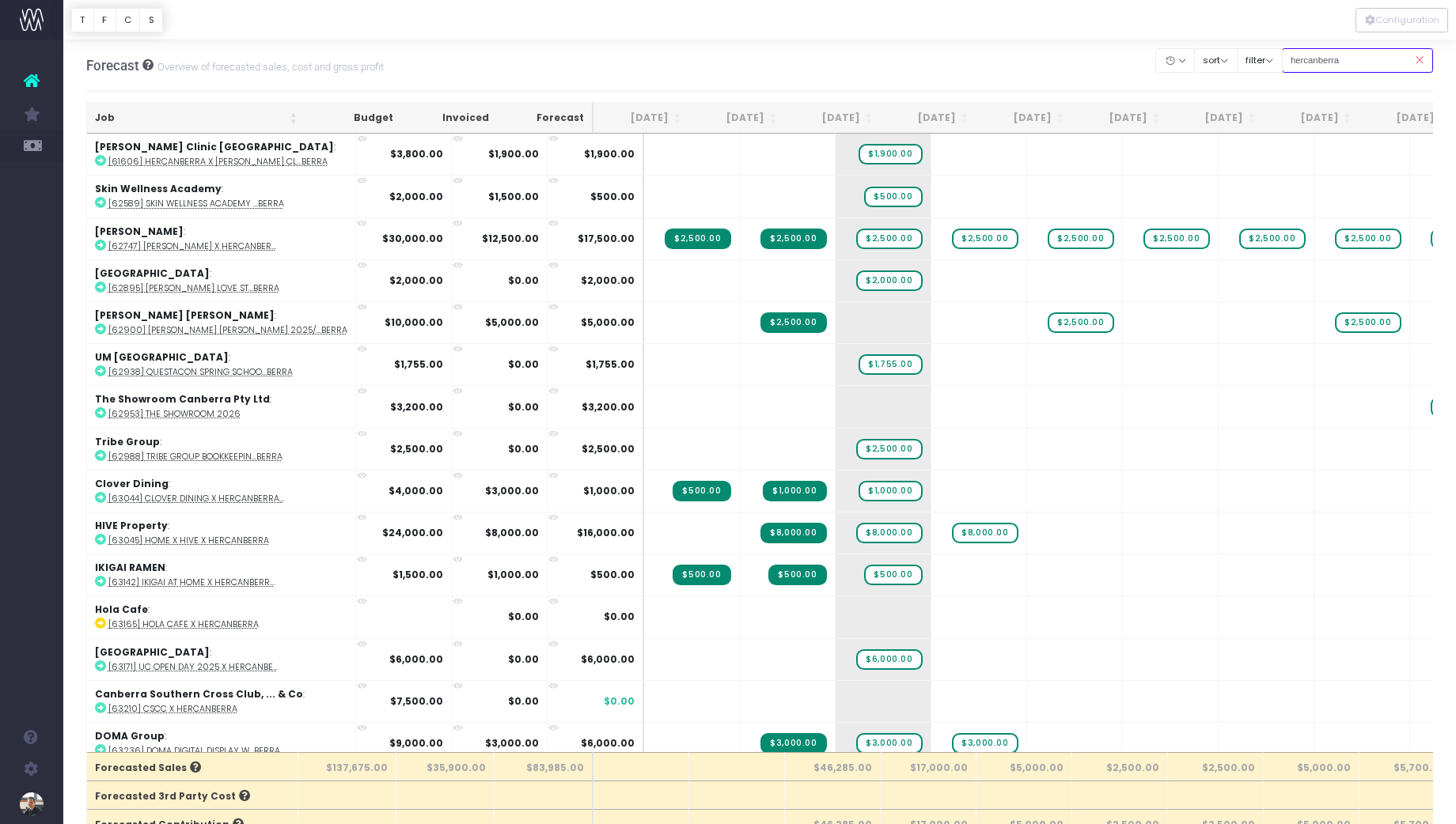
type input "hercanberra"
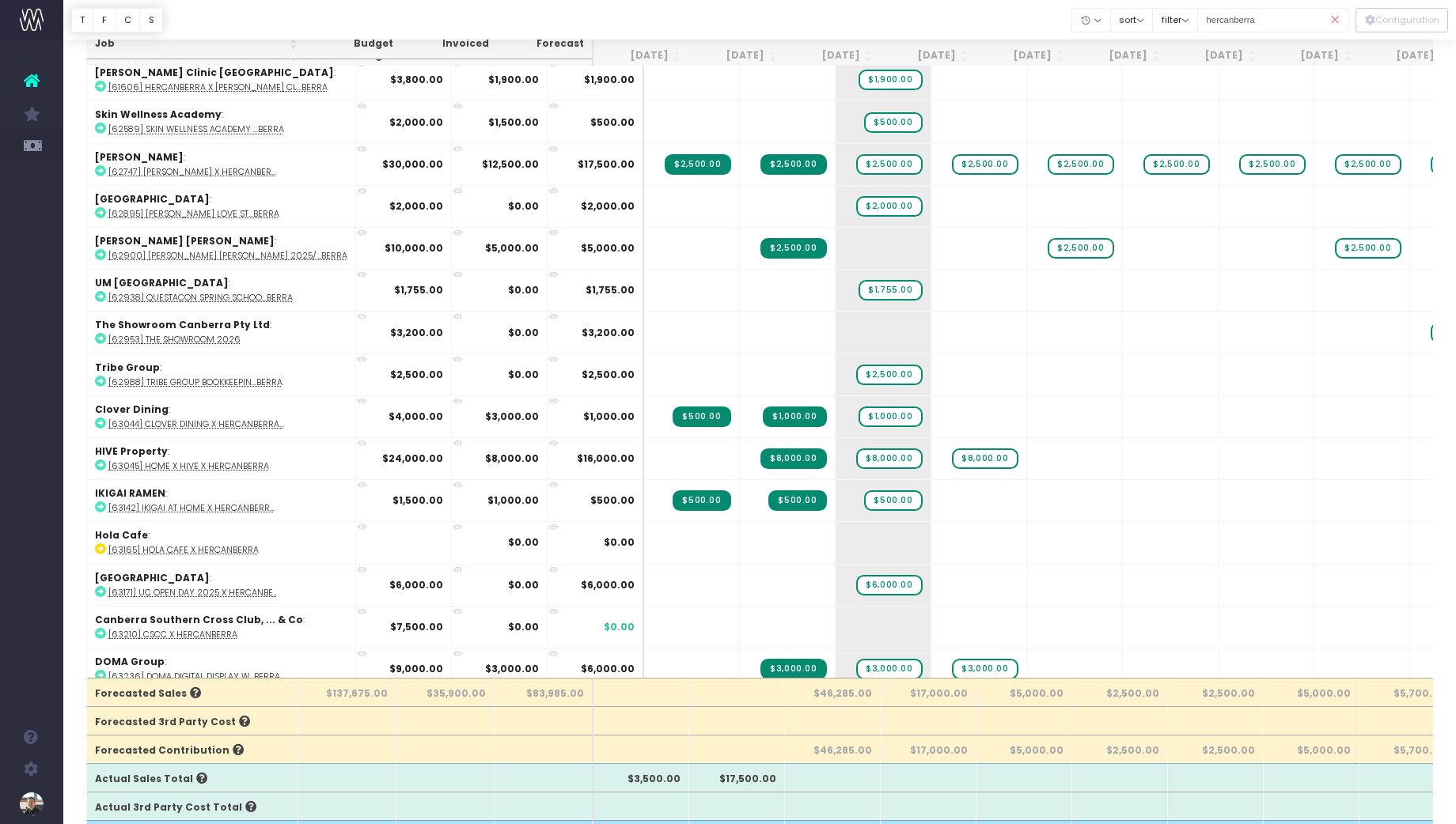
click at [1330, 19] on icon at bounding box center [1335, 20] width 28 height 33
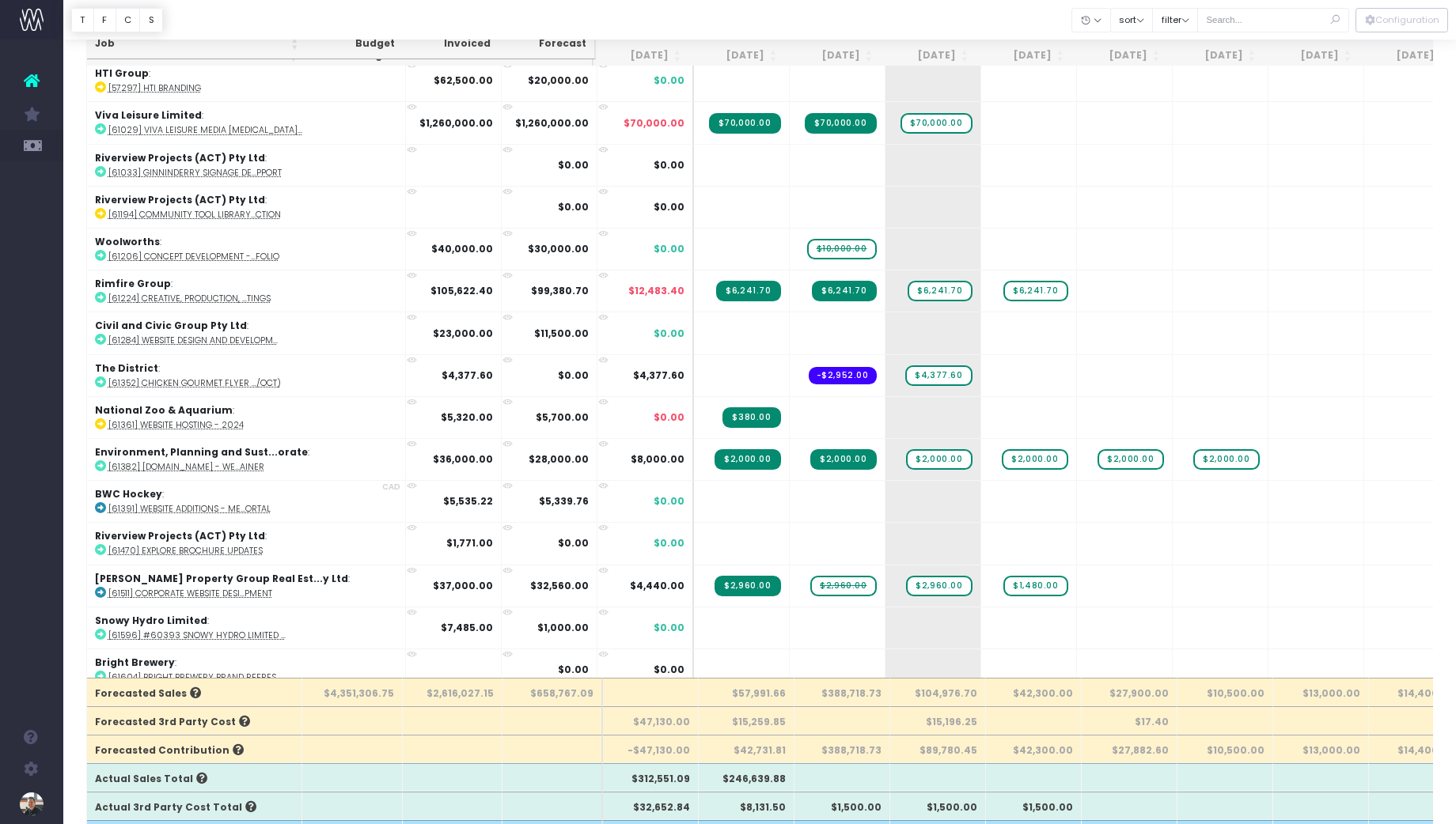
click at [1335, 22] on icon at bounding box center [1335, 20] width 28 height 33
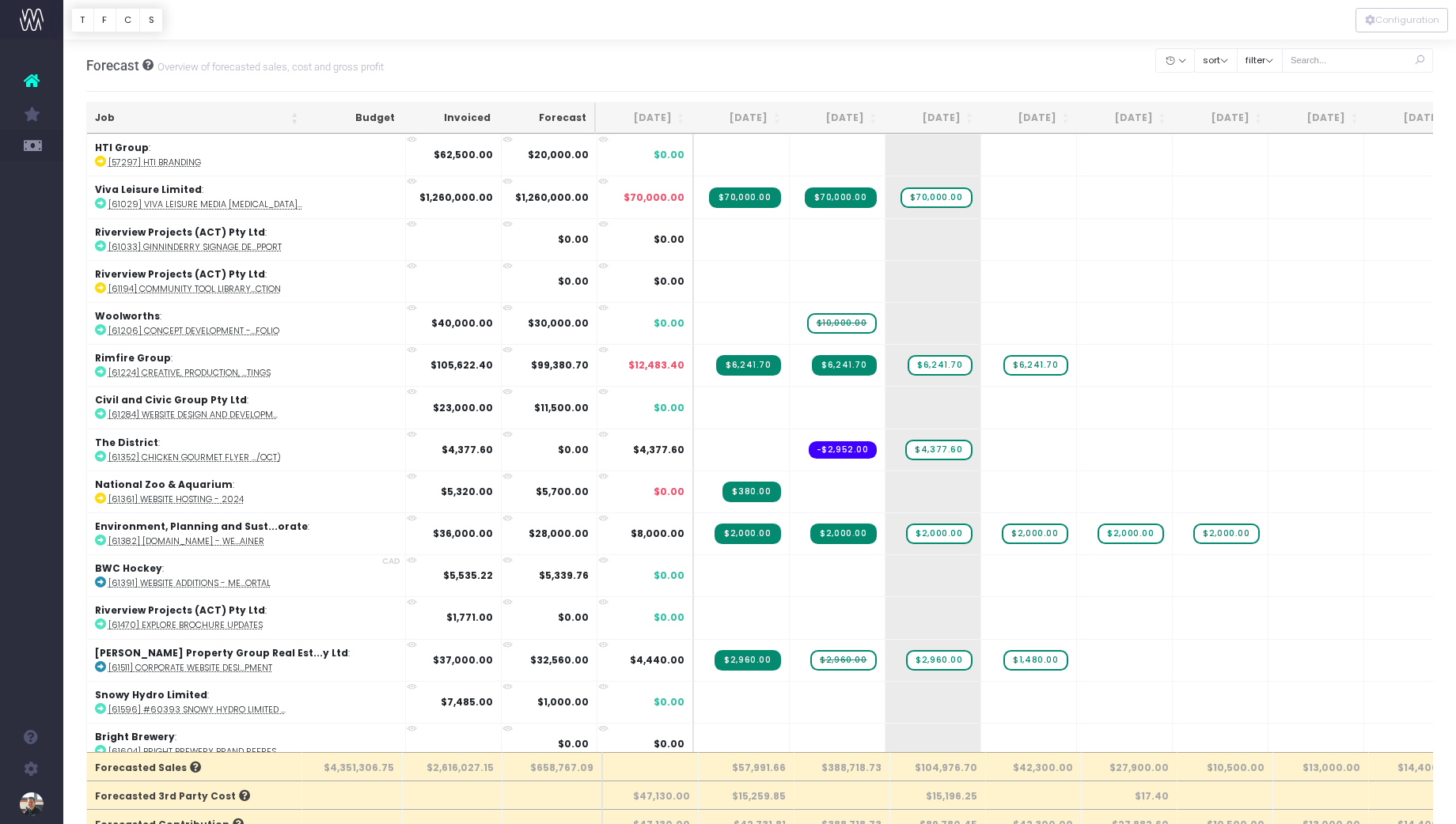
click at [107, 118] on th "Job" at bounding box center [197, 118] width 220 height 31
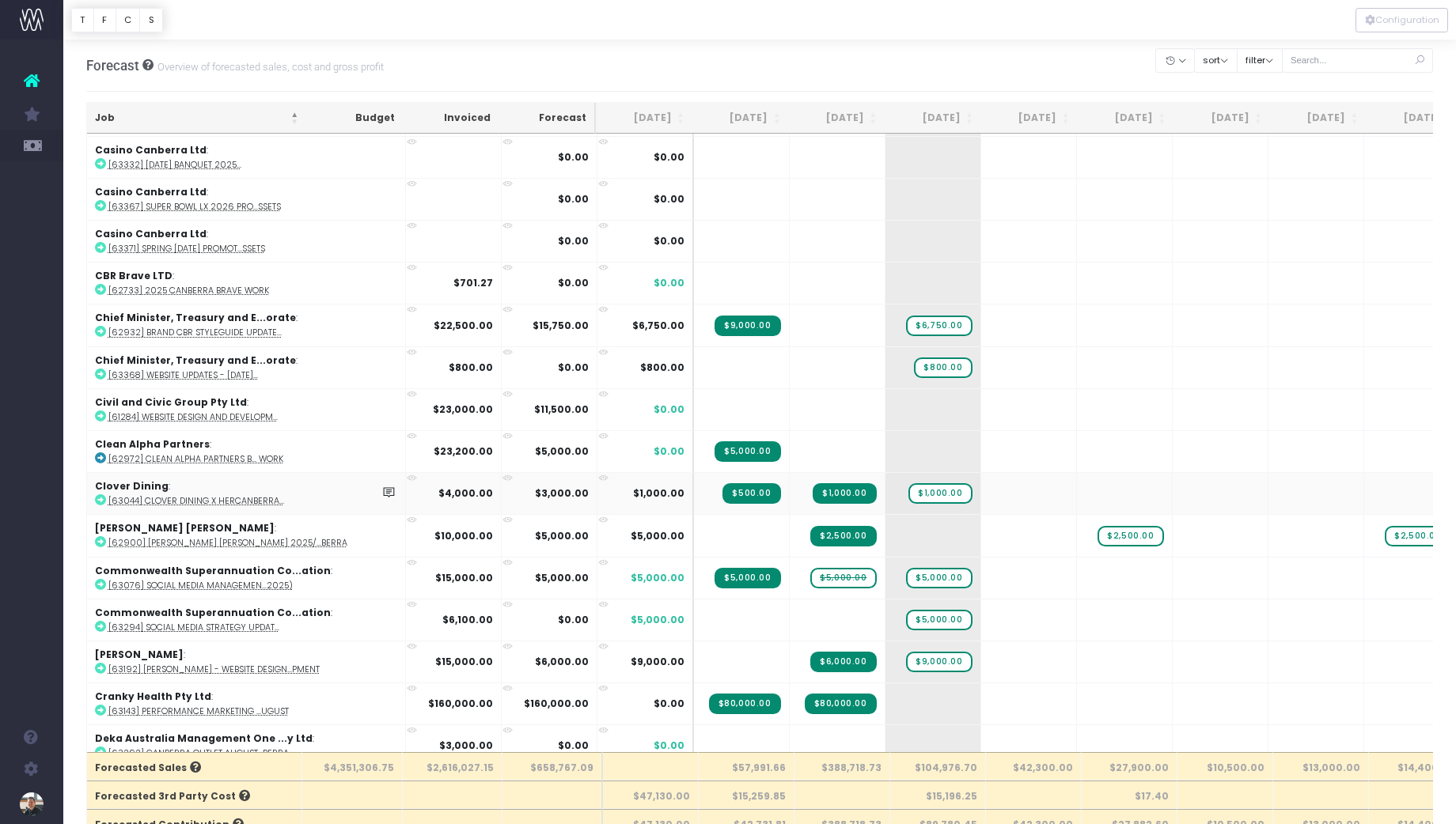
scroll to position [2452, 0]
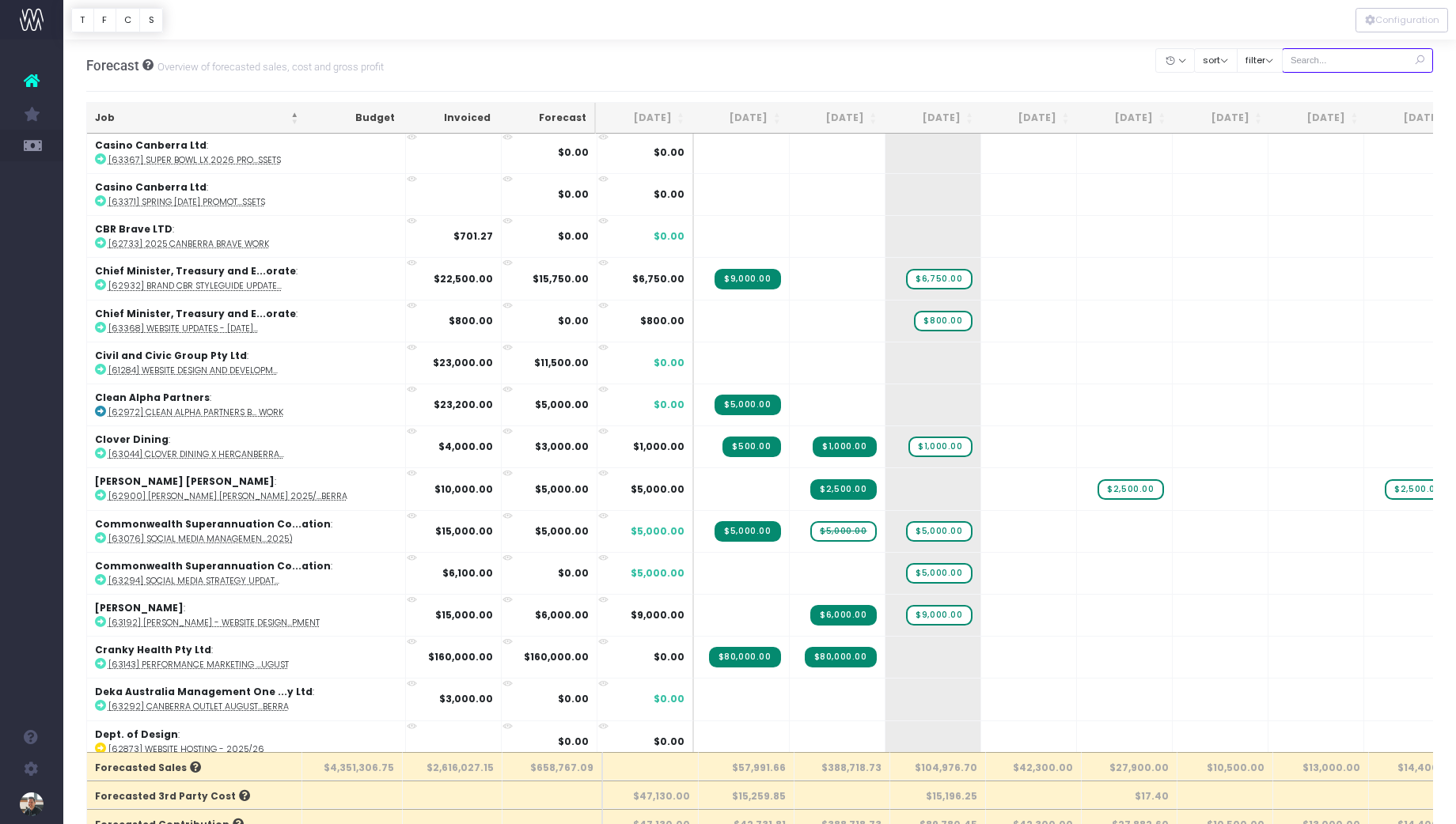
click at [1341, 62] on input "text" at bounding box center [1357, 60] width 152 height 24
type input "skin"
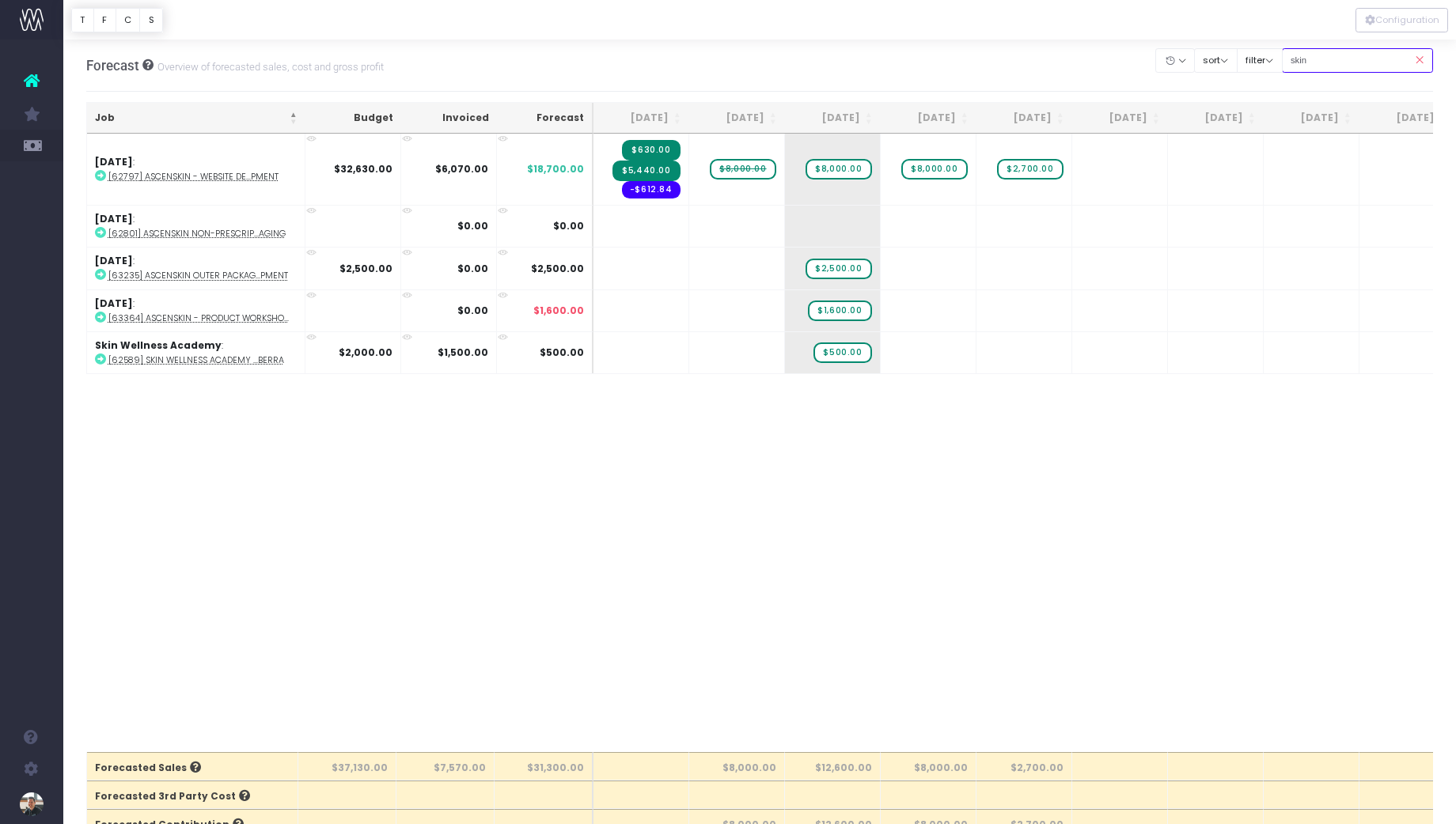
scroll to position [0, 0]
click at [243, 359] on abbr "[62589] Skin Wellness Academy ...berra" at bounding box center [195, 360] width 176 height 12
